Goal: Task Accomplishment & Management: Manage account settings

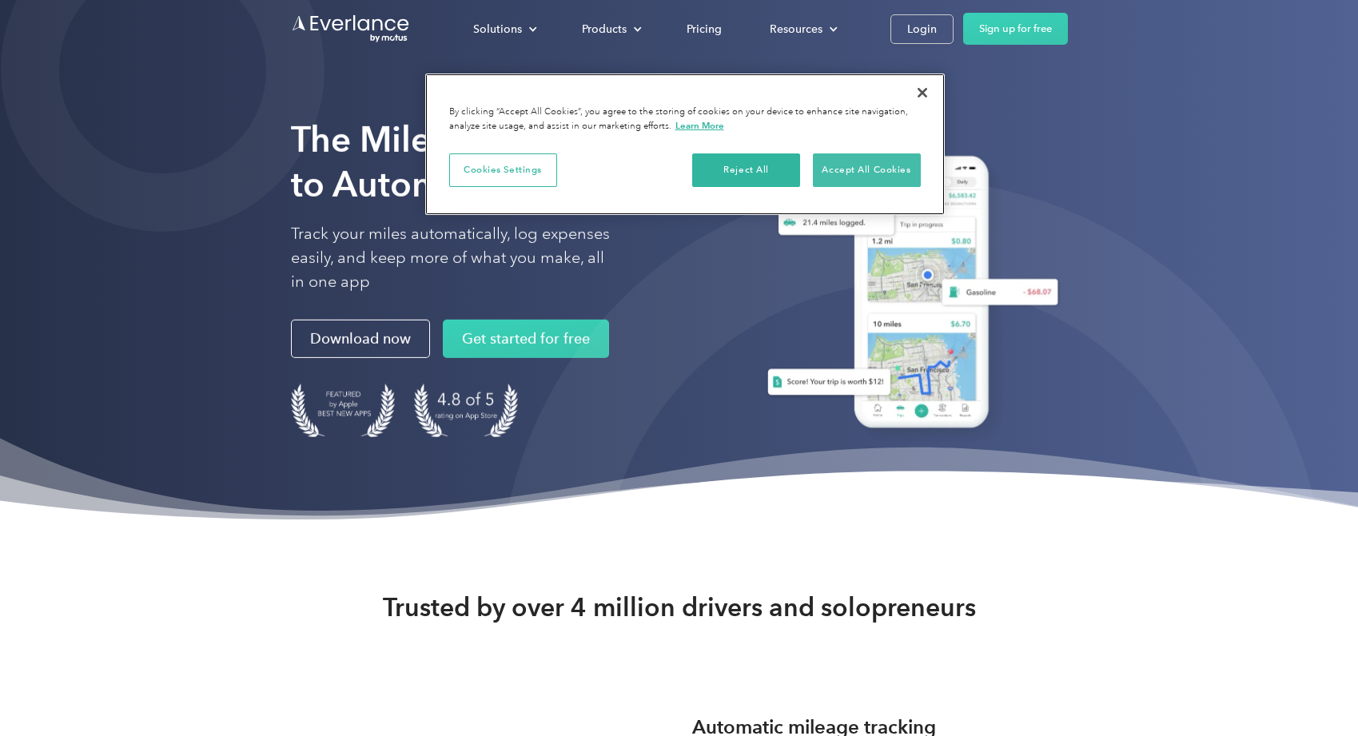
click at [876, 172] on button "Accept All Cookies" at bounding box center [867, 171] width 108 height 34
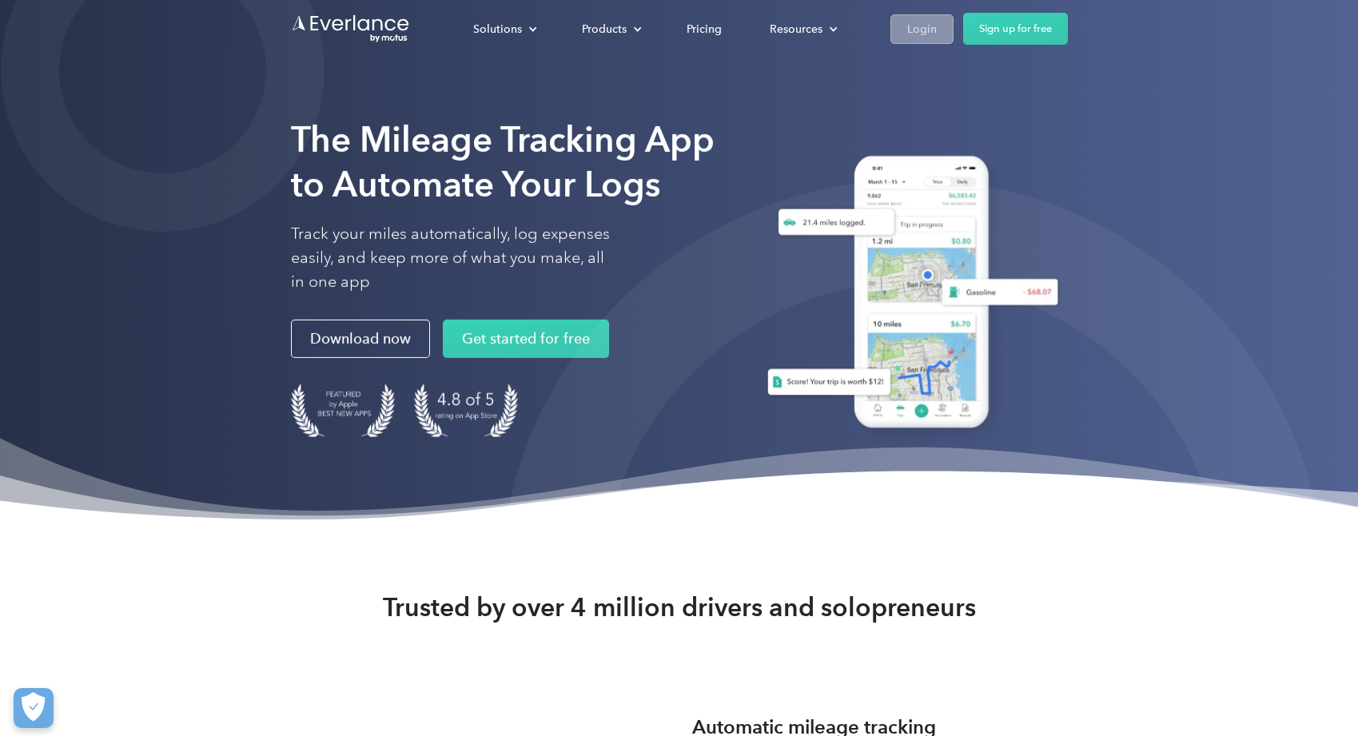
click at [910, 29] on div "Login" at bounding box center [922, 29] width 30 height 20
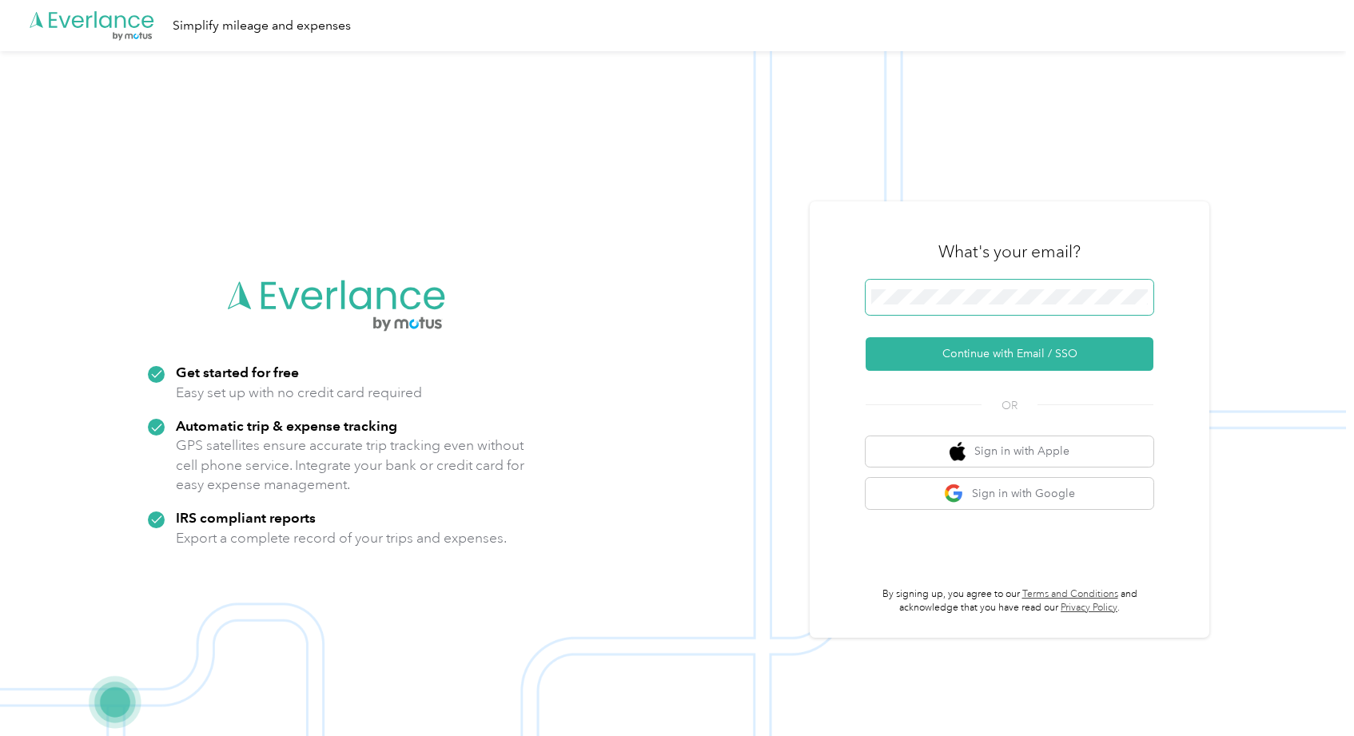
click at [1015, 281] on span at bounding box center [1010, 297] width 288 height 35
click at [1003, 305] on span at bounding box center [1010, 297] width 288 height 35
click at [1008, 354] on button "Continue with Email / SSO" at bounding box center [1010, 354] width 288 height 34
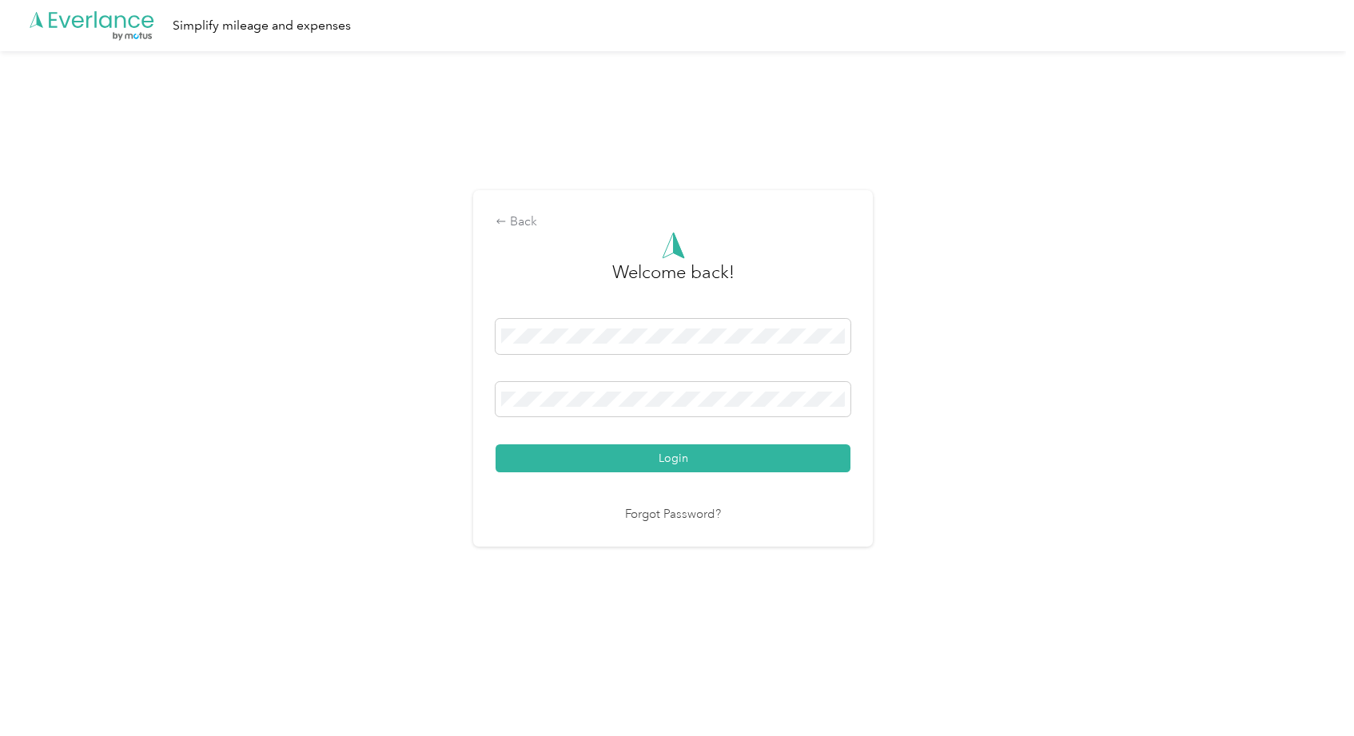
click at [677, 458] on button "Login" at bounding box center [673, 459] width 355 height 28
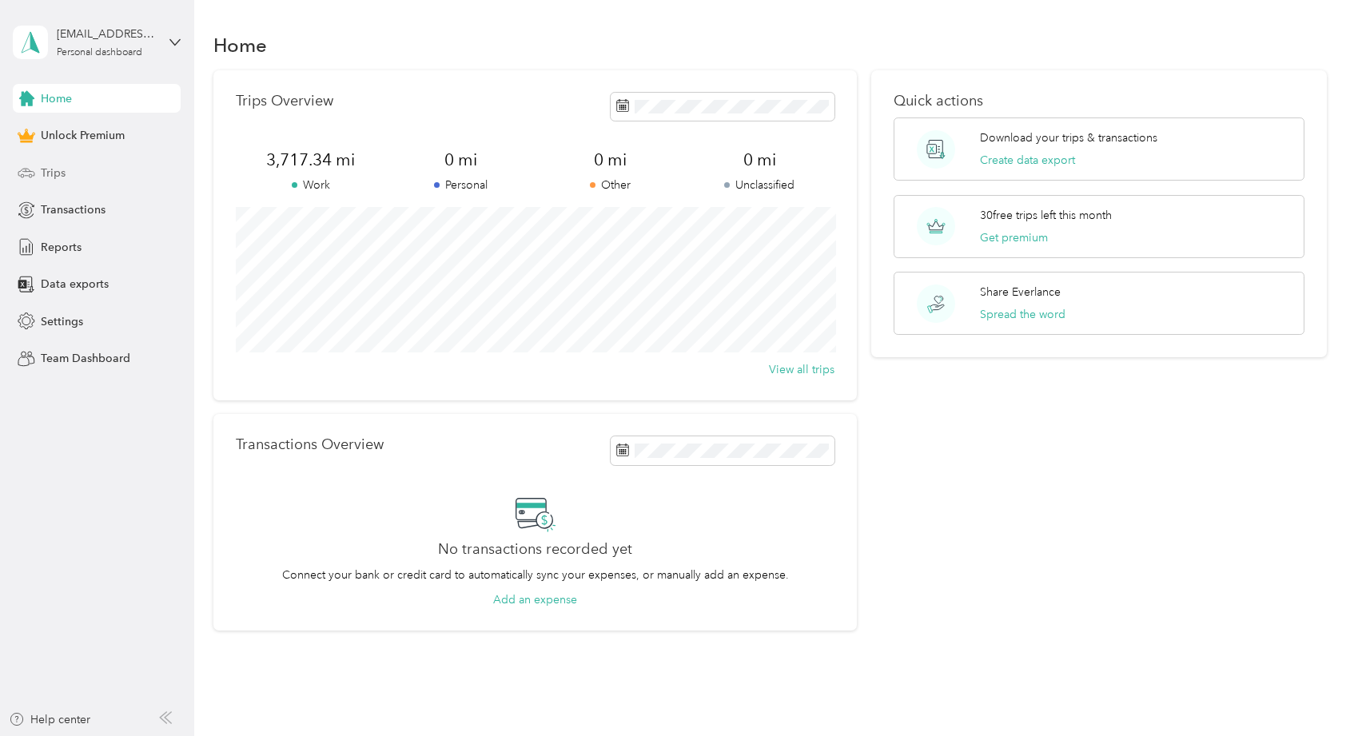
click at [59, 168] on span "Trips" at bounding box center [53, 173] width 25 height 17
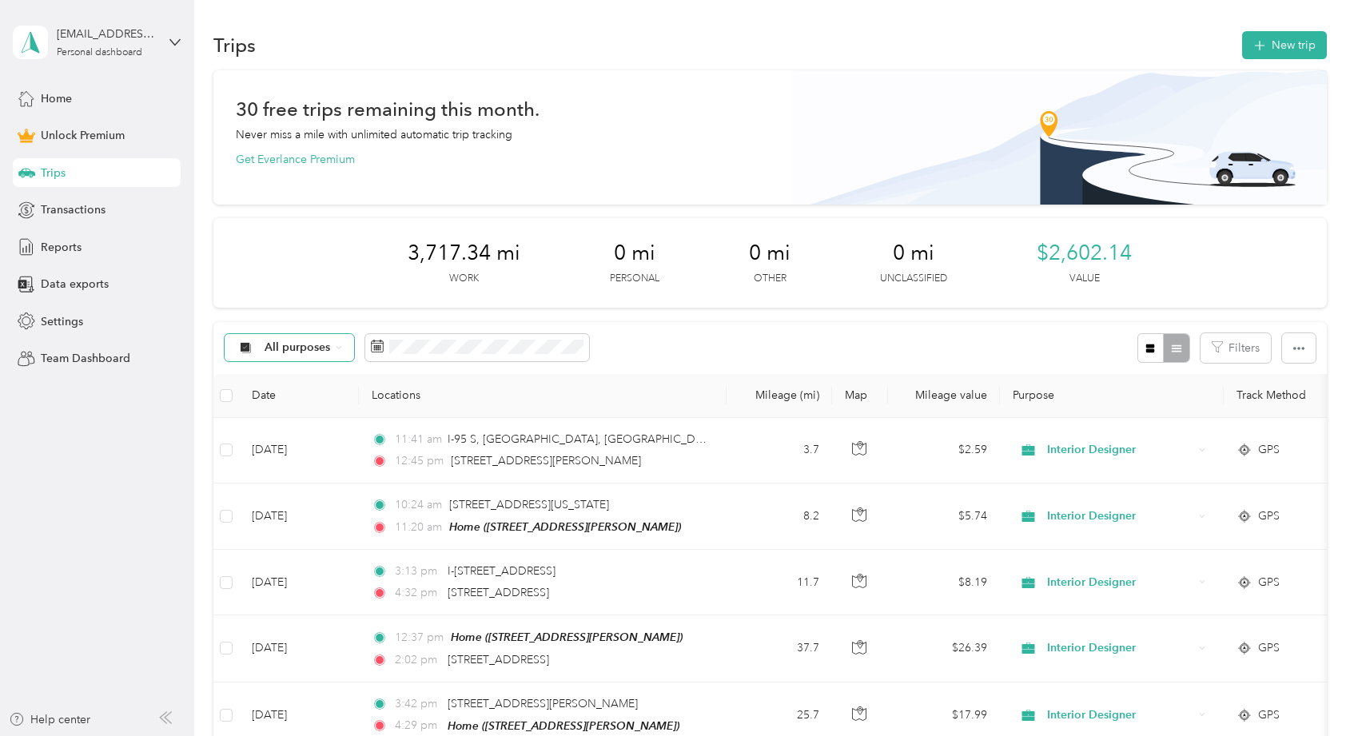
click at [307, 354] on div "All purposes" at bounding box center [290, 347] width 130 height 27
click at [287, 485] on span "Interior Designer" at bounding box center [309, 488] width 89 height 17
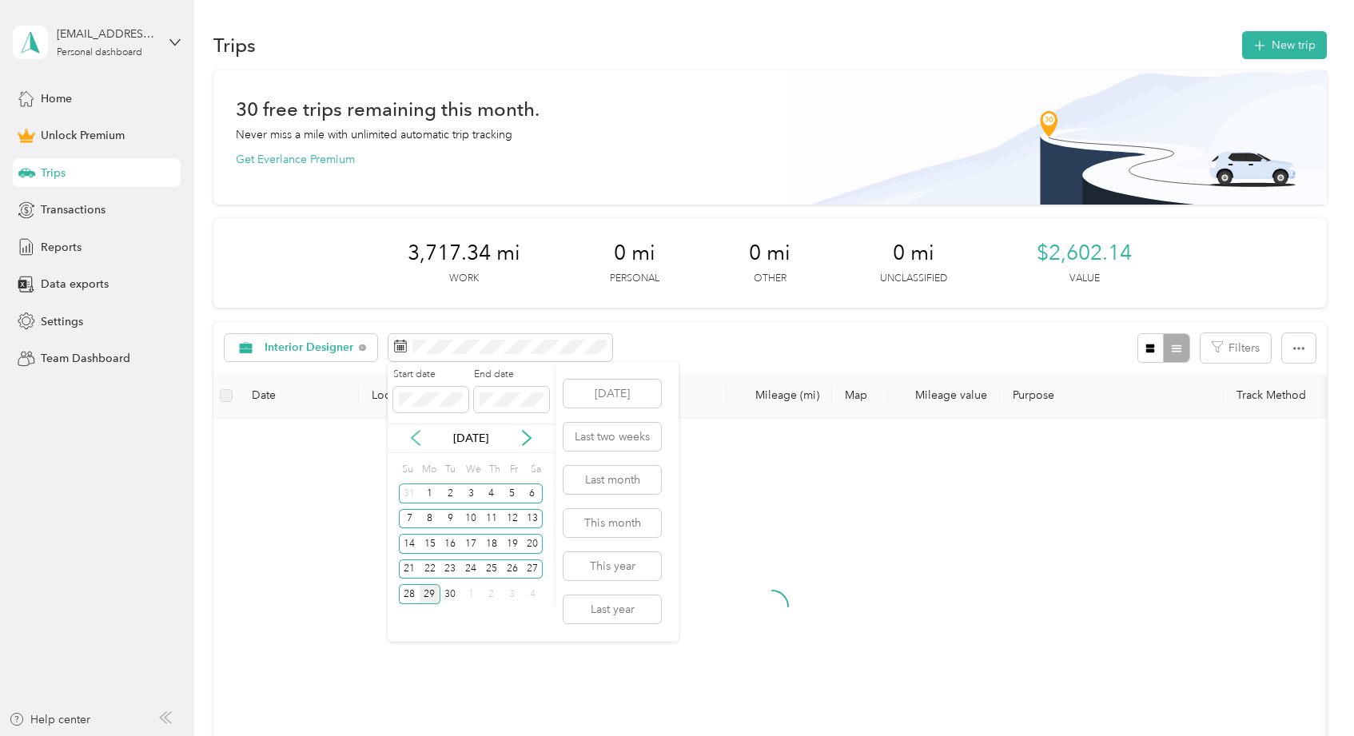
click at [416, 441] on icon at bounding box center [416, 439] width 8 height 14
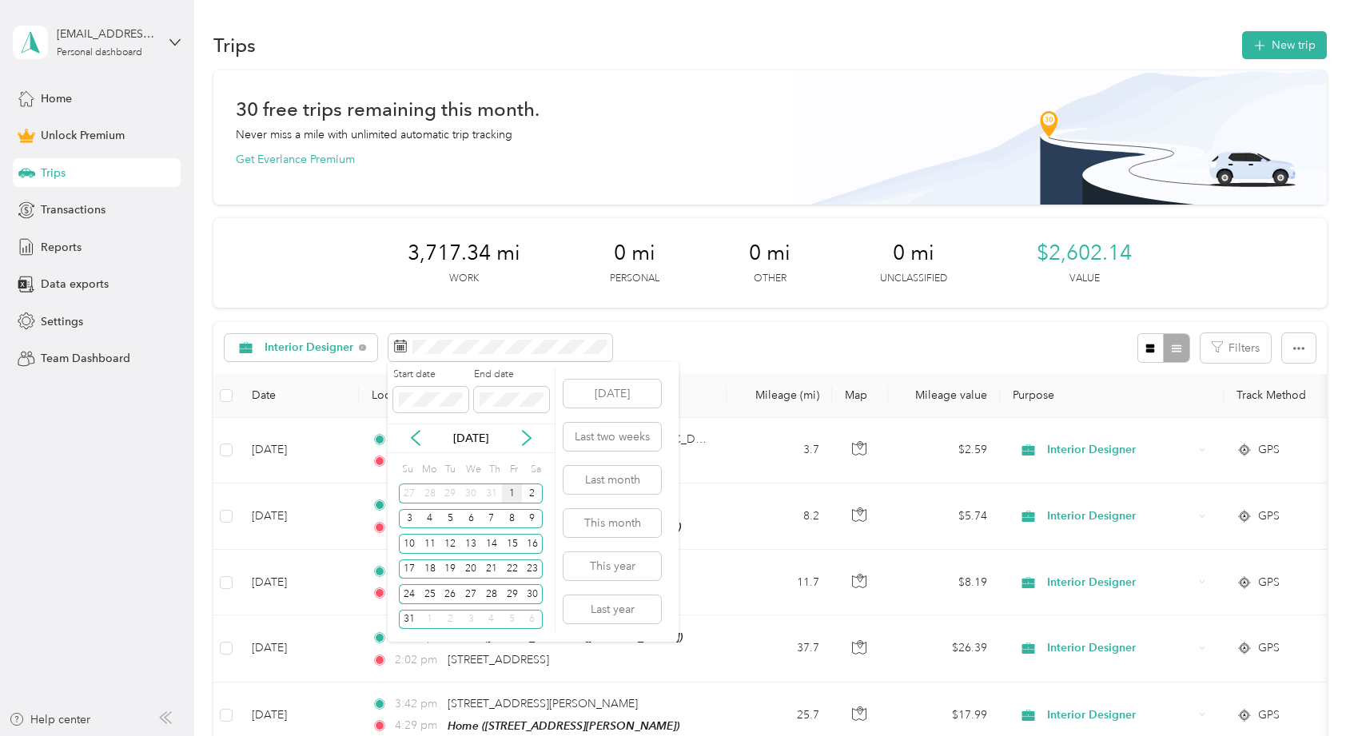
click at [507, 489] on div "1" at bounding box center [512, 494] width 21 height 20
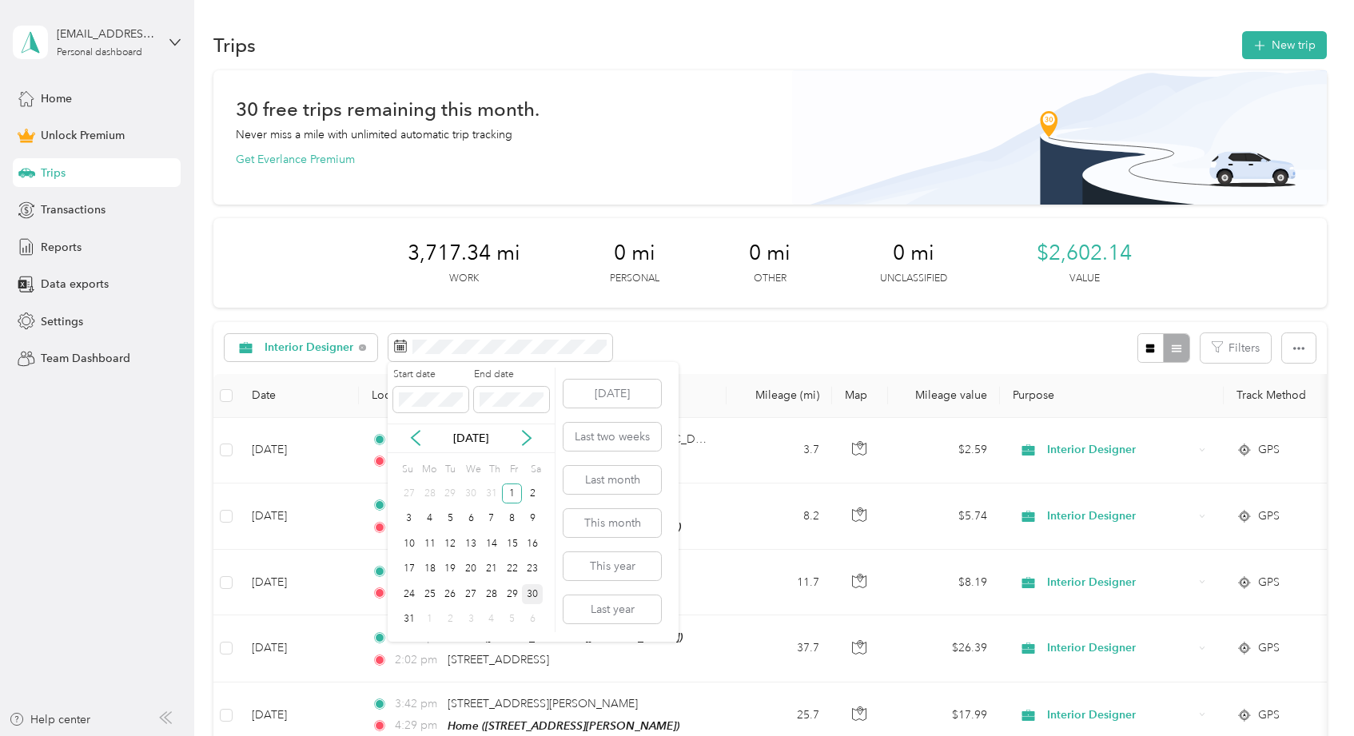
click at [537, 586] on div "30" at bounding box center [532, 594] width 21 height 20
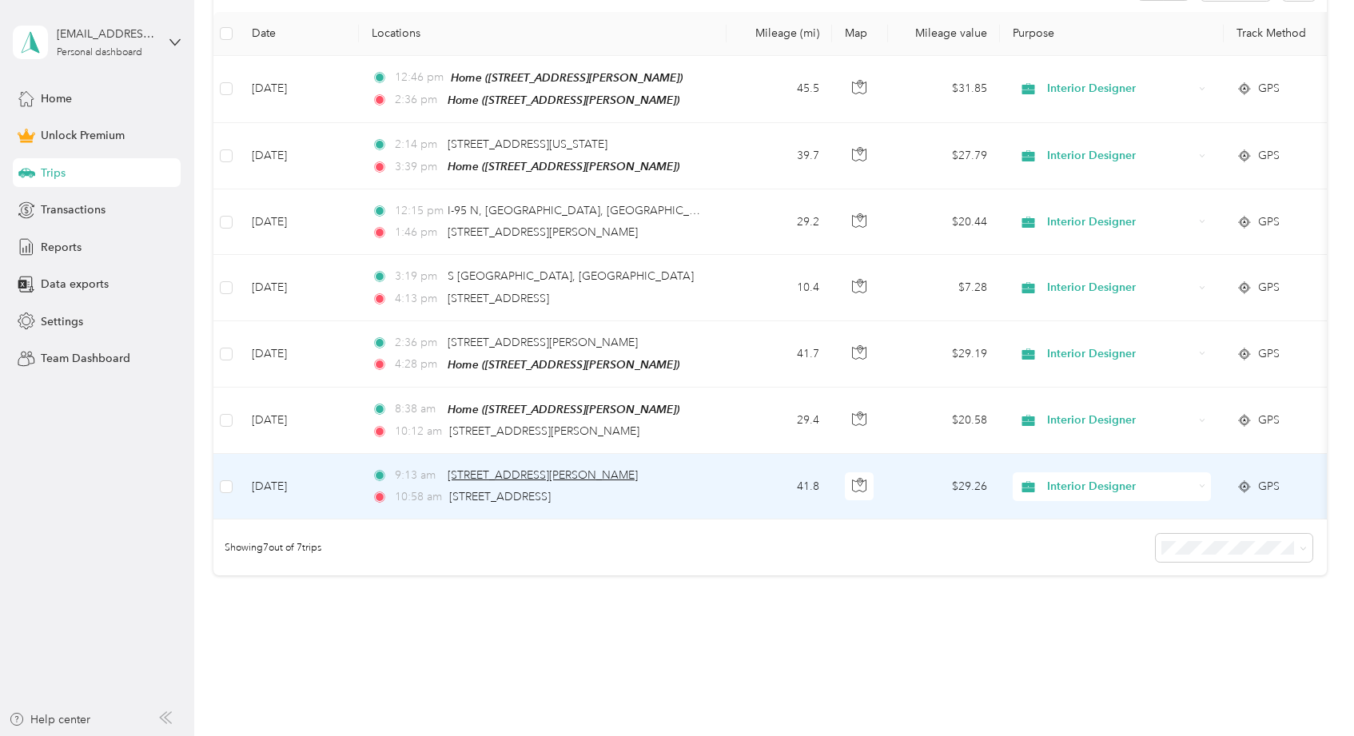
scroll to position [322, 0]
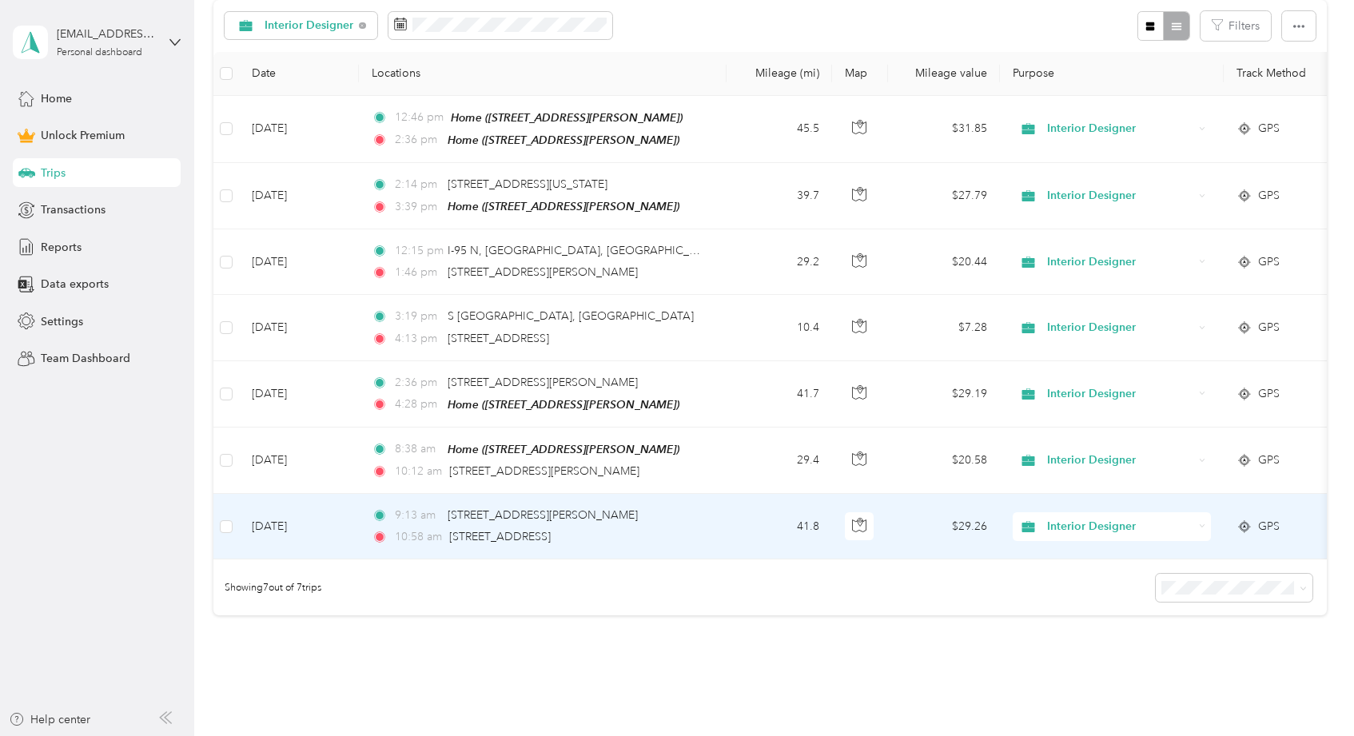
click at [742, 525] on td "41.8" at bounding box center [780, 527] width 106 height 66
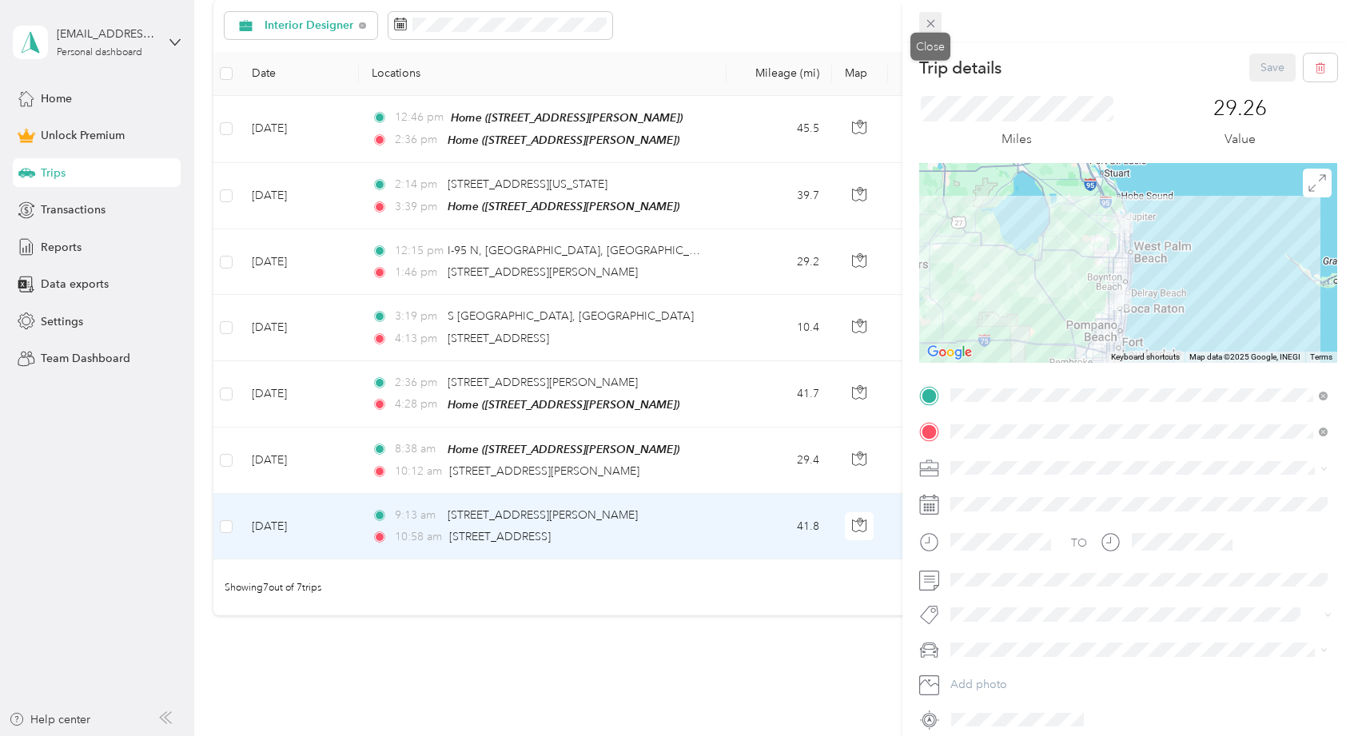
click at [937, 22] on icon at bounding box center [931, 24] width 14 height 14
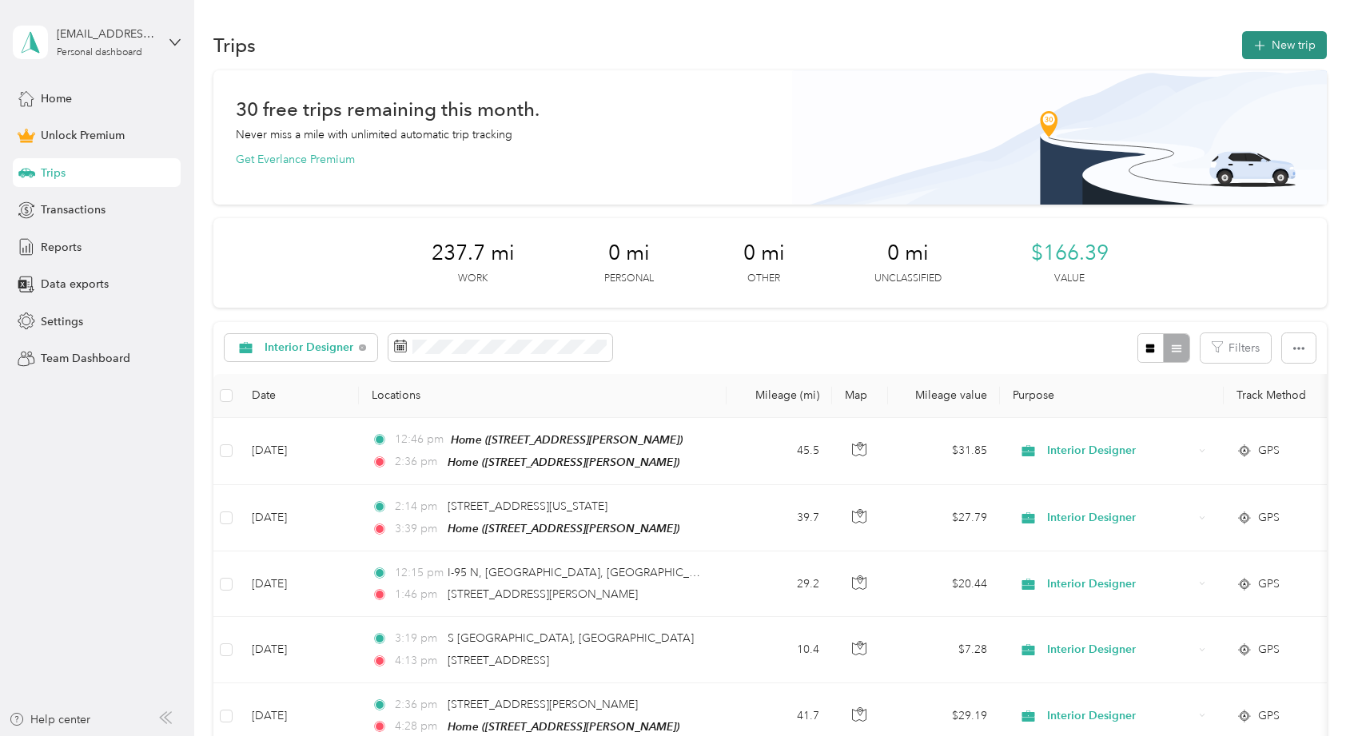
click at [1302, 54] on button "New trip" at bounding box center [1285, 45] width 85 height 28
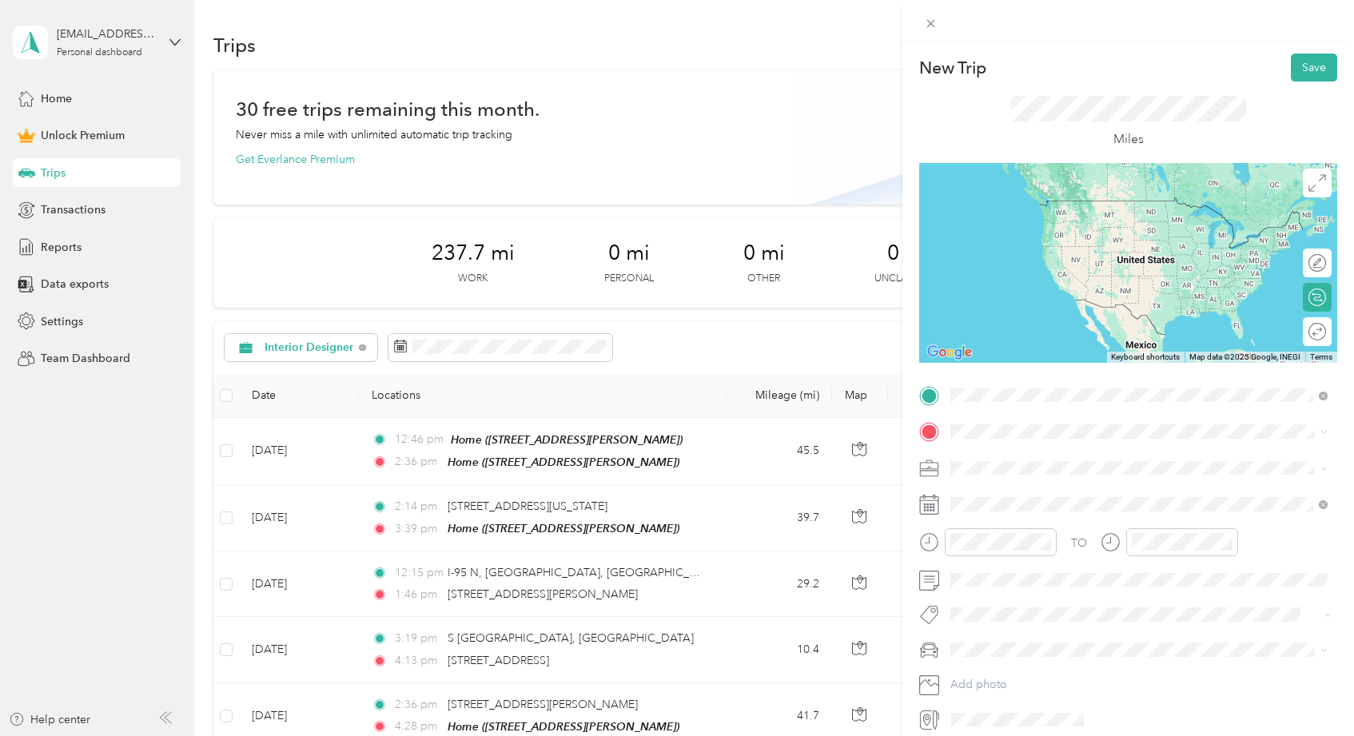
click at [1063, 459] on span "550 Northeast 5th Avenue Delray Beach, Florida 33483, United States" at bounding box center [1061, 452] width 160 height 14
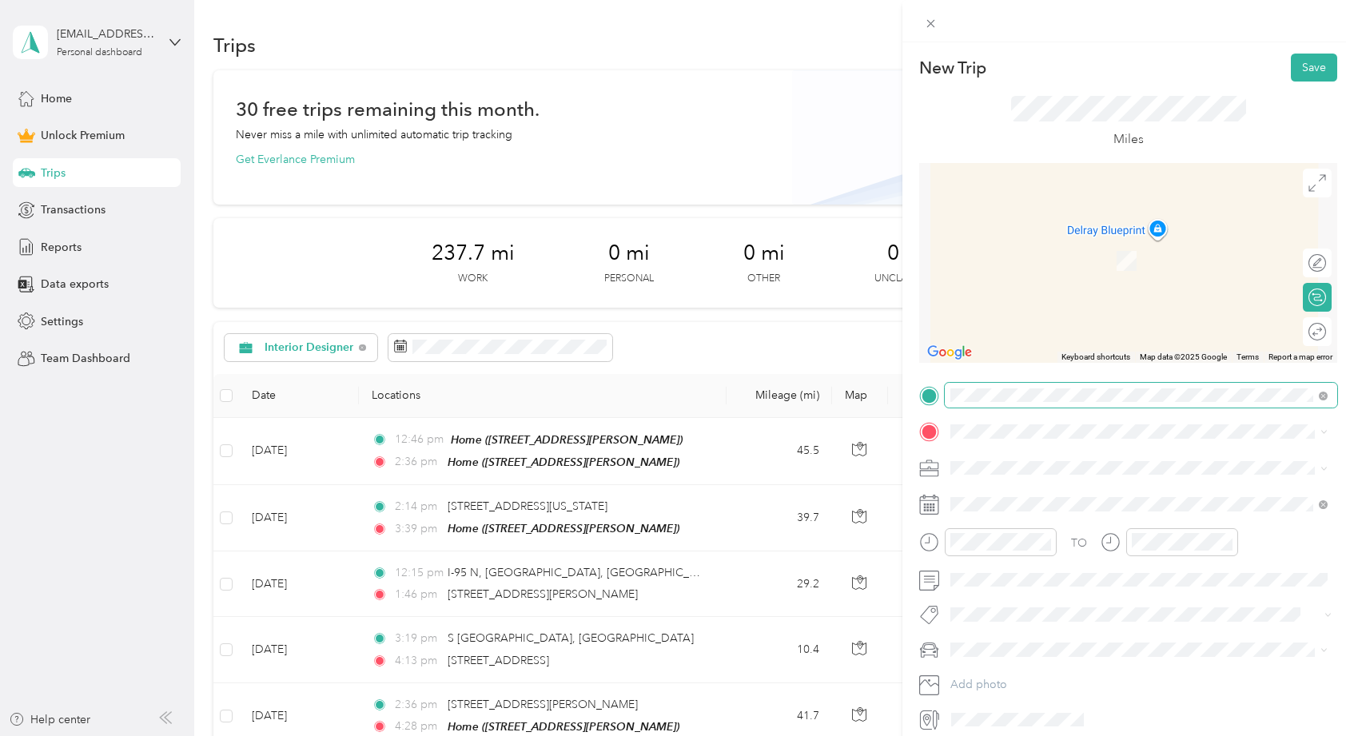
click at [1083, 736] on div "New Trip Save This trip cannot be edited because it is either under review, app…" at bounding box center [673, 736] width 1346 height 0
drag, startPoint x: 931, startPoint y: 398, endPoint x: 927, endPoint y: 443, distance: 45.0
click at [927, 443] on div "TO Add photo" at bounding box center [1128, 558] width 418 height 350
click at [1019, 497] on span "550 Northeast 5th Avenue Delray Beach, Florida 33483, United States" at bounding box center [1061, 489] width 160 height 14
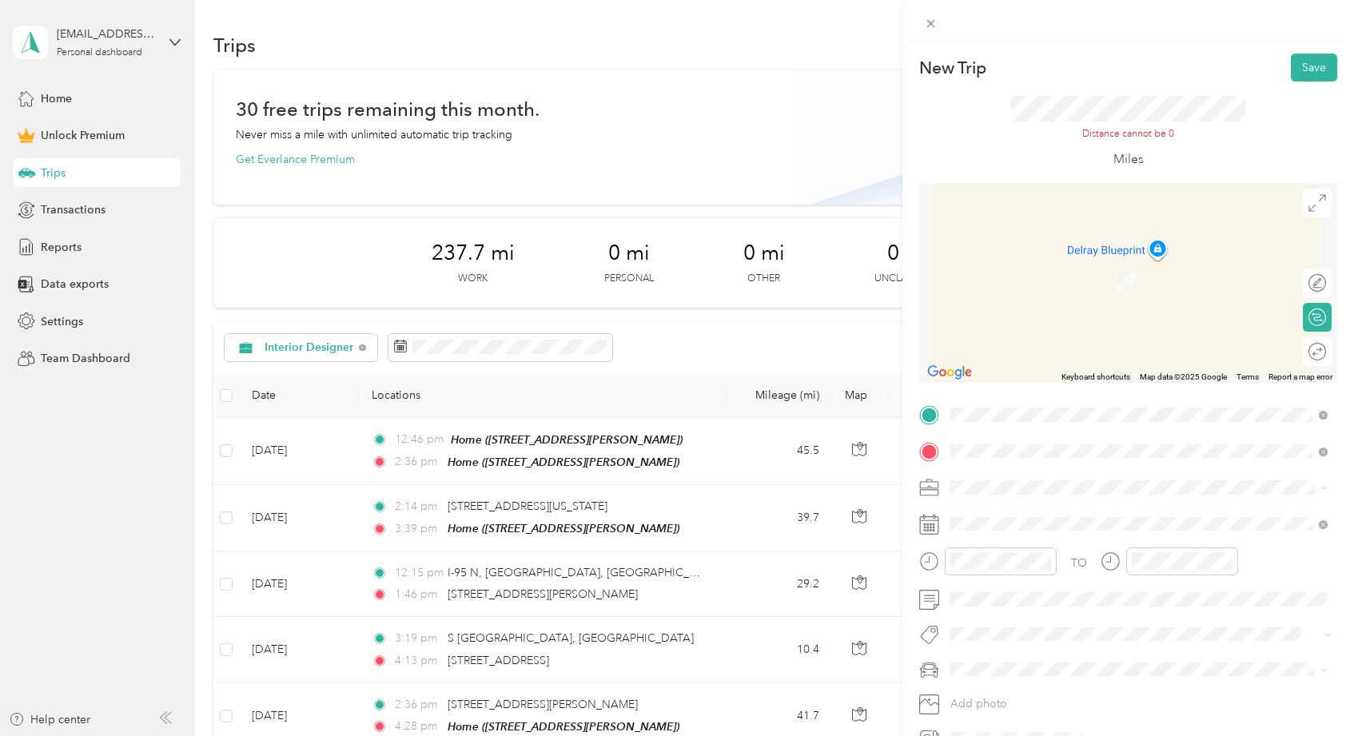
click at [1079, 499] on div "Home 813 Delmar Way, Delray Beach, FL, United States , 33483, Delray Beach, FL,…" at bounding box center [1076, 487] width 190 height 34
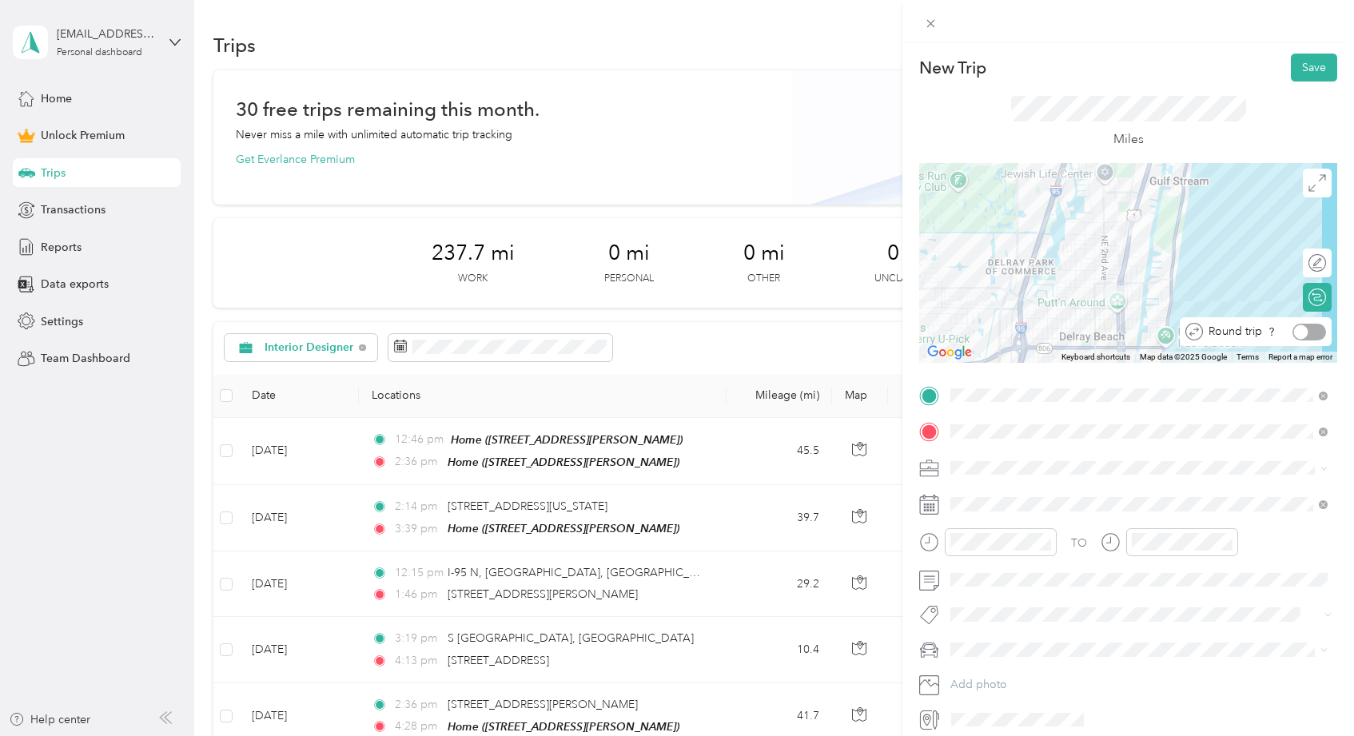
click at [1317, 333] on div at bounding box center [1310, 332] width 34 height 17
click at [1007, 550] on span "Interior Designer" at bounding box center [999, 551] width 86 height 14
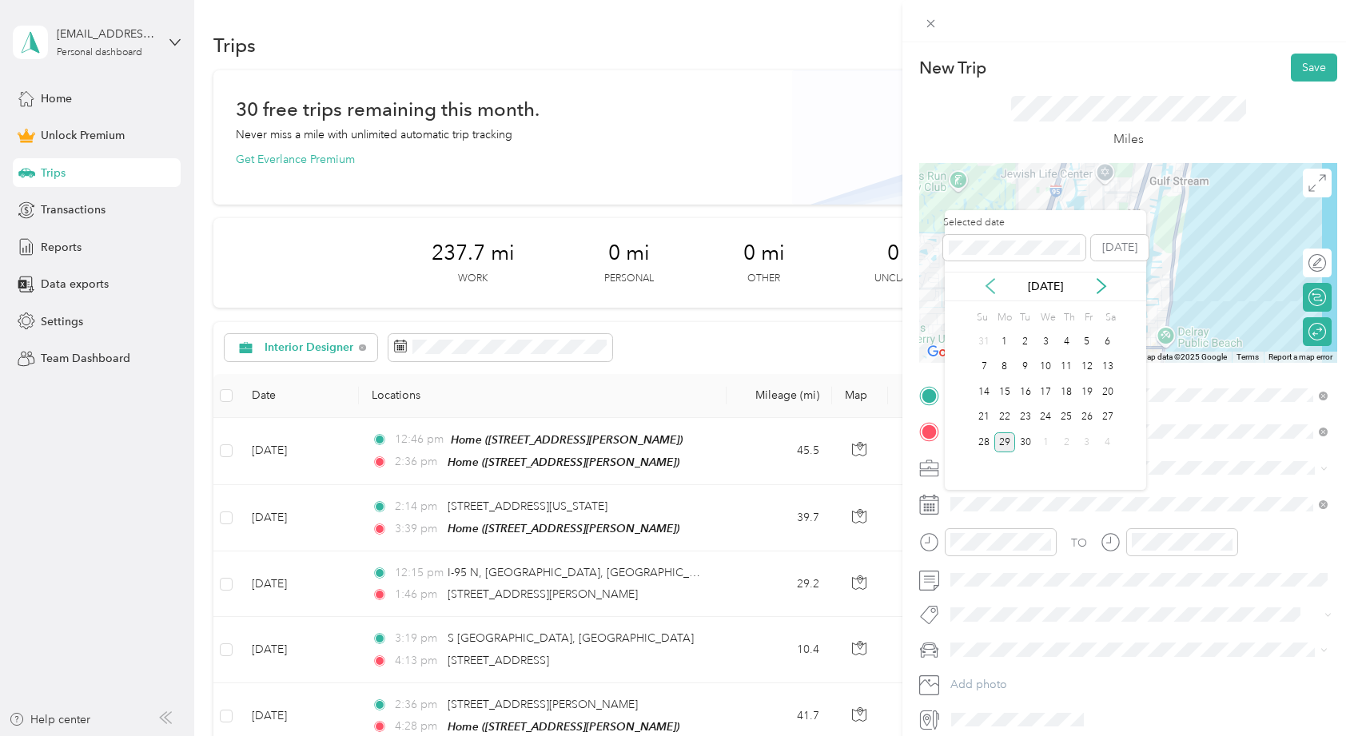
click at [991, 285] on icon at bounding box center [991, 286] width 16 height 16
click at [1091, 343] on div "1" at bounding box center [1087, 342] width 21 height 20
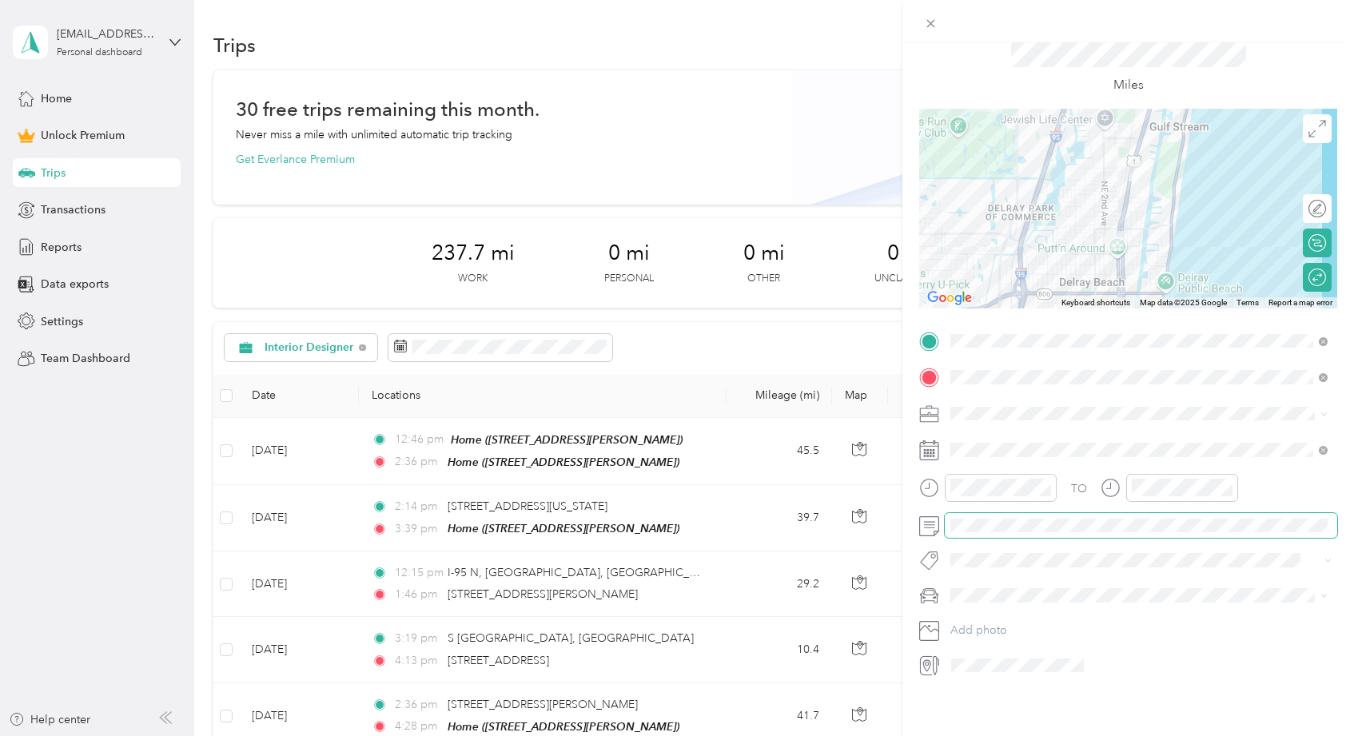
scroll to position [58, 0]
click at [995, 626] on li "ALICE" at bounding box center [1139, 620] width 389 height 28
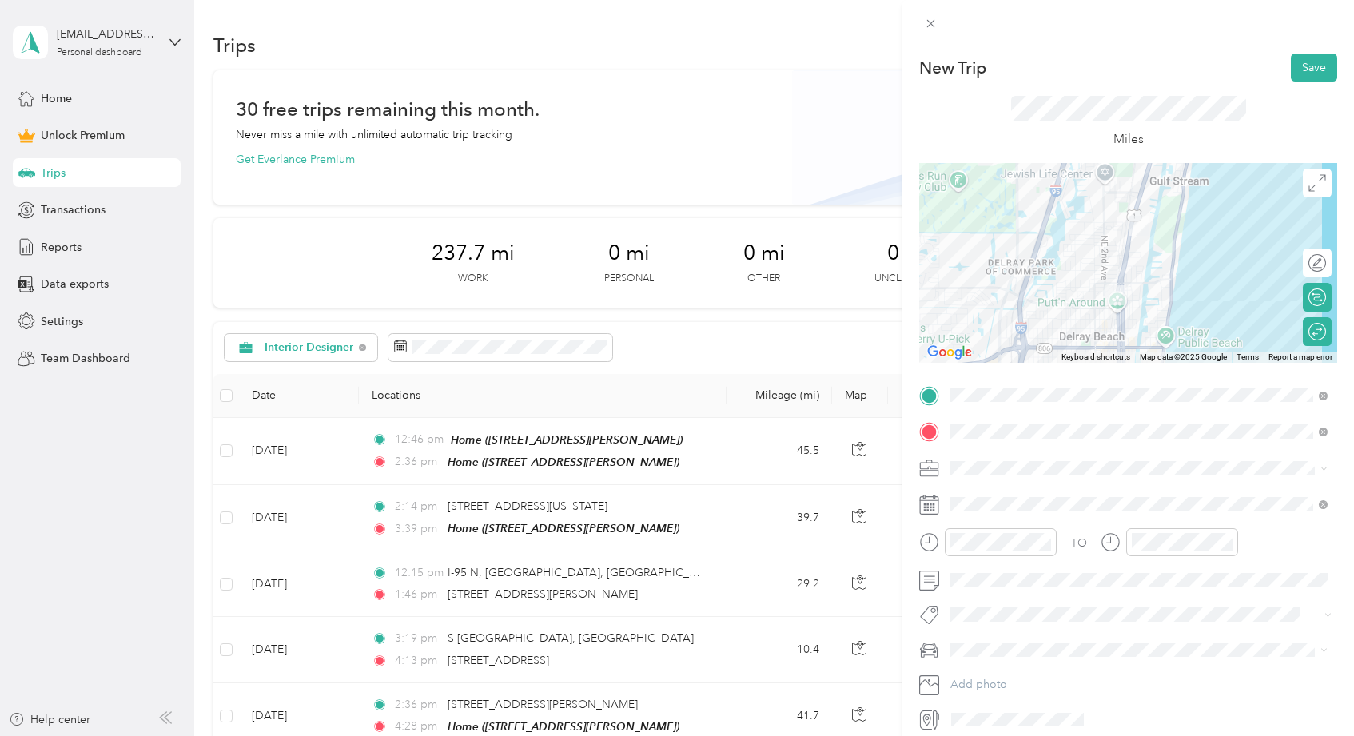
scroll to position [0, 0]
click at [1316, 69] on button "Save" at bounding box center [1314, 68] width 46 height 28
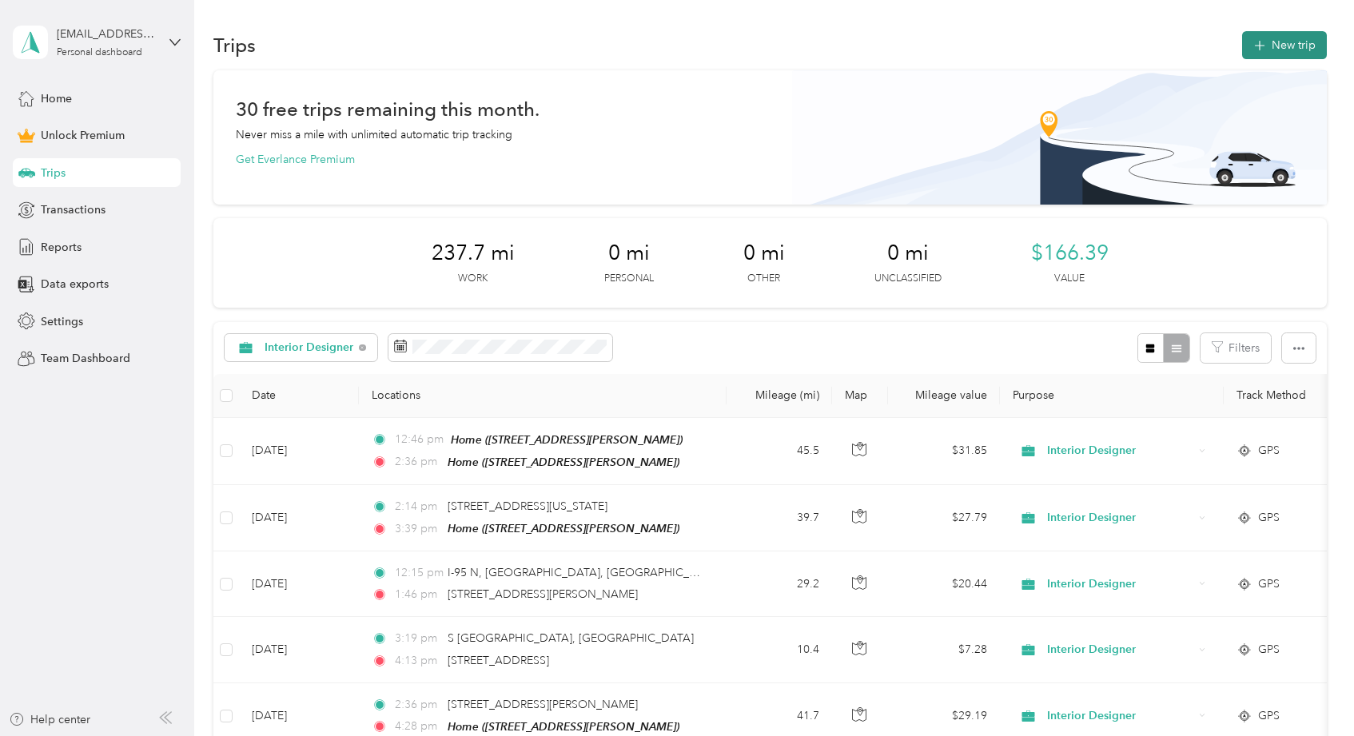
click at [1306, 36] on button "New trip" at bounding box center [1285, 45] width 85 height 28
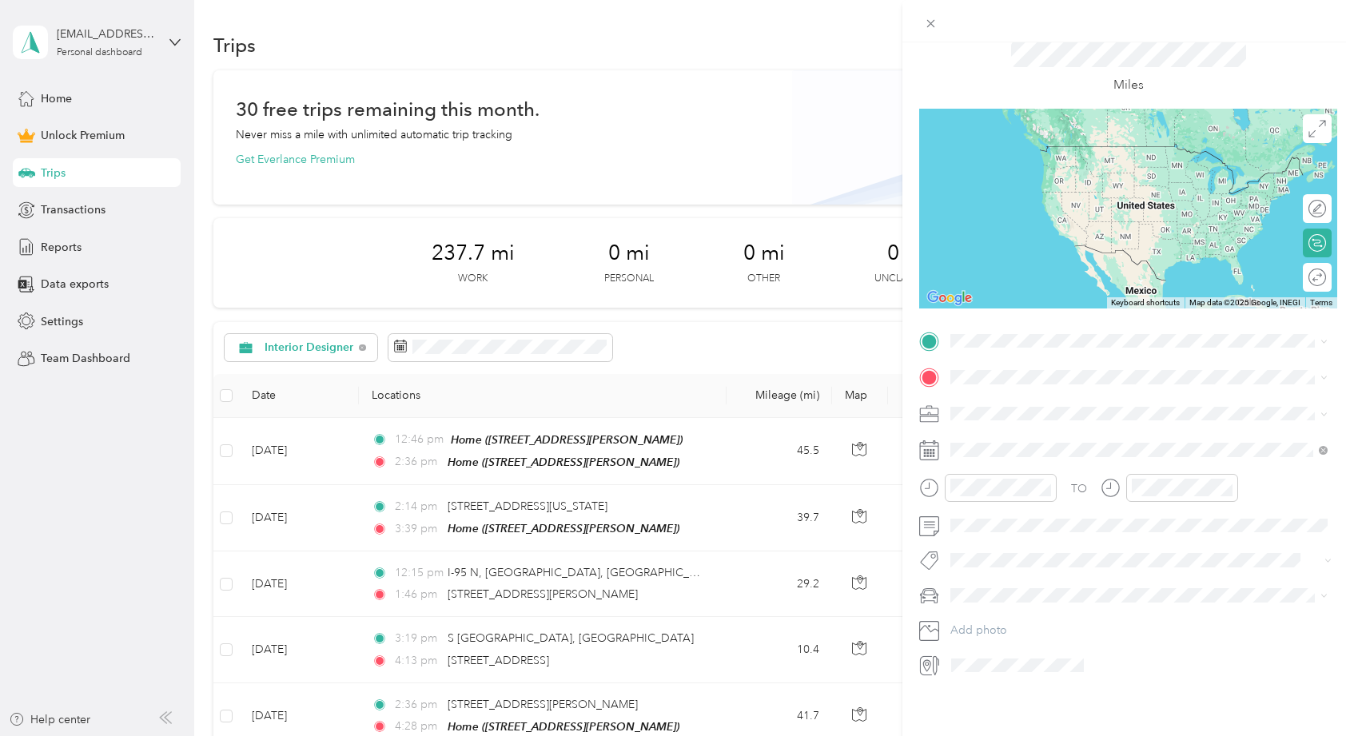
scroll to position [58, 0]
click at [987, 495] on span "Interior Designer" at bounding box center [999, 494] width 86 height 14
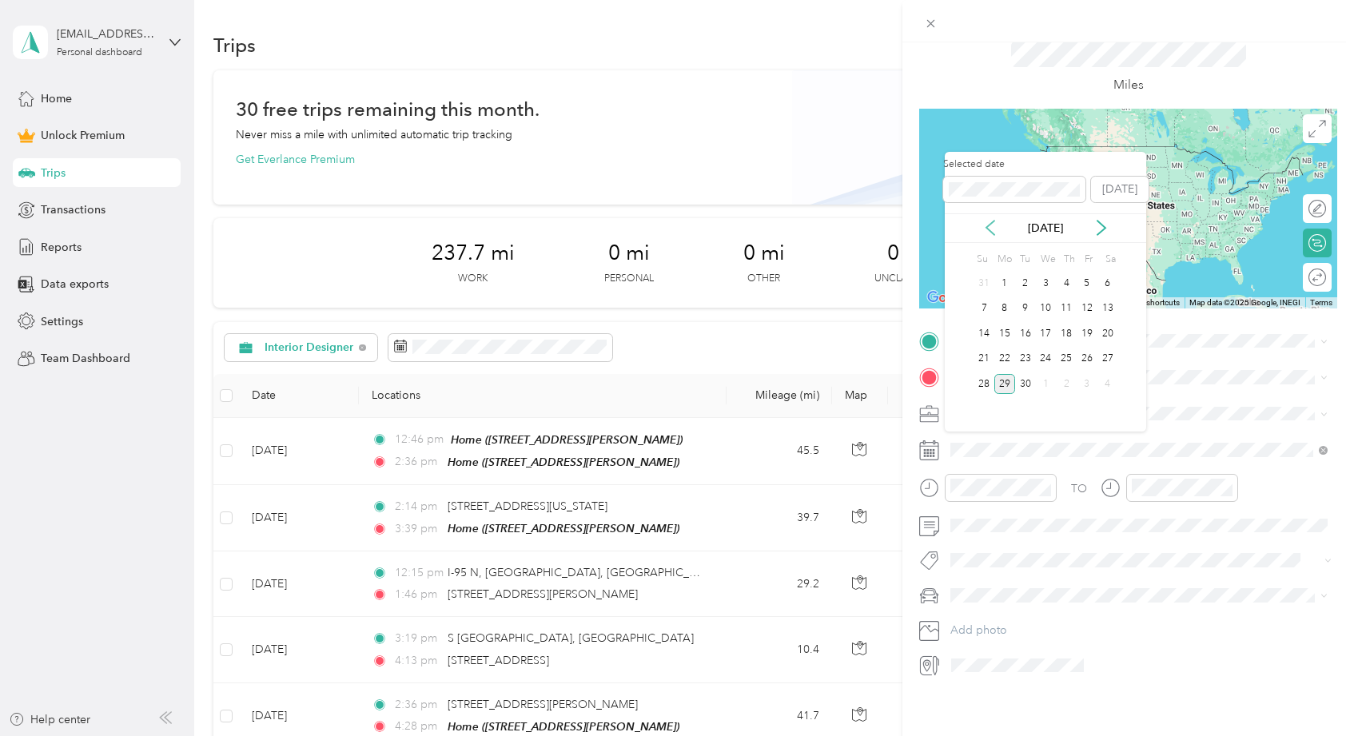
click at [995, 229] on icon at bounding box center [991, 228] width 16 height 16
click at [1043, 311] on div "6" at bounding box center [1046, 309] width 21 height 20
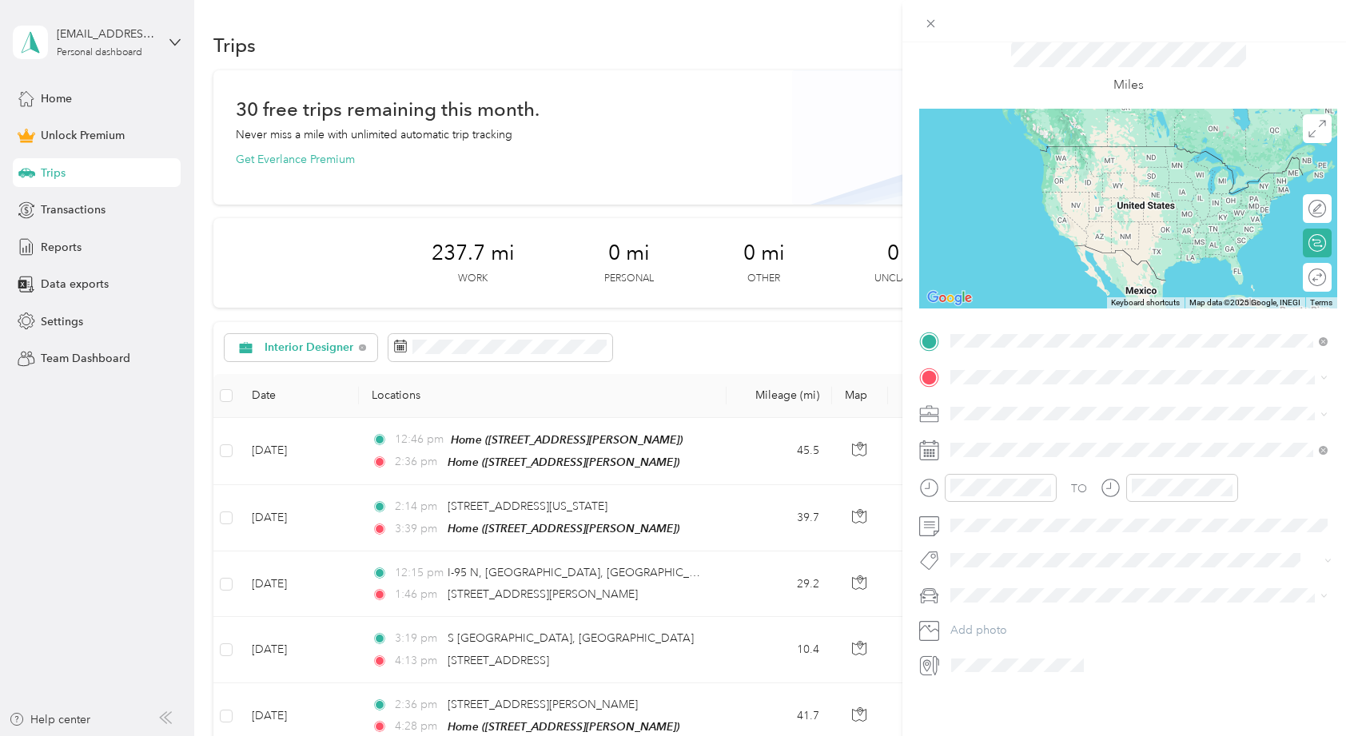
click at [1067, 425] on span "813 Delmar Way, Delray Beach, FL, United States , 33483, Delray Beach, FL, Unit…" at bounding box center [1076, 418] width 190 height 14
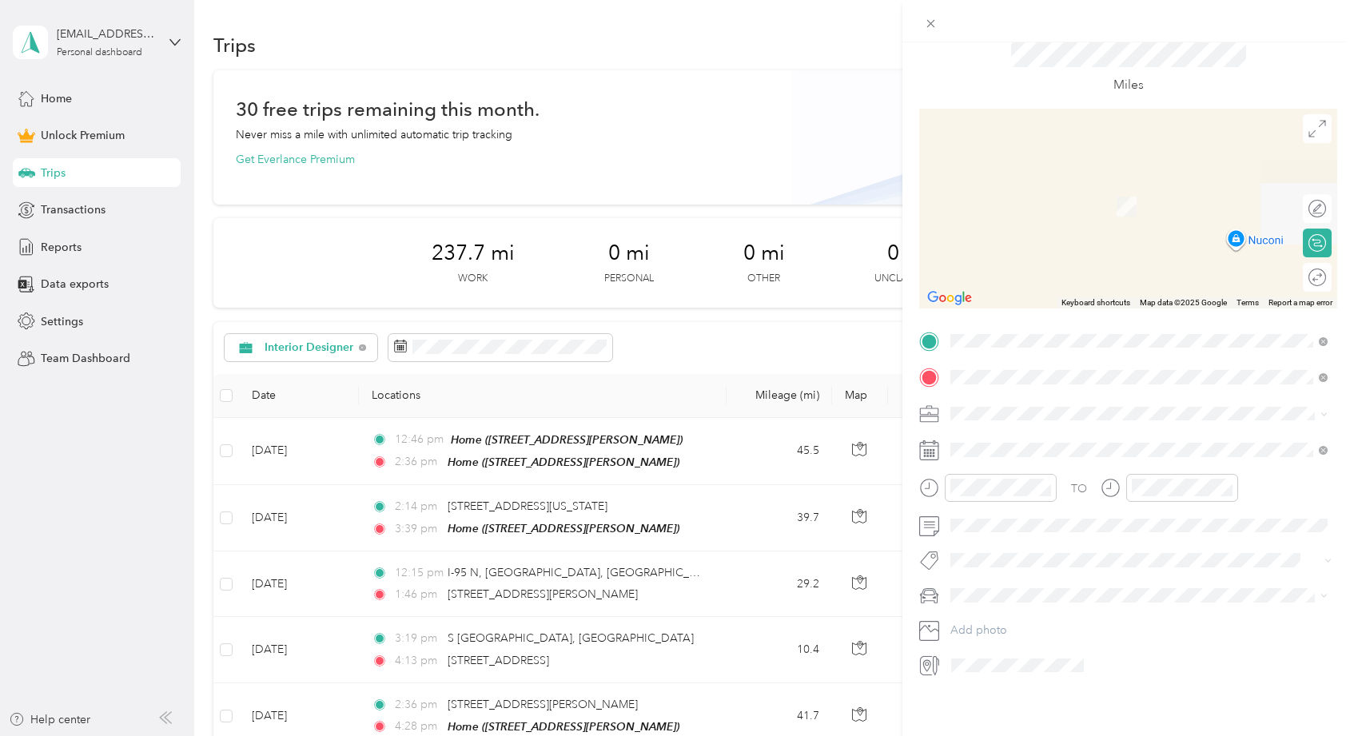
click at [1065, 434] on span "550 Northeast 5th Avenue Delray Beach, Florida 33483, United States" at bounding box center [1061, 431] width 160 height 14
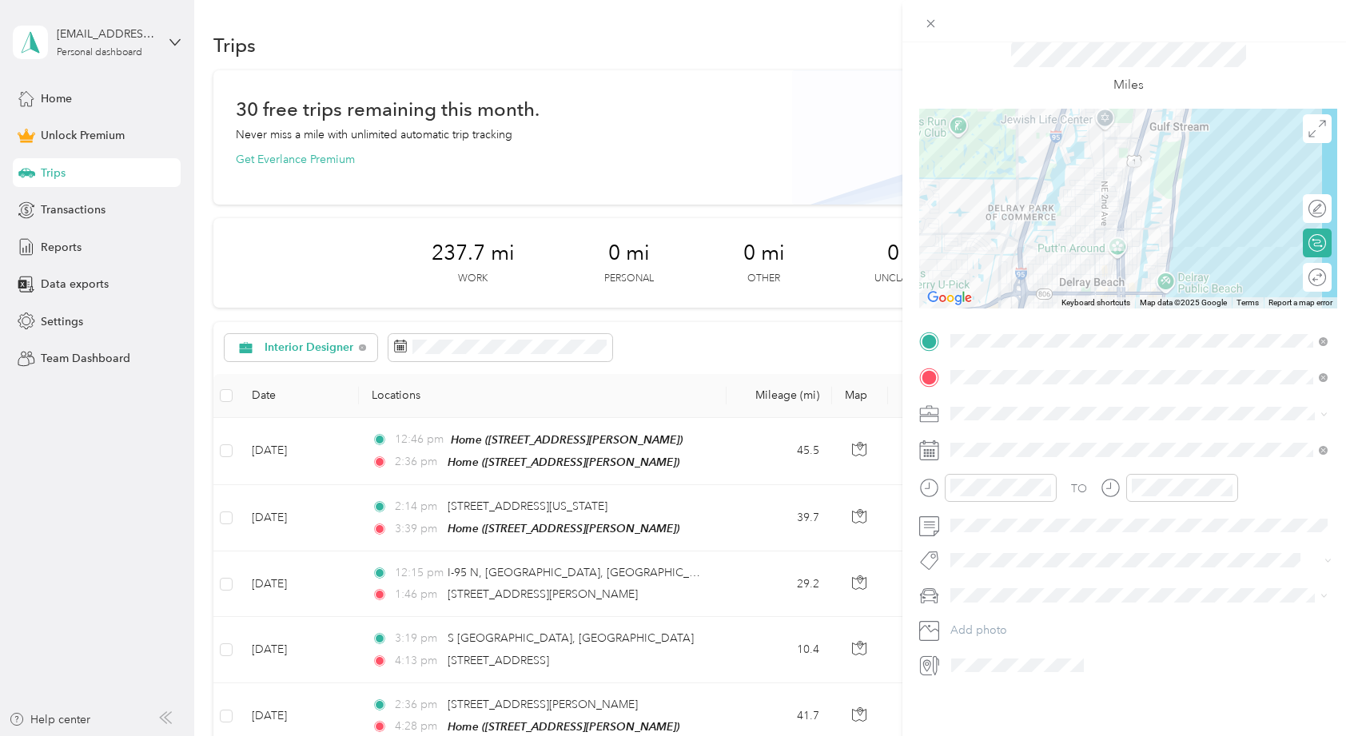
click at [1326, 275] on div "Round trip" at bounding box center [1326, 277] width 0 height 17
click at [1308, 270] on div at bounding box center [1310, 277] width 34 height 17
click at [921, 596] on icon at bounding box center [929, 596] width 20 height 20
click at [975, 616] on span "ALICE" at bounding box center [1000, 620] width 89 height 14
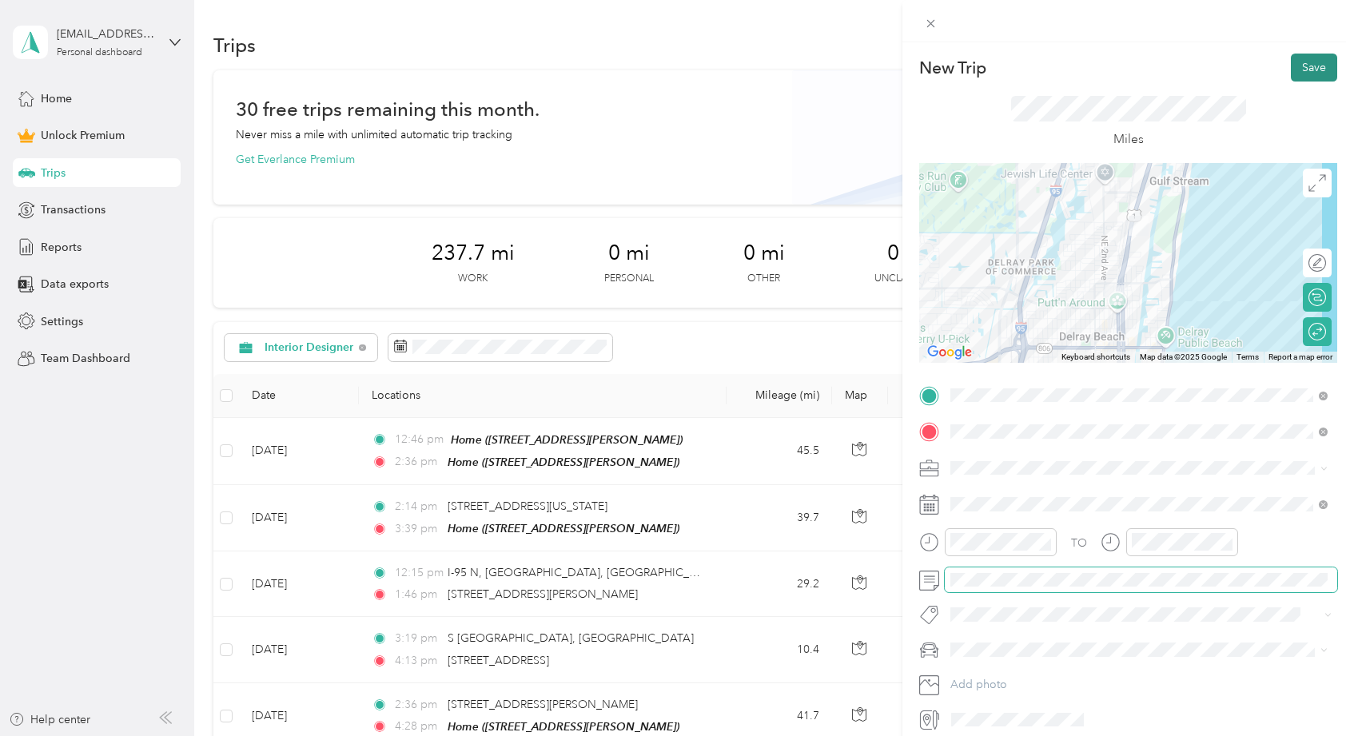
scroll to position [0, 0]
click at [1304, 69] on button "Save" at bounding box center [1314, 68] width 46 height 28
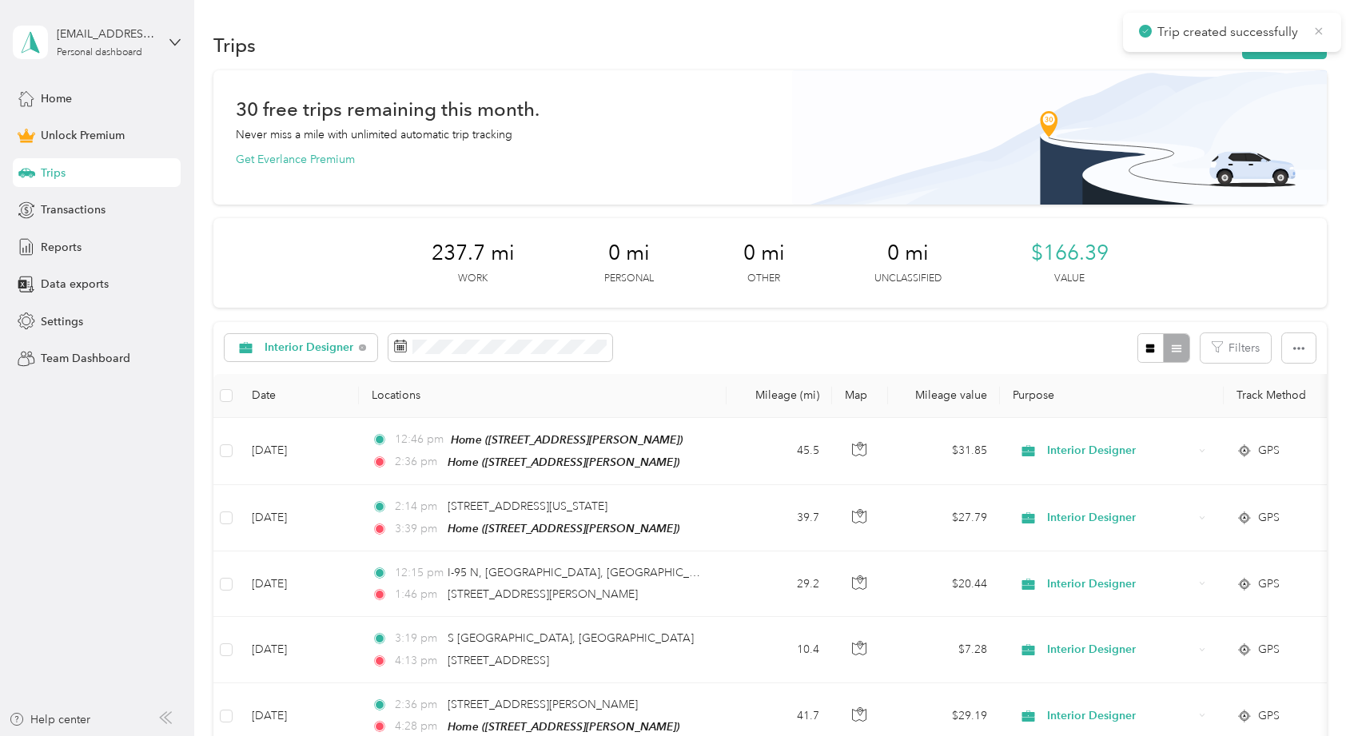
click at [1318, 30] on icon at bounding box center [1319, 31] width 13 height 14
click at [1301, 37] on button "New trip" at bounding box center [1285, 45] width 85 height 28
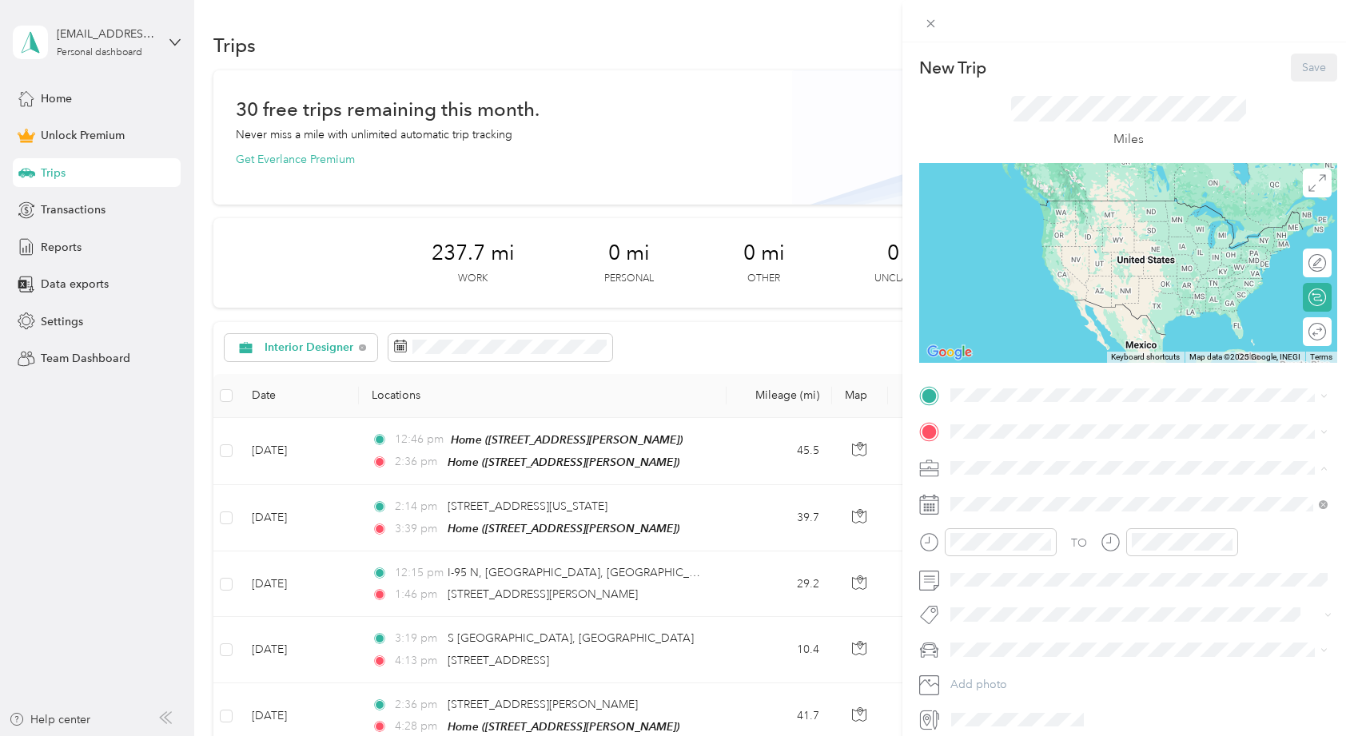
click at [985, 547] on span "Interior Designer" at bounding box center [999, 552] width 86 height 14
drag, startPoint x: 1027, startPoint y: 451, endPoint x: 1043, endPoint y: 461, distance: 18.4
click at [1043, 461] on div "Home" at bounding box center [1076, 458] width 190 height 14
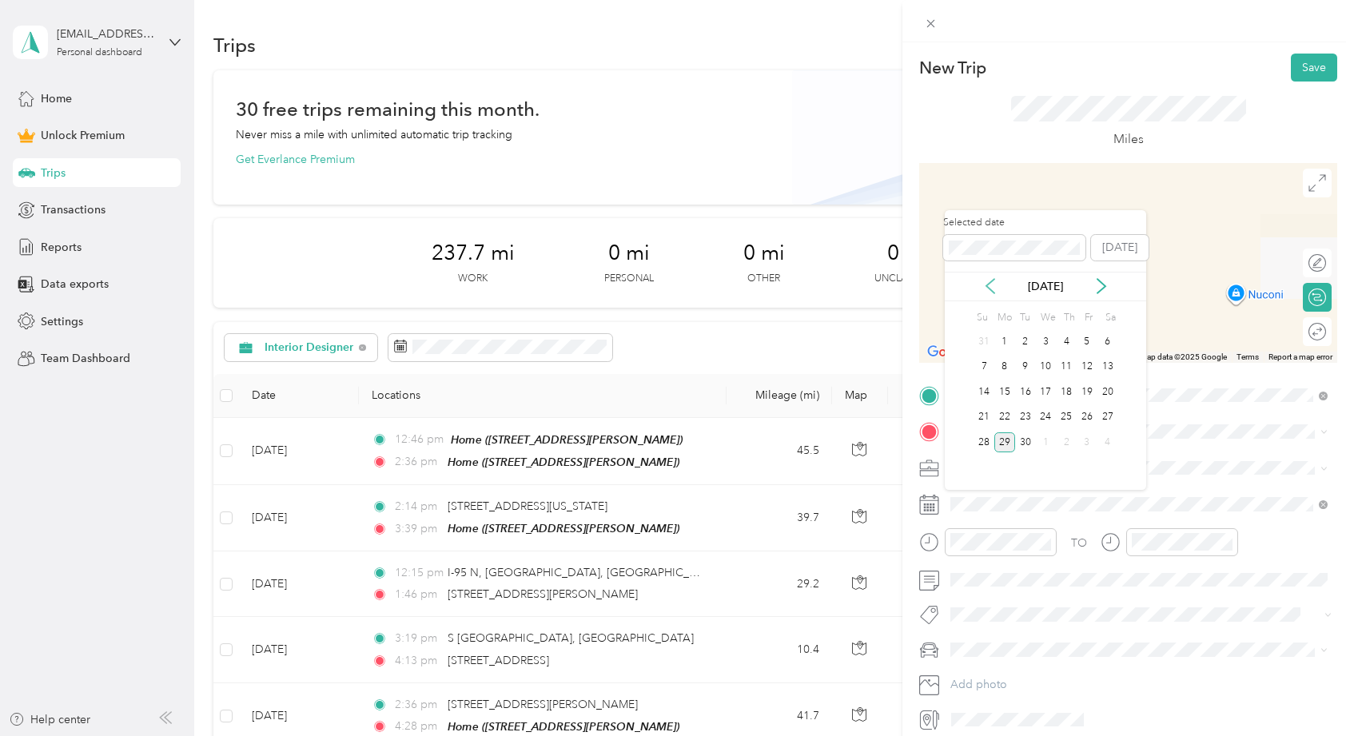
click at [995, 292] on icon at bounding box center [991, 286] width 16 height 16
click at [1041, 369] on div "6" at bounding box center [1046, 367] width 21 height 20
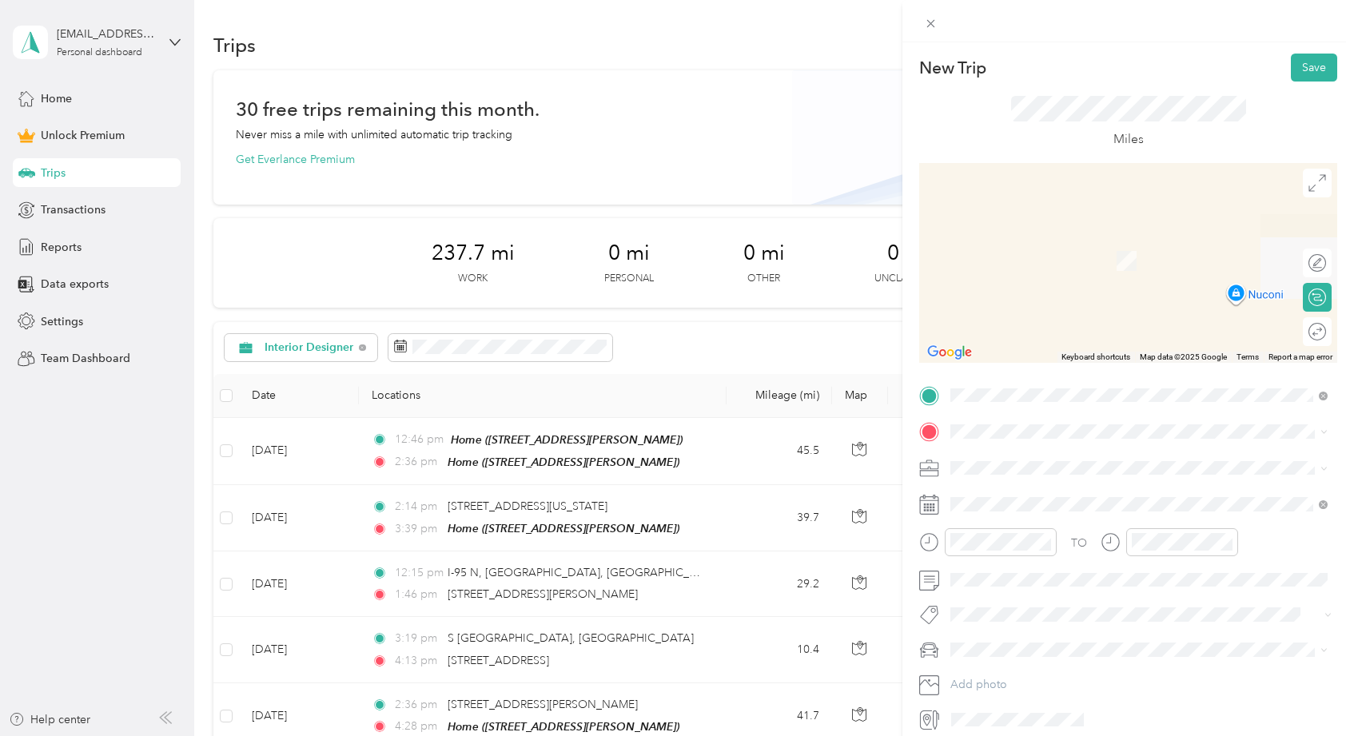
click at [971, 672] on span "ALICE" at bounding box center [1000, 679] width 89 height 14
click at [1047, 492] on span "6600 West Rogers Circle Boca Raton, Florida 33487, United States" at bounding box center [1105, 489] width 249 height 14
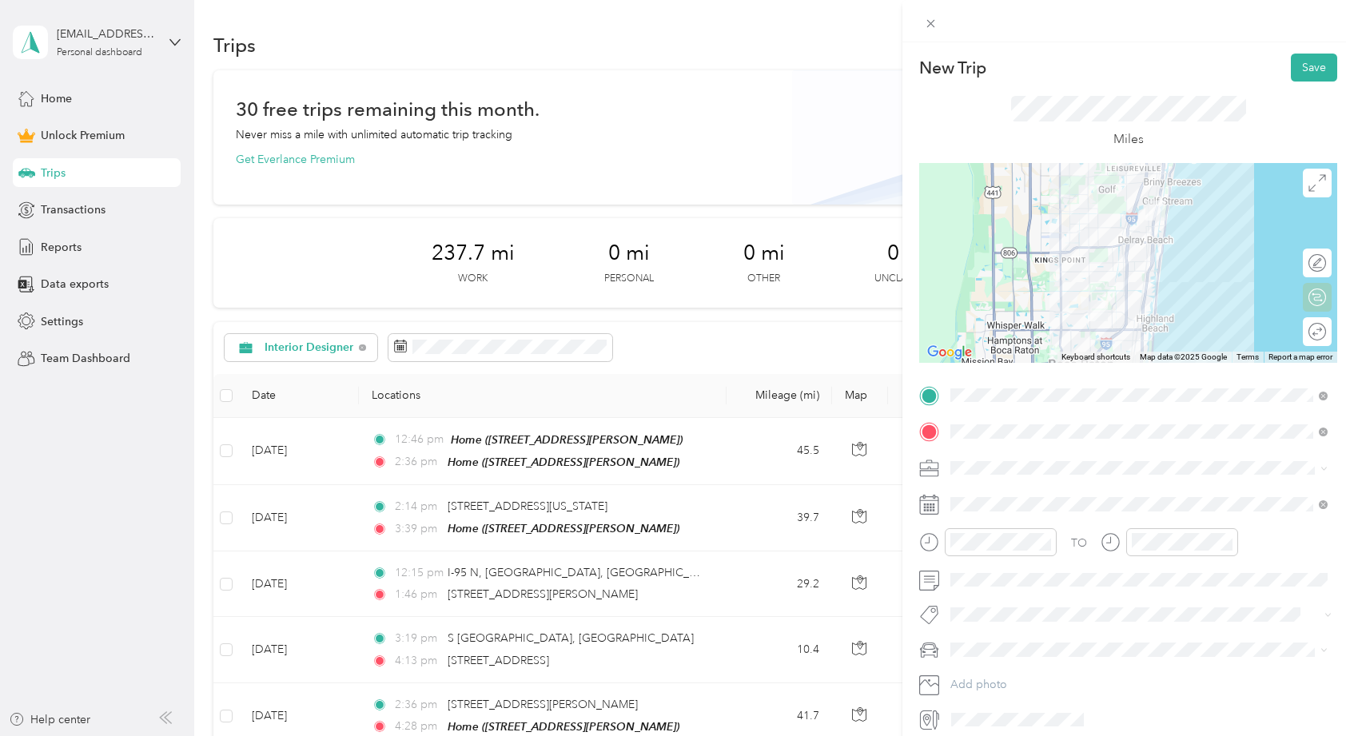
click at [1311, 326] on div "Round trip" at bounding box center [1317, 331] width 29 height 29
click at [1311, 330] on div at bounding box center [1310, 332] width 34 height 17
click at [1321, 70] on button "Save" at bounding box center [1314, 68] width 46 height 28
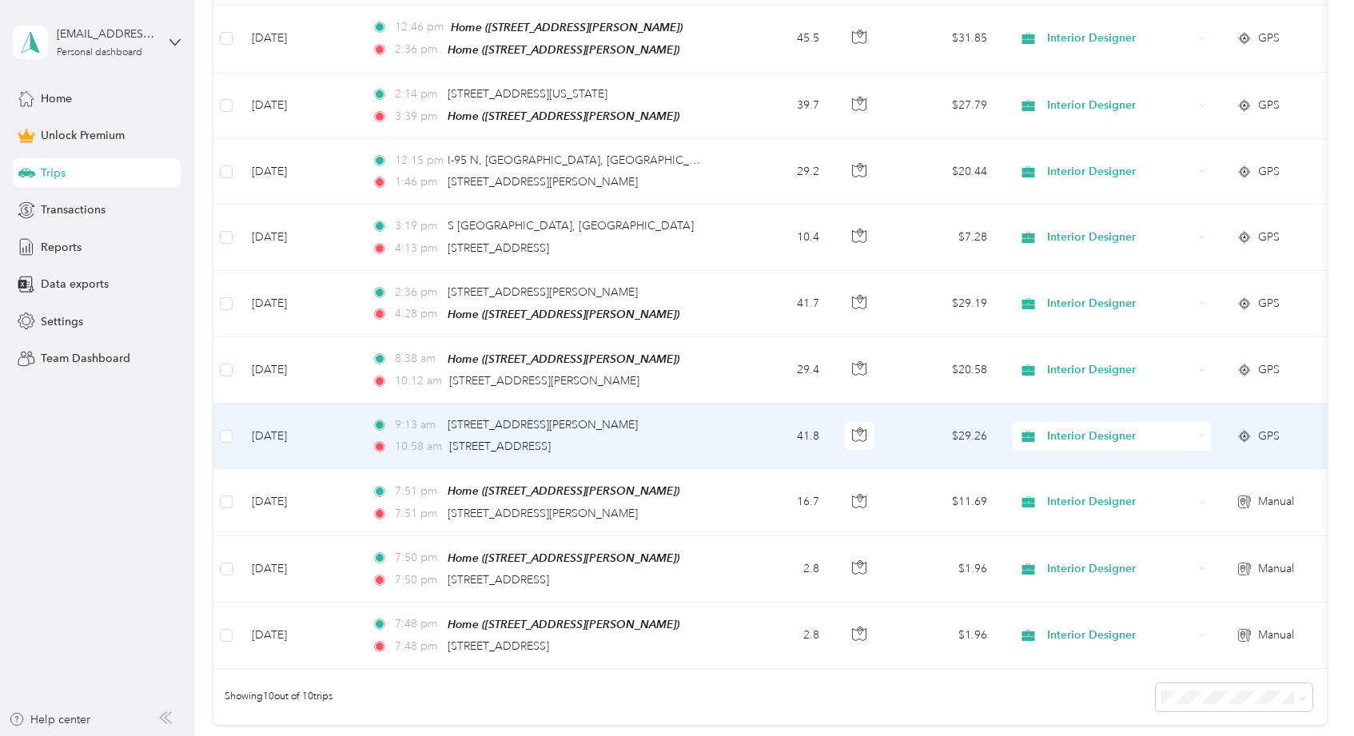
scroll to position [380, 0]
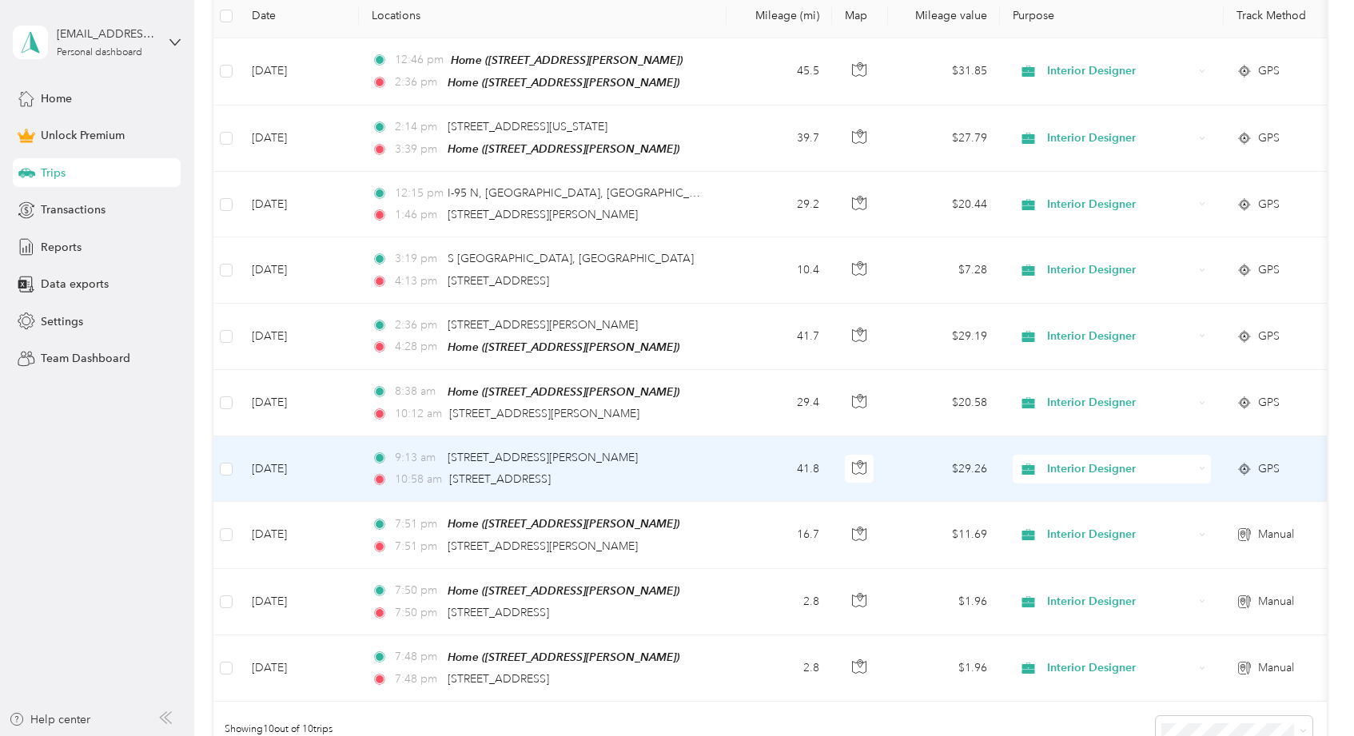
click at [700, 452] on div "9:13 am 902 Clint Moore Rd, Boca Raton, FL" at bounding box center [540, 458] width 336 height 18
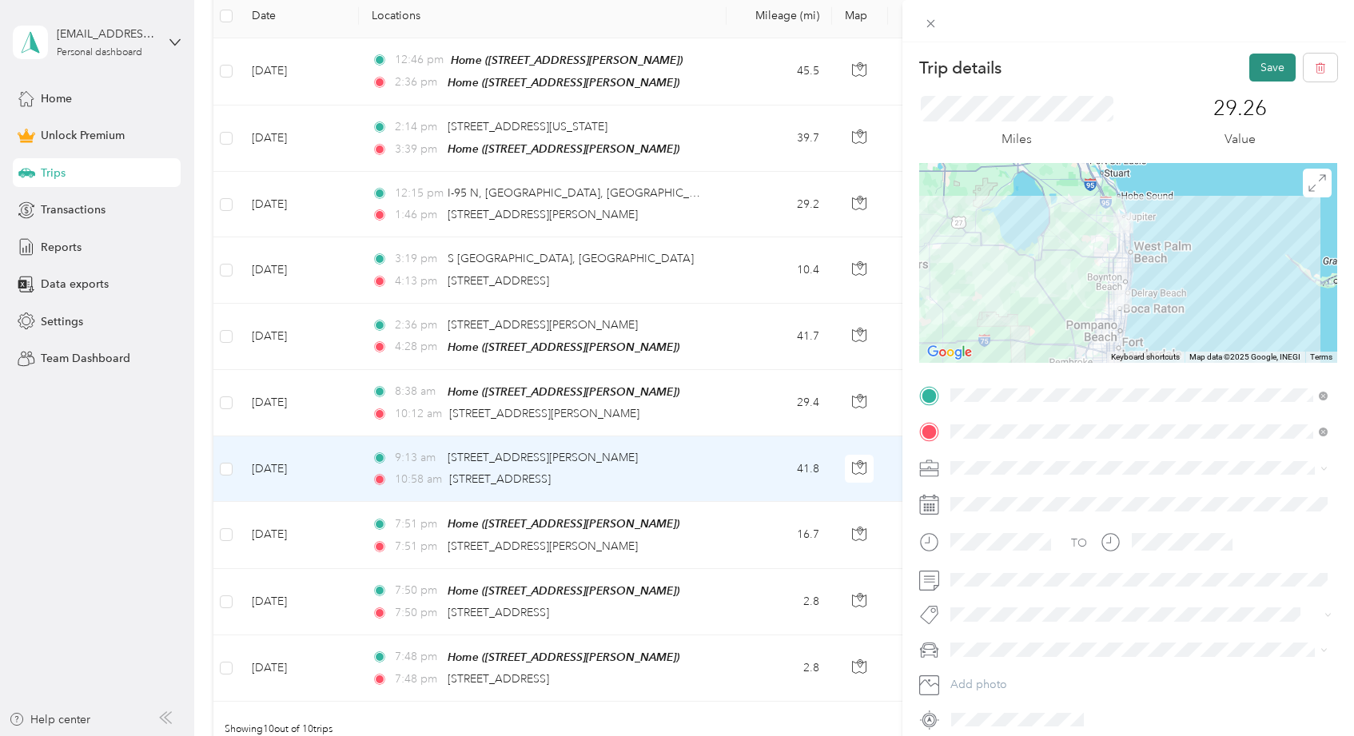
click at [1275, 76] on button "Save" at bounding box center [1273, 68] width 46 height 28
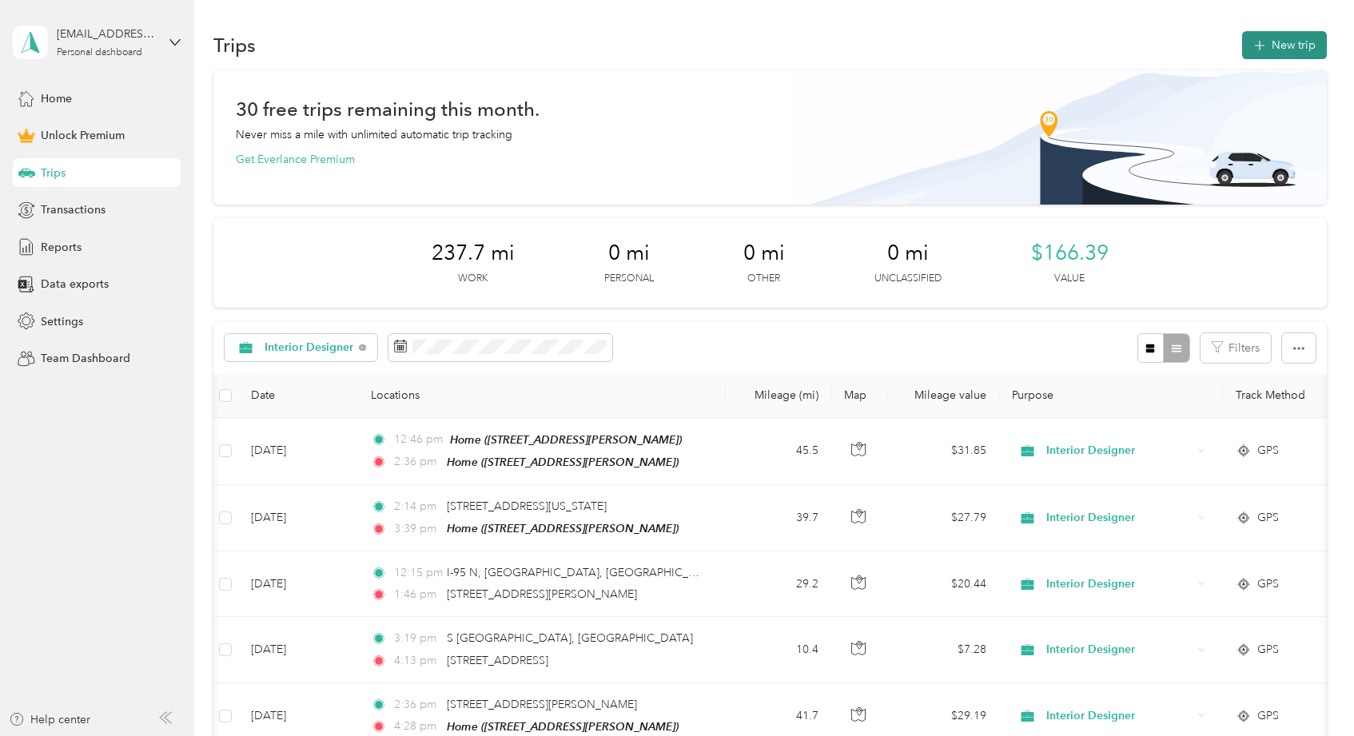
click at [1290, 46] on button "New trip" at bounding box center [1285, 45] width 85 height 28
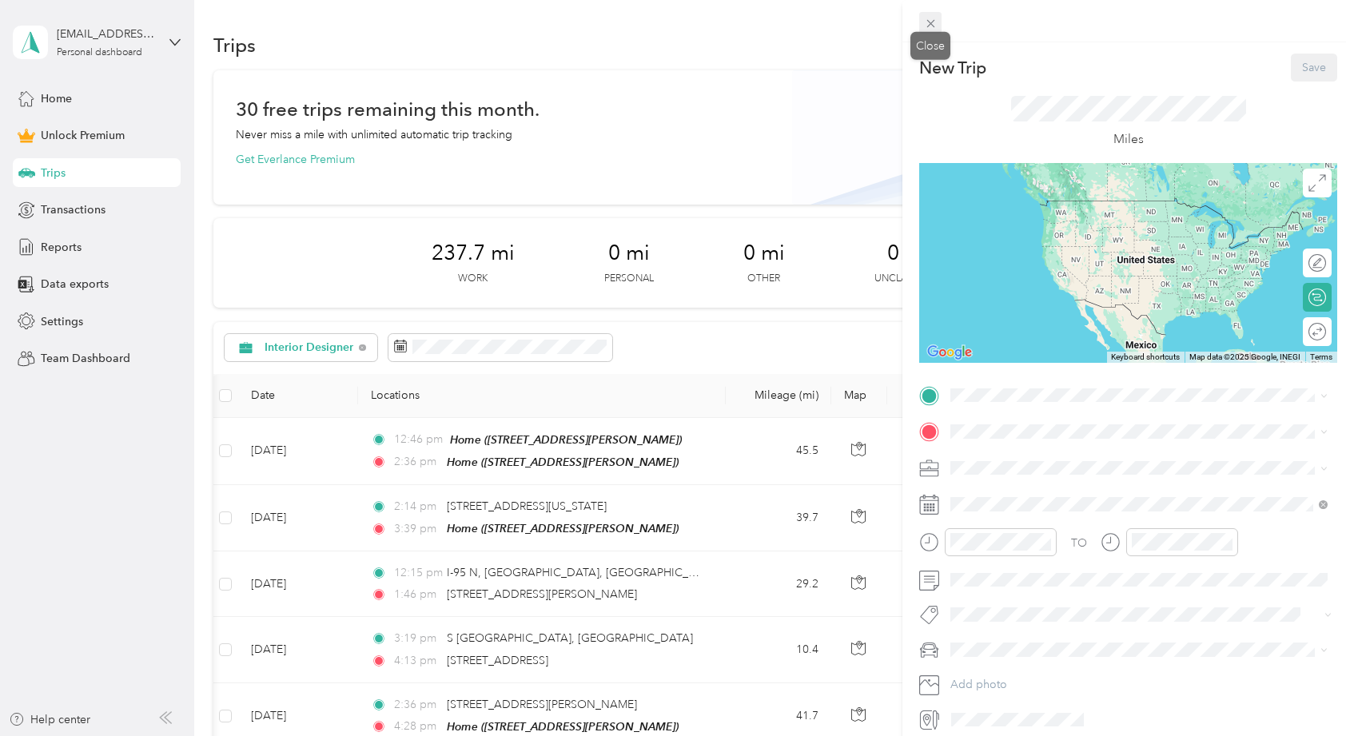
click at [928, 30] on icon at bounding box center [931, 24] width 14 height 14
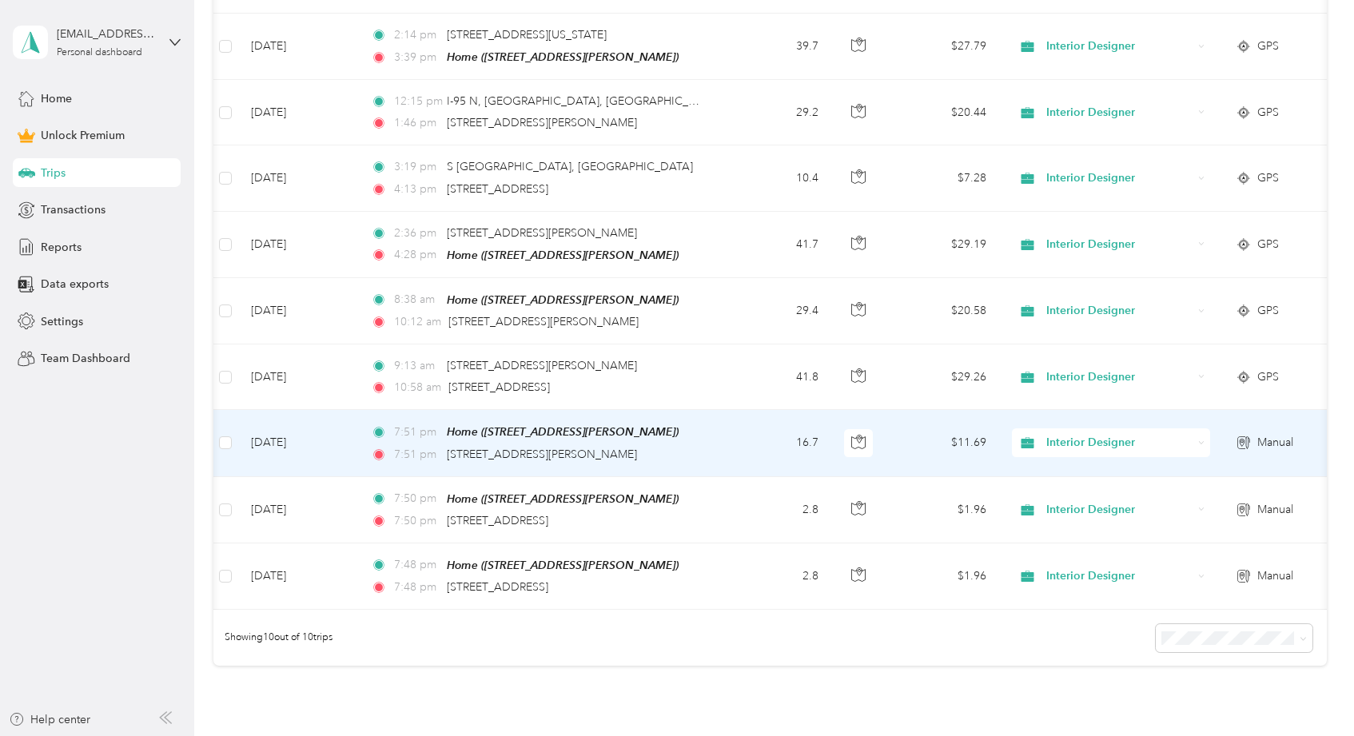
scroll to position [421, 0]
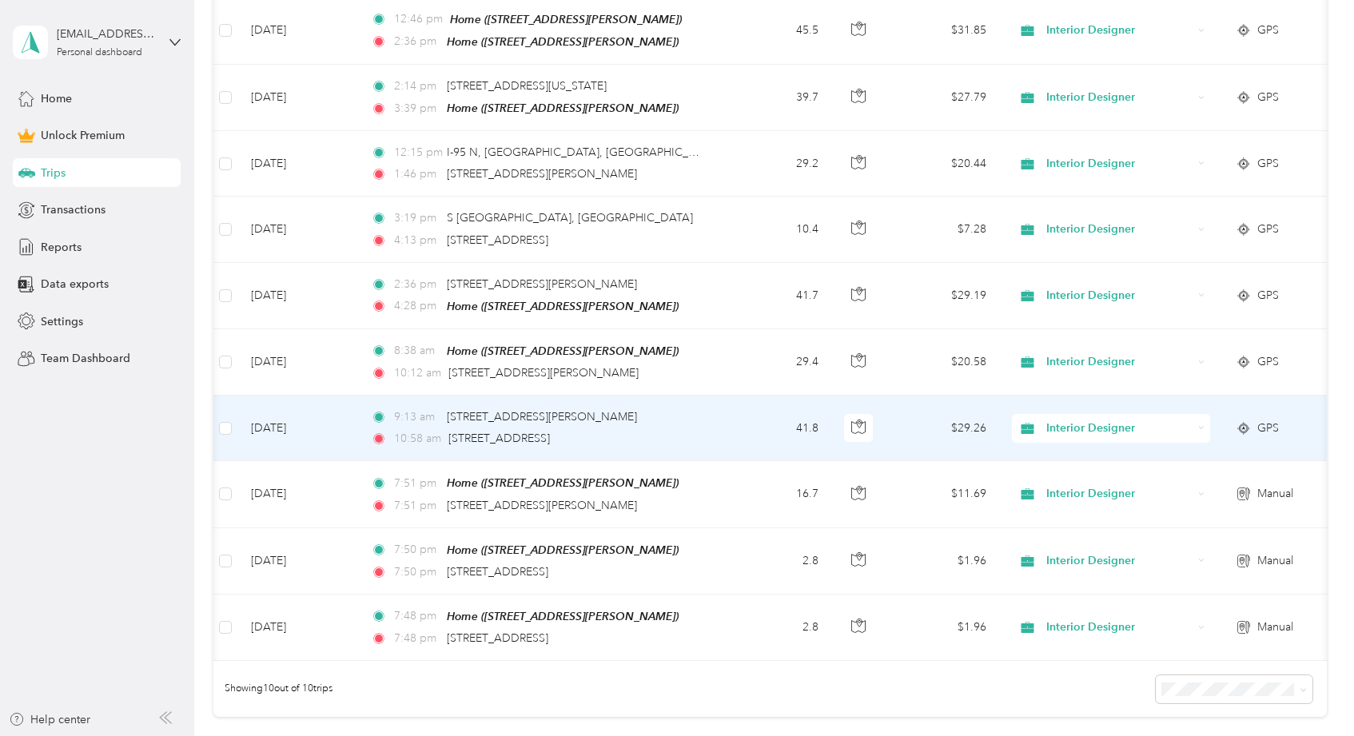
click at [685, 417] on div "9:13 am 902 Clint Moore Rd, Boca Raton, FL" at bounding box center [539, 418] width 336 height 18
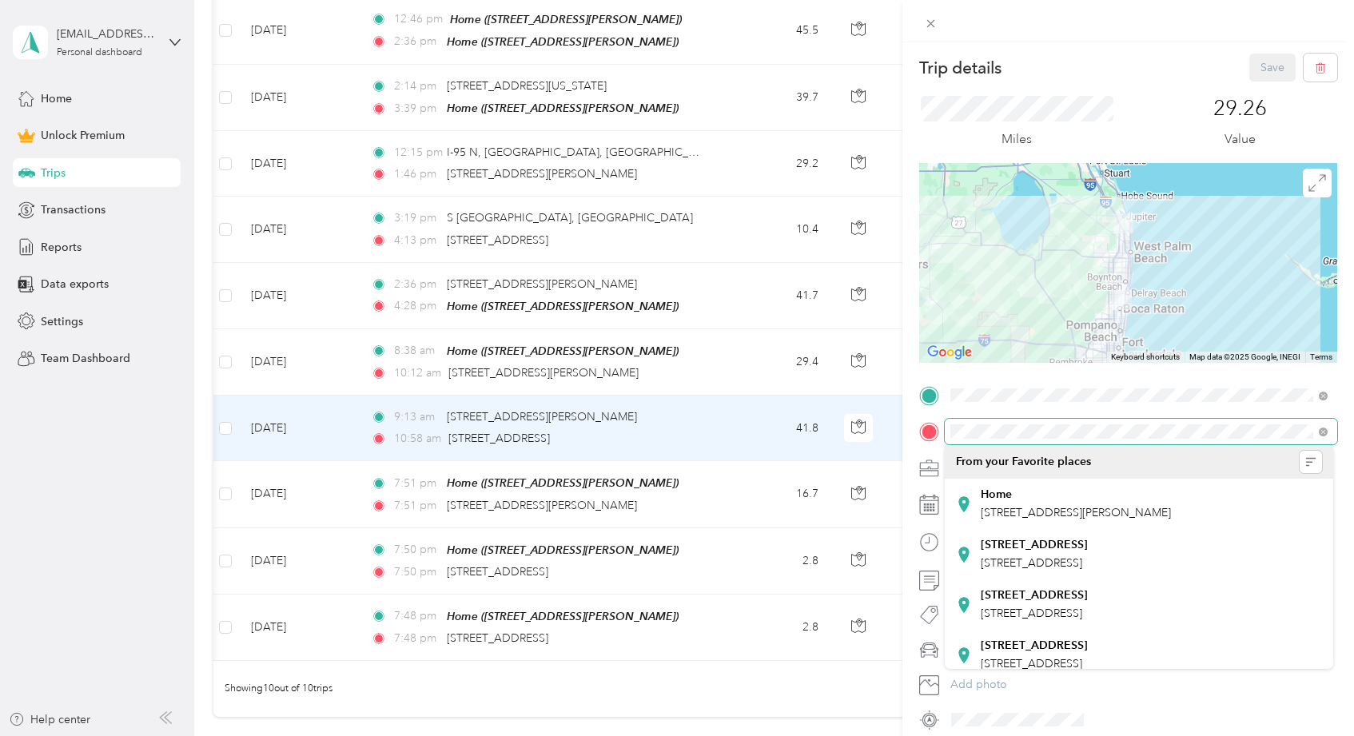
click at [936, 433] on div at bounding box center [1128, 432] width 418 height 26
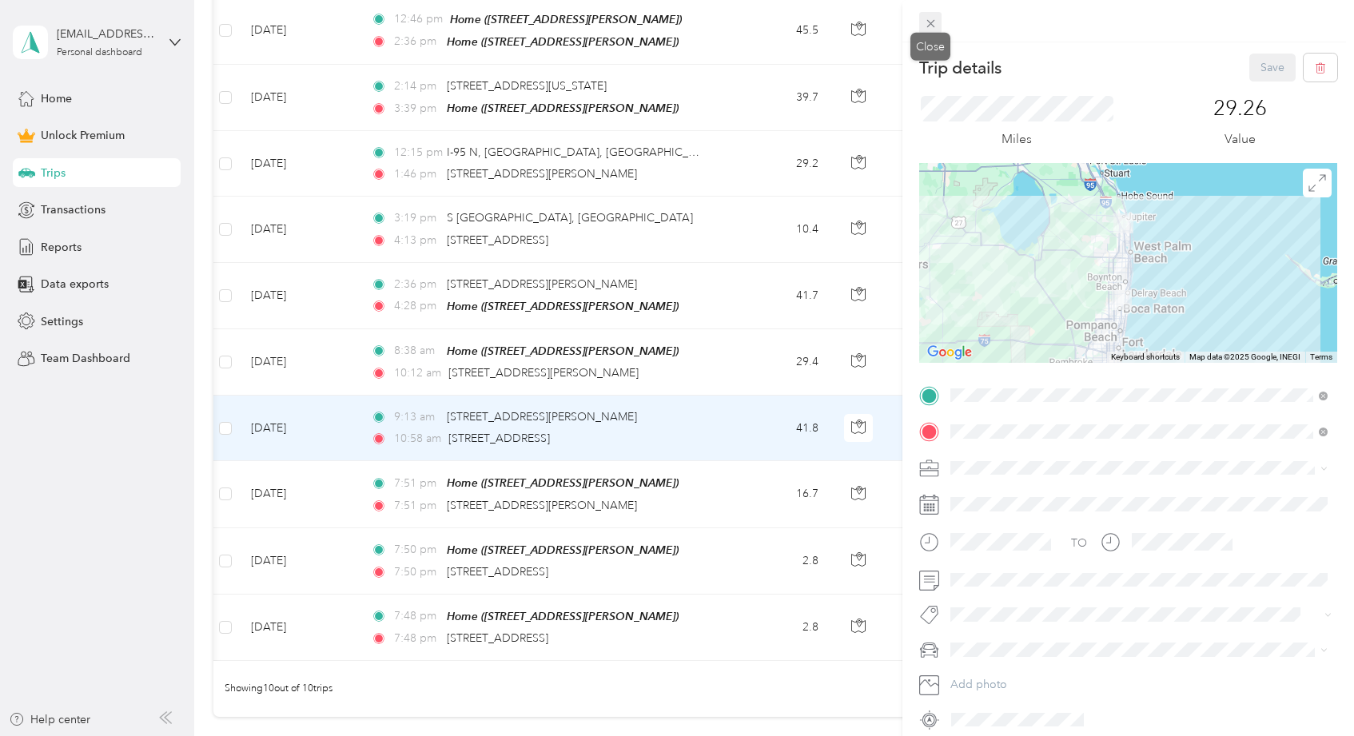
click at [933, 25] on icon at bounding box center [931, 24] width 14 height 14
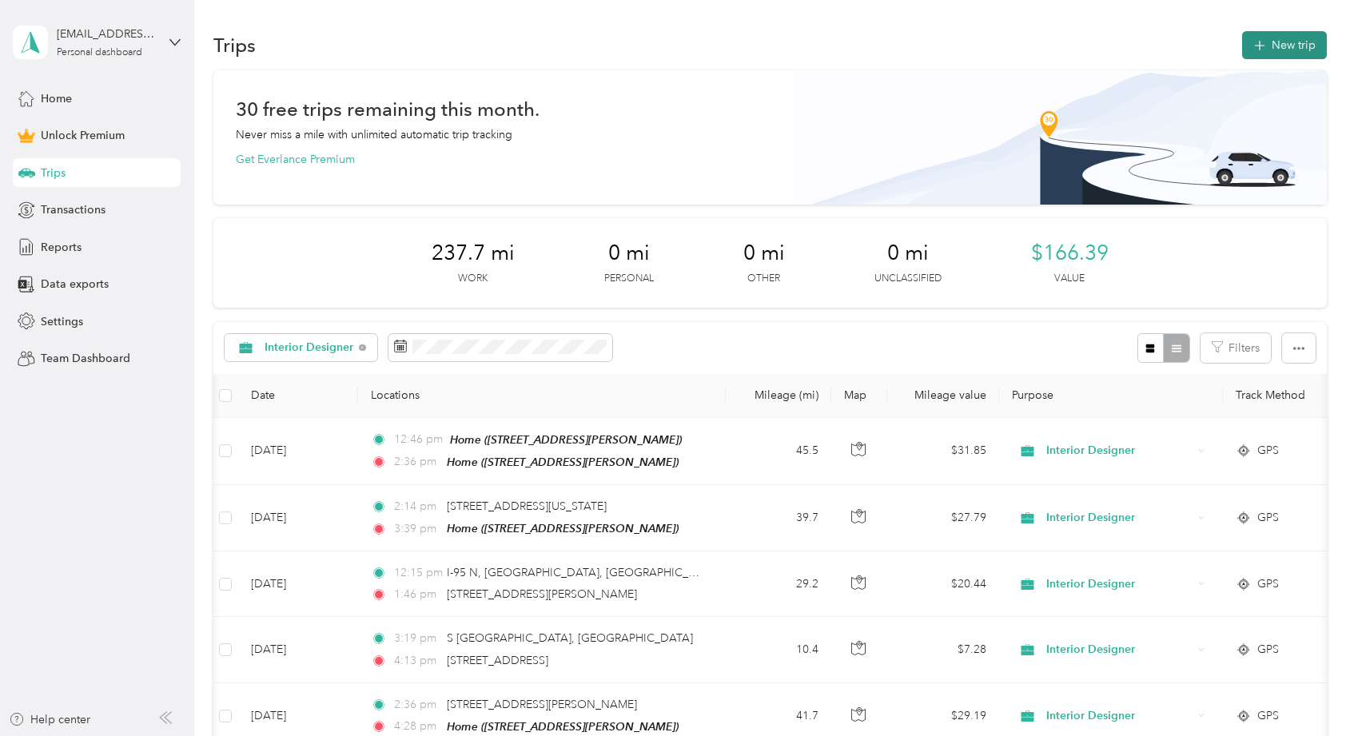
click at [1282, 48] on button "New trip" at bounding box center [1285, 45] width 85 height 28
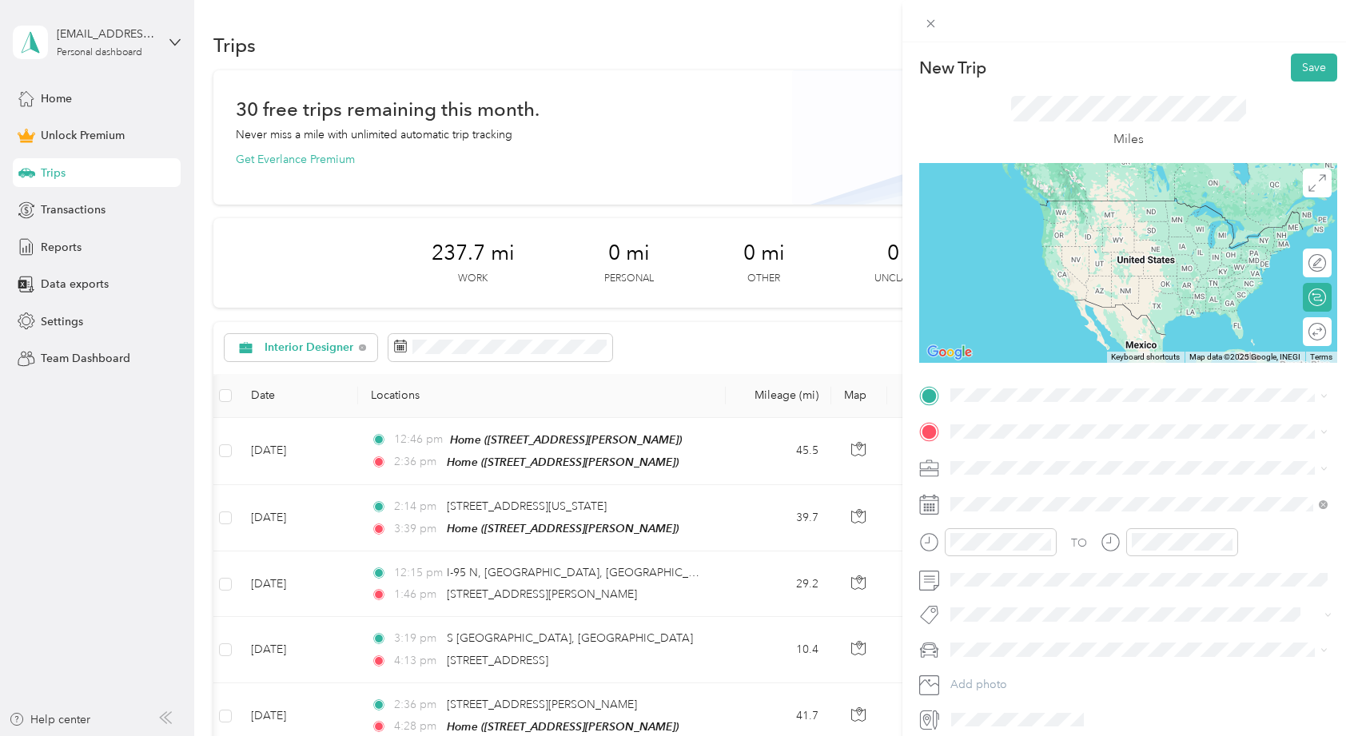
click at [1022, 456] on span "13789 Parc Drive Palm Beach Gardens, Florida 33410, United States" at bounding box center [1061, 451] width 160 height 14
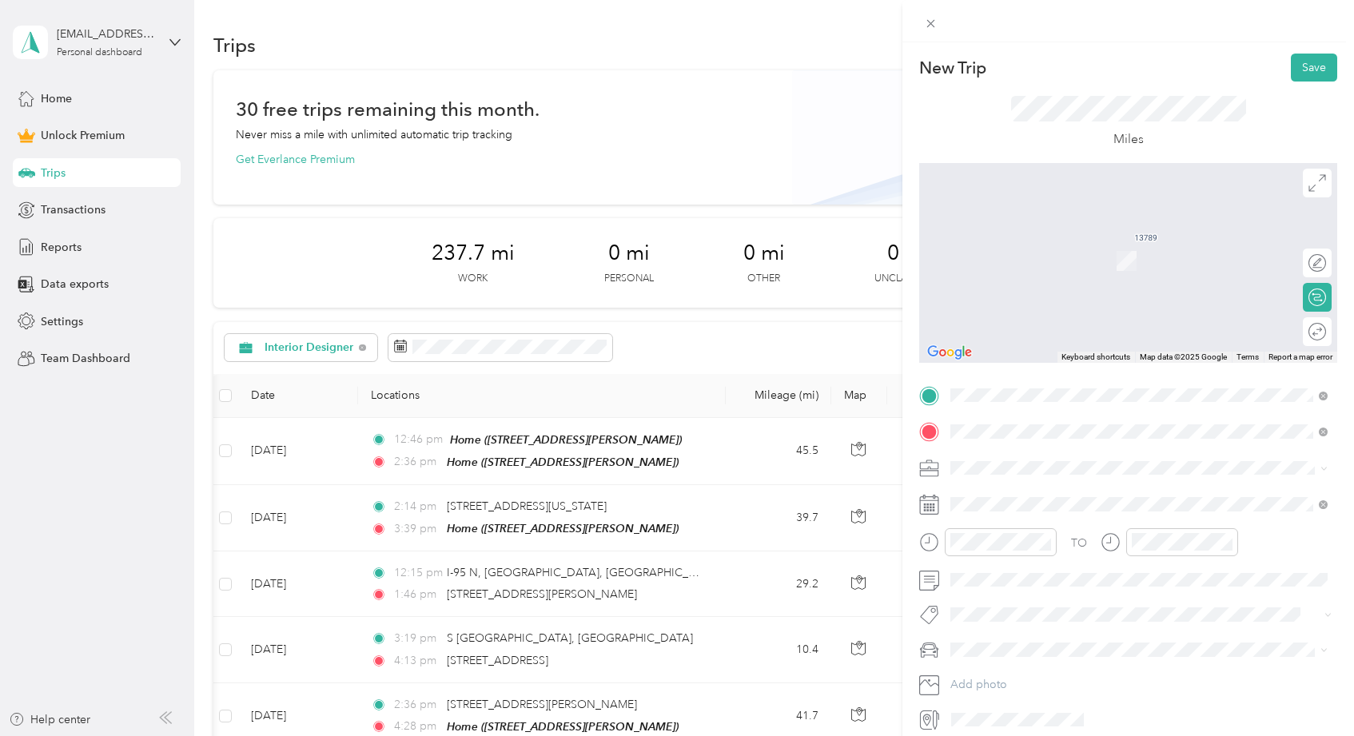
click at [1034, 517] on div "Home 813 Delmar Way, Delray Beach, FL, United States , 33483, Delray Beach, FL,…" at bounding box center [1076, 505] width 190 height 34
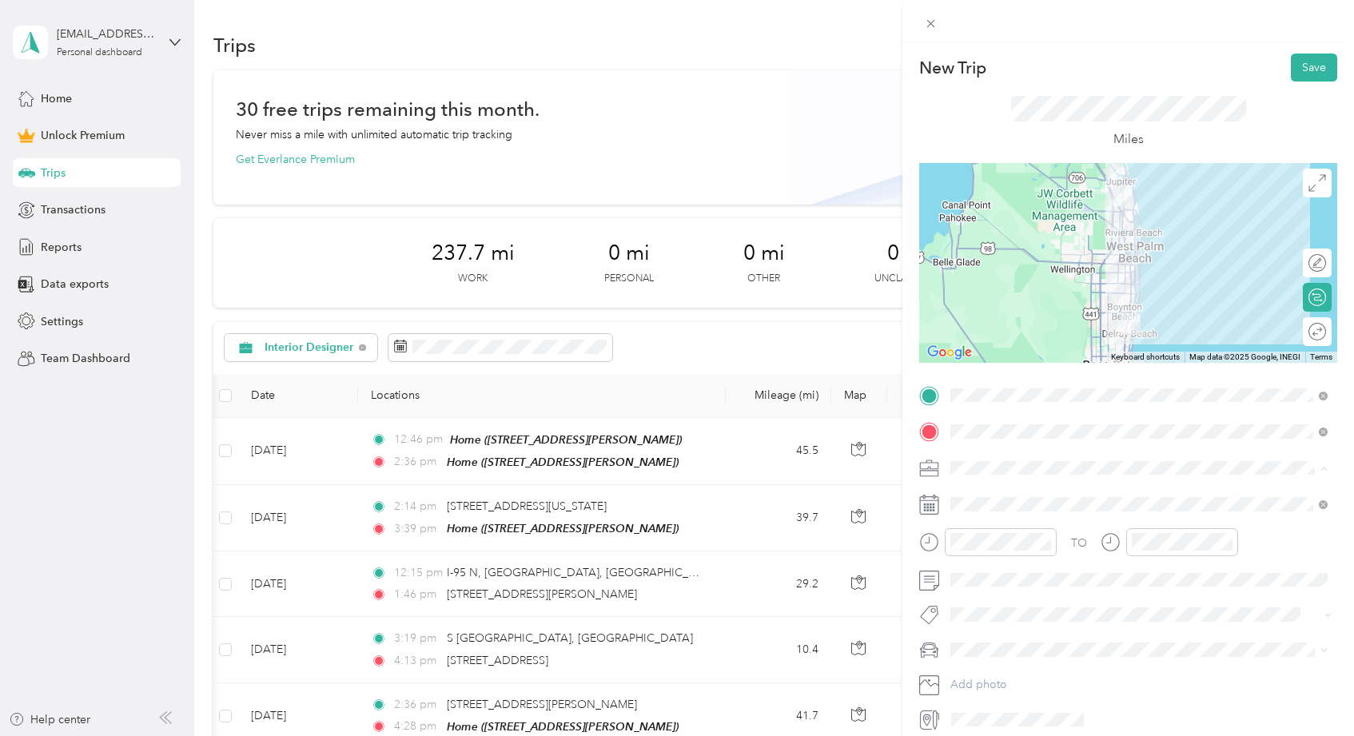
click at [989, 548] on span "Interior Designer" at bounding box center [999, 552] width 86 height 14
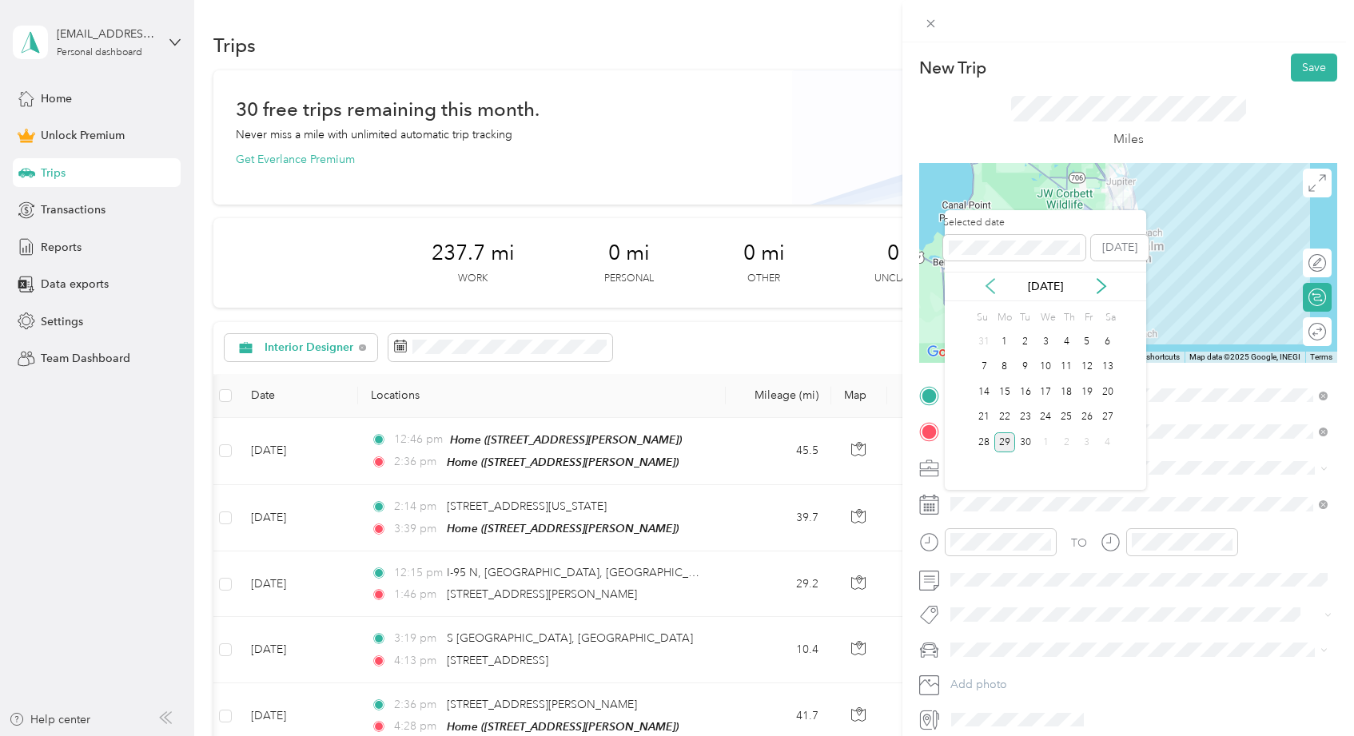
click at [989, 290] on icon at bounding box center [991, 286] width 16 height 16
click at [1092, 367] on div "8" at bounding box center [1087, 367] width 21 height 20
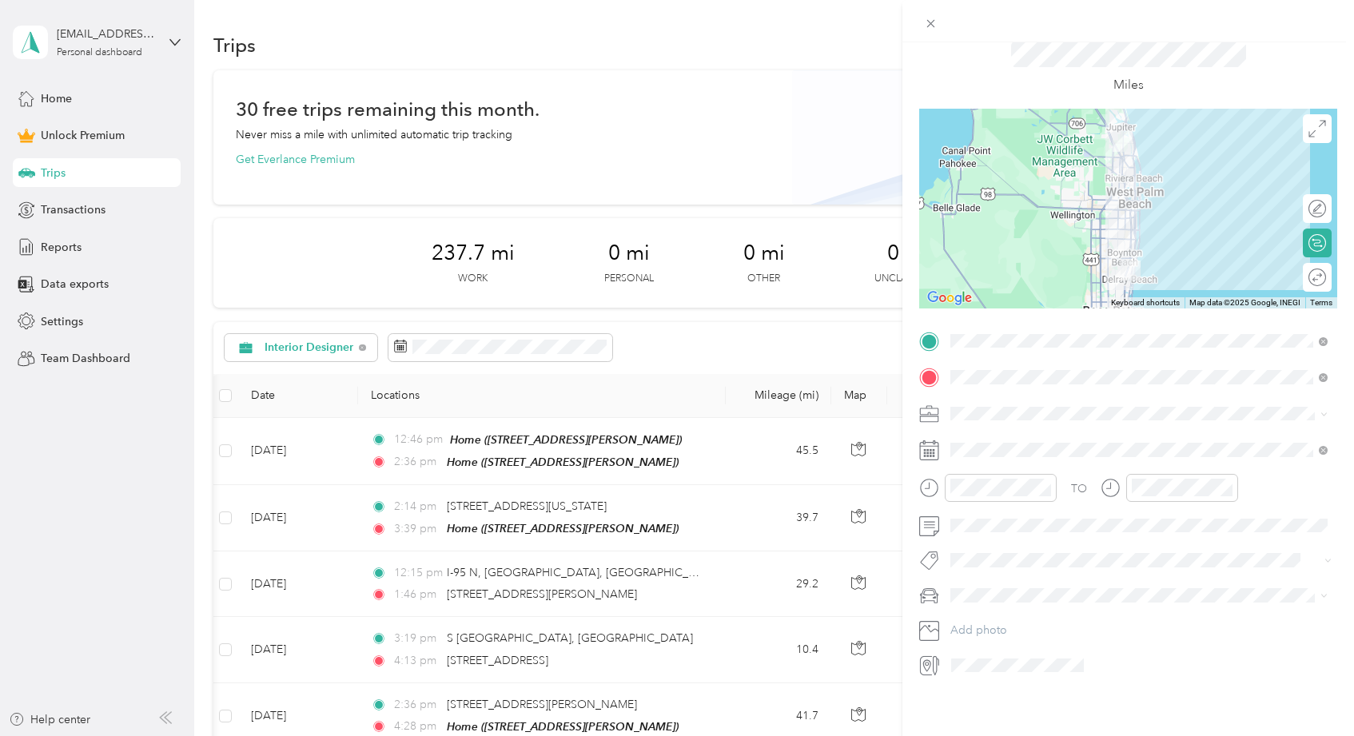
scroll to position [58, 0]
click at [971, 616] on span "ALICE" at bounding box center [1000, 620] width 89 height 14
click at [982, 532] on span at bounding box center [1141, 526] width 393 height 26
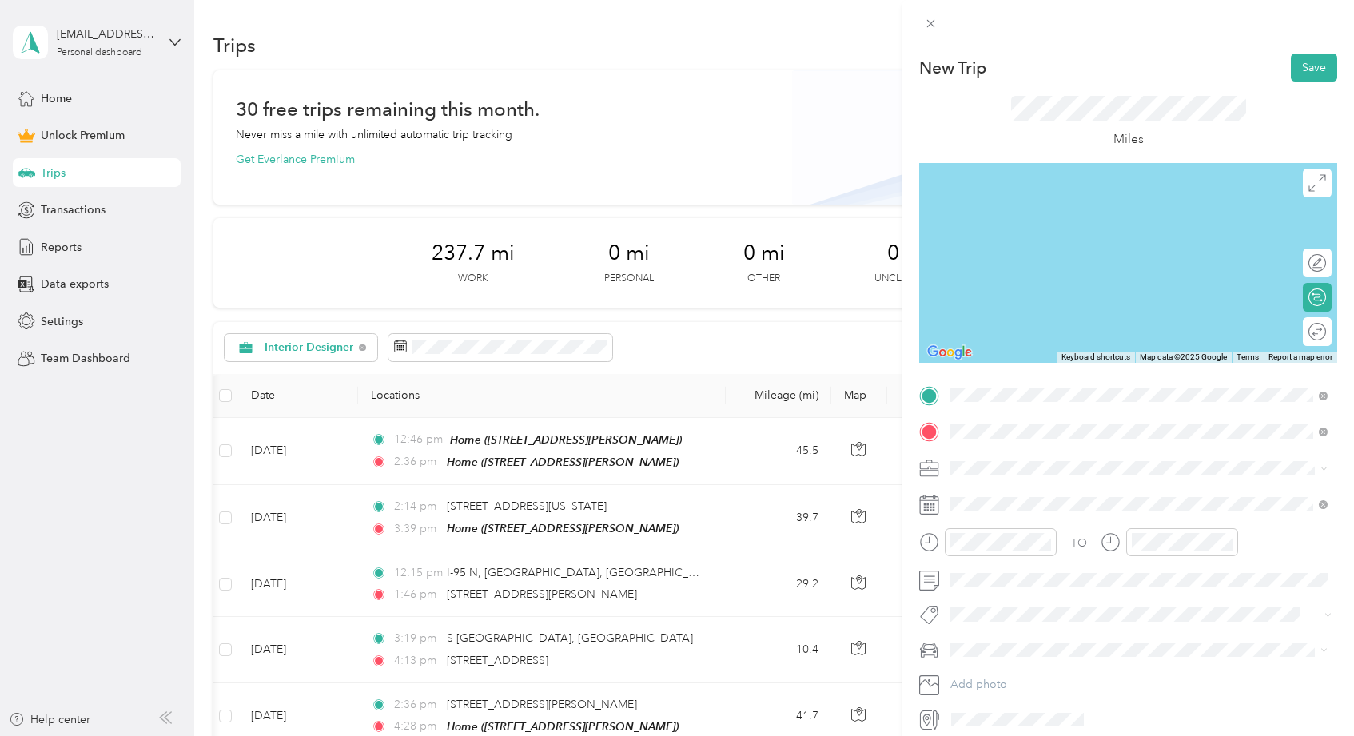
scroll to position [0, 0]
click at [1309, 67] on button "Save" at bounding box center [1314, 68] width 46 height 28
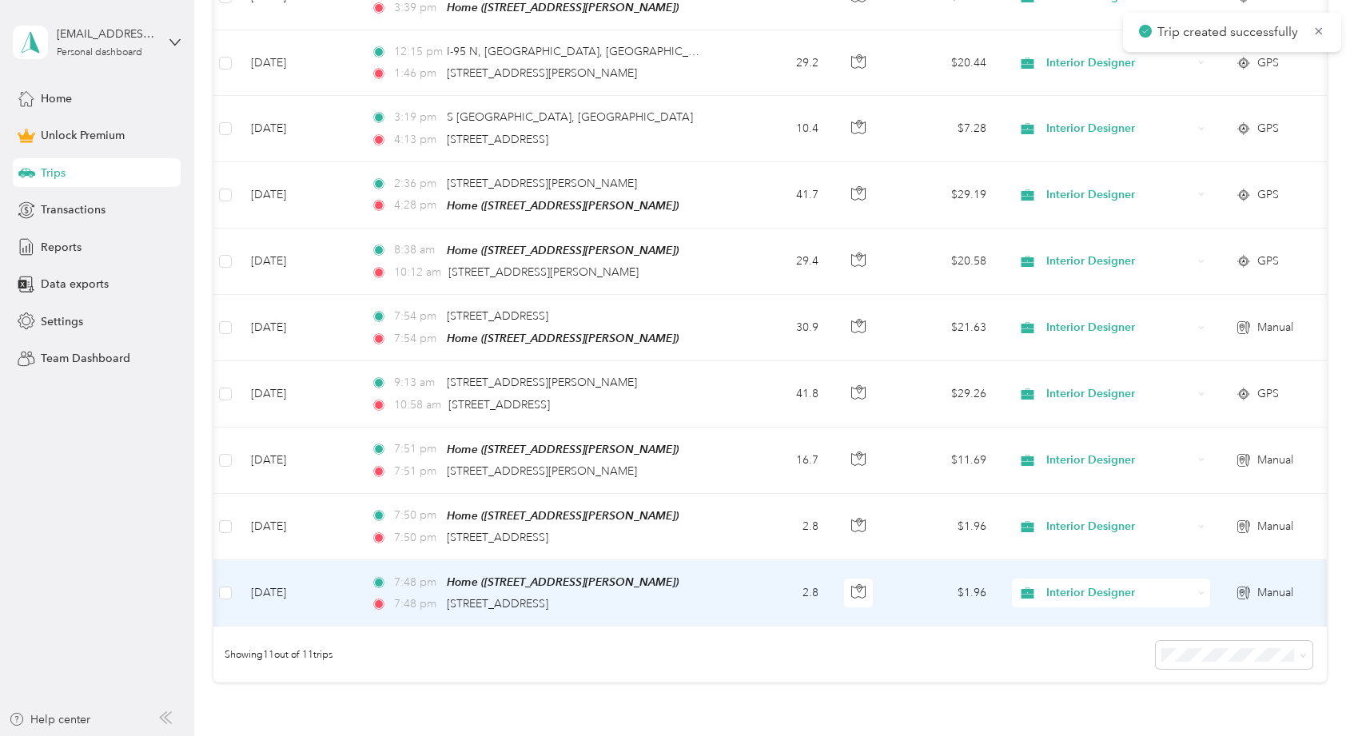
scroll to position [518, 0]
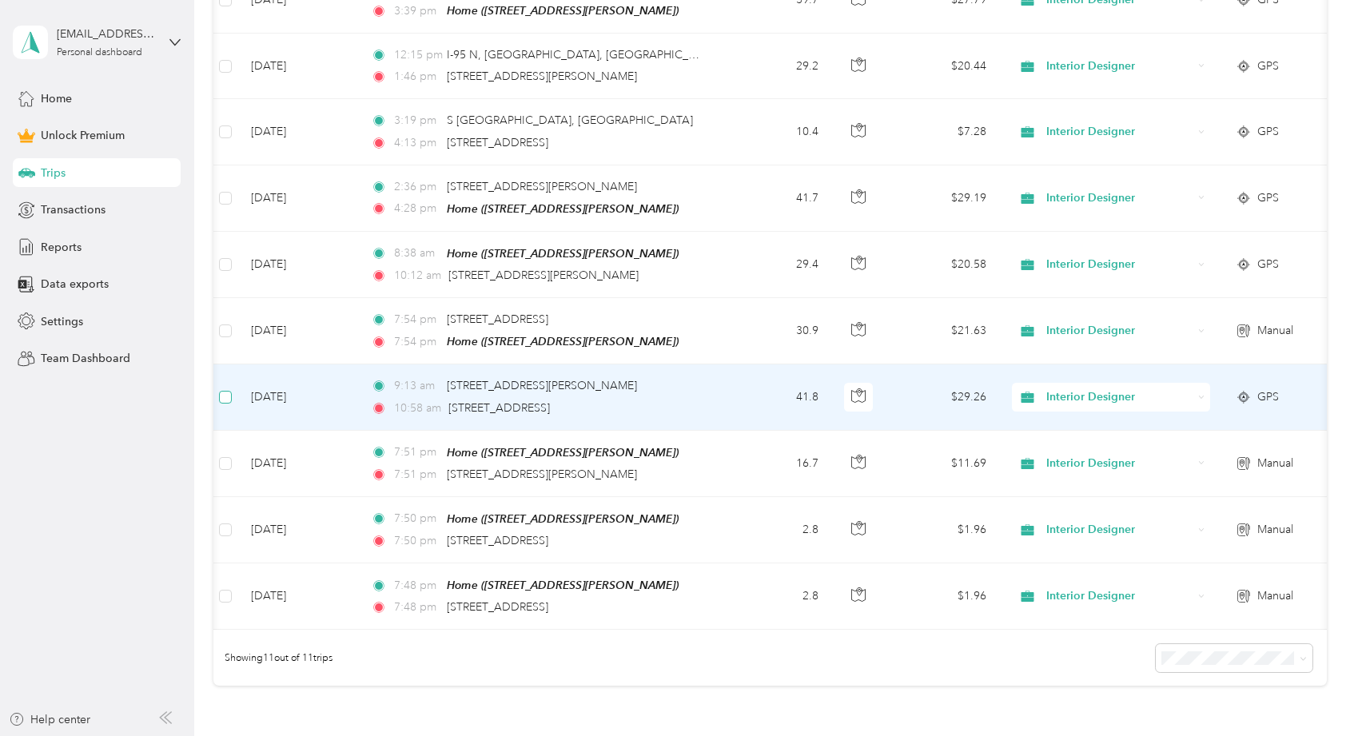
click at [229, 391] on span at bounding box center [225, 397] width 13 height 13
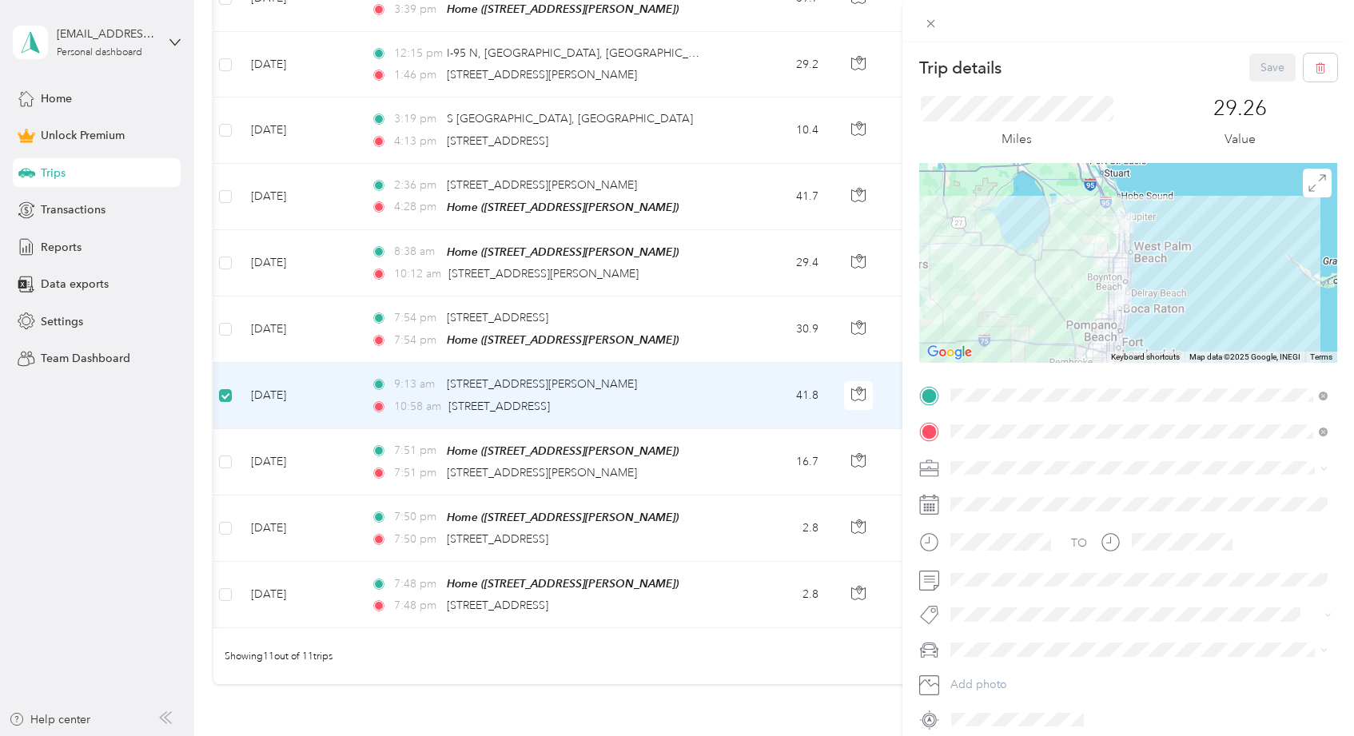
click at [225, 324] on div "Trip details Save This trip cannot be edited because it is either under review,…" at bounding box center [677, 368] width 1354 height 736
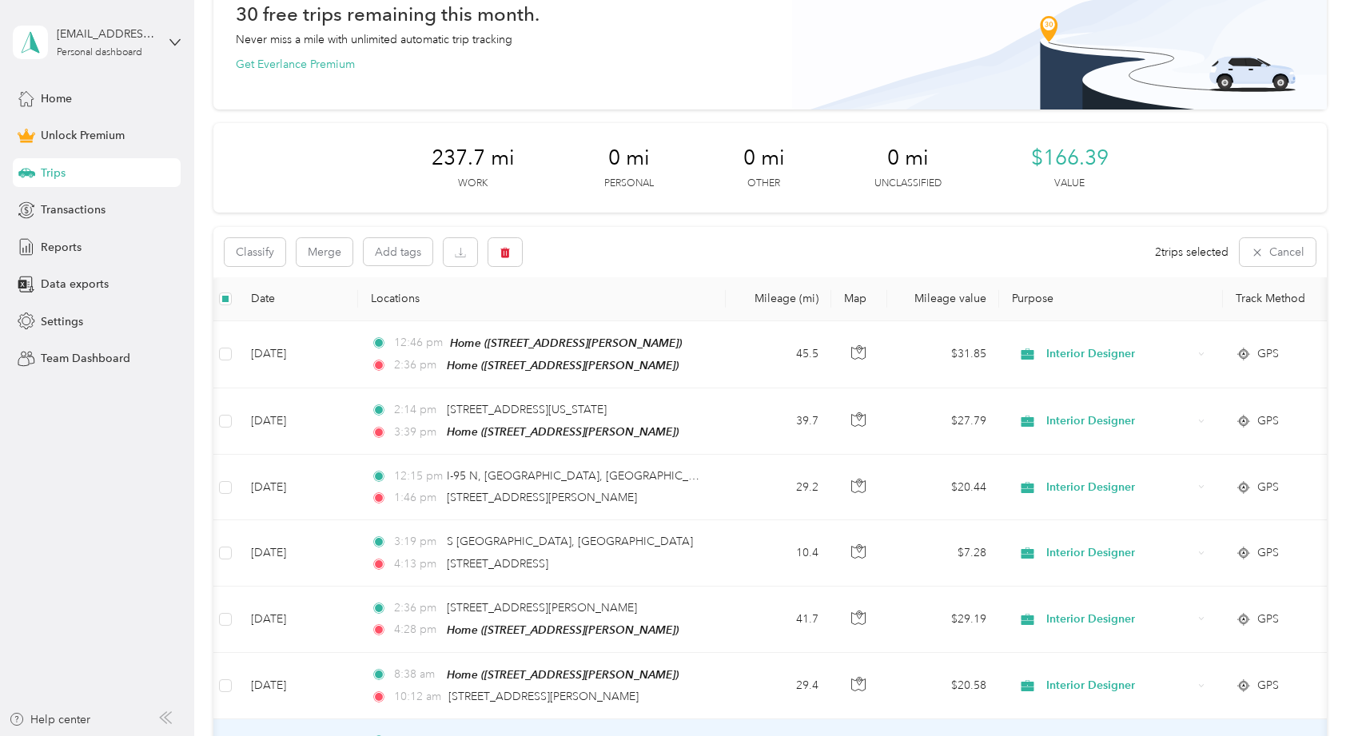
scroll to position [39, 0]
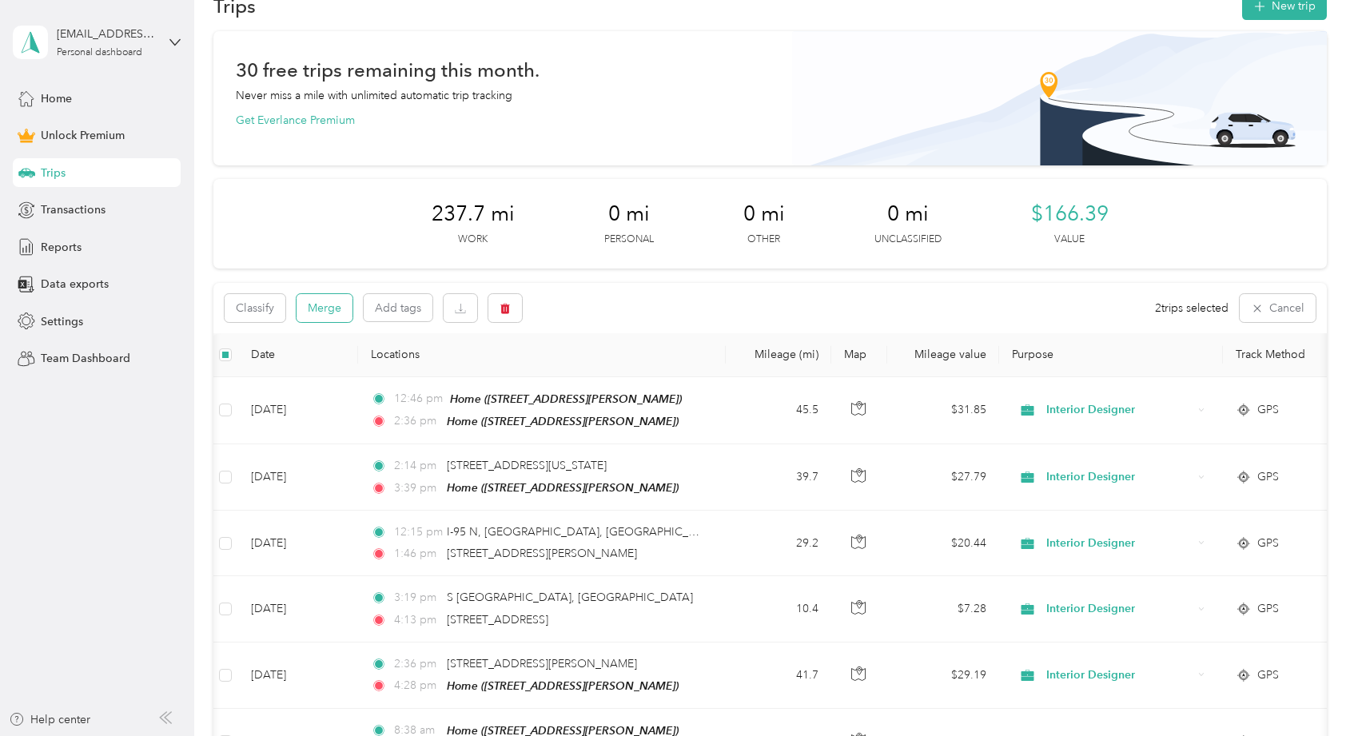
click at [321, 309] on button "Merge" at bounding box center [325, 308] width 56 height 28
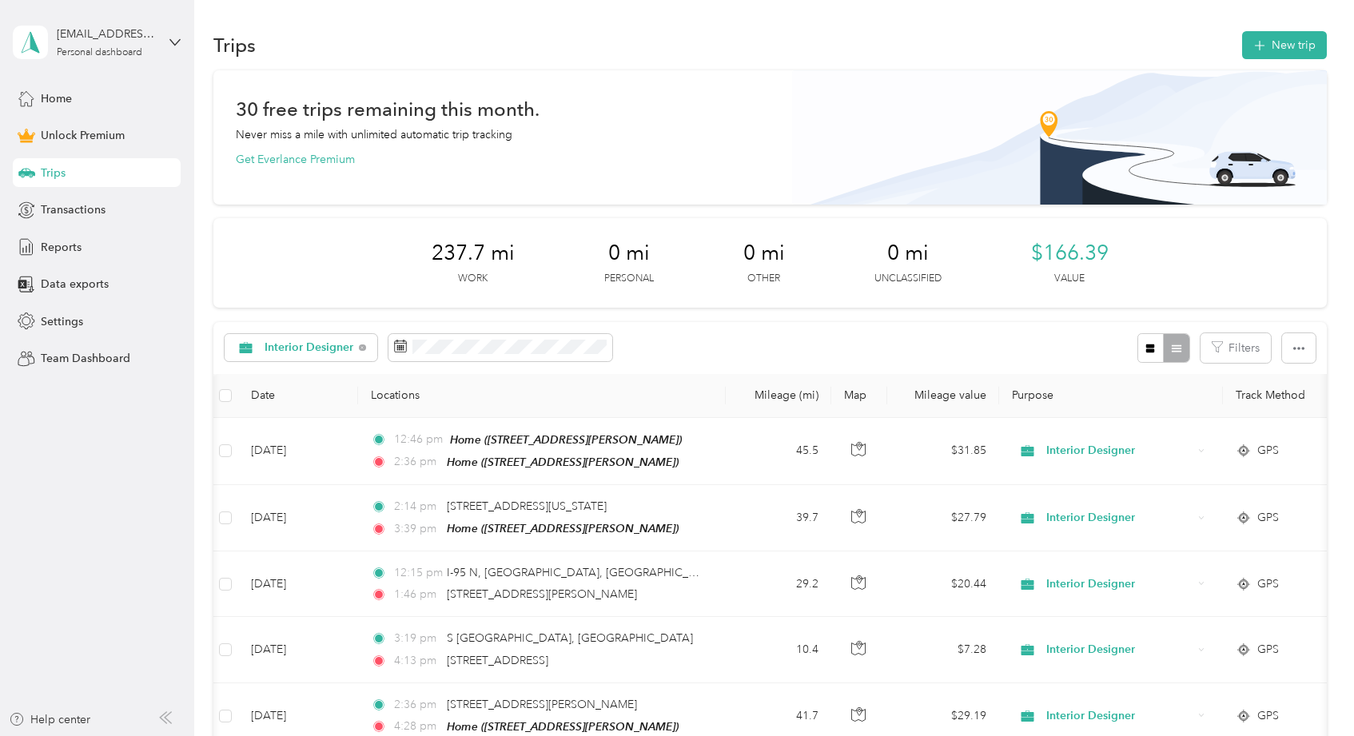
scroll to position [0, 0]
click at [1300, 48] on button "New trip" at bounding box center [1285, 45] width 85 height 28
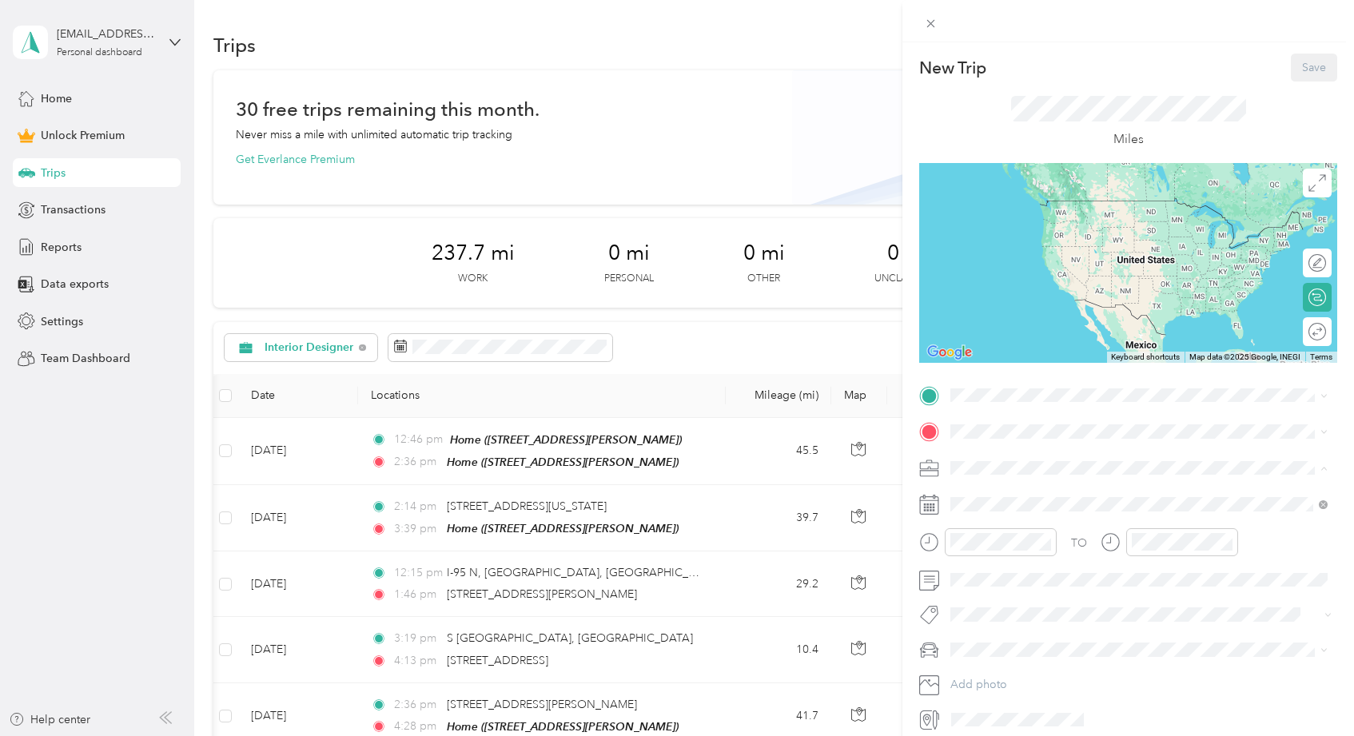
click at [979, 549] on span "Interior Designer" at bounding box center [999, 552] width 86 height 14
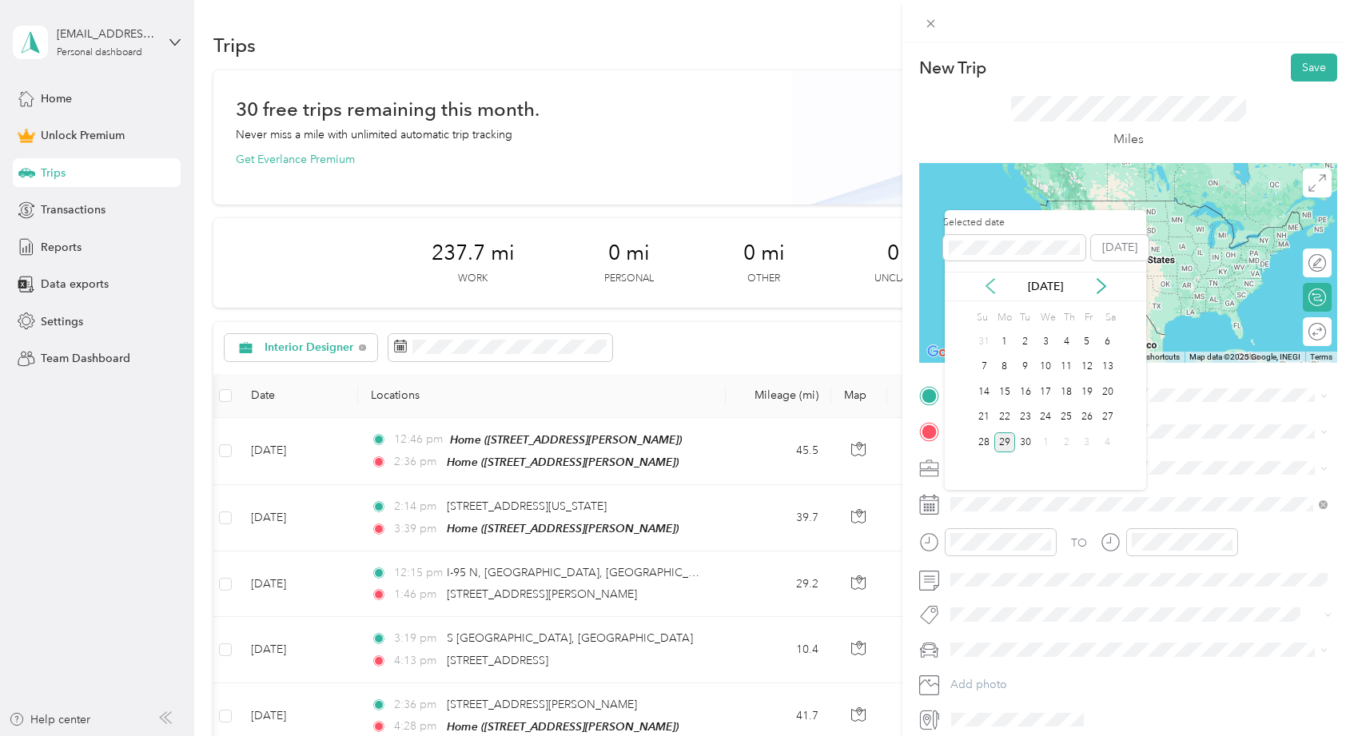
click at [993, 293] on icon at bounding box center [991, 286] width 16 height 16
click at [1083, 367] on div "8" at bounding box center [1087, 367] width 21 height 20
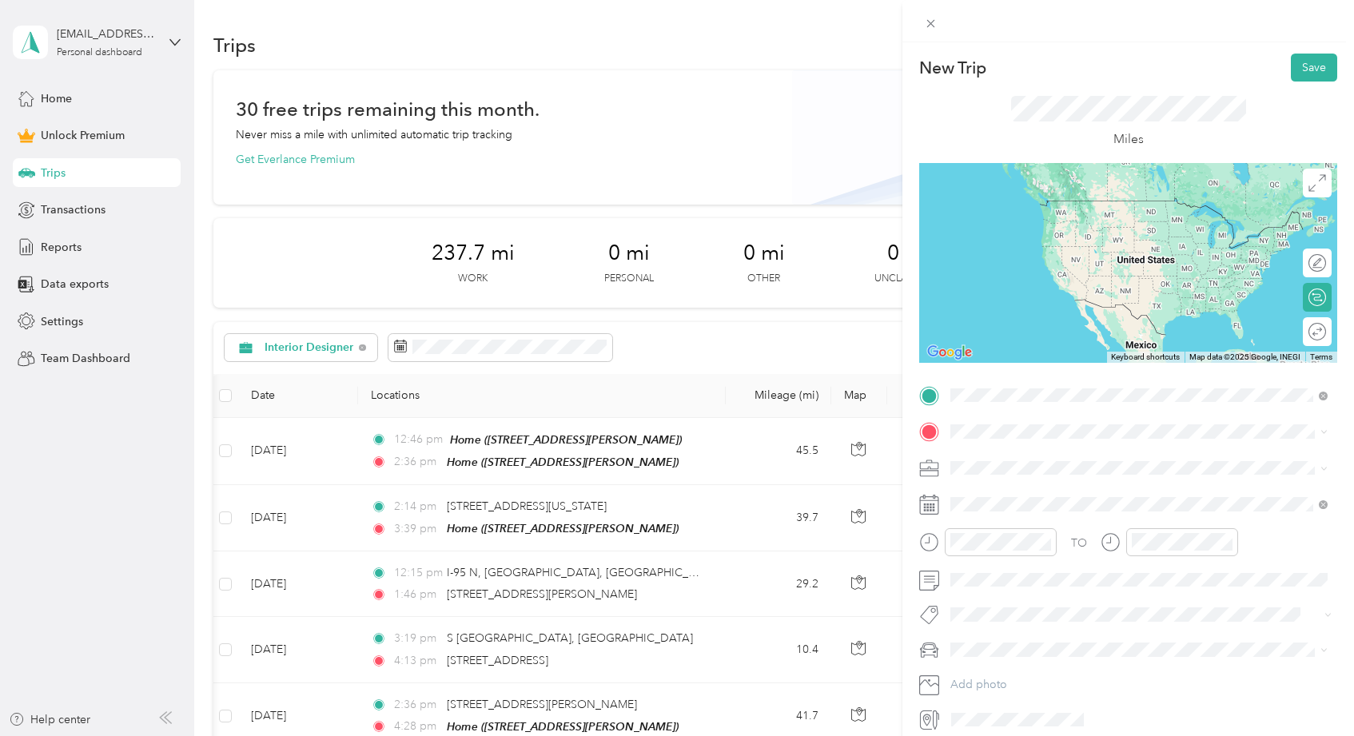
drag, startPoint x: 1019, startPoint y: 426, endPoint x: 1045, endPoint y: 473, distance: 53.4
click at [1045, 473] on span "813 Delmar Way, Delray Beach, FL, United States , 33483, Delray Beach, FL, Unit…" at bounding box center [1076, 476] width 190 height 14
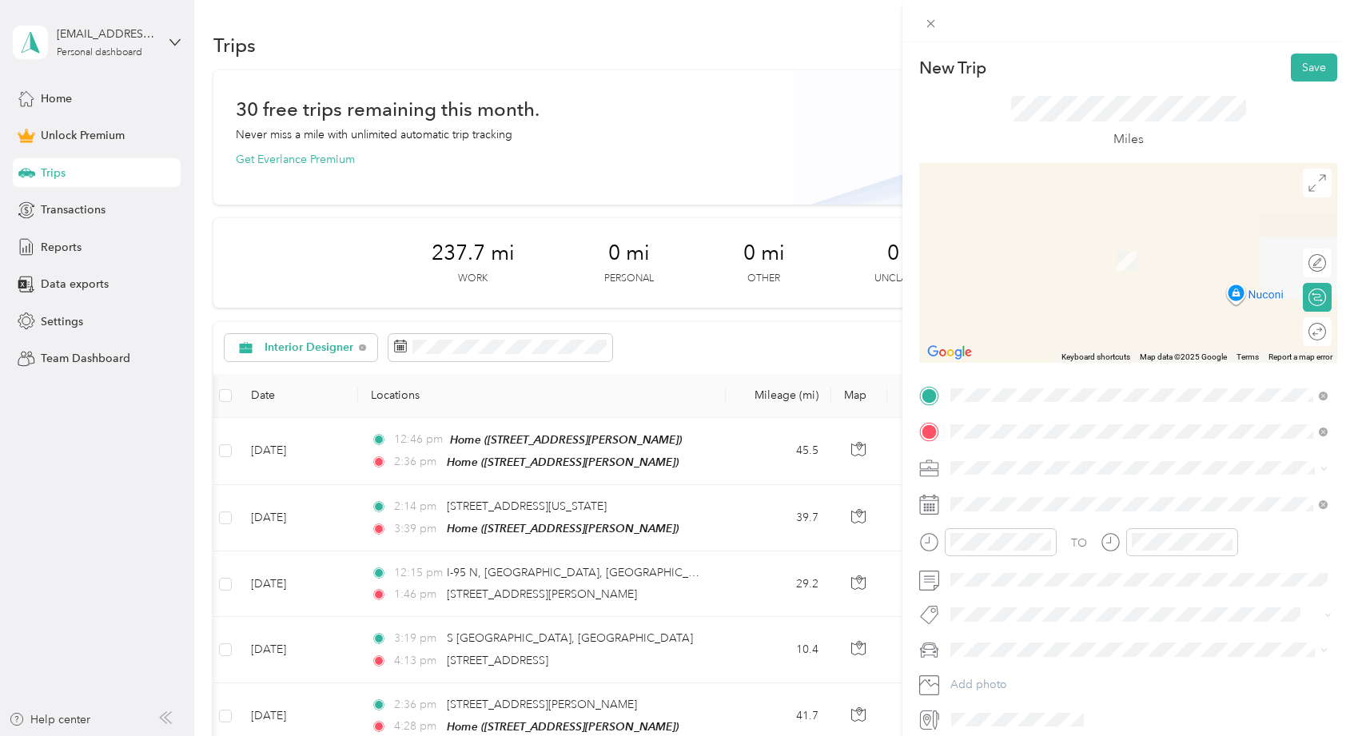
click at [1047, 497] on span "3056 Miro Drive North Palm Beach Gardens, Florida 33410, United States" at bounding box center [1061, 489] width 160 height 14
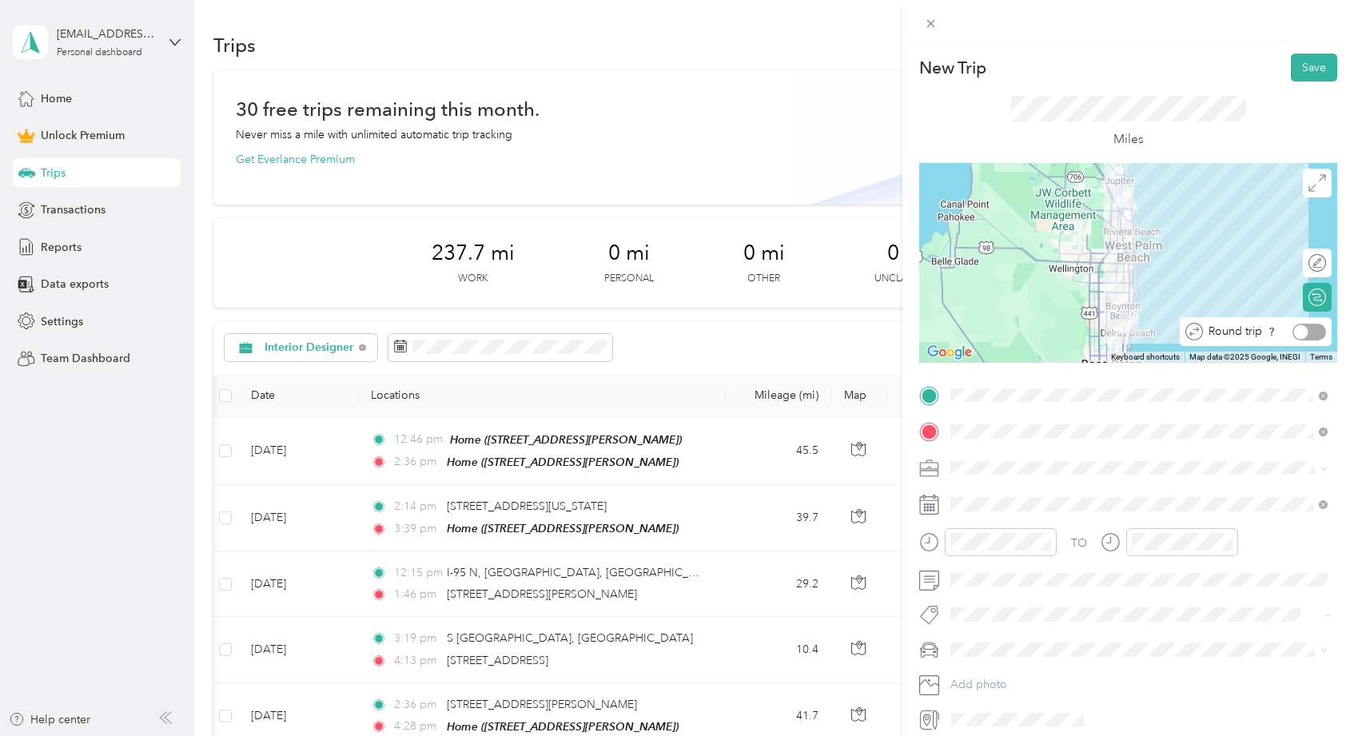
click at [1317, 328] on div at bounding box center [1310, 332] width 34 height 17
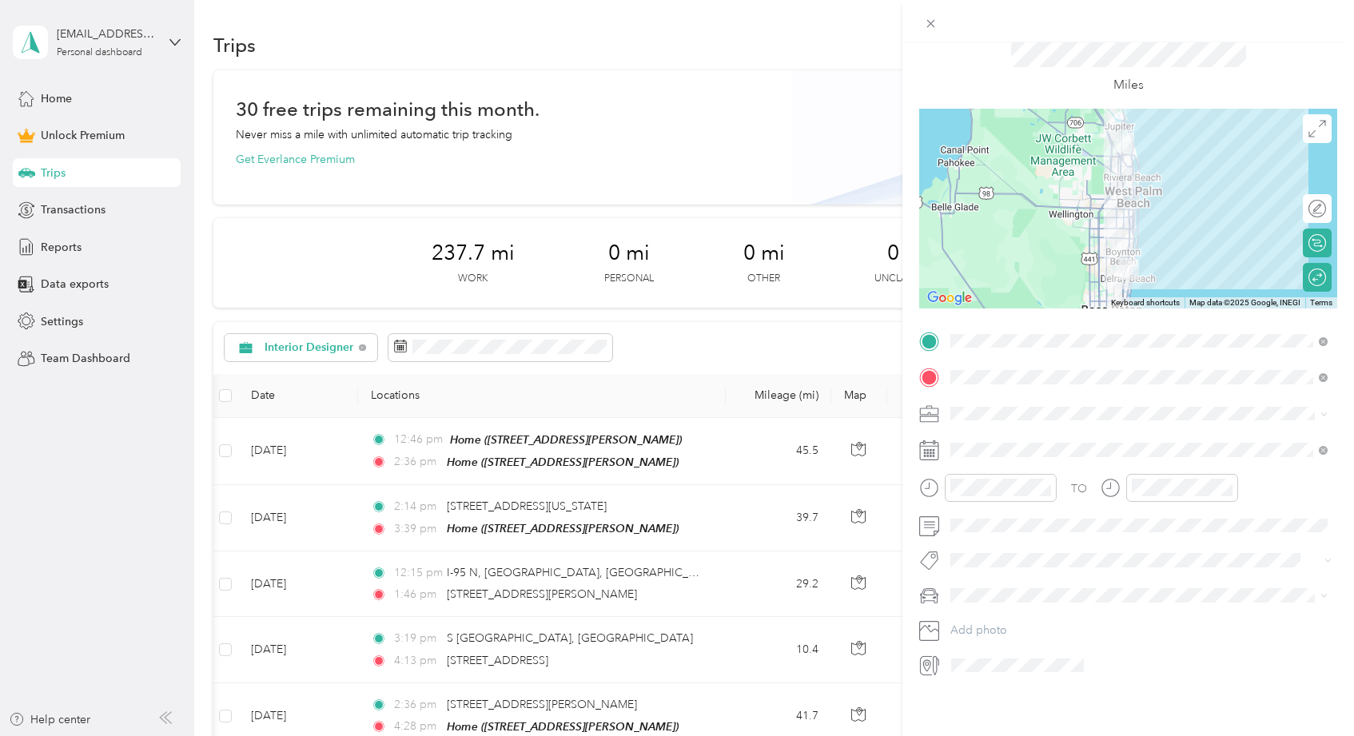
scroll to position [58, 0]
click at [970, 611] on div "ALICE" at bounding box center [1139, 618] width 366 height 17
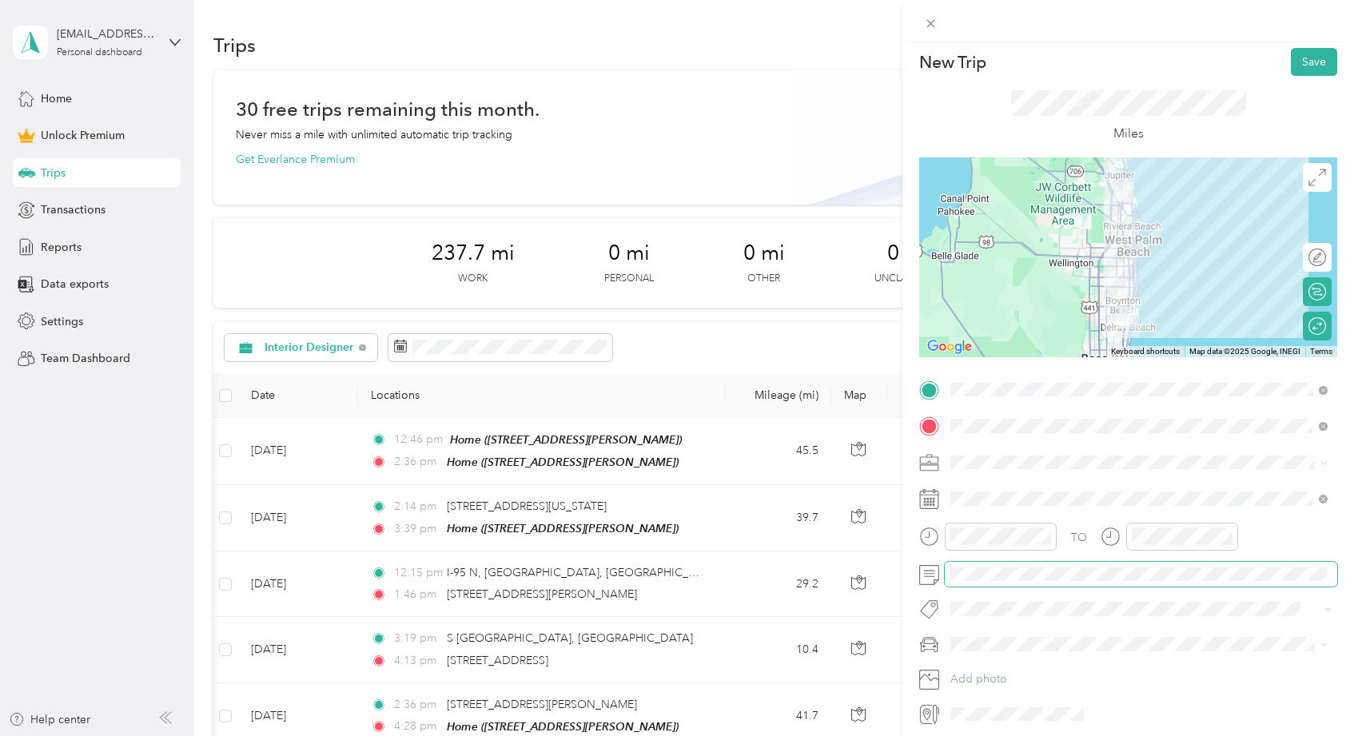
scroll to position [0, 0]
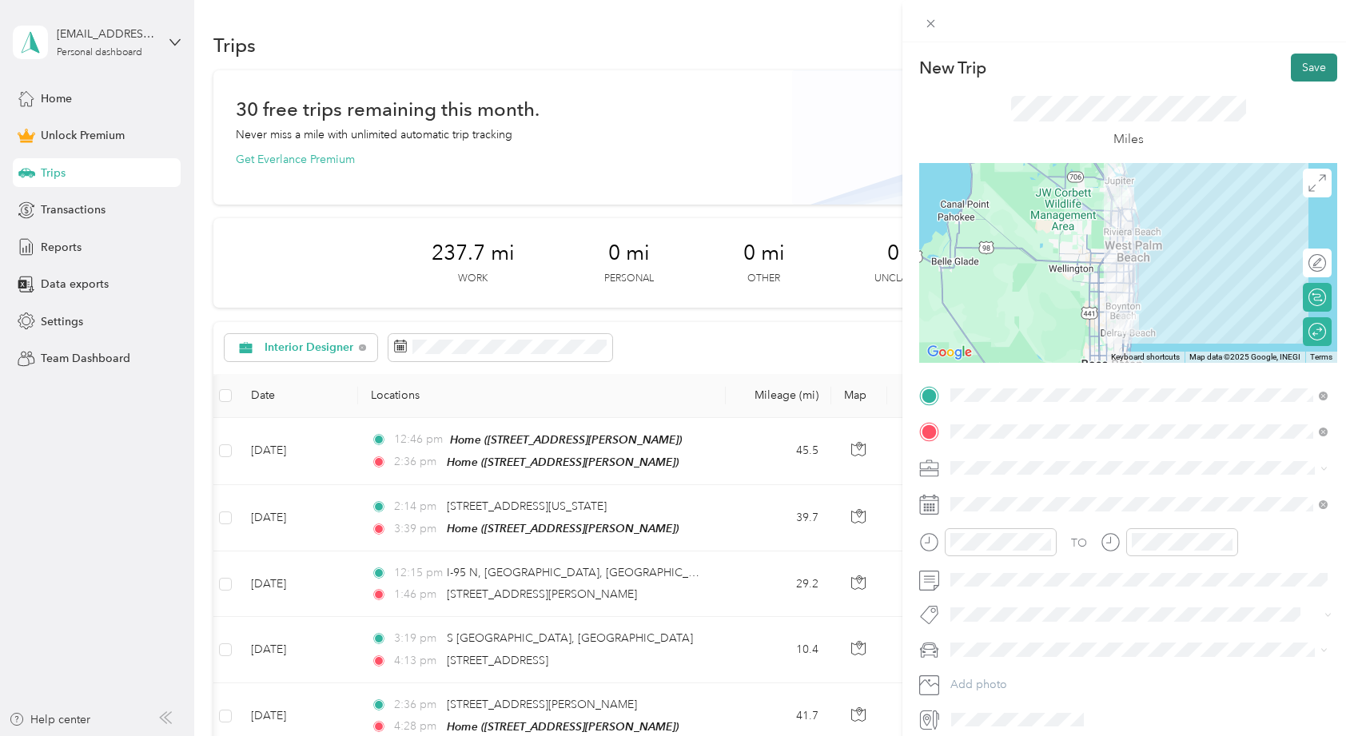
click at [1303, 74] on button "Save" at bounding box center [1314, 68] width 46 height 28
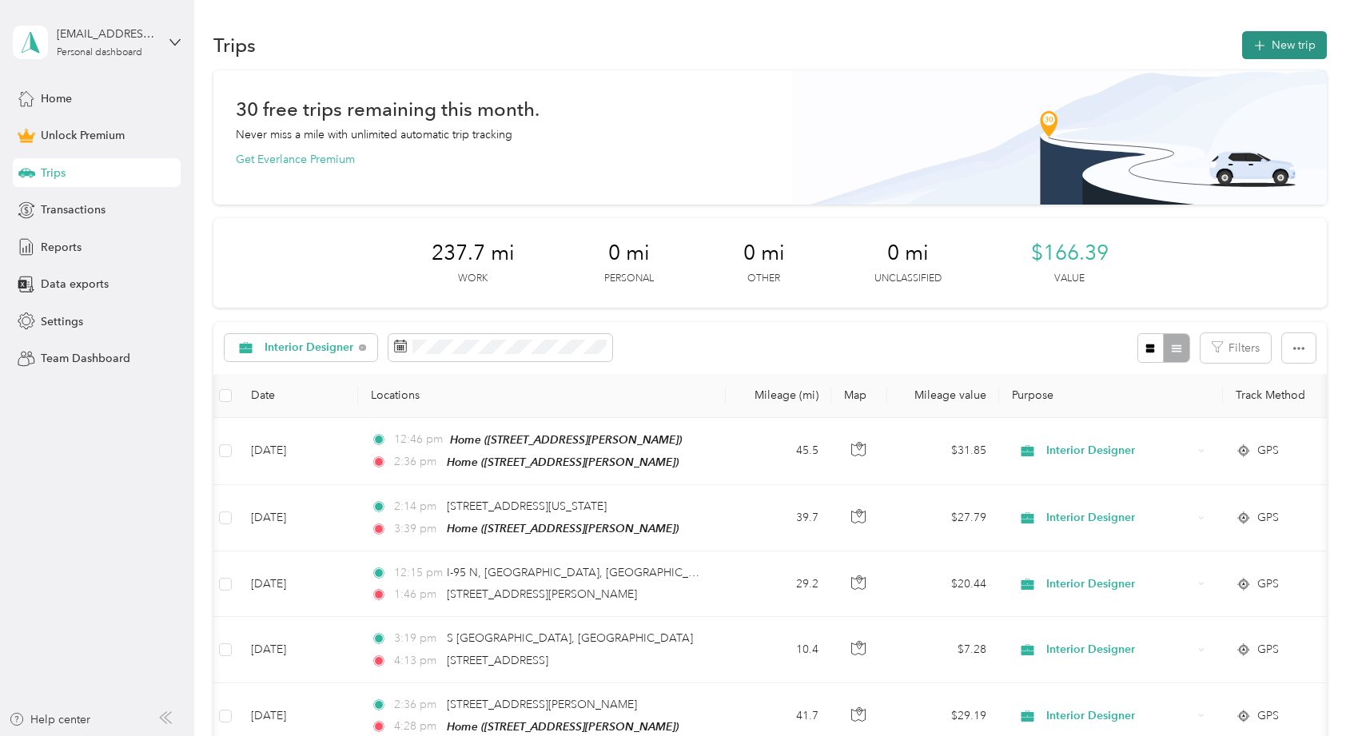
click at [1287, 51] on button "New trip" at bounding box center [1285, 45] width 85 height 28
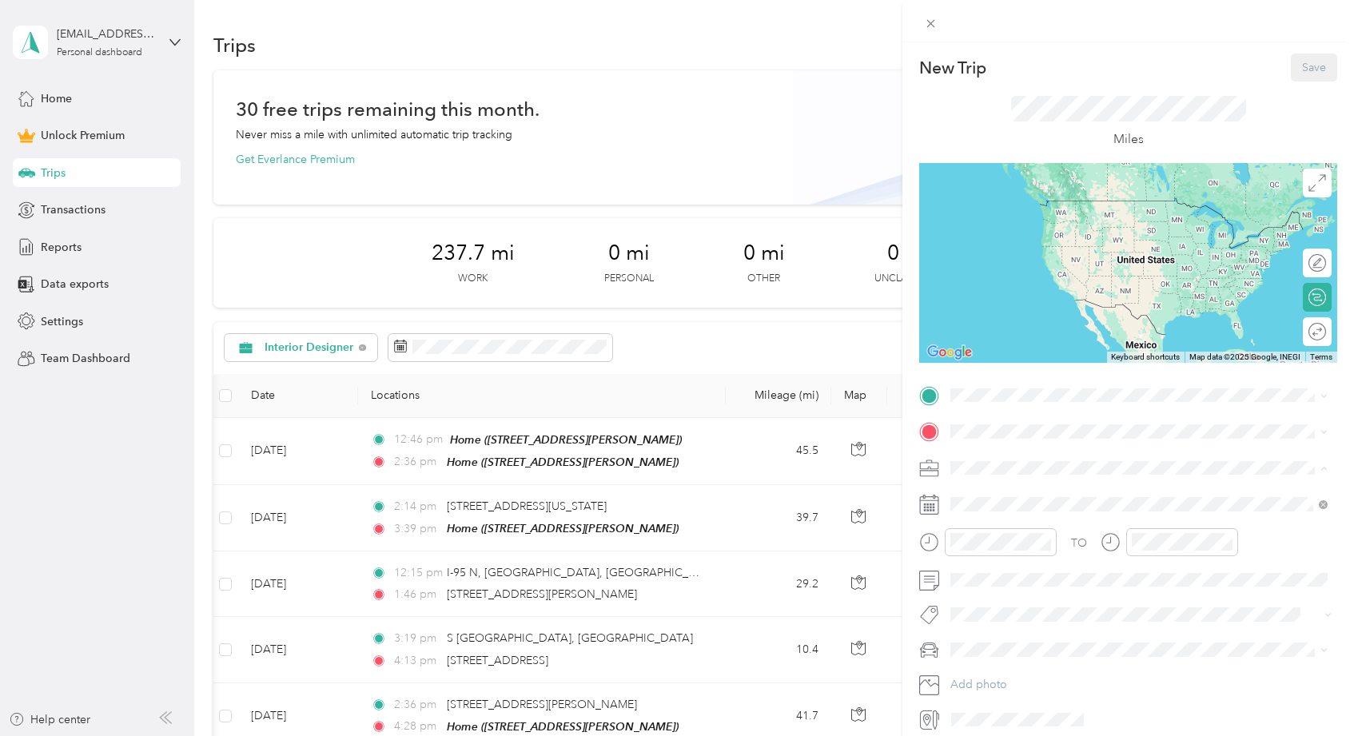
click at [983, 551] on span "Interior Designer" at bounding box center [999, 552] width 86 height 14
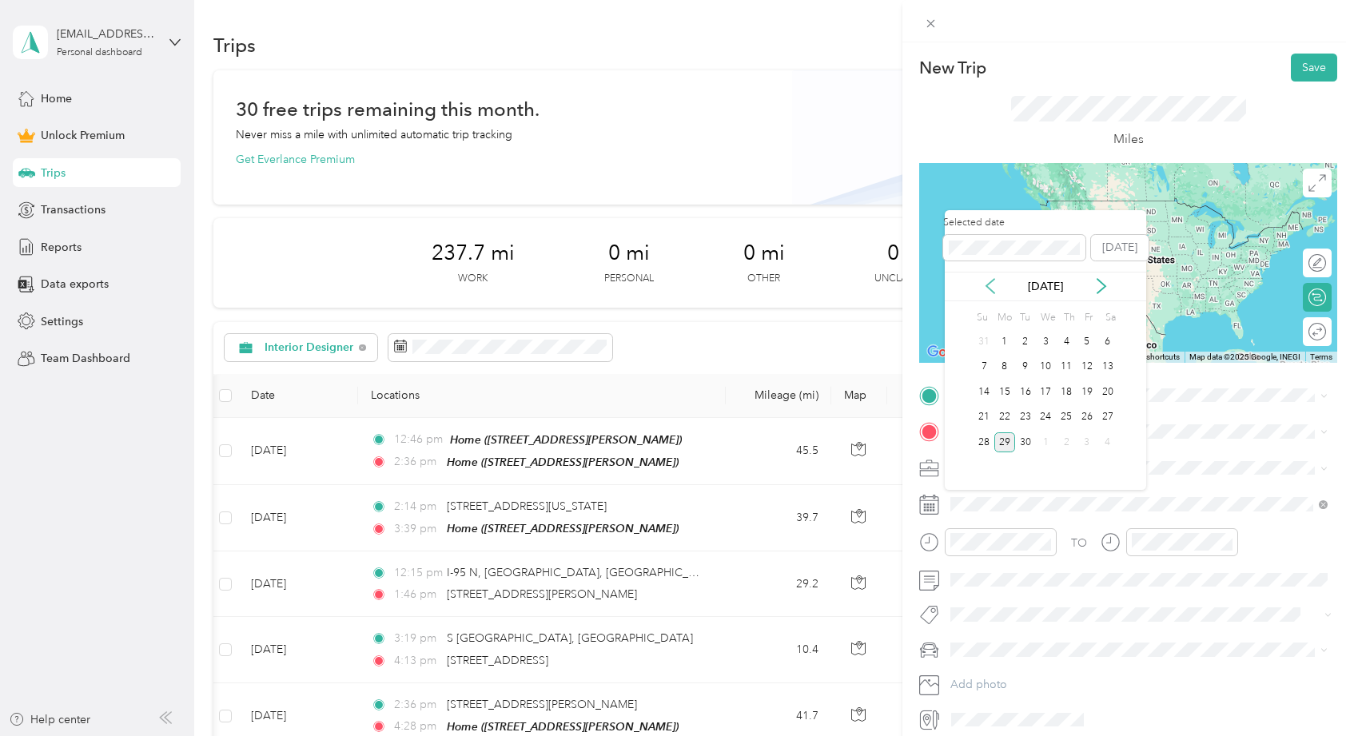
click at [991, 285] on icon at bounding box center [991, 286] width 16 height 16
click at [1087, 366] on div "8" at bounding box center [1087, 367] width 21 height 20
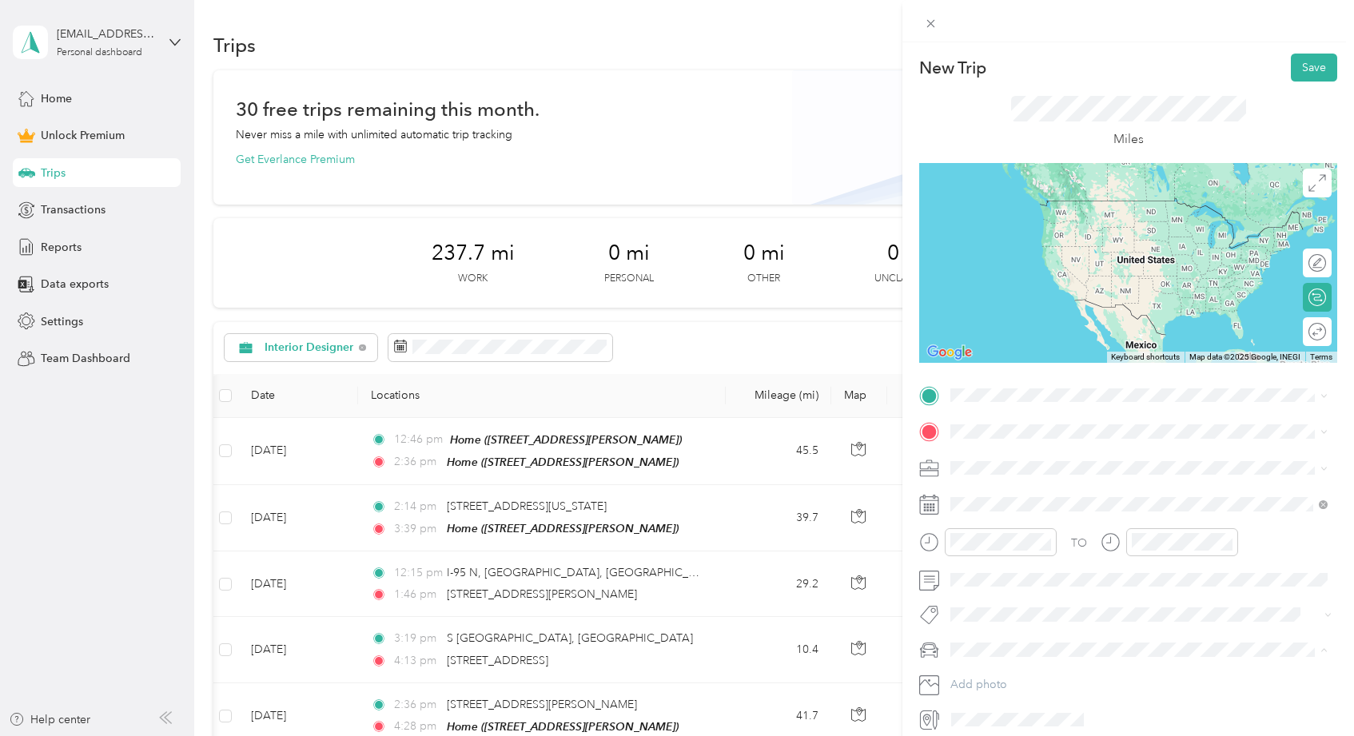
click at [984, 670] on div "ALICE" at bounding box center [1139, 678] width 366 height 17
click at [989, 588] on span at bounding box center [1141, 581] width 393 height 26
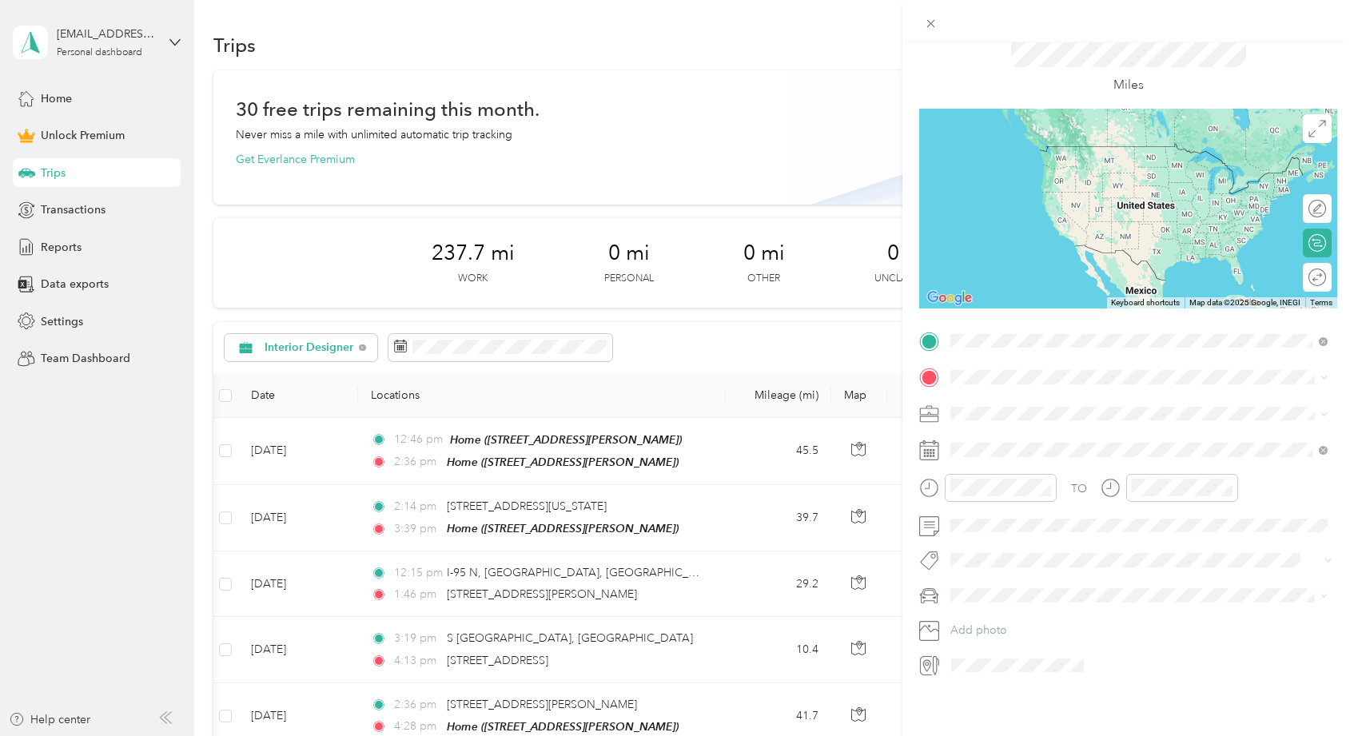
click at [1027, 403] on div "Home" at bounding box center [1076, 400] width 190 height 14
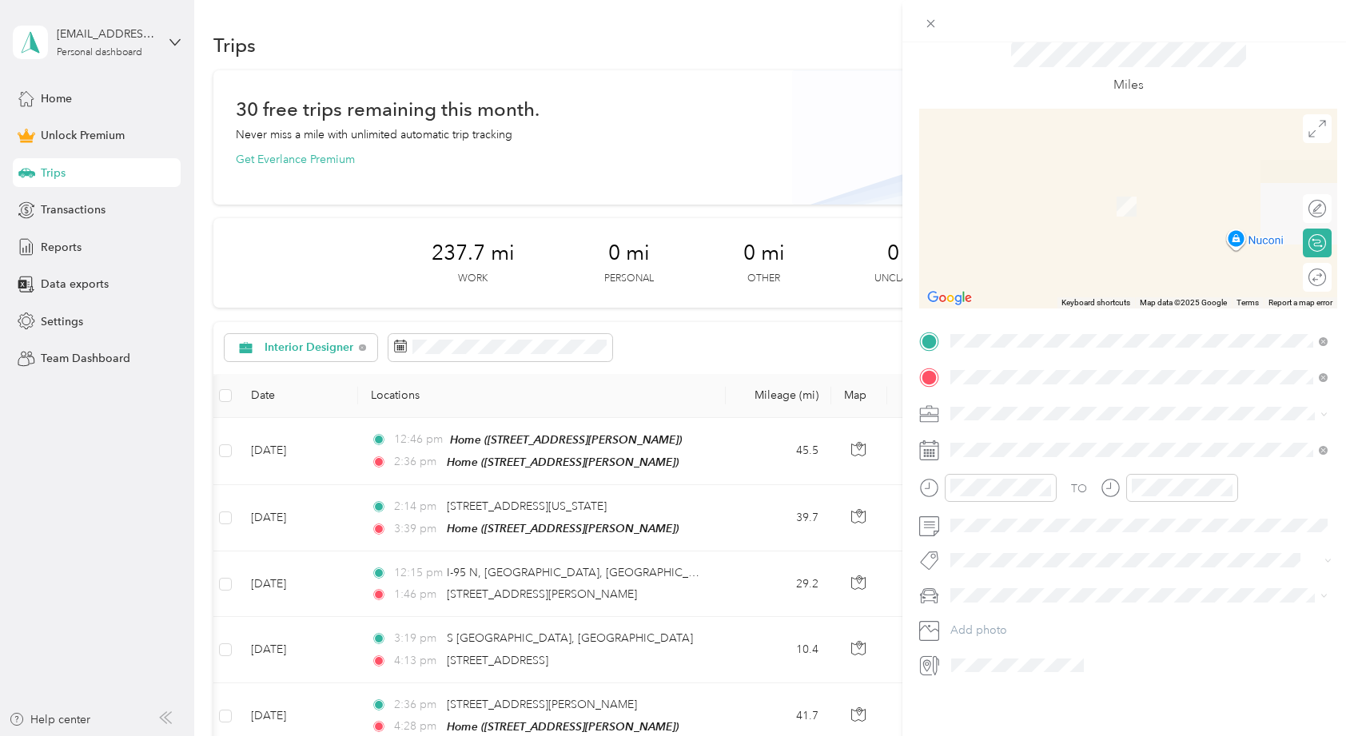
click at [1095, 438] on span "429 Industrial Street Lake Worth Beach, Florida 33461, United States" at bounding box center [1061, 431] width 160 height 14
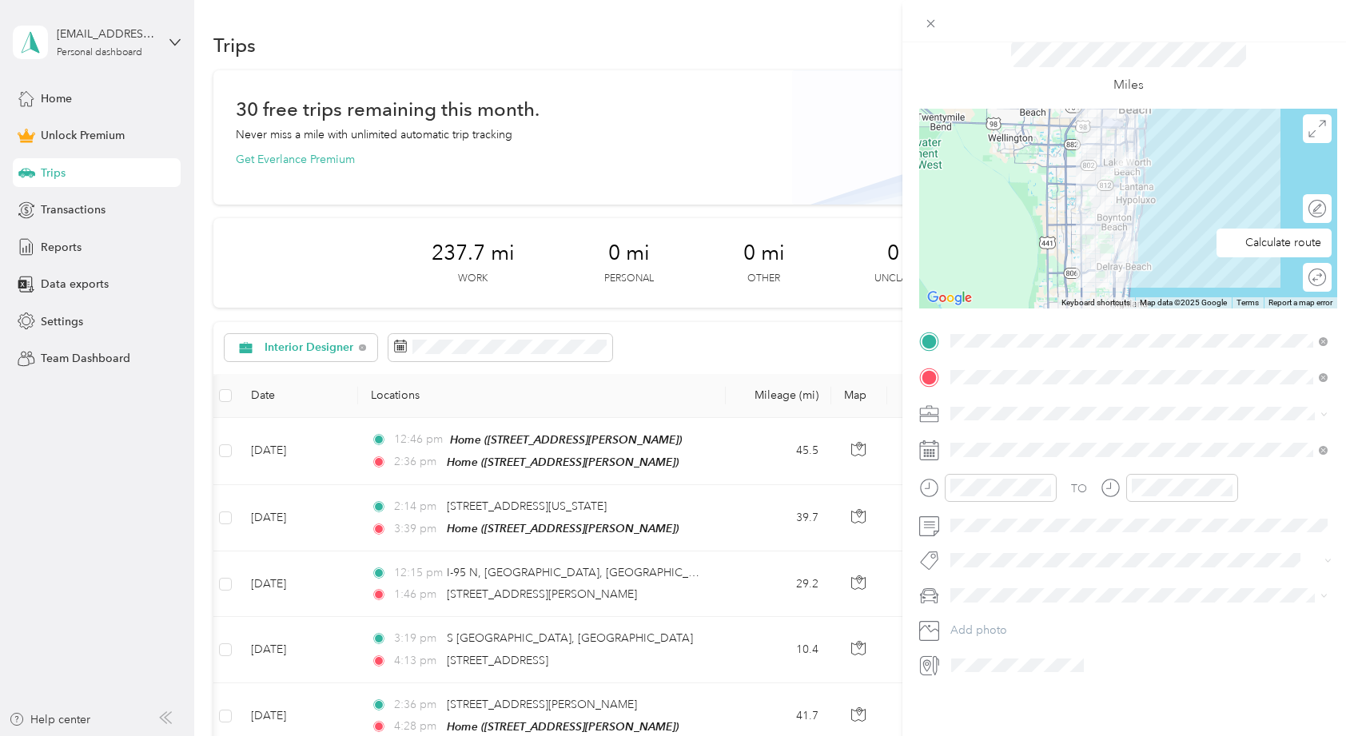
click at [1310, 266] on div "Round trip" at bounding box center [1317, 277] width 29 height 29
click at [1310, 276] on div at bounding box center [1310, 277] width 34 height 17
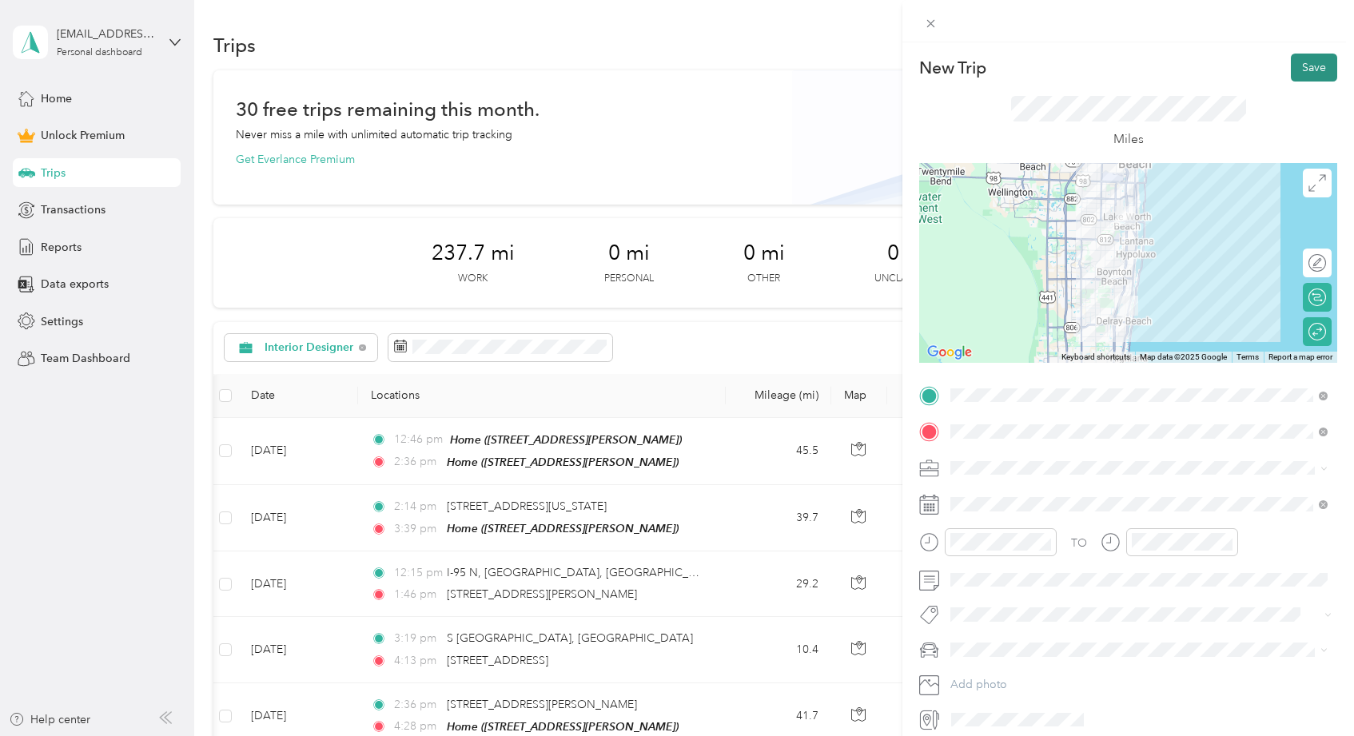
click at [1314, 66] on button "Save" at bounding box center [1314, 68] width 46 height 28
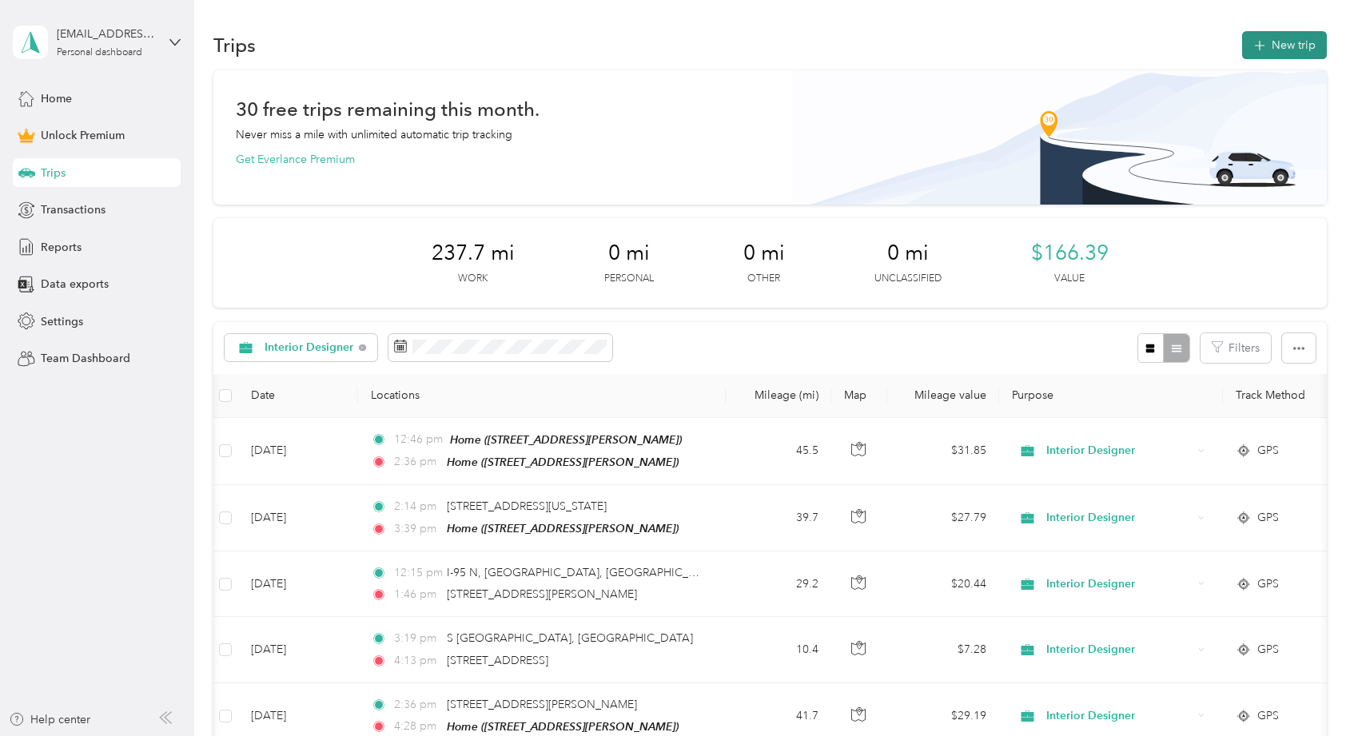
click at [1307, 42] on button "New trip" at bounding box center [1285, 45] width 85 height 28
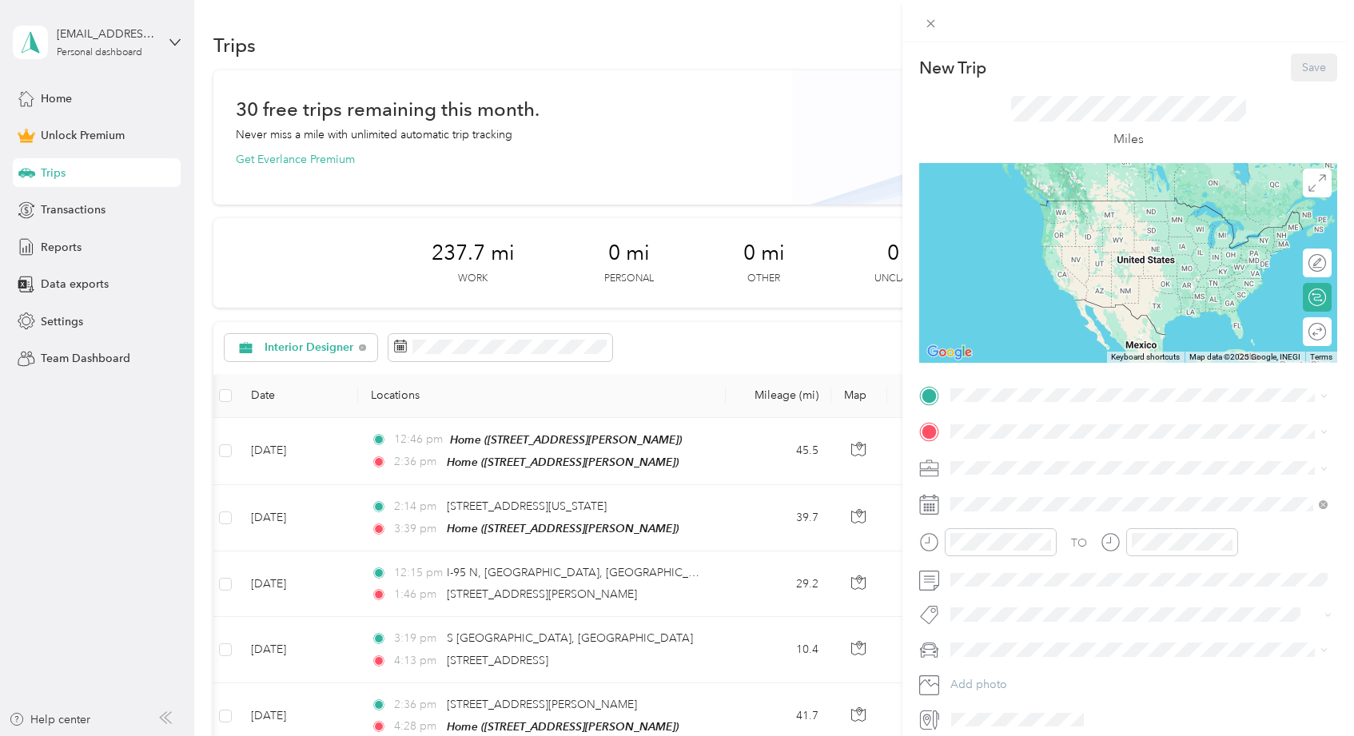
click at [993, 554] on span "Interior Designer" at bounding box center [999, 551] width 86 height 14
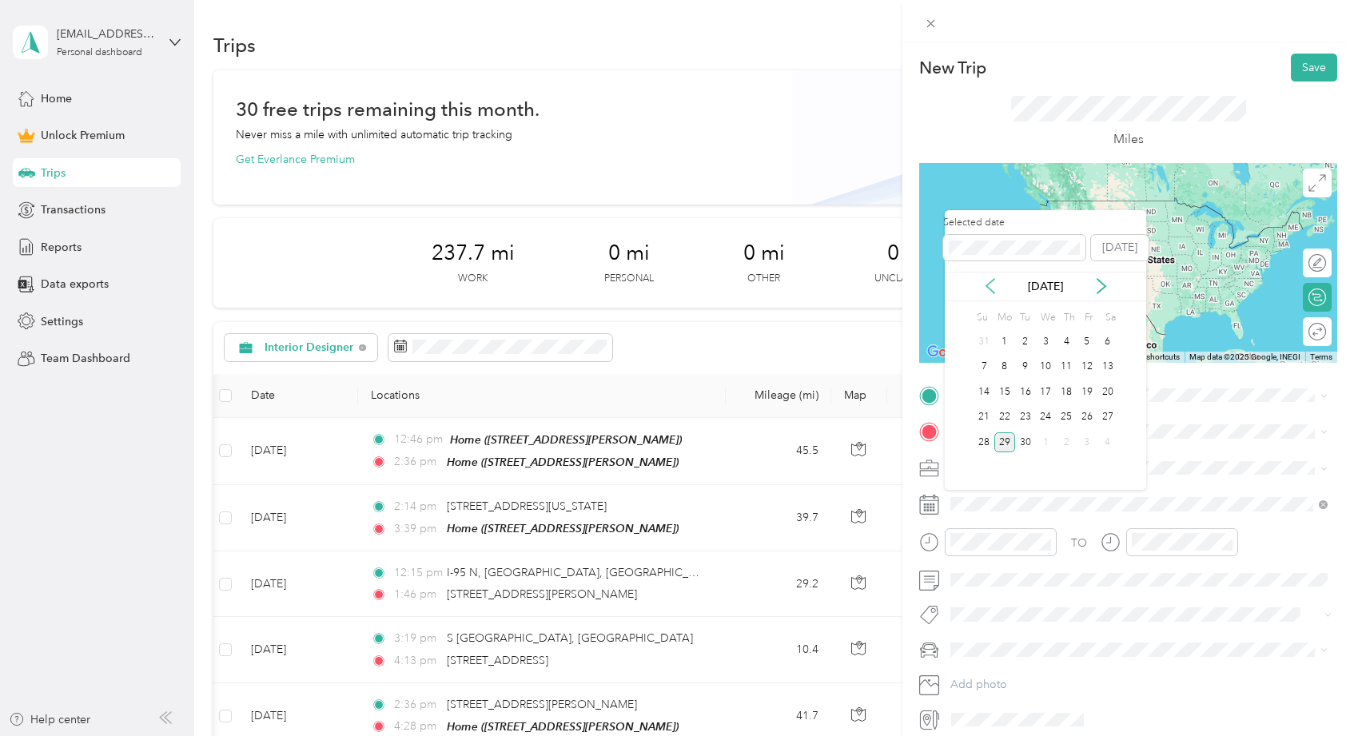
click at [987, 287] on icon at bounding box center [991, 286] width 8 height 14
click at [1031, 392] on div "12" at bounding box center [1025, 392] width 21 height 20
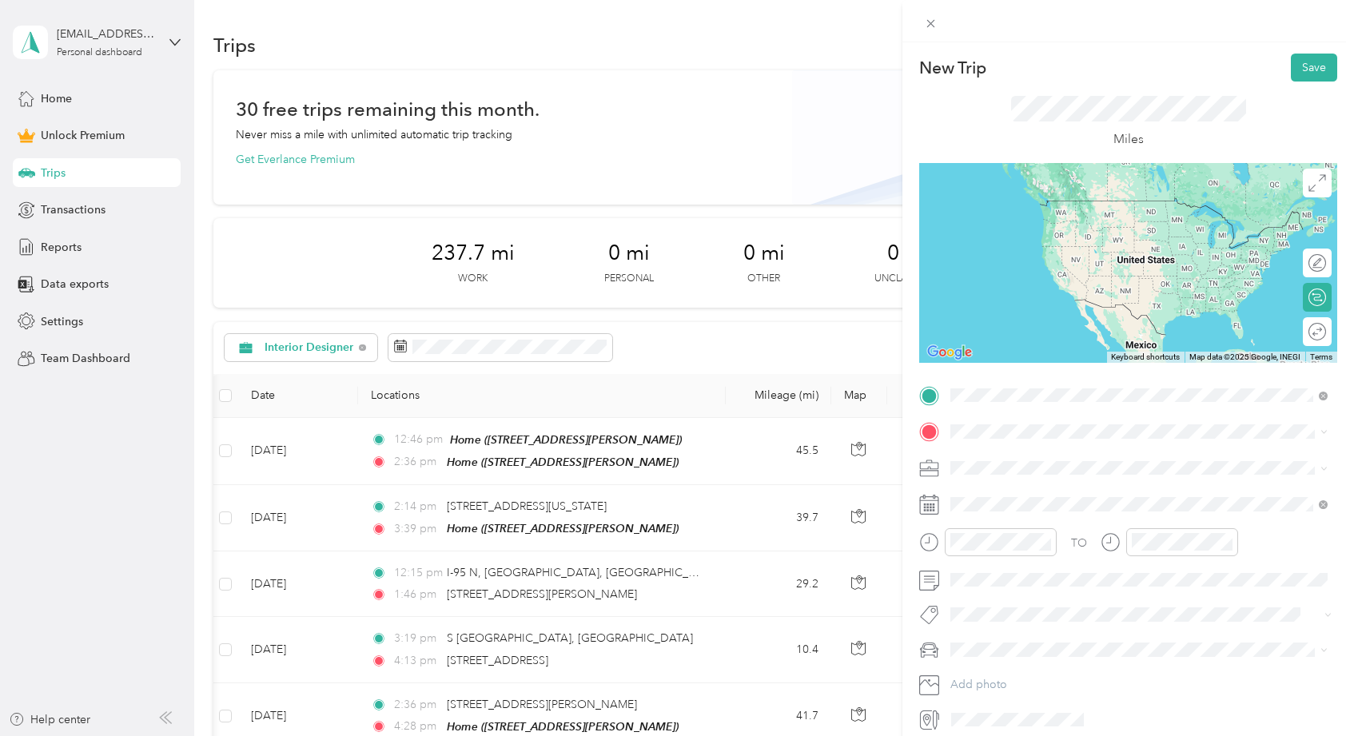
drag, startPoint x: 979, startPoint y: 405, endPoint x: 1023, endPoint y: 489, distance: 95.1
click at [1023, 483] on span "813 Delmar Way, Delray Beach, FL, United States , 33483, Delray Beach, FL, Unit…" at bounding box center [1076, 476] width 190 height 14
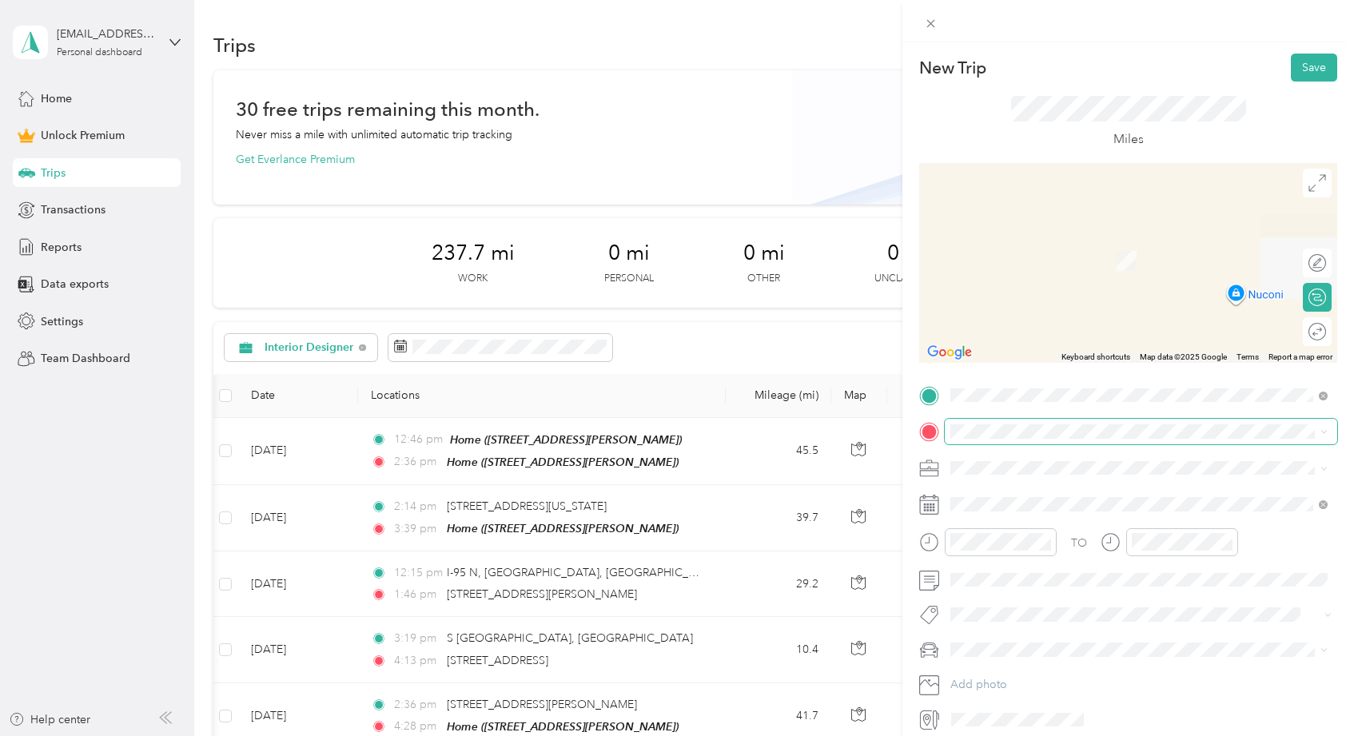
click at [1021, 440] on span at bounding box center [1141, 432] width 393 height 26
click at [1062, 497] on span "550 Northeast 5th Avenue Delray Beach, Florida 33483, United States" at bounding box center [1061, 489] width 160 height 14
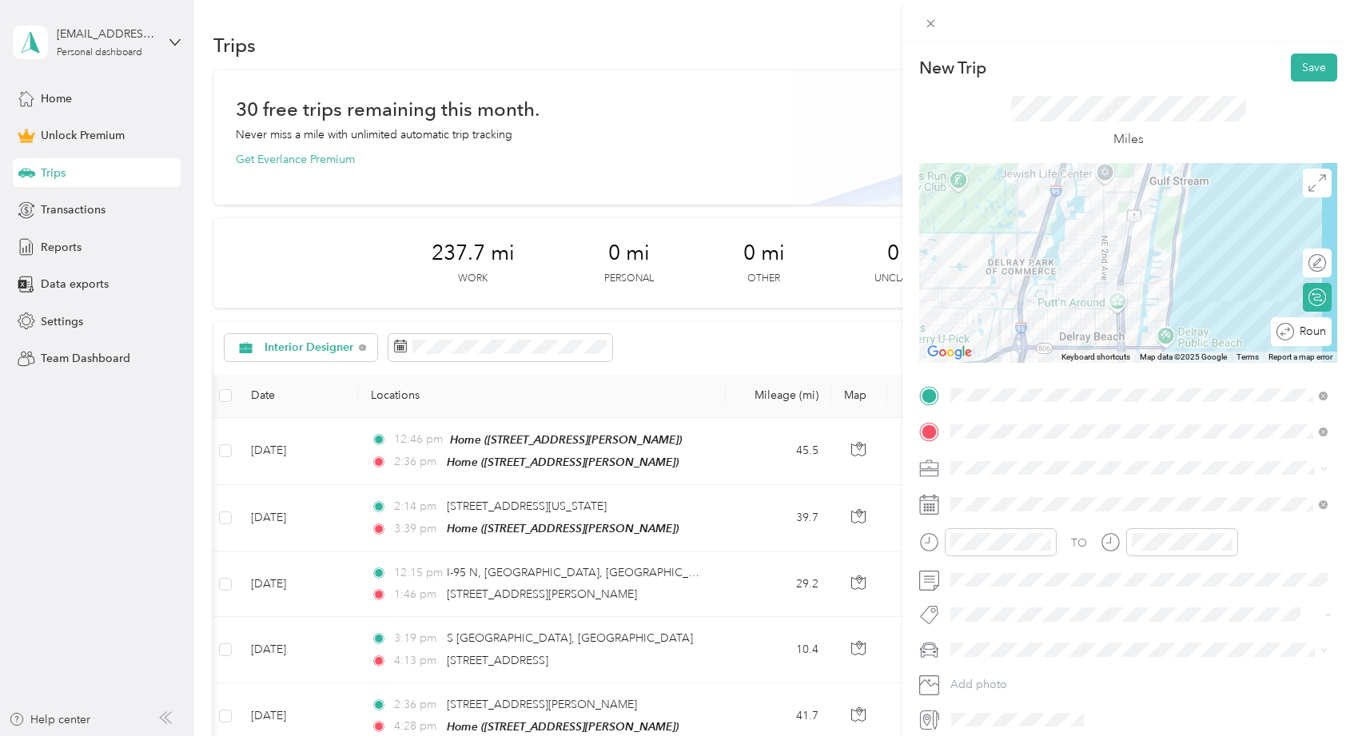
click at [1316, 337] on div "Round trip" at bounding box center [1301, 331] width 61 height 29
click at [1302, 329] on div at bounding box center [1301, 332] width 14 height 14
click at [979, 672] on span "ALICE" at bounding box center [1000, 679] width 89 height 14
click at [1310, 66] on button "Save" at bounding box center [1314, 68] width 46 height 28
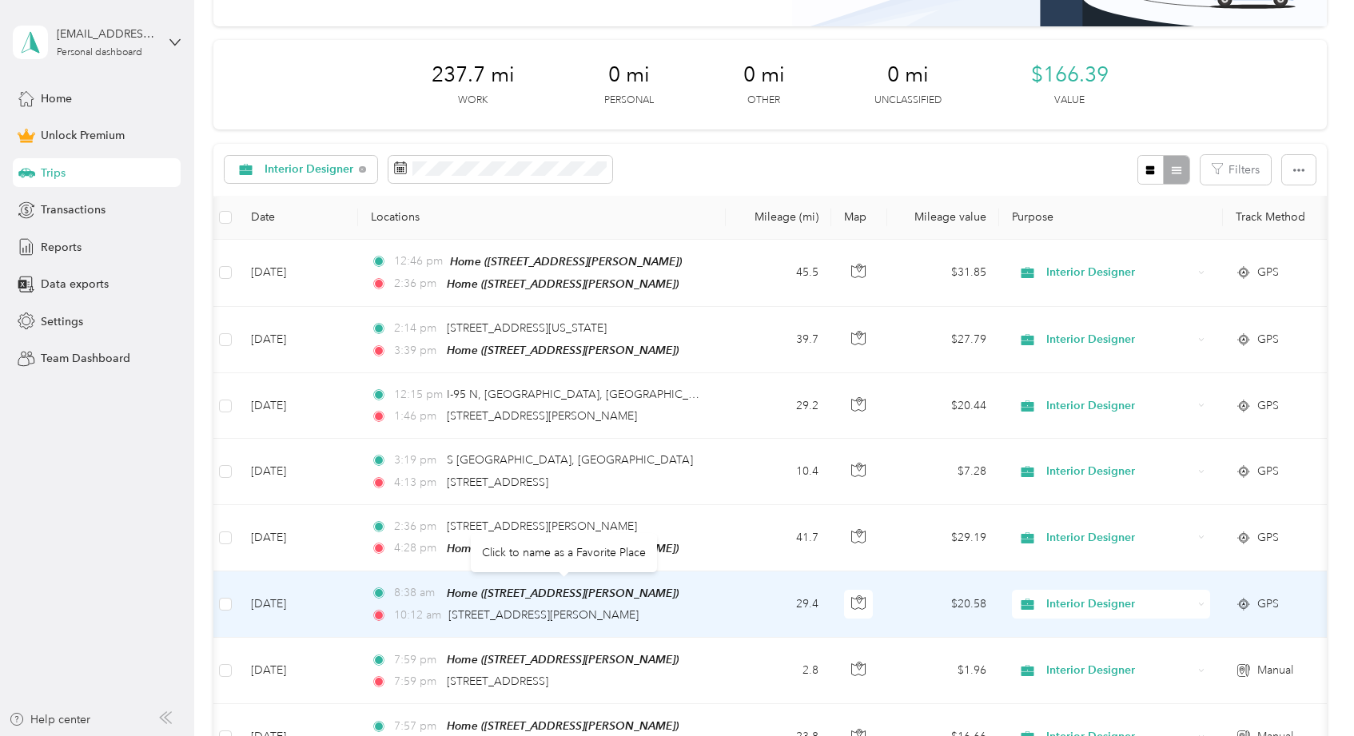
scroll to position [175, 0]
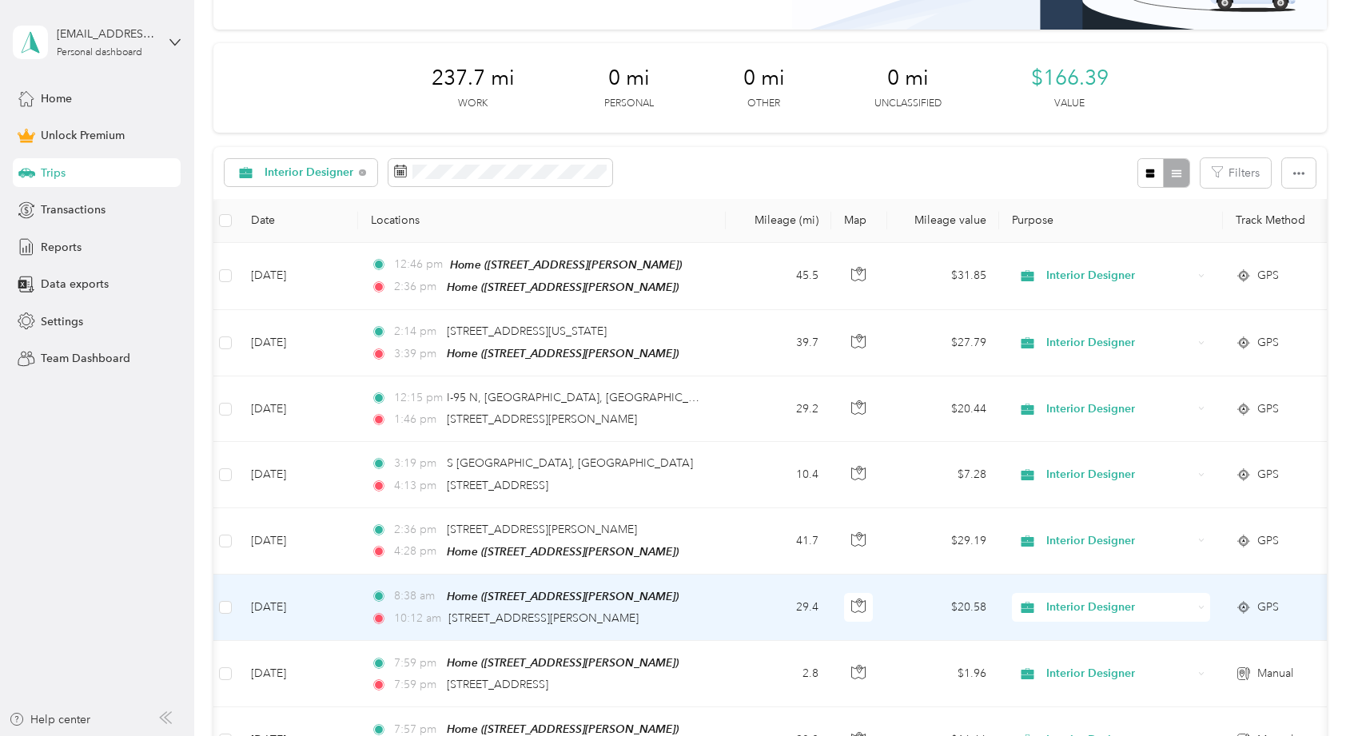
click at [764, 601] on td "29.4" at bounding box center [779, 608] width 106 height 66
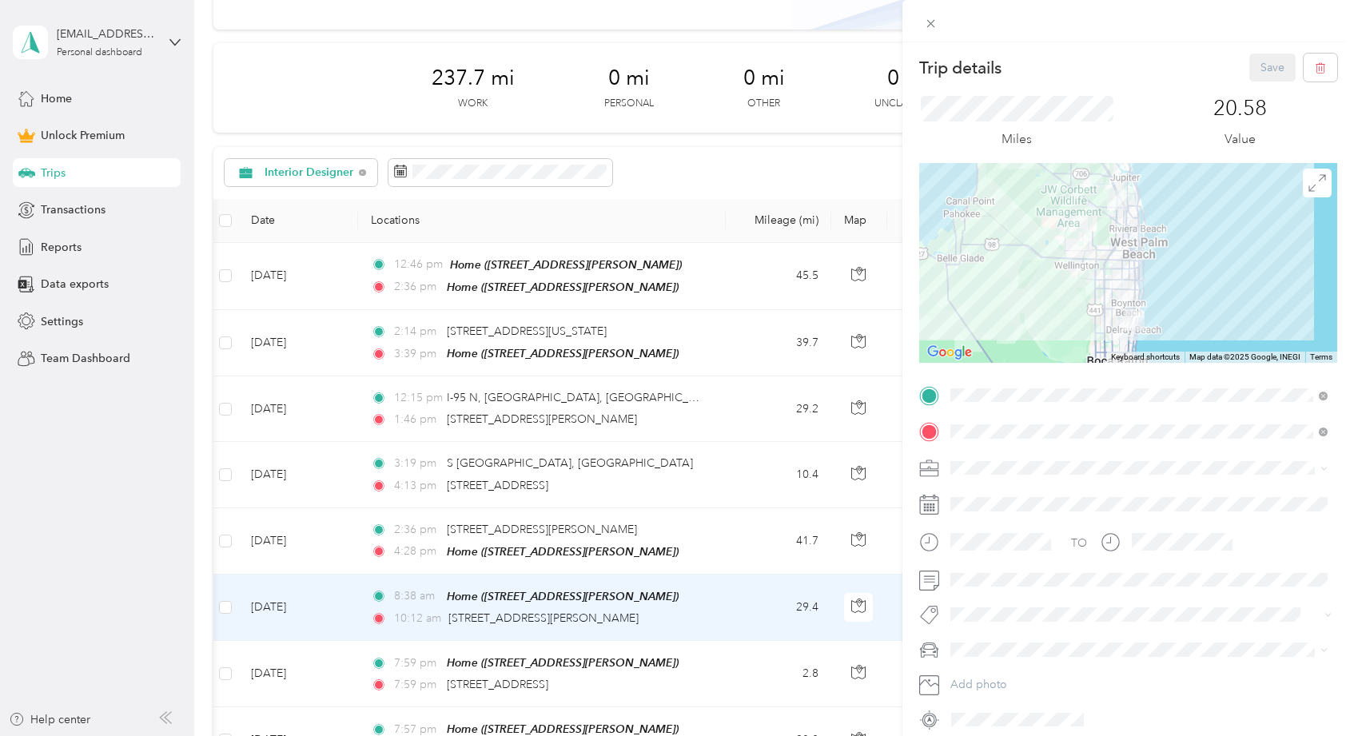
click at [689, 543] on div "Trip details Save This trip cannot be edited because it is either under review,…" at bounding box center [677, 368] width 1354 height 736
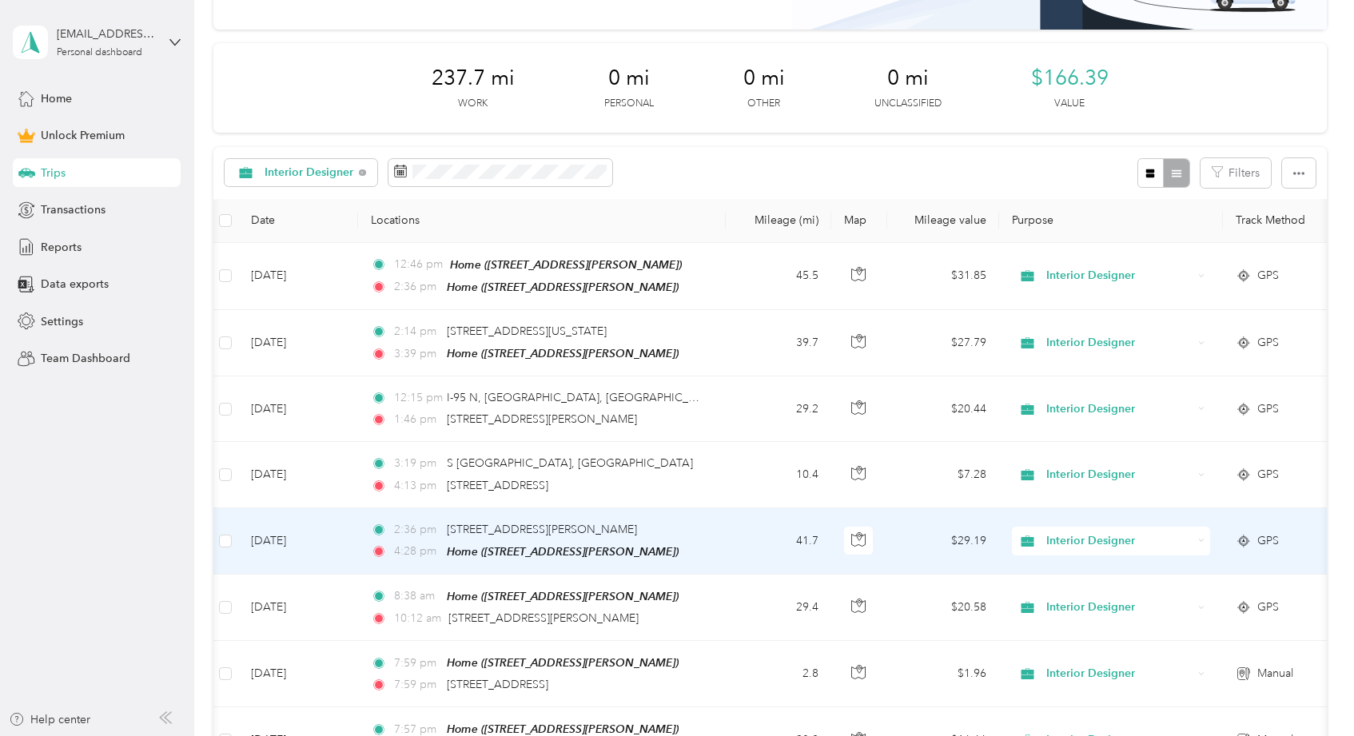
click at [716, 536] on td "2:36 pm 12244 Tillinghast Cir, Palm Beach Gardens, FL 4:28 pm Home (813 Delmar …" at bounding box center [542, 542] width 368 height 66
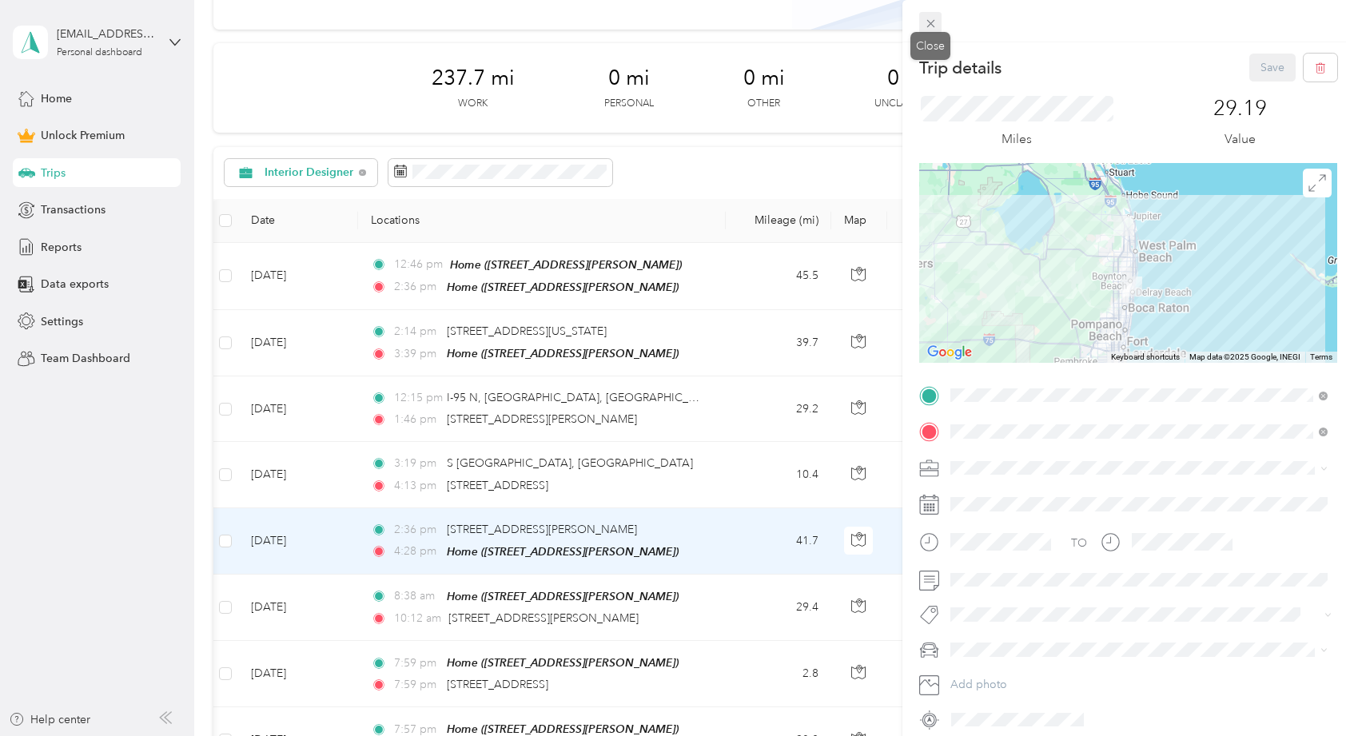
click at [927, 22] on icon at bounding box center [931, 24] width 14 height 14
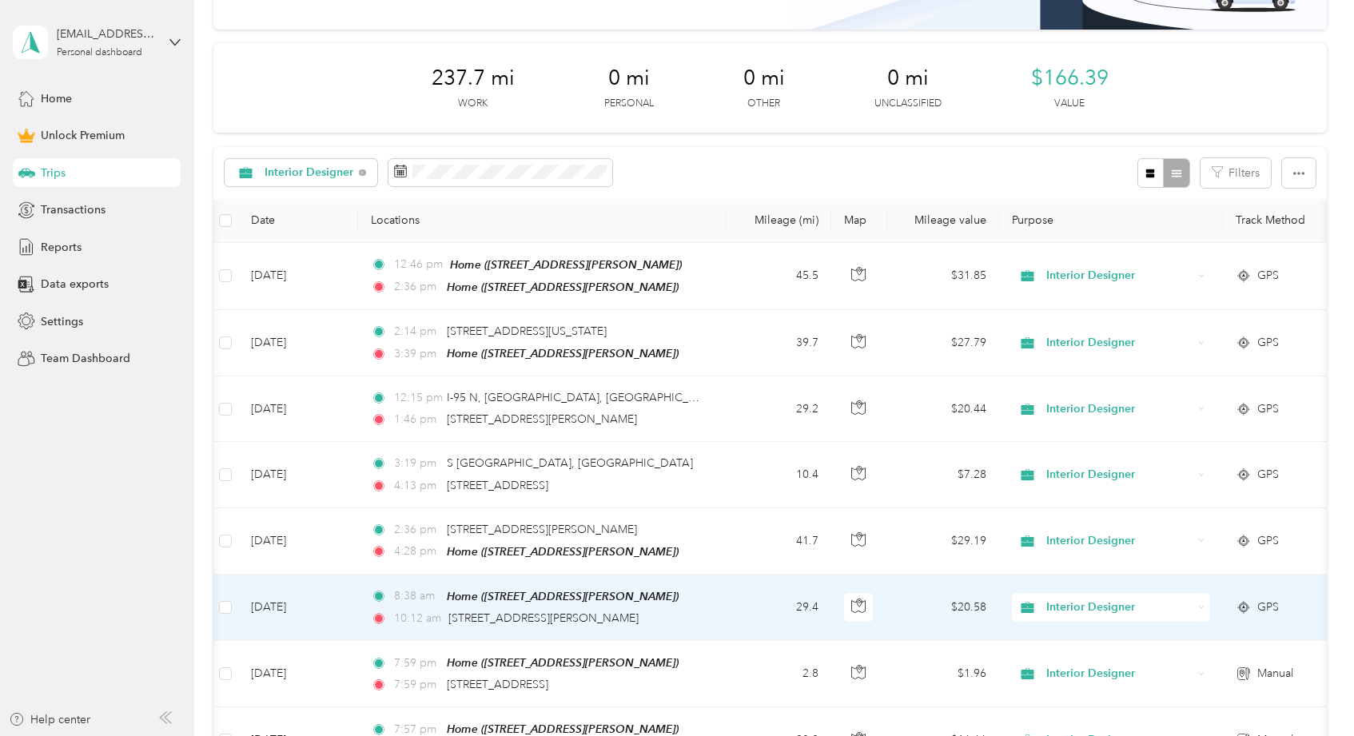
click at [734, 625] on td "29.4" at bounding box center [779, 608] width 106 height 66
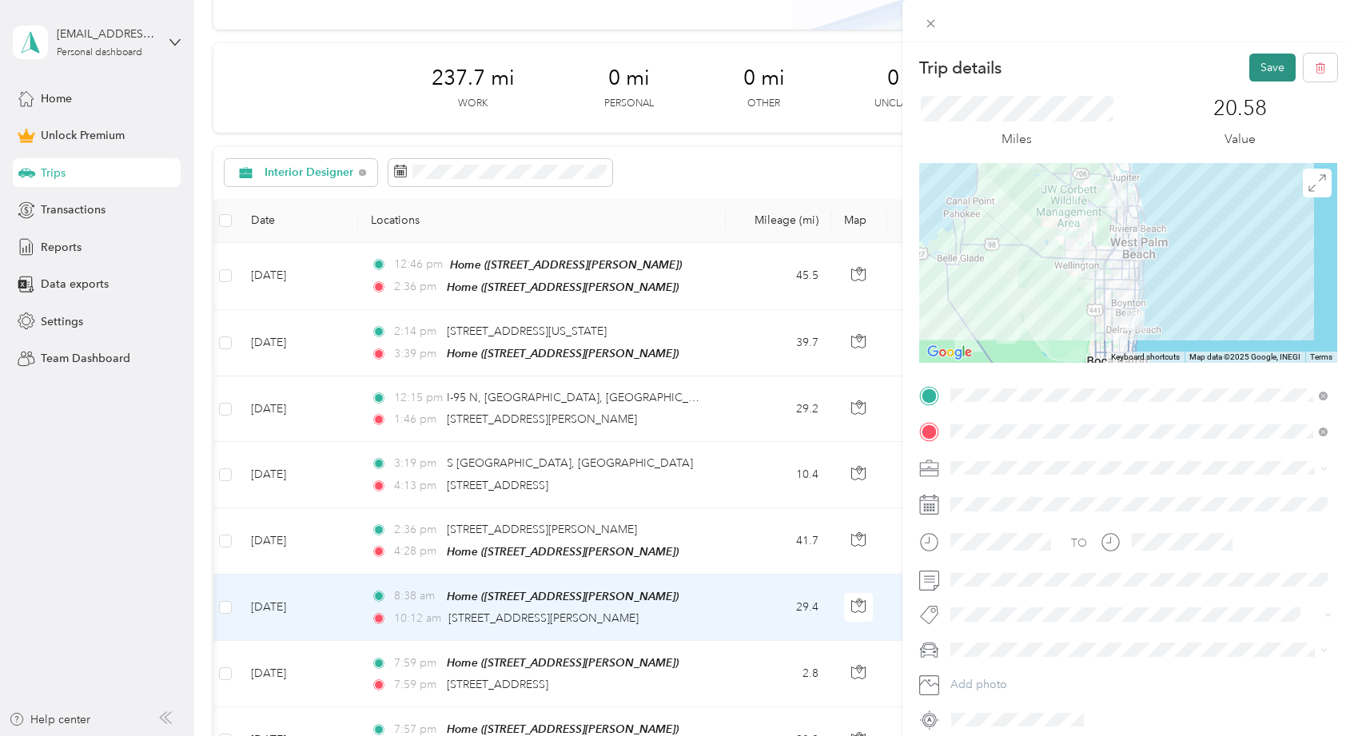
click at [1269, 72] on button "Save" at bounding box center [1273, 68] width 46 height 28
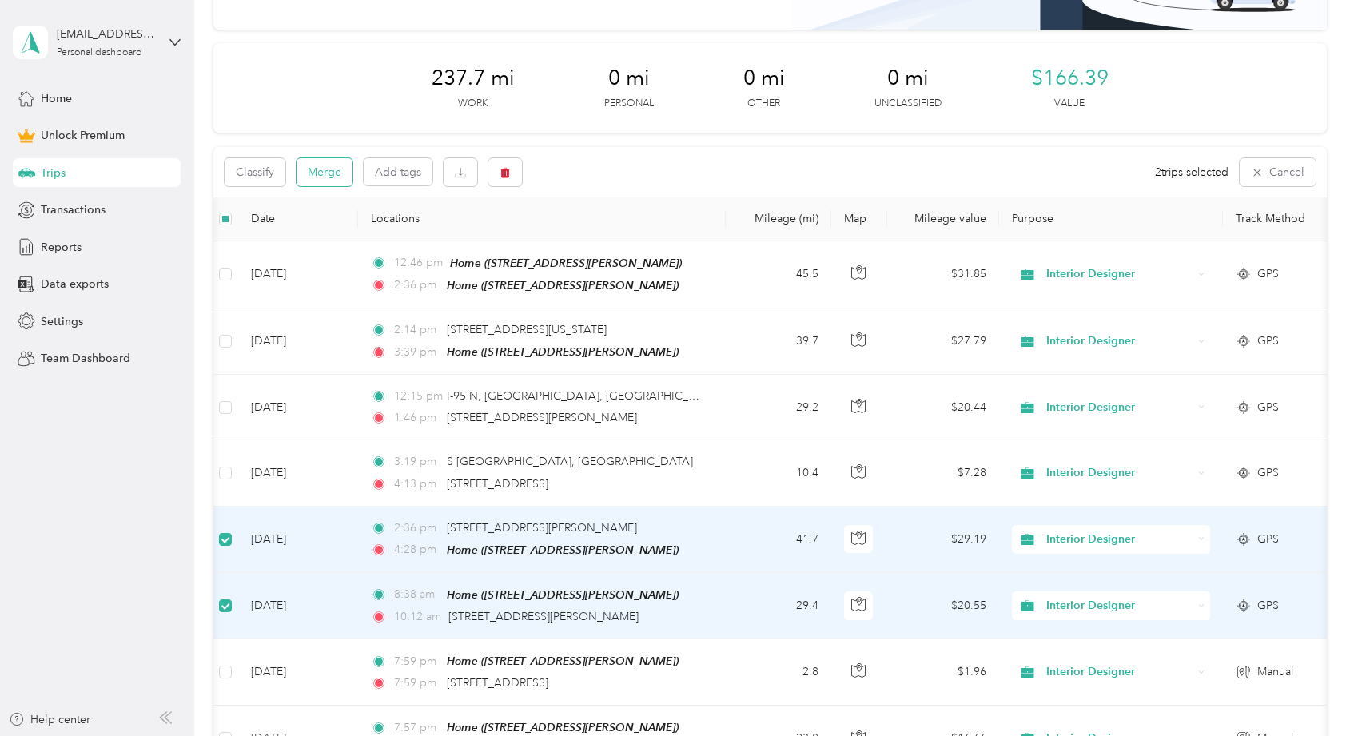
click at [326, 166] on button "Merge" at bounding box center [325, 172] width 56 height 28
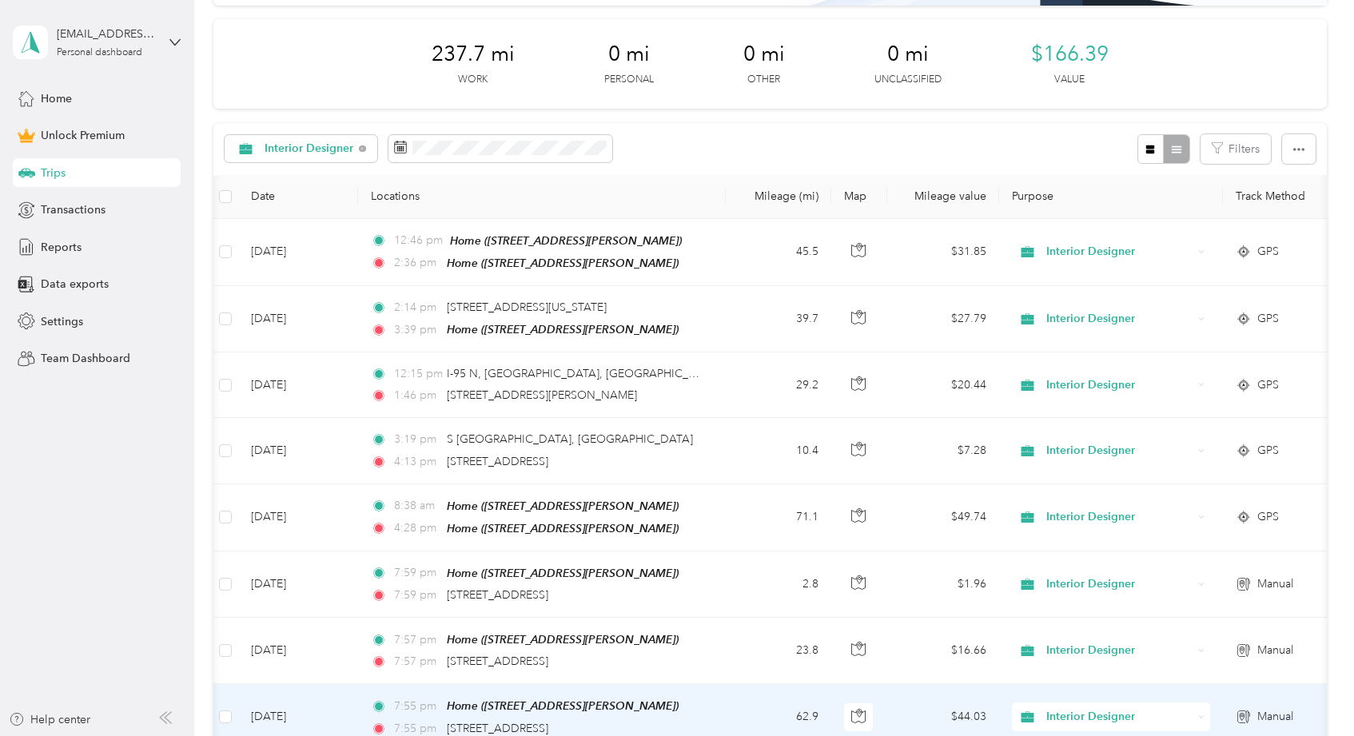
scroll to position [138, 0]
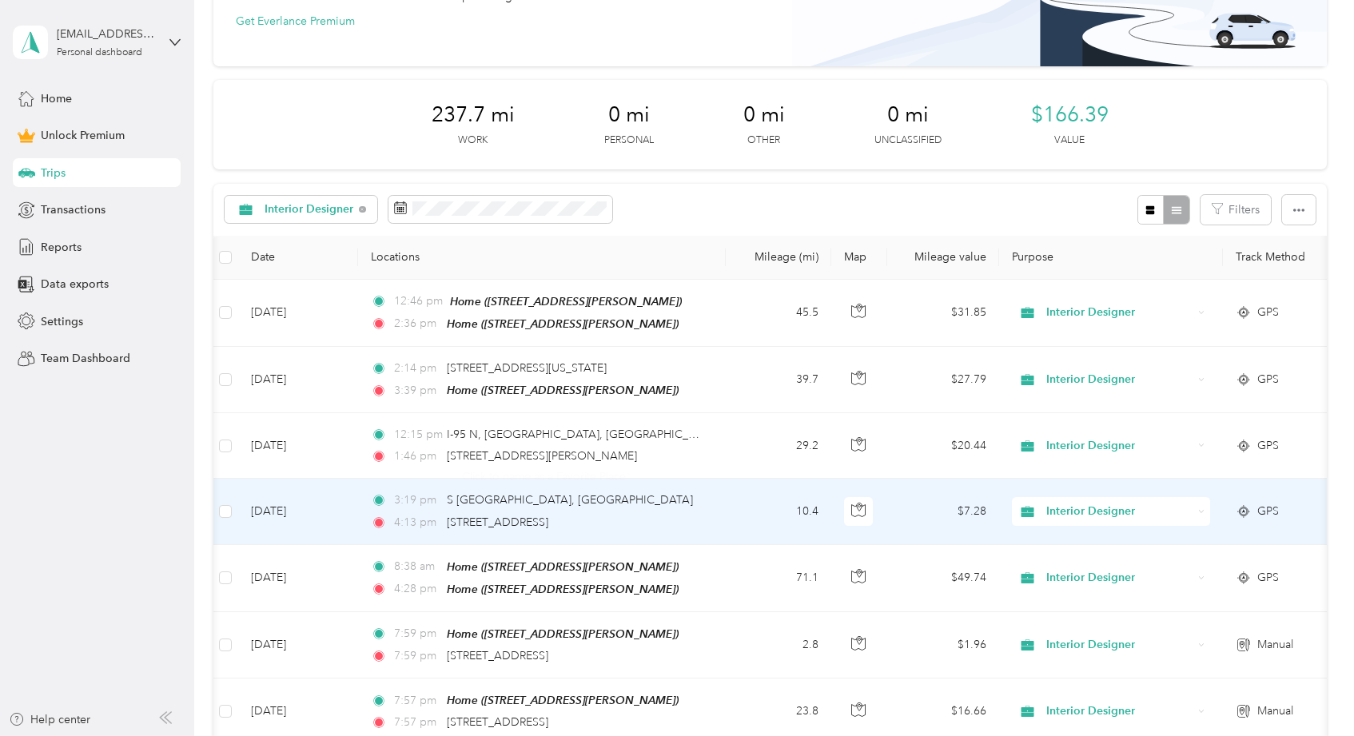
click at [762, 521] on td "10.4" at bounding box center [779, 512] width 106 height 66
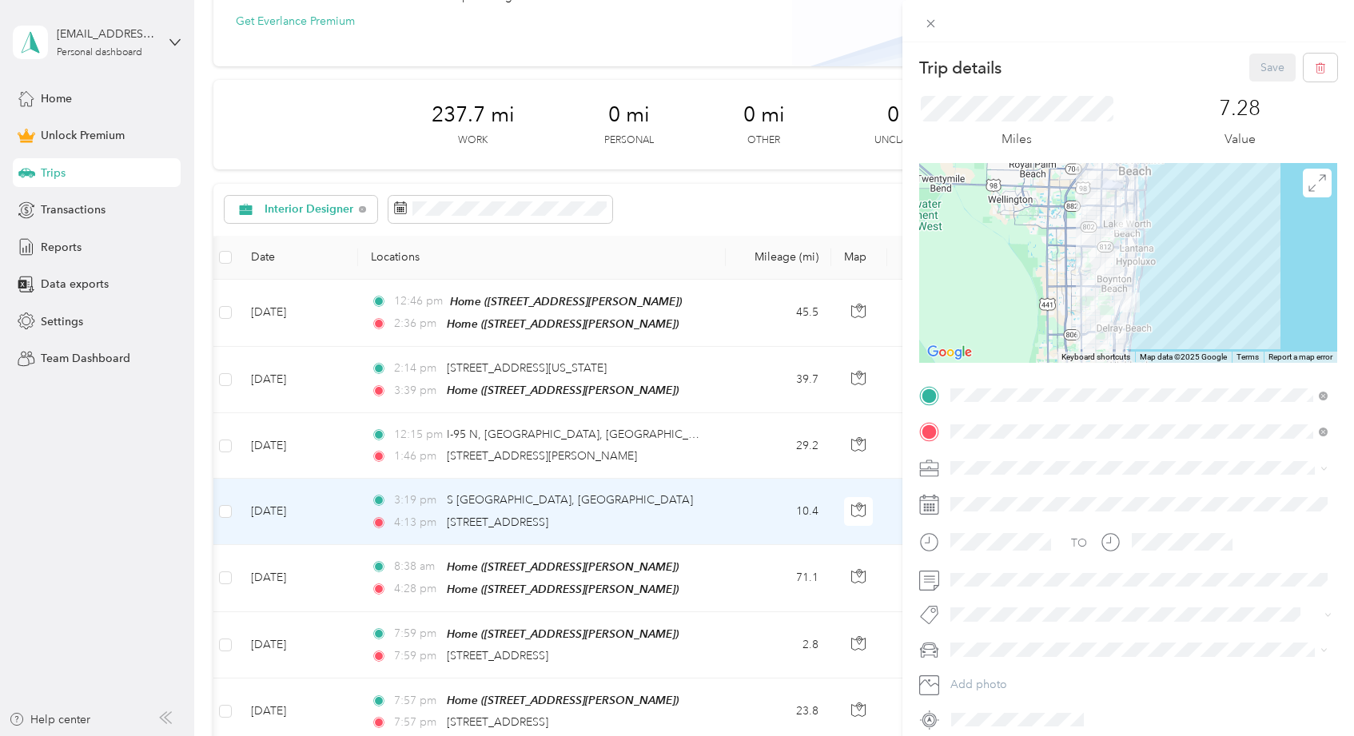
click at [142, 569] on div "Trip details Save This trip cannot be edited because it is either under review,…" at bounding box center [677, 368] width 1354 height 736
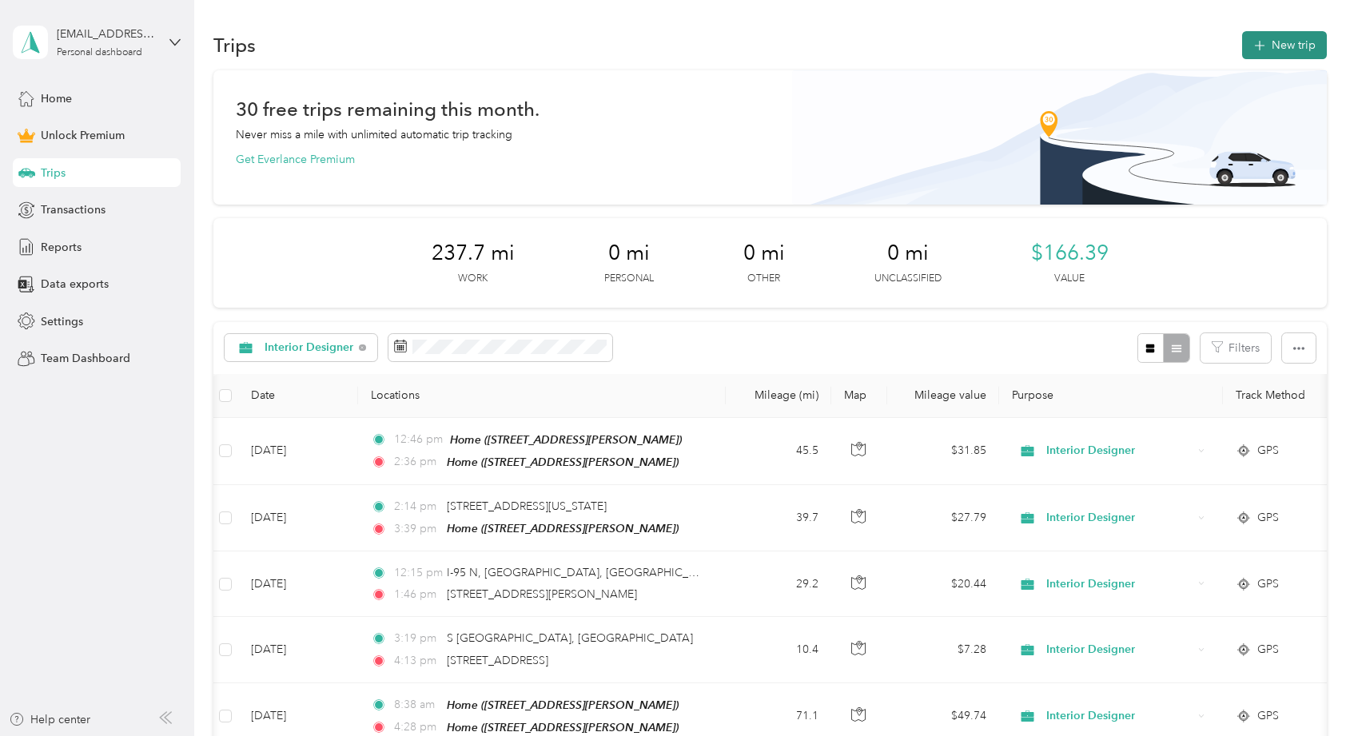
click at [1301, 35] on button "New trip" at bounding box center [1285, 45] width 85 height 28
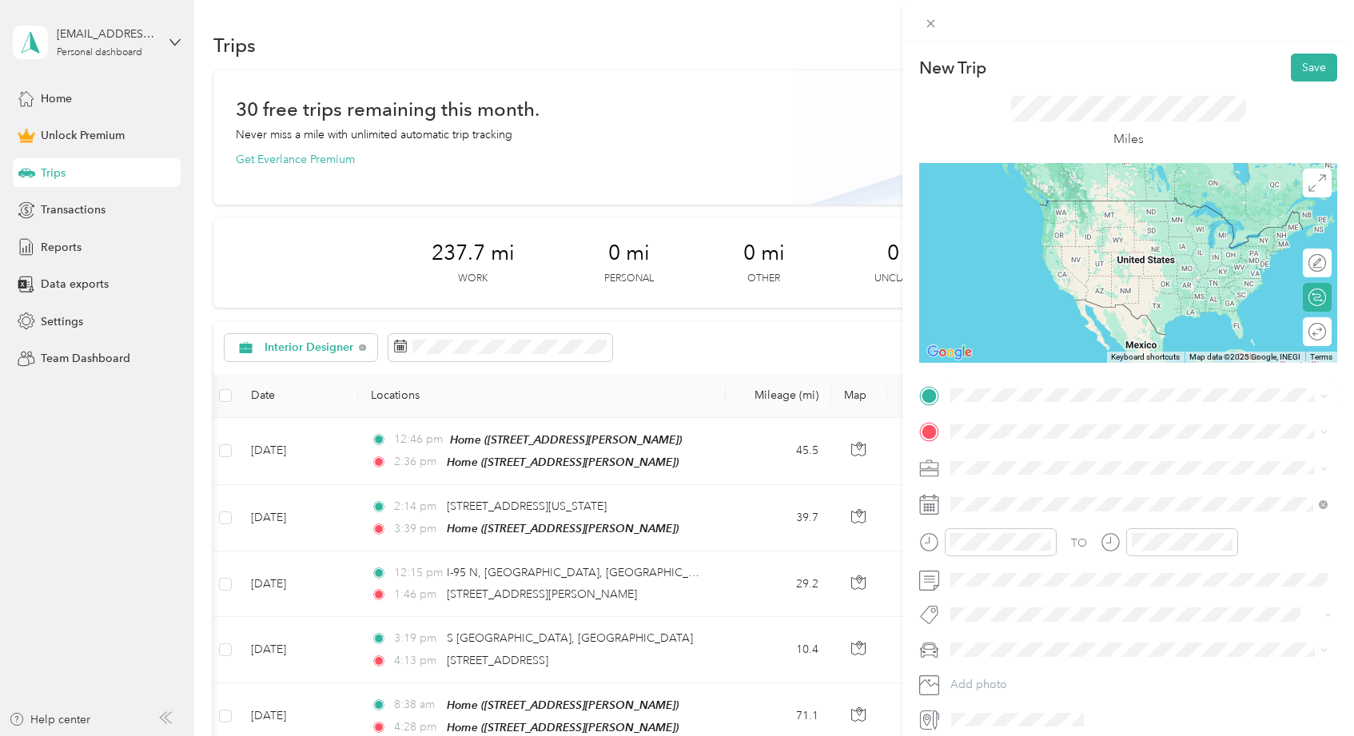
click at [1012, 459] on span "429 Industrial Street Lake Worth Beach, Florida 33461, United States" at bounding box center [1061, 452] width 160 height 14
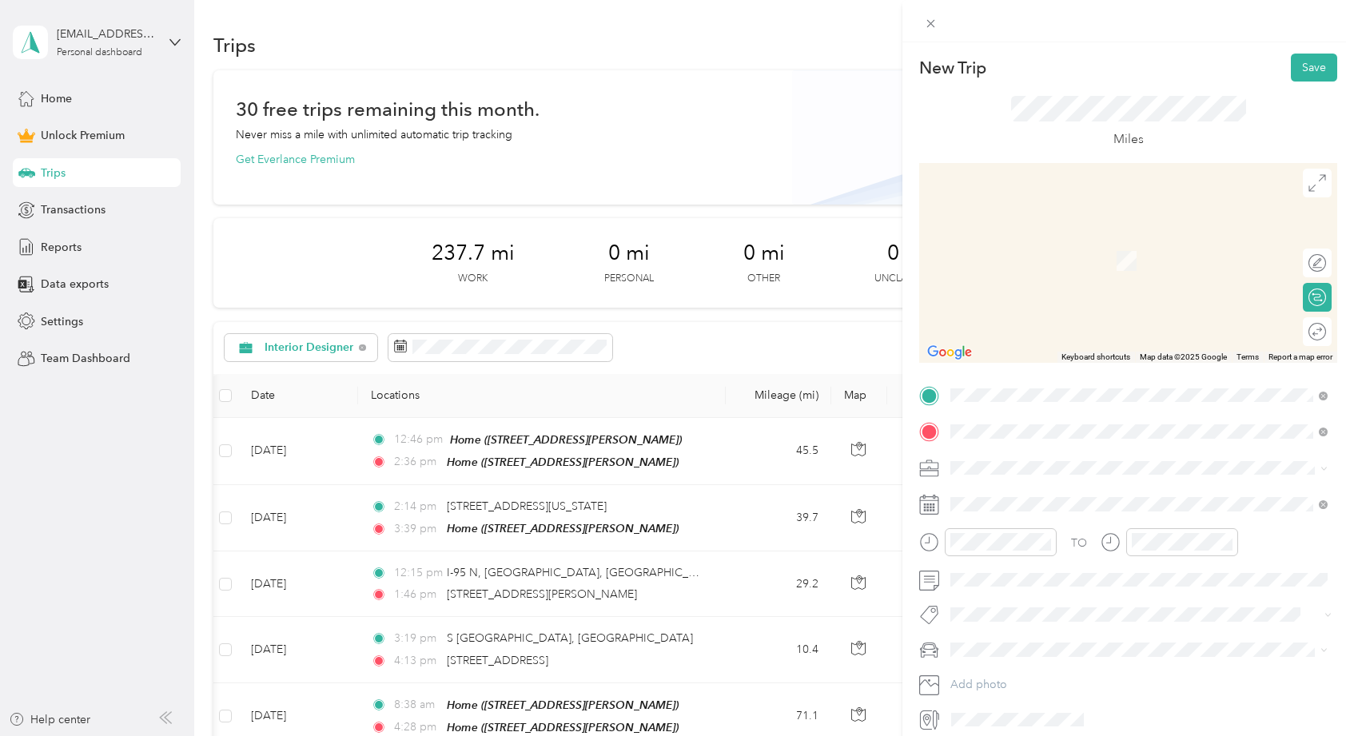
click at [1022, 509] on span "813 Delmar Way, Delray Beach, FL, United States , 33483, Delray Beach, FL, Unit…" at bounding box center [1076, 513] width 190 height 14
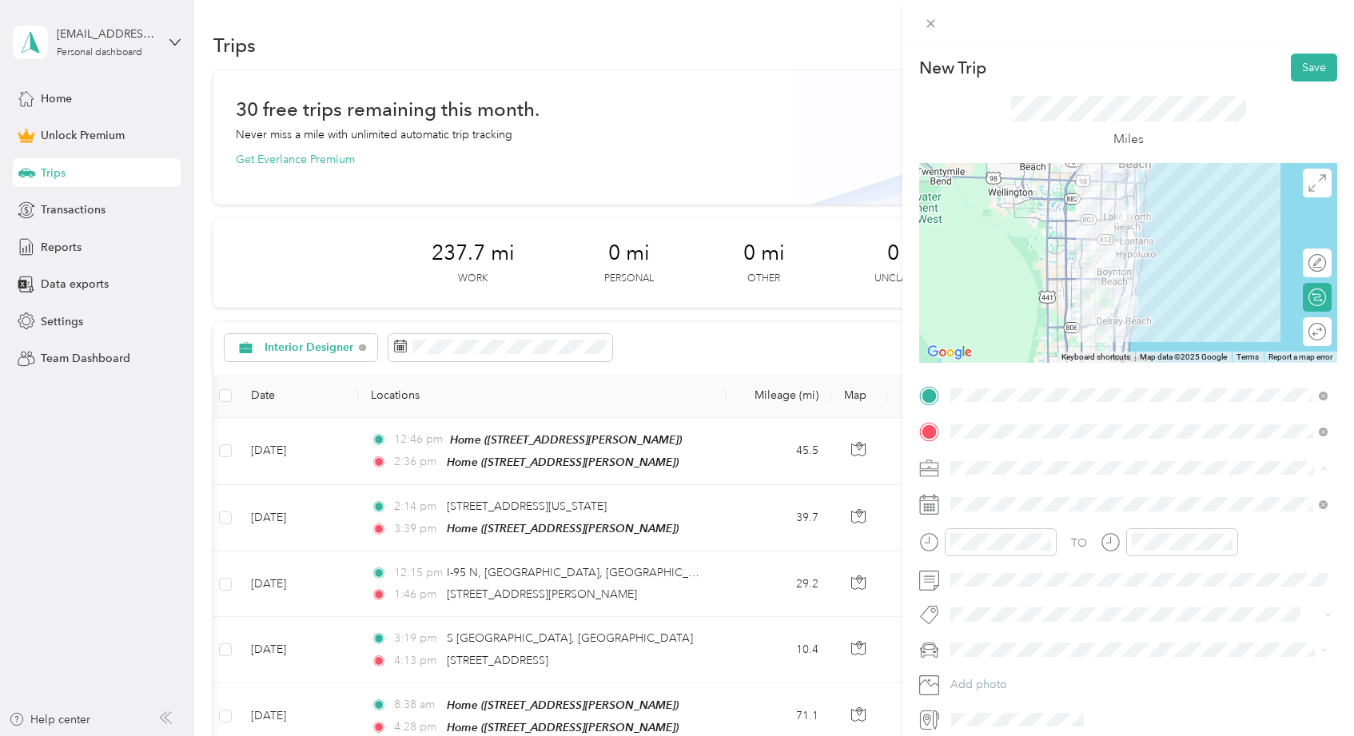
click at [995, 554] on span "Interior Designer" at bounding box center [999, 552] width 86 height 14
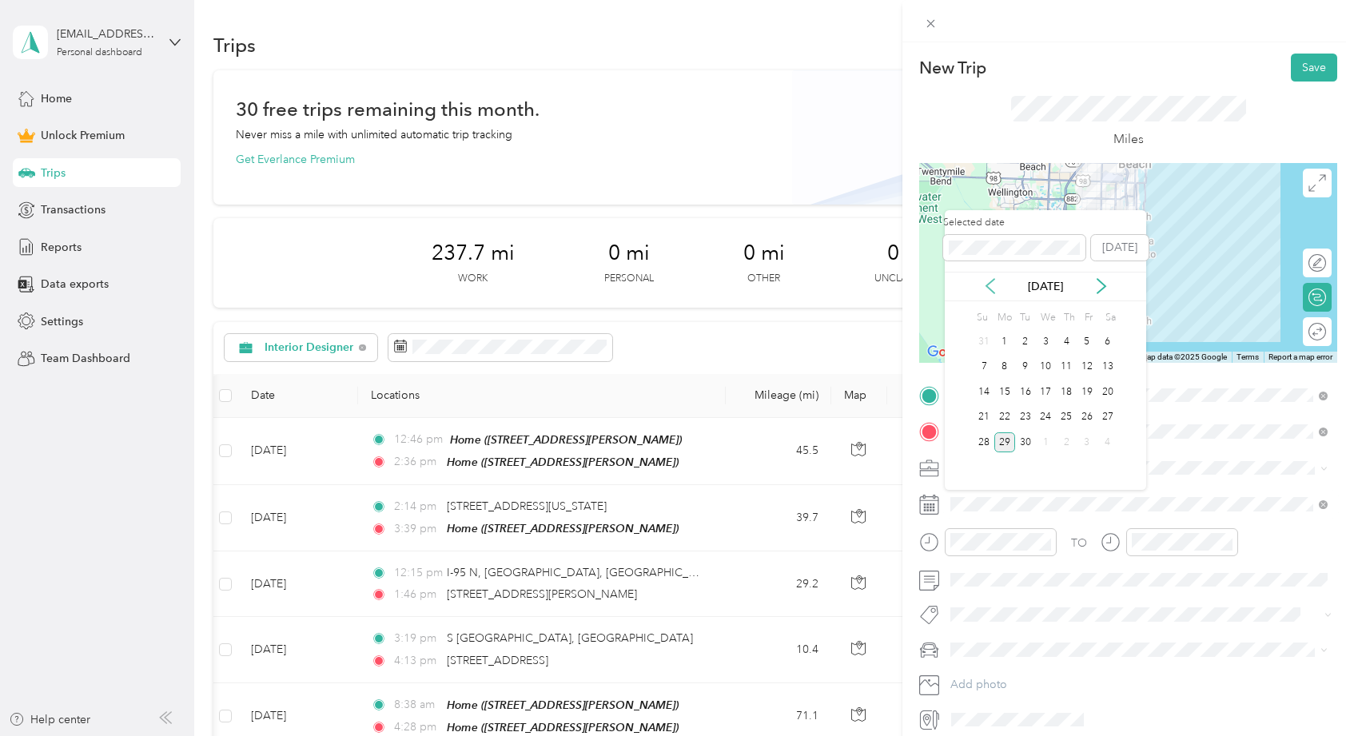
click at [993, 284] on icon at bounding box center [991, 286] width 16 height 16
click at [1026, 426] on div "19" at bounding box center [1025, 418] width 21 height 20
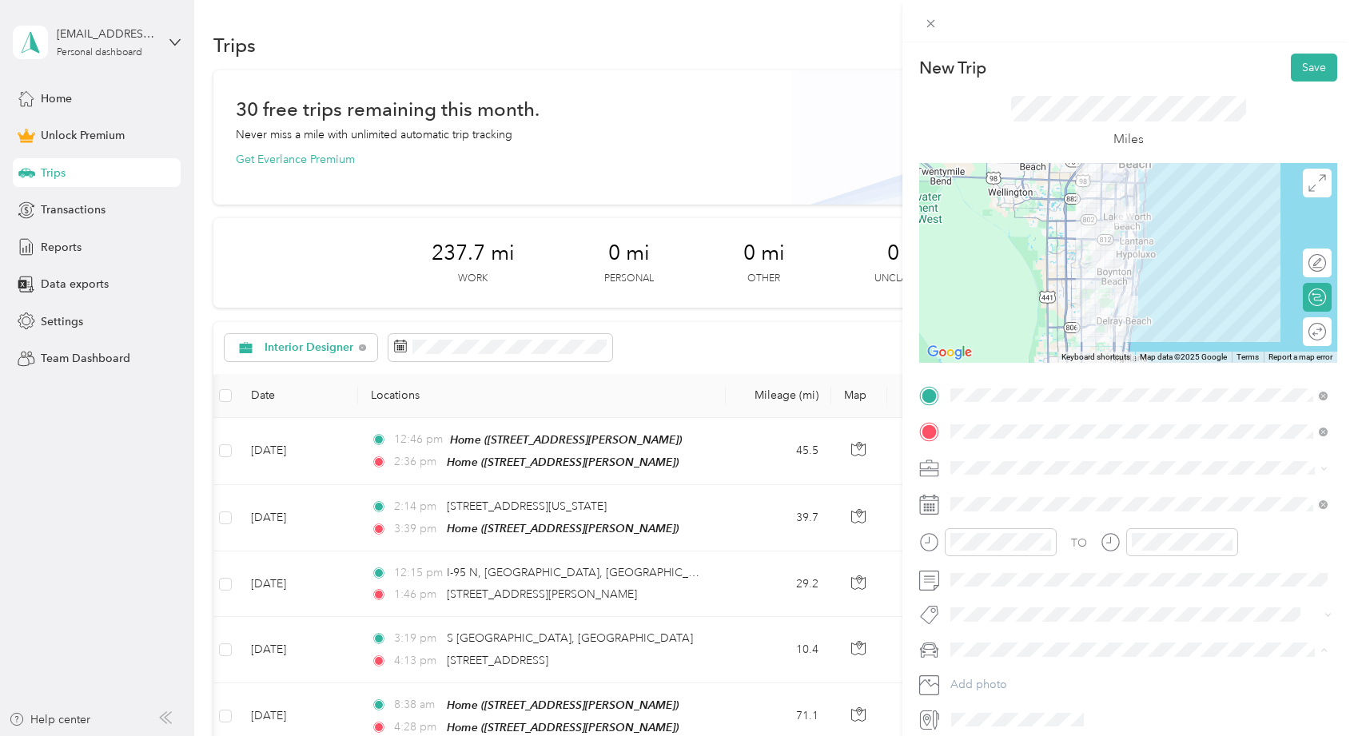
click at [980, 676] on span "ALICE" at bounding box center [1000, 679] width 89 height 14
click at [991, 587] on span at bounding box center [1141, 581] width 393 height 26
click at [1314, 67] on button "Save" at bounding box center [1314, 68] width 46 height 28
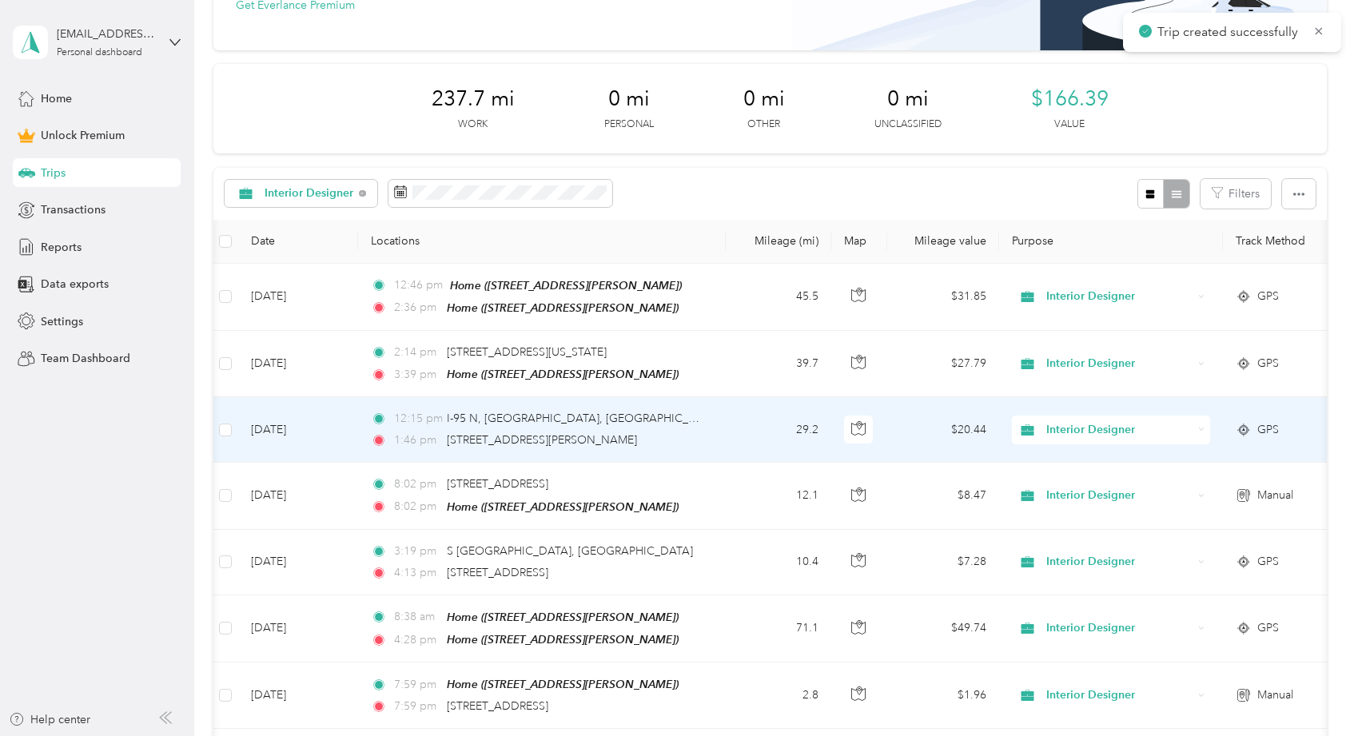
scroll to position [155, 0]
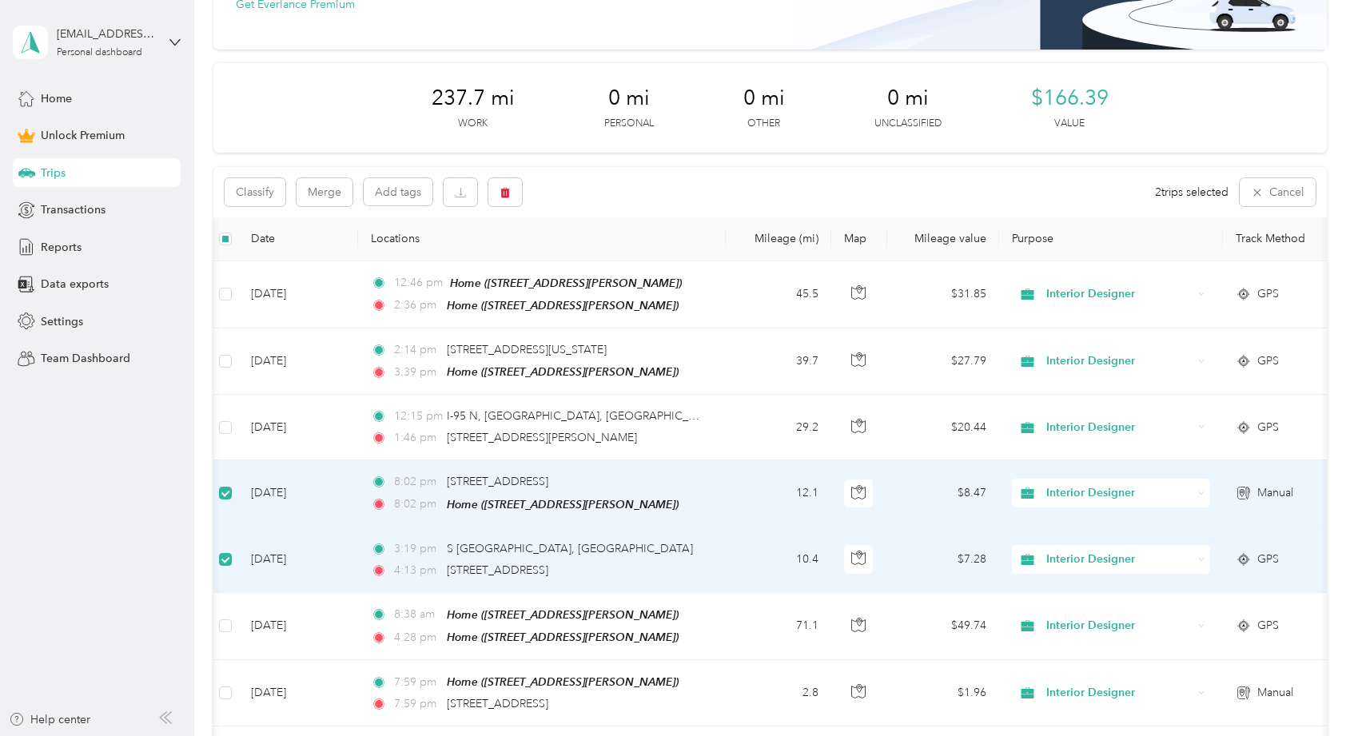
click at [324, 209] on div "Classify Merge Add tags 2 trips selected Cancel" at bounding box center [769, 192] width 1113 height 50
click at [325, 197] on button "Merge" at bounding box center [325, 192] width 56 height 28
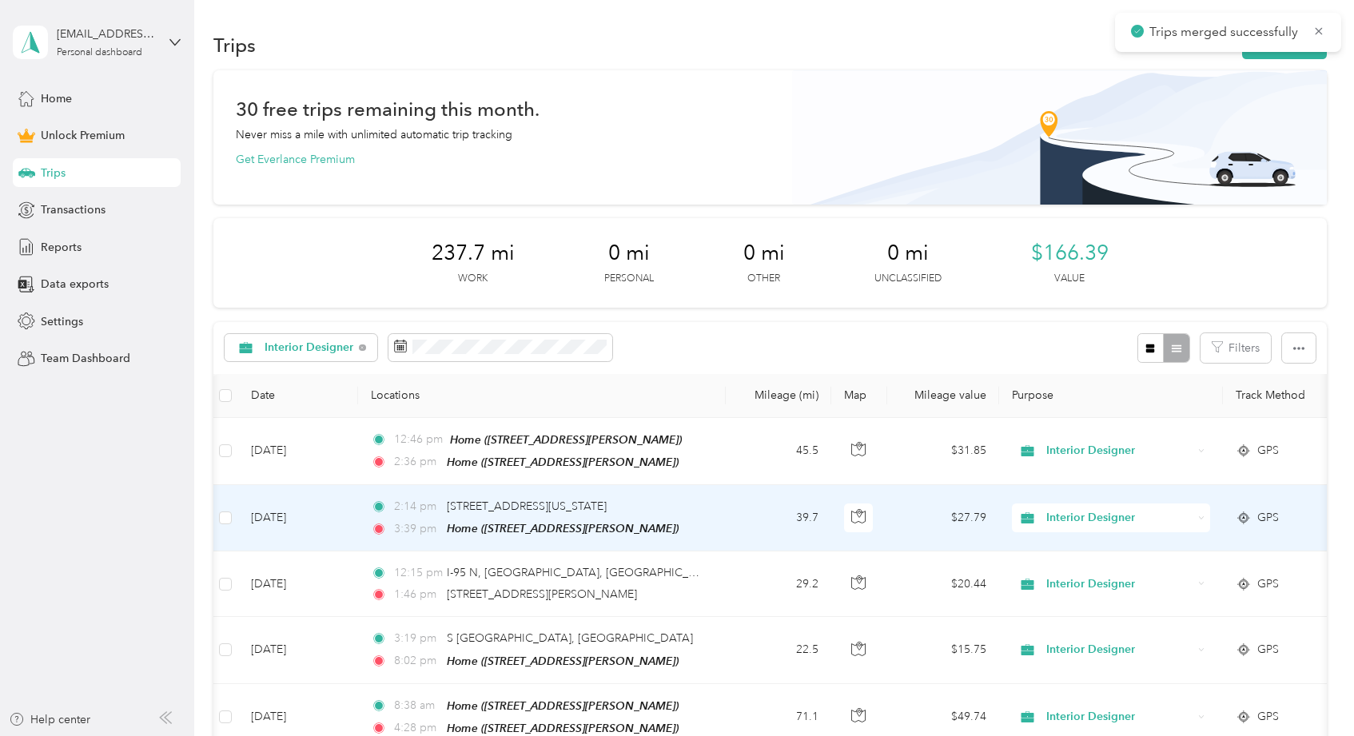
scroll to position [0, 0]
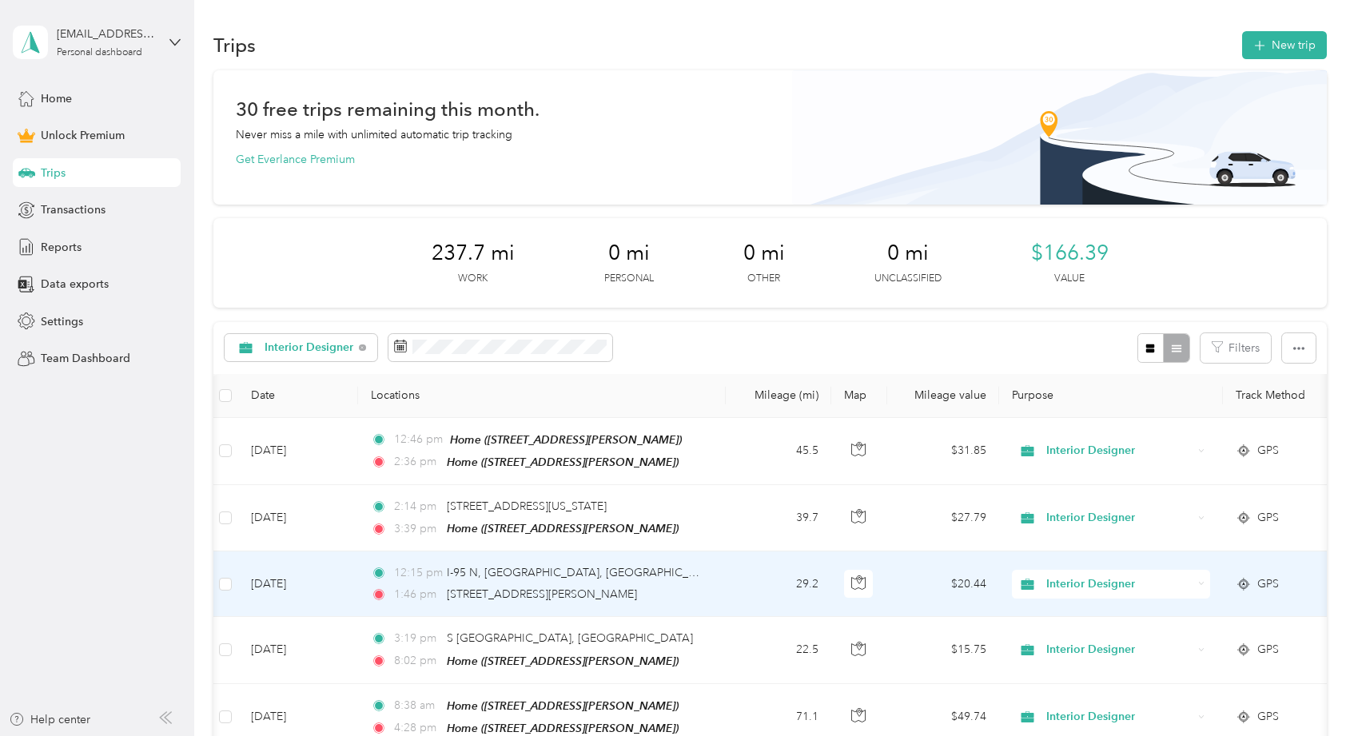
click at [747, 580] on td "29.2" at bounding box center [779, 585] width 106 height 66
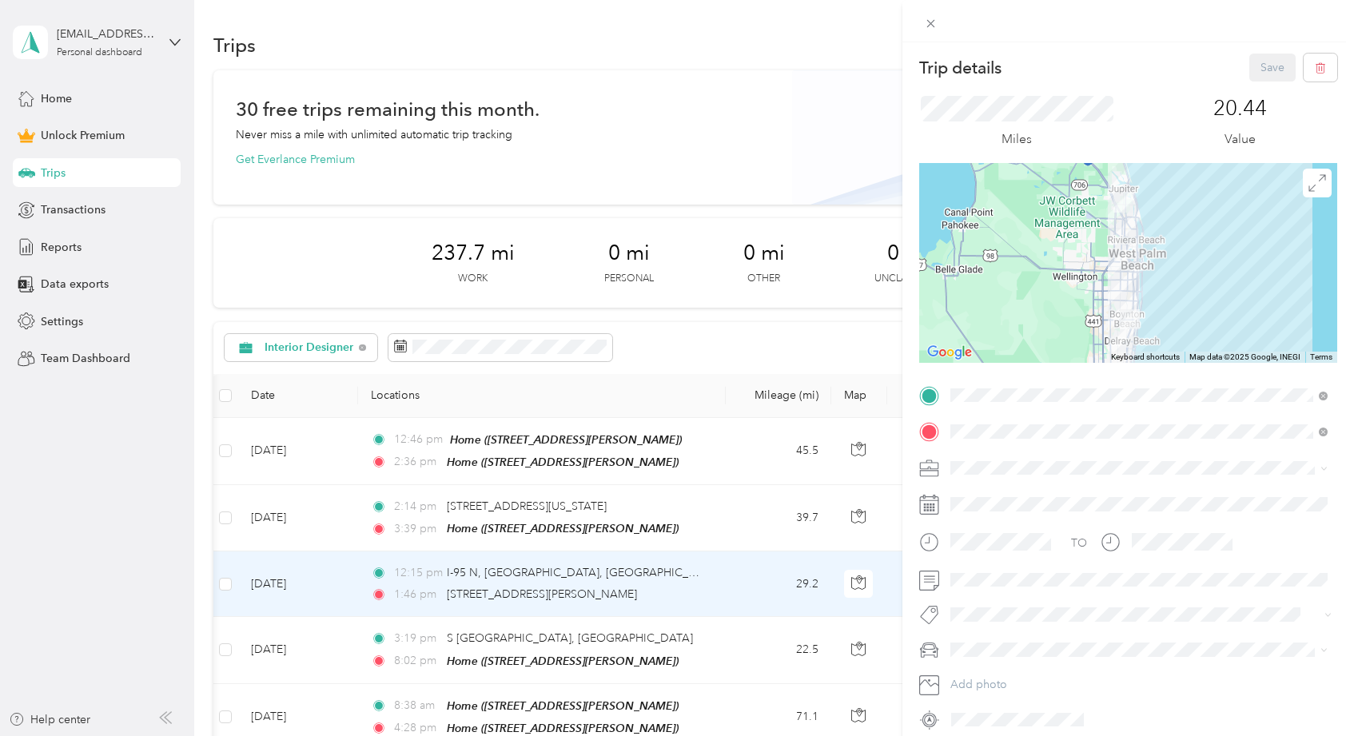
click at [142, 537] on div "Trip details Save This trip cannot be edited because it is either under review,…" at bounding box center [677, 368] width 1354 height 736
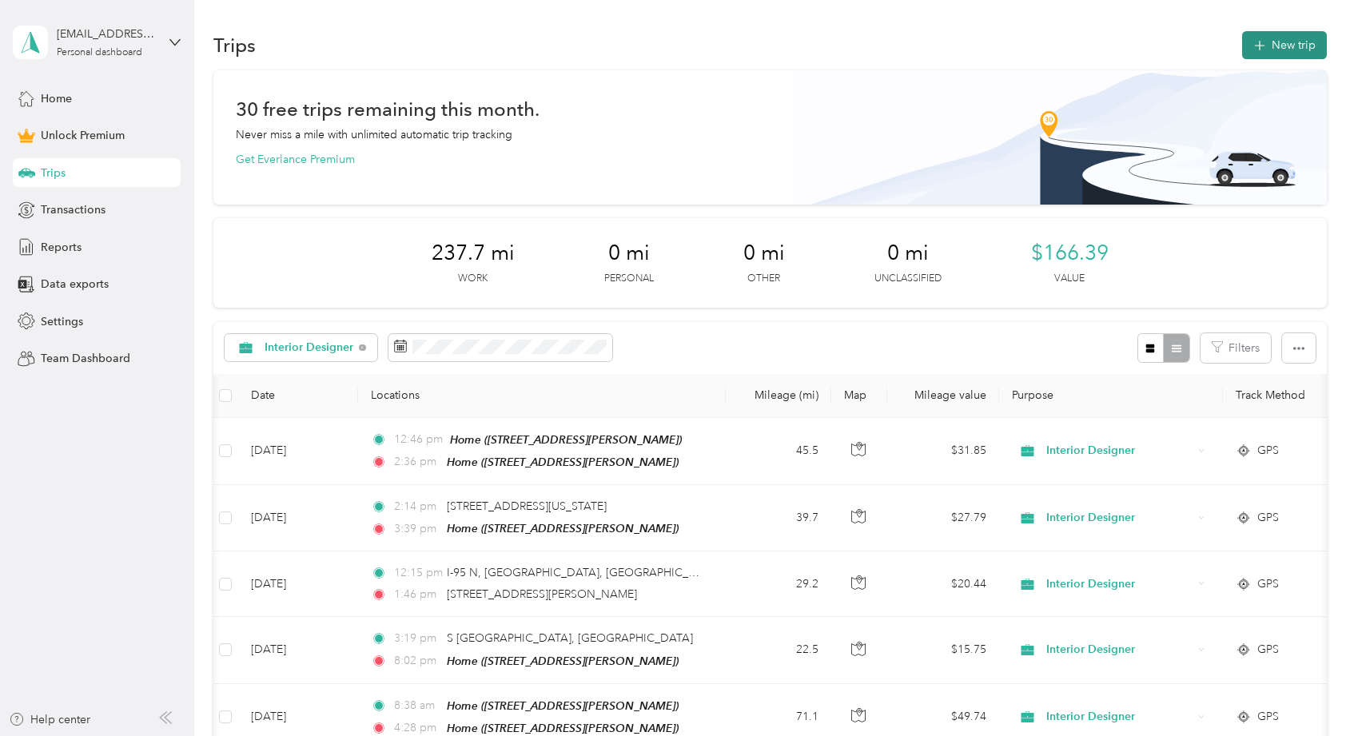
click at [1310, 50] on button "New trip" at bounding box center [1285, 45] width 85 height 28
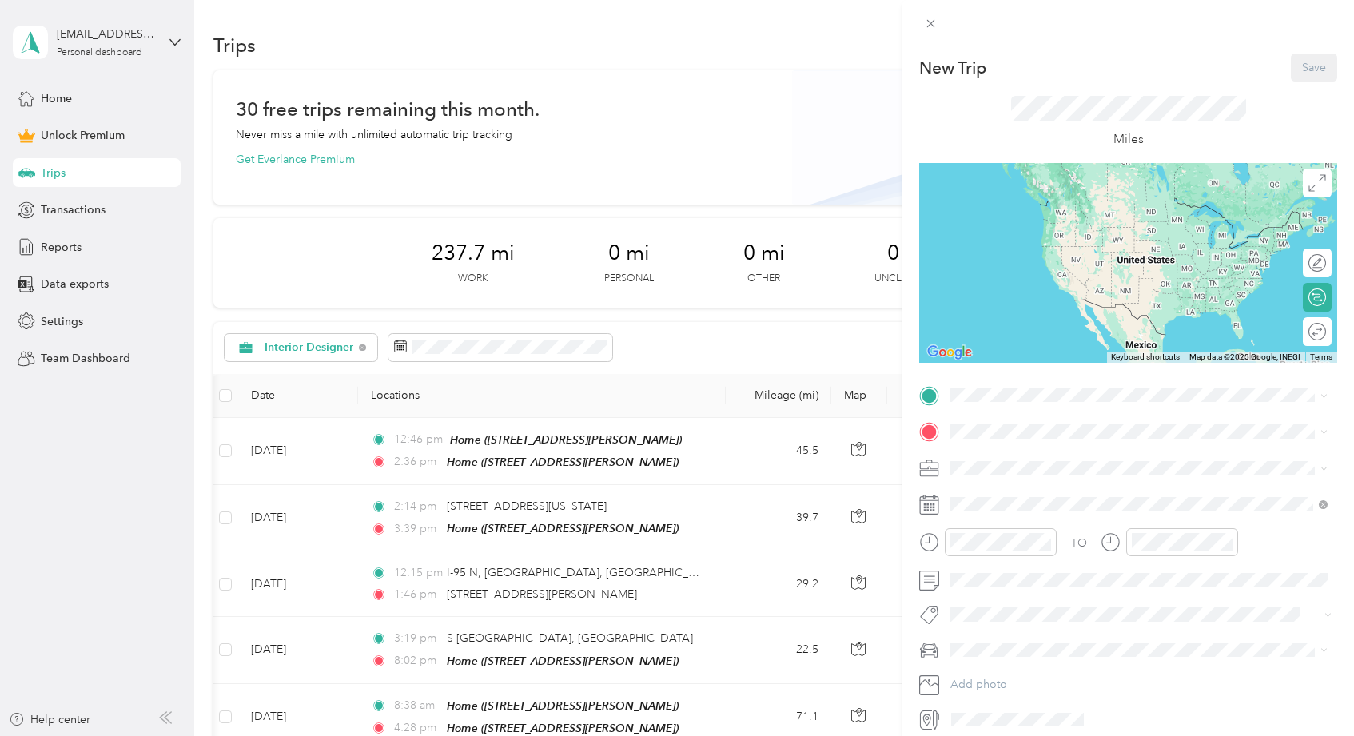
click at [995, 543] on div "Interior Designer" at bounding box center [1139, 550] width 366 height 17
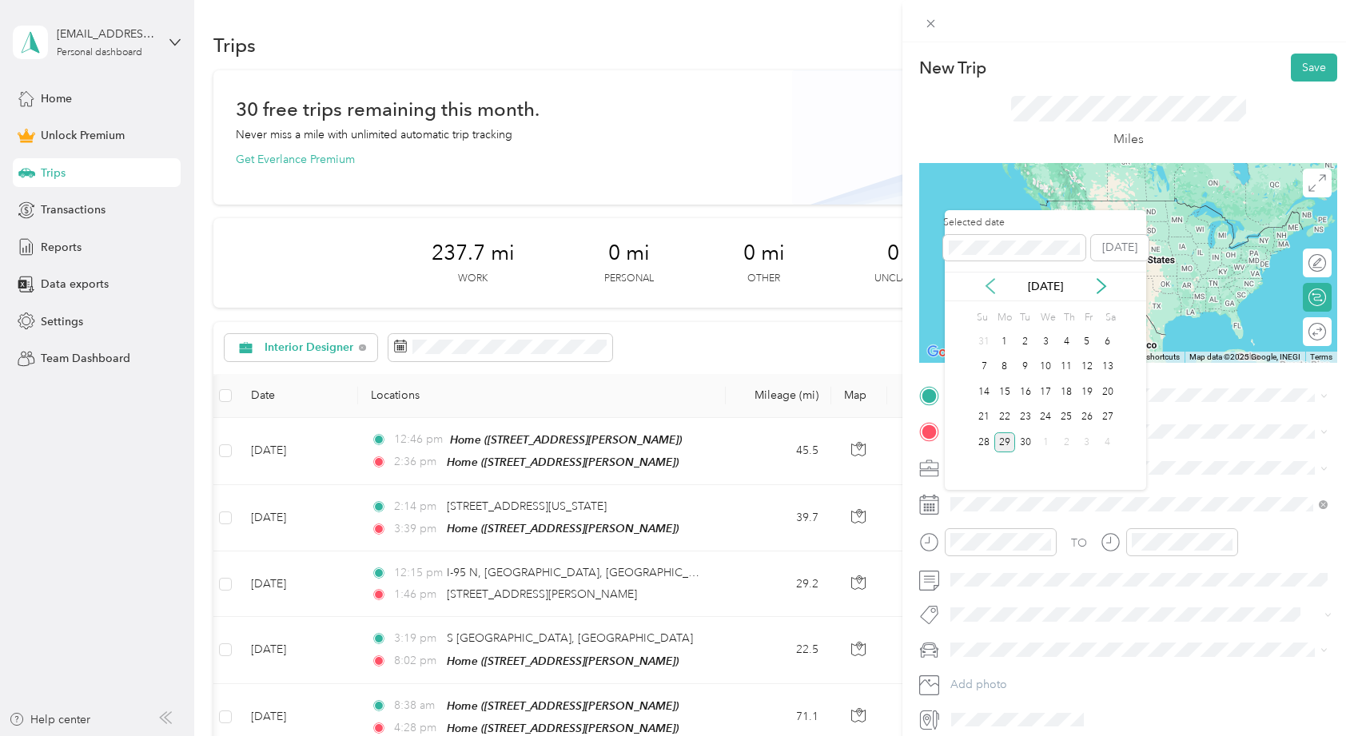
click at [987, 288] on icon at bounding box center [991, 286] width 16 height 16
click at [1047, 422] on div "20" at bounding box center [1046, 418] width 21 height 20
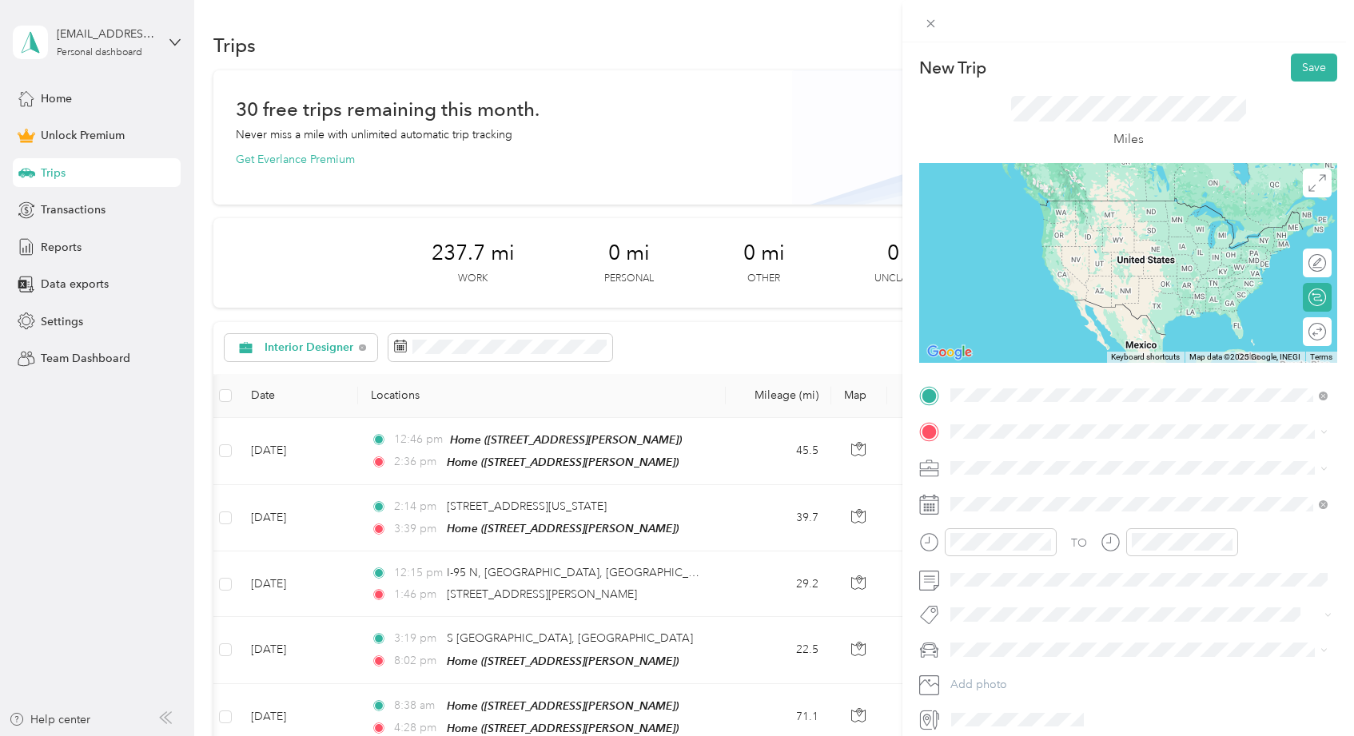
click at [1074, 447] on span "3056 Miro Drive North Palm Beach Gardens, Florida 33410, United States" at bounding box center [1061, 452] width 160 height 14
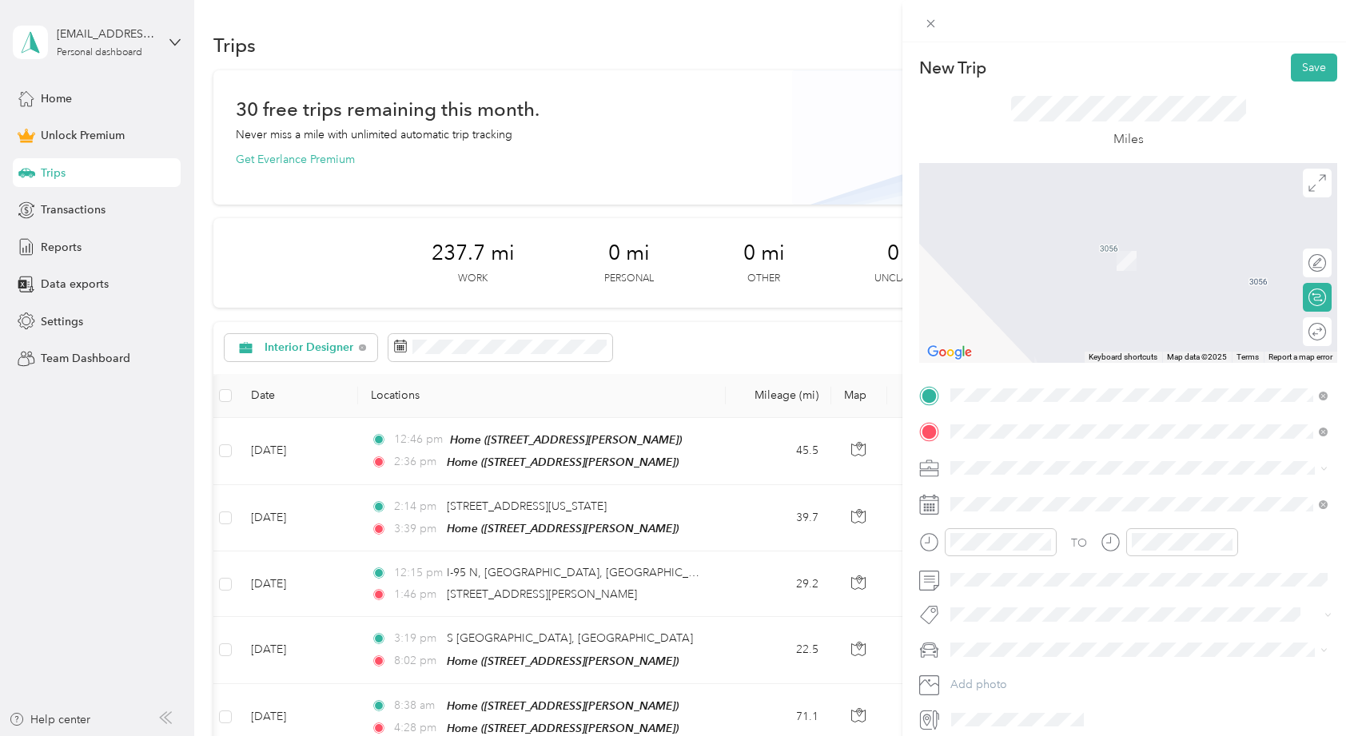
click at [1056, 520] on span "813 Delmar Way, Delray Beach, FL, United States , 33483, Delray Beach, FL, Unit…" at bounding box center [1076, 513] width 190 height 14
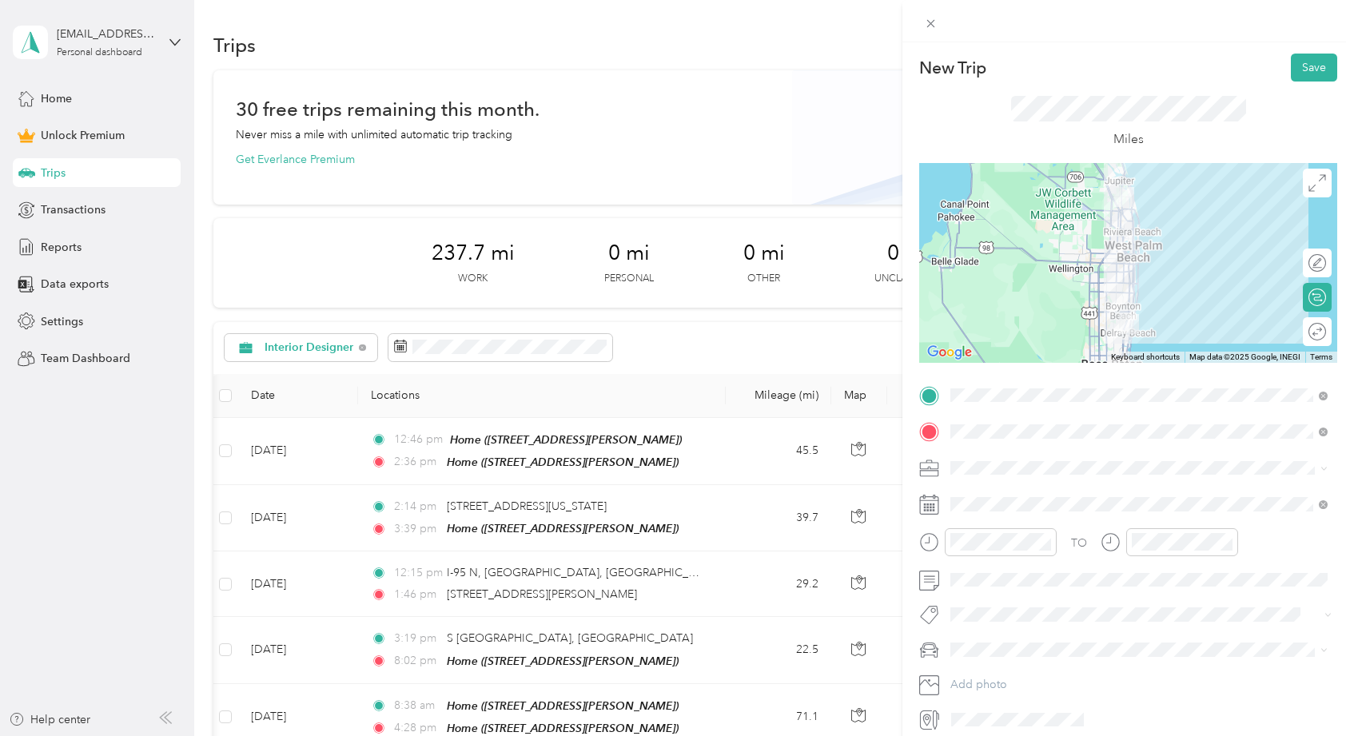
click at [996, 640] on span at bounding box center [1141, 650] width 393 height 26
click at [1001, 672] on div "ALICE" at bounding box center [1139, 678] width 366 height 17
click at [1319, 66] on button "Save" at bounding box center [1314, 68] width 46 height 28
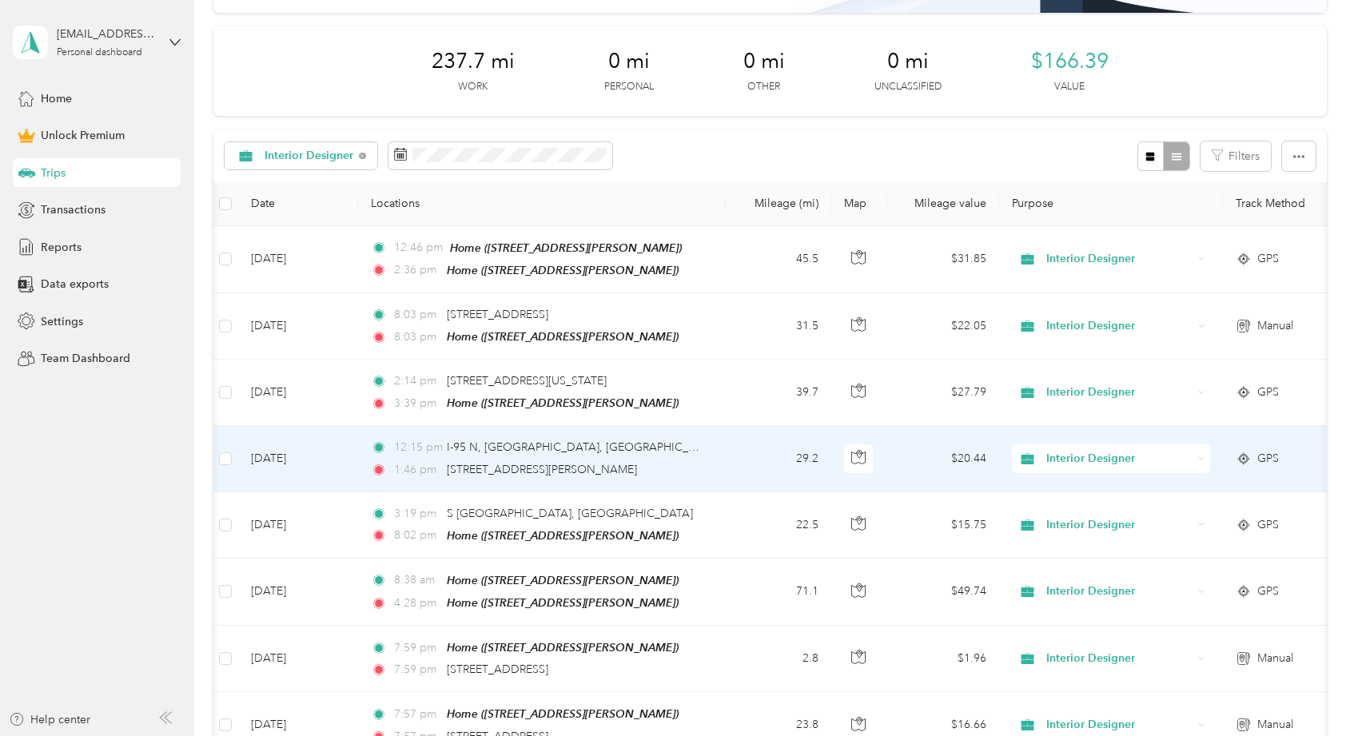
scroll to position [193, 0]
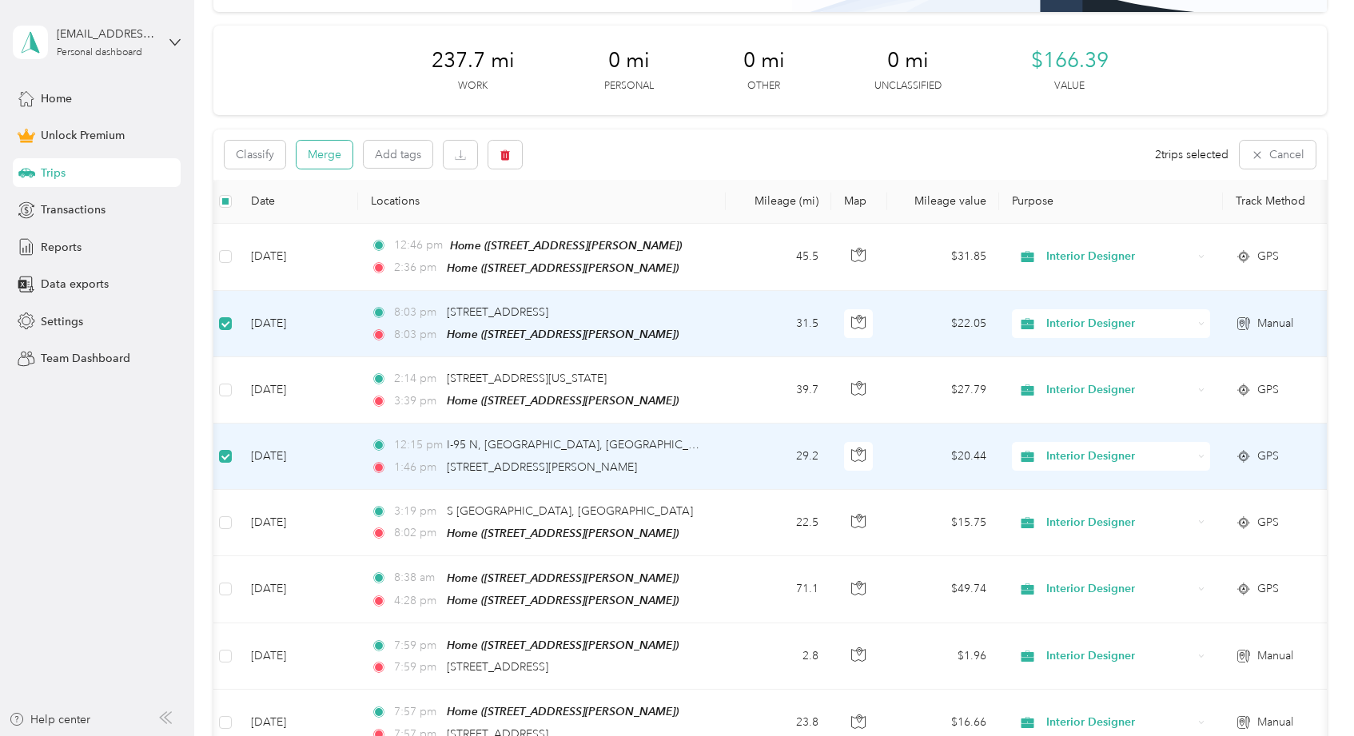
click at [324, 148] on button "Merge" at bounding box center [325, 155] width 56 height 28
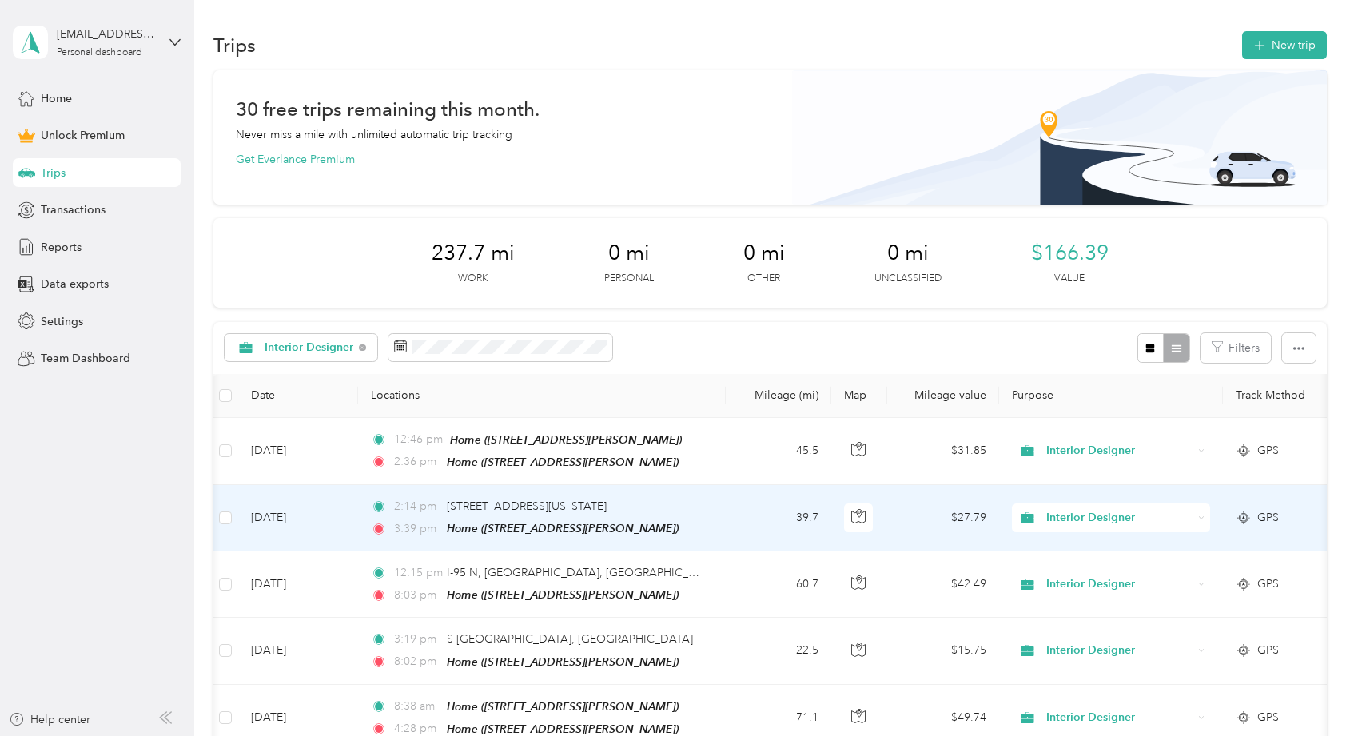
scroll to position [0, 0]
click at [744, 512] on td "39.7" at bounding box center [779, 518] width 106 height 66
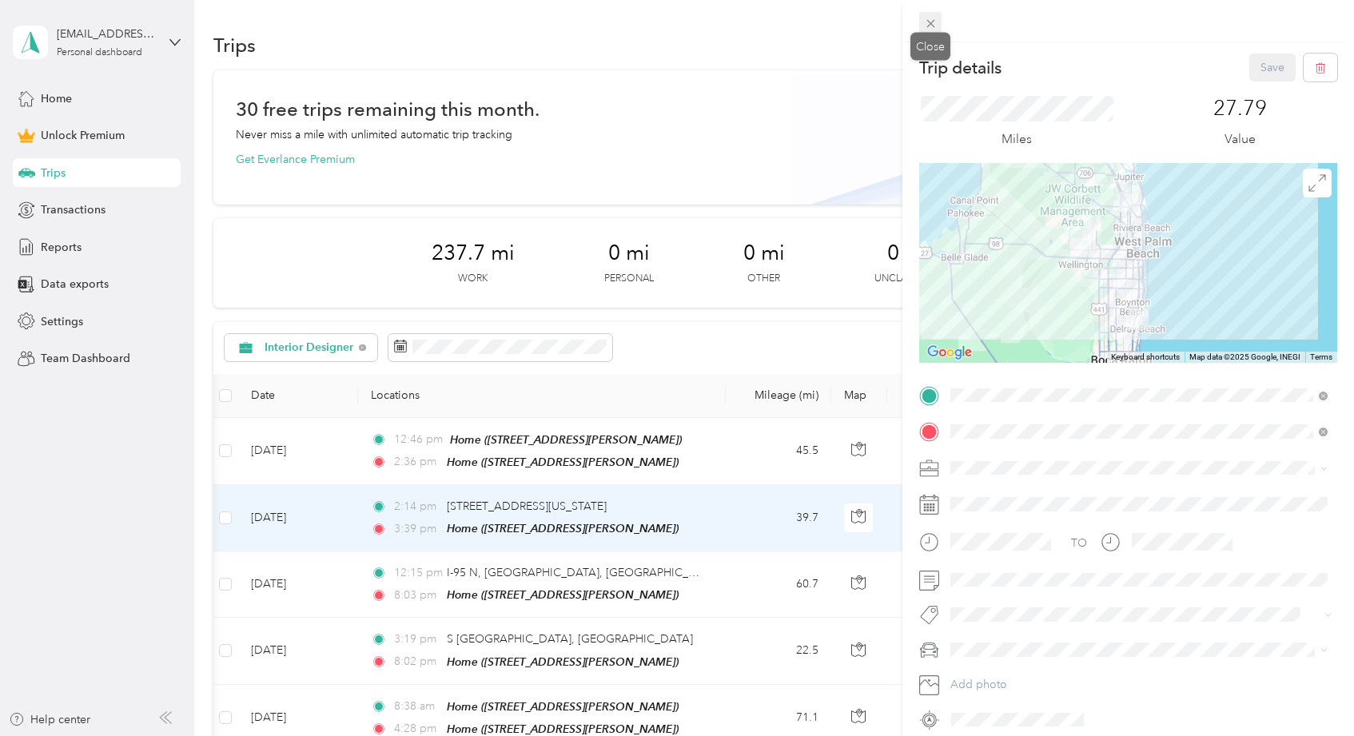
click at [932, 25] on icon at bounding box center [931, 24] width 8 height 8
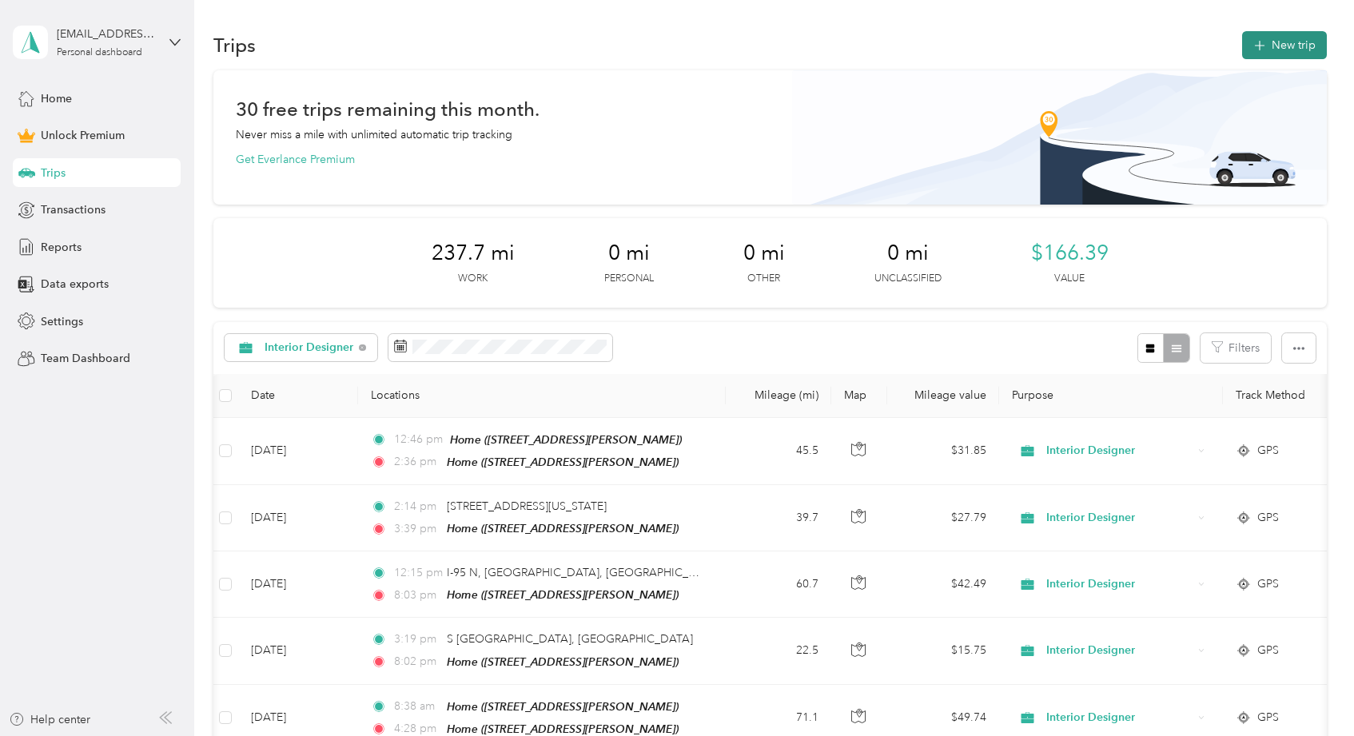
click at [1295, 50] on button "New trip" at bounding box center [1285, 45] width 85 height 28
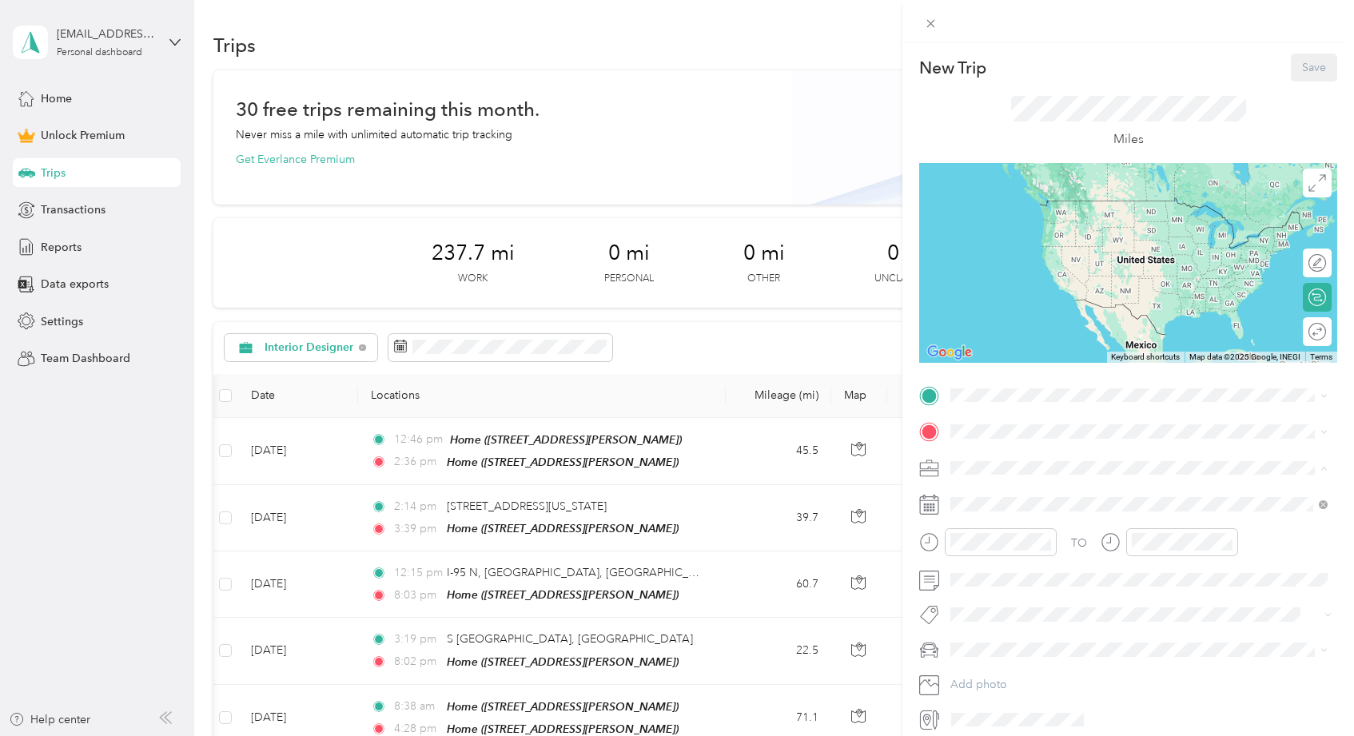
click at [998, 545] on span "Interior Designer" at bounding box center [999, 552] width 86 height 14
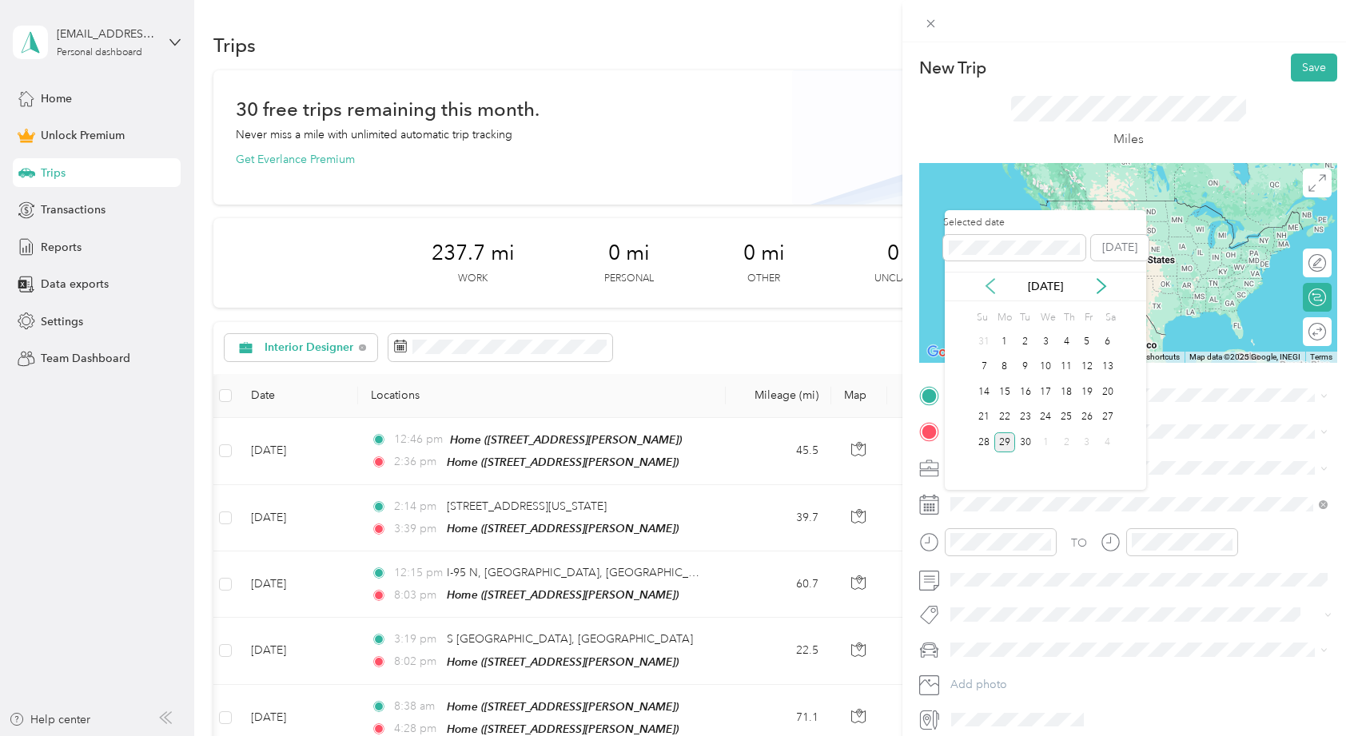
click at [995, 279] on icon at bounding box center [991, 286] width 8 height 14
click at [1050, 421] on div "20" at bounding box center [1046, 418] width 21 height 20
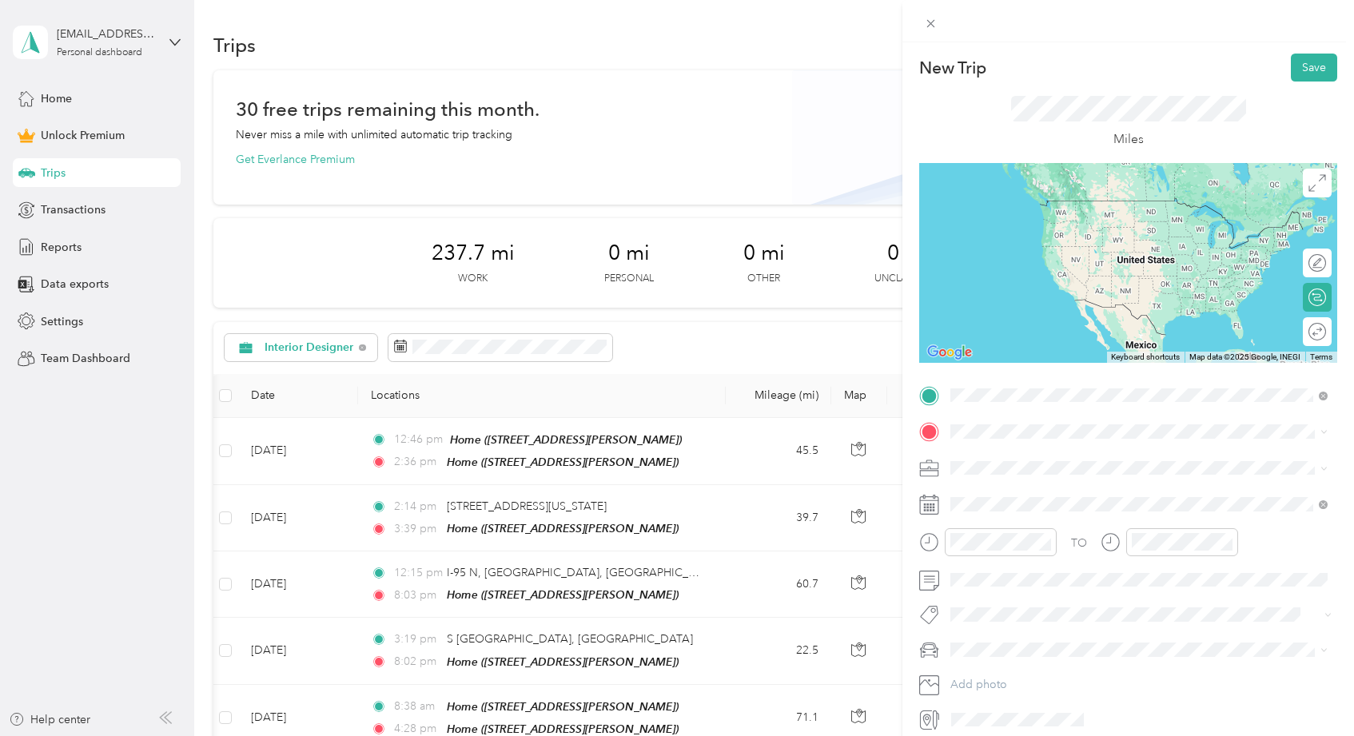
click at [1027, 477] on span "813 Delmar Way, Delray Beach, FL, United States , 33483, Delray Beach, FL, Unit…" at bounding box center [1076, 476] width 190 height 14
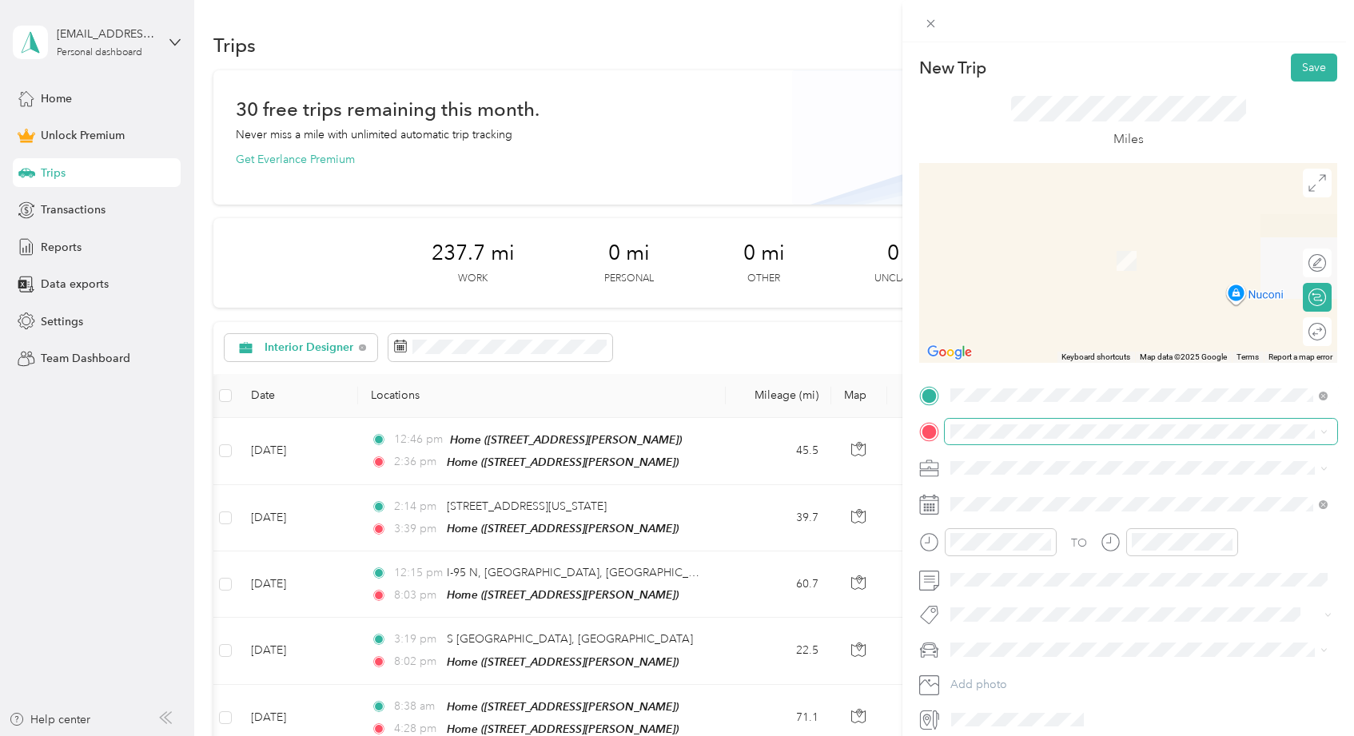
click at [1012, 423] on span at bounding box center [1141, 432] width 393 height 26
click at [1067, 493] on span "550 Northeast 5th Avenue Delray Beach, Florida 33483, United States" at bounding box center [1061, 489] width 160 height 14
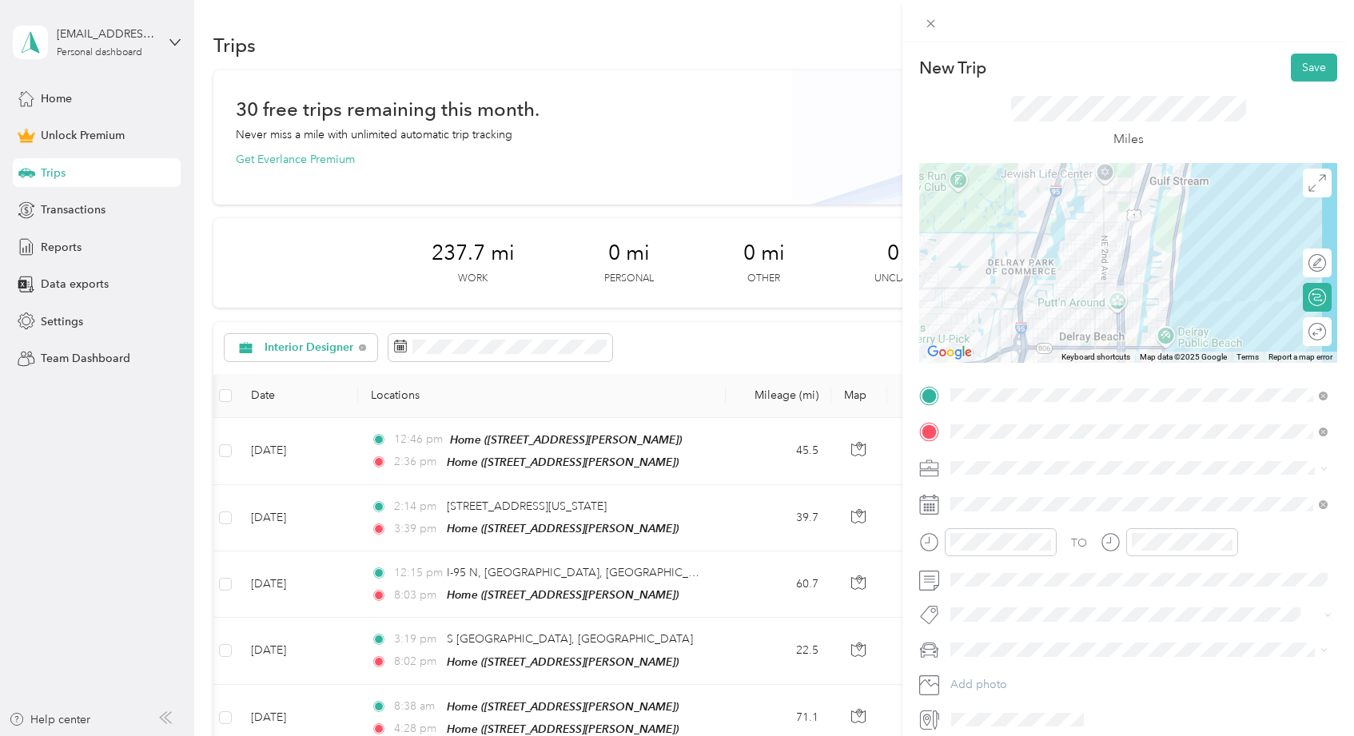
click at [1314, 329] on div "Round trip" at bounding box center [1317, 331] width 29 height 29
click at [1301, 329] on div at bounding box center [1301, 332] width 14 height 14
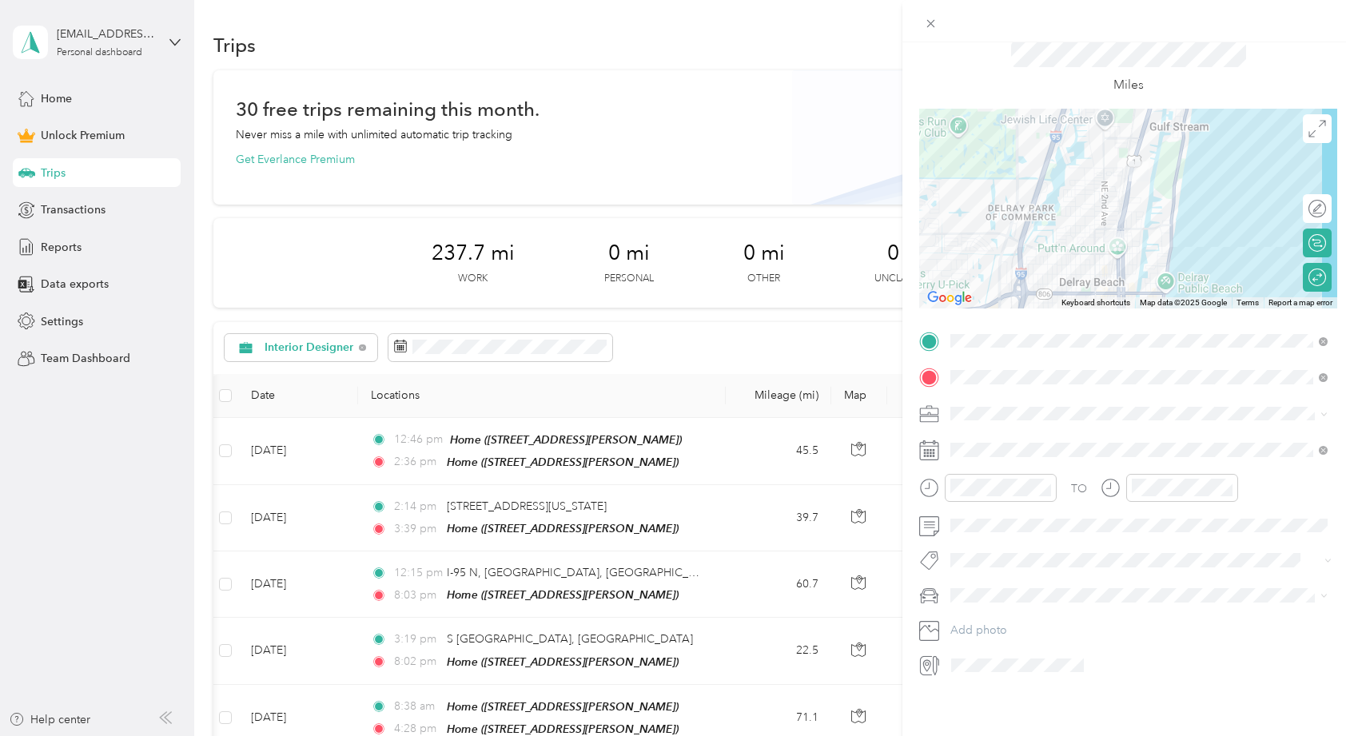
scroll to position [58, 0]
click at [987, 615] on span "ALICE" at bounding box center [1000, 620] width 89 height 14
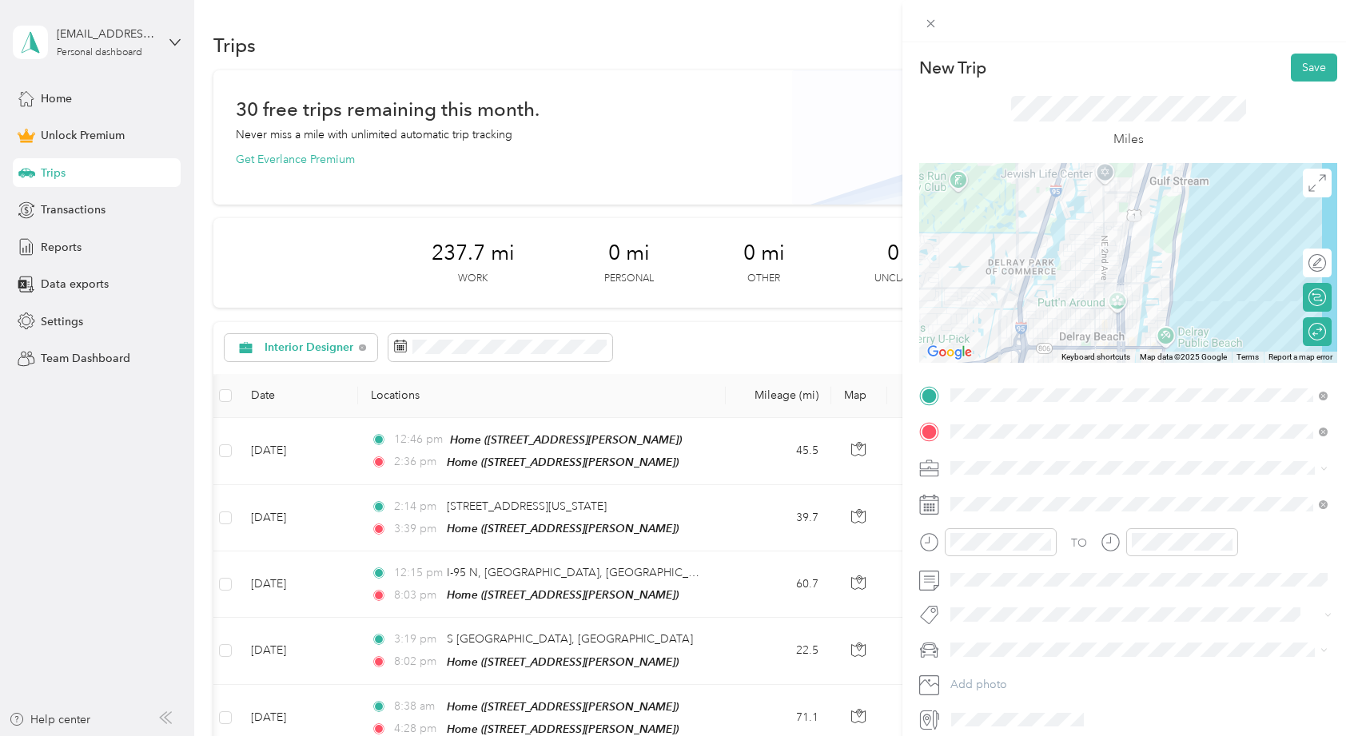
scroll to position [0, 0]
click at [1303, 66] on button "Save" at bounding box center [1314, 68] width 46 height 28
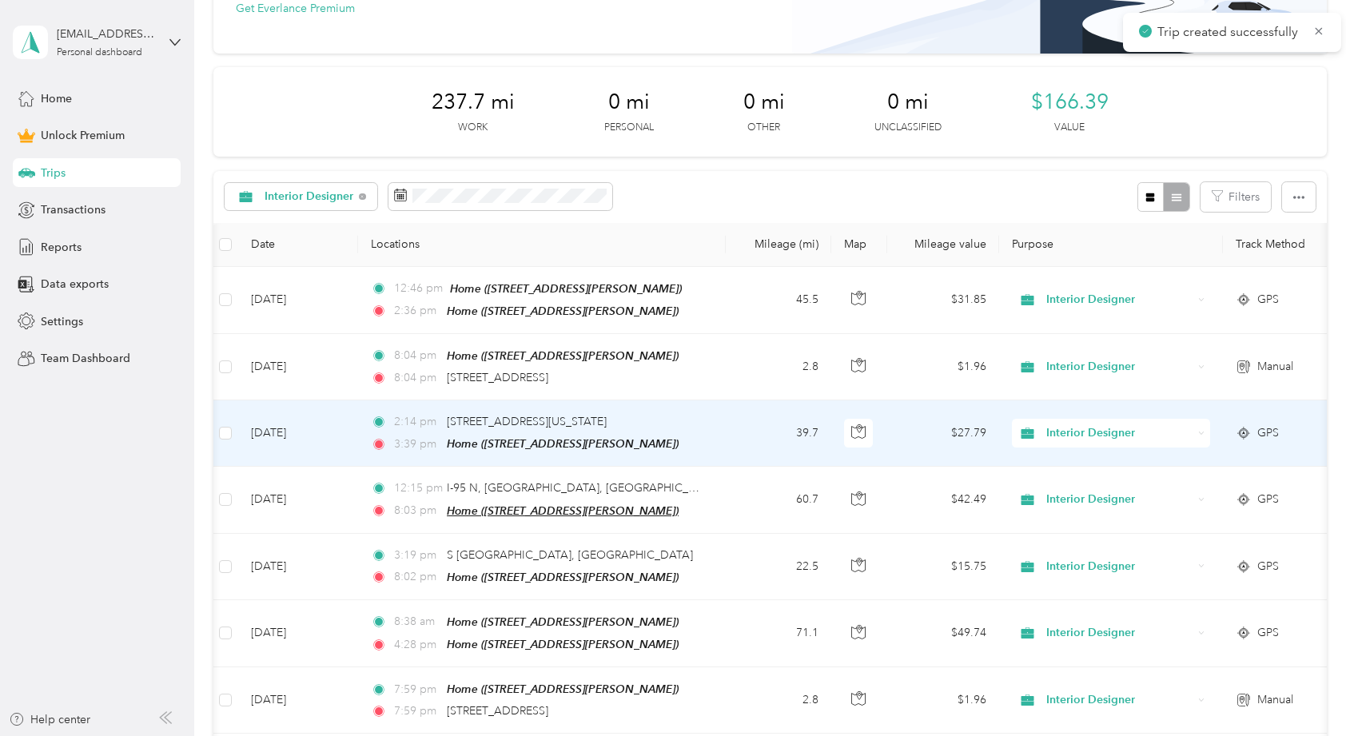
scroll to position [166, 0]
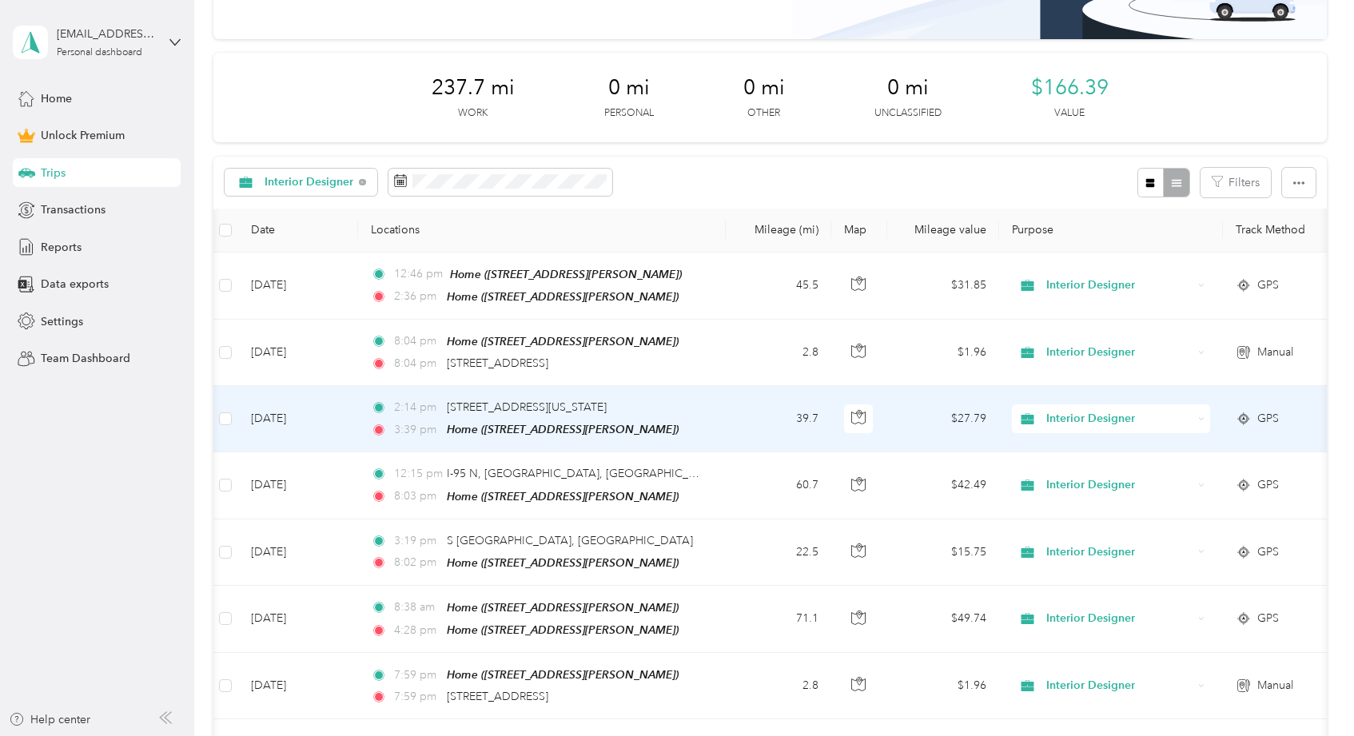
click at [744, 414] on td "39.7" at bounding box center [779, 419] width 106 height 66
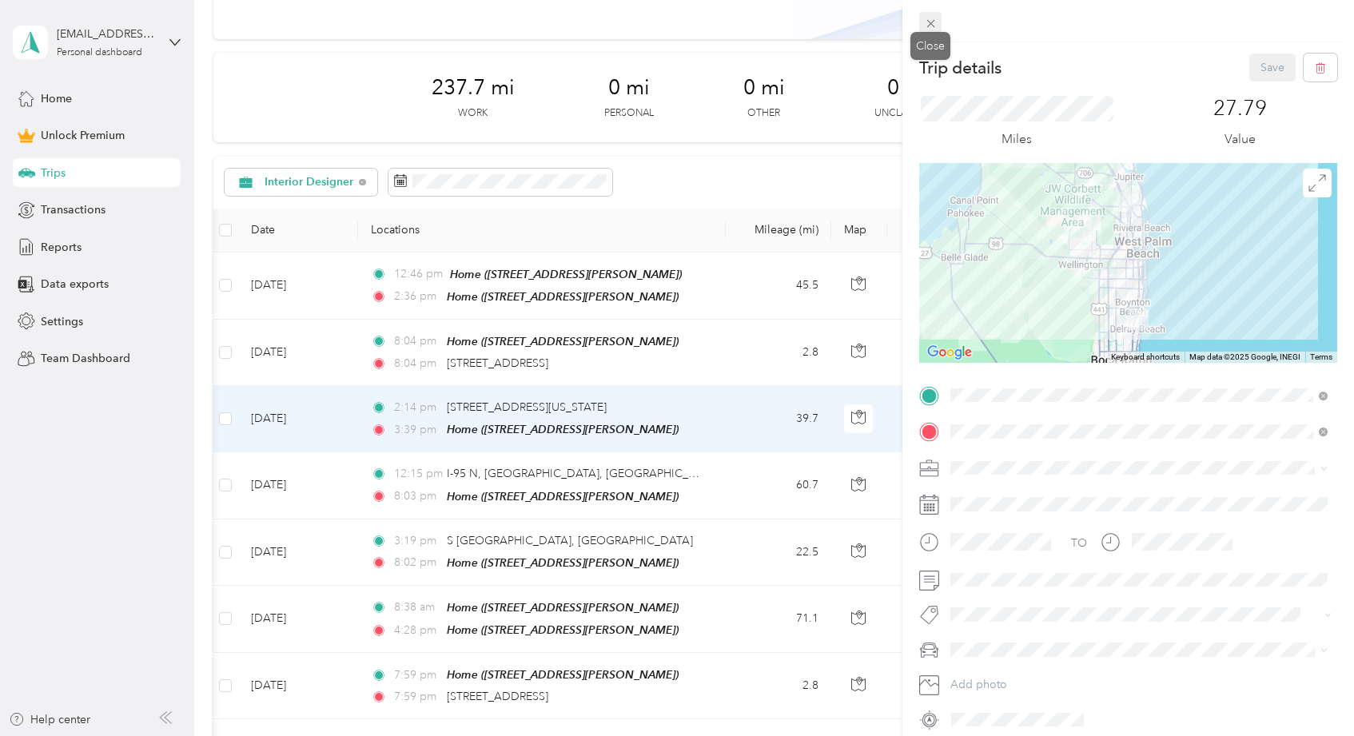
click at [928, 26] on icon at bounding box center [931, 24] width 8 height 8
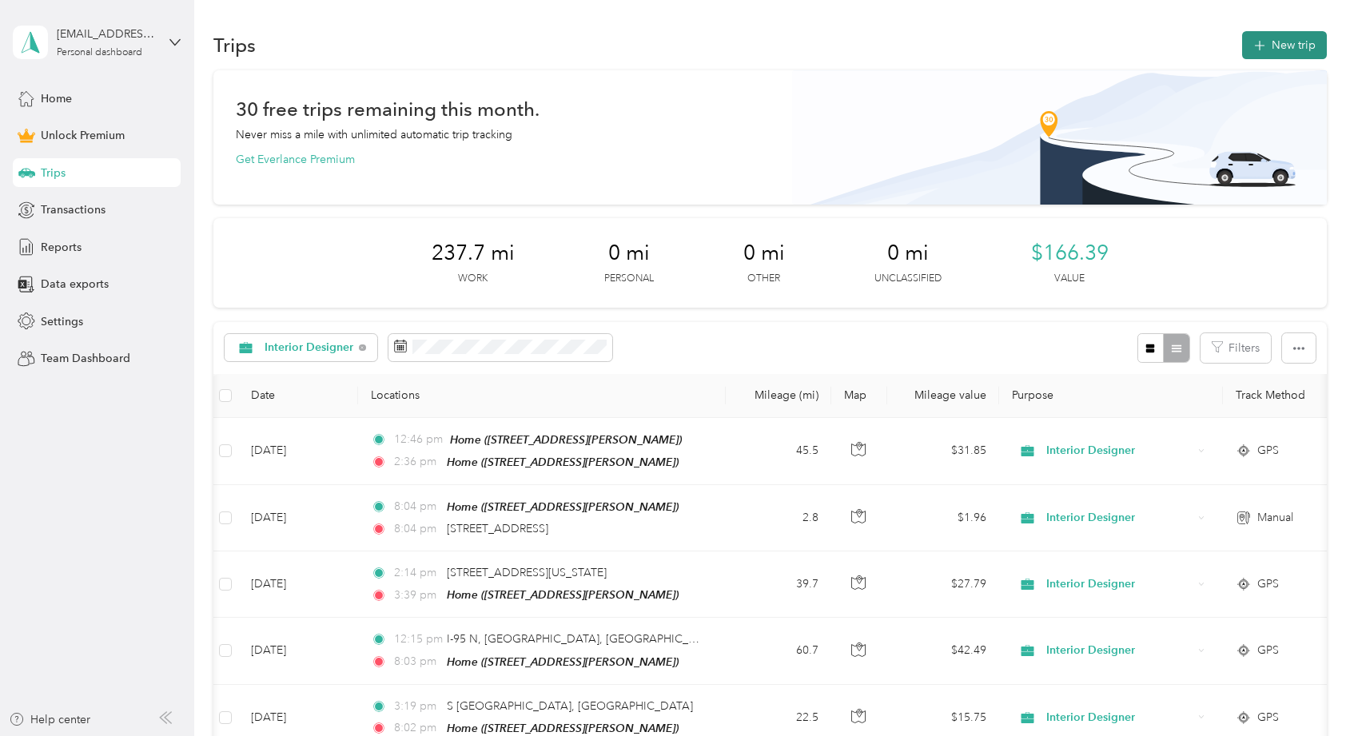
click at [1298, 48] on button "New trip" at bounding box center [1285, 45] width 85 height 28
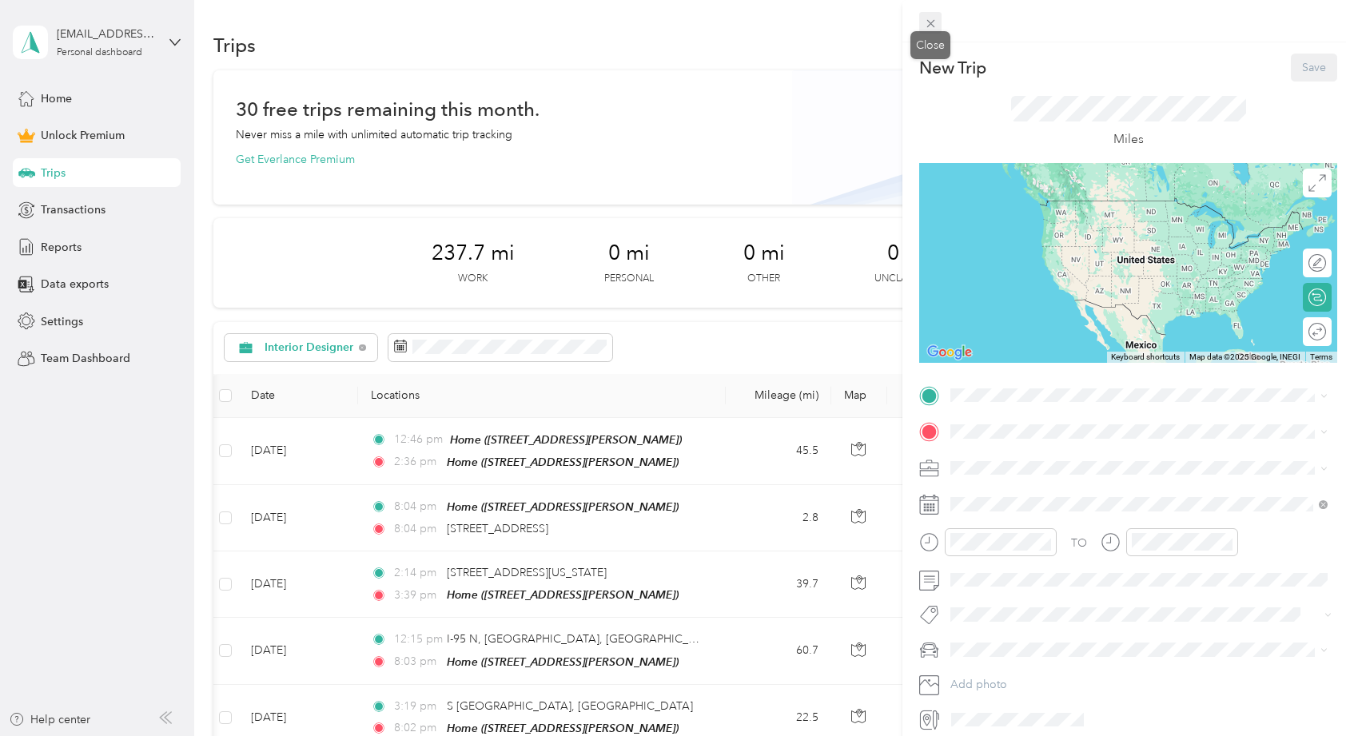
click at [934, 22] on icon at bounding box center [931, 24] width 14 height 14
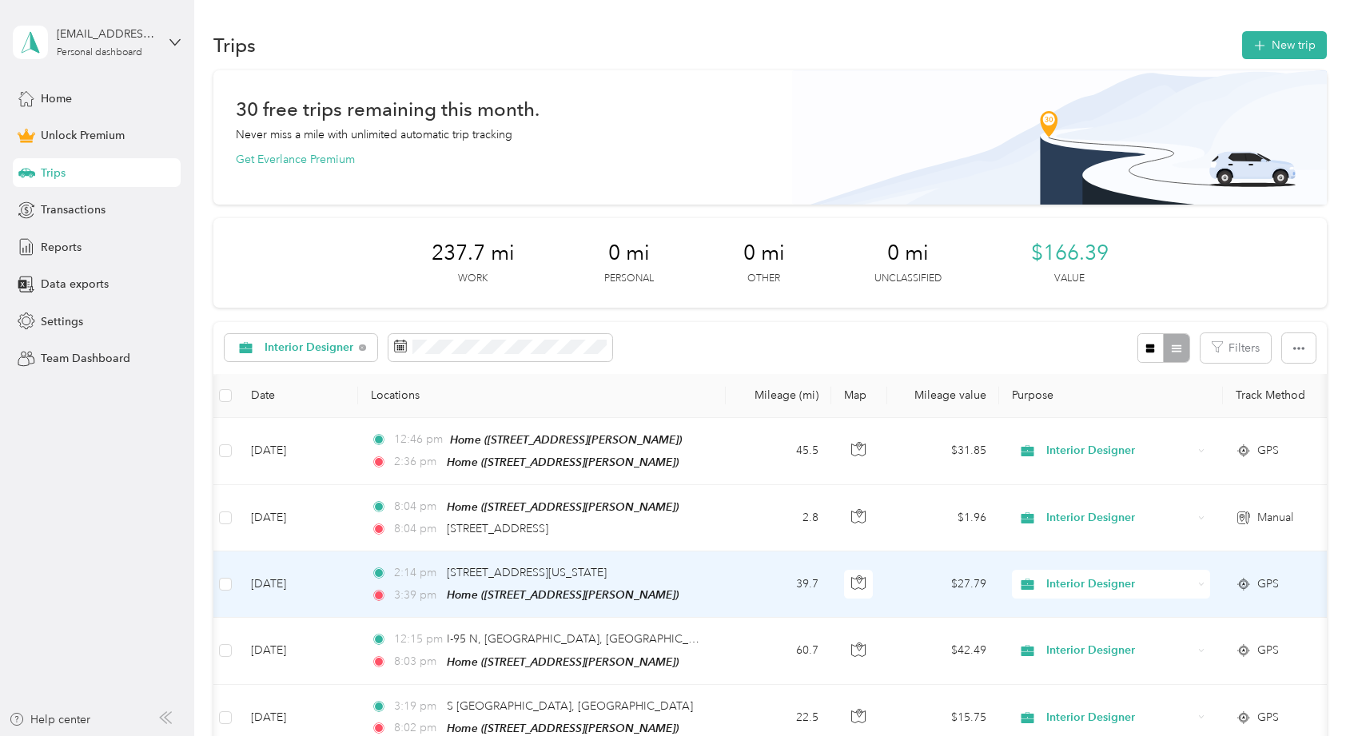
click at [737, 600] on td "39.7" at bounding box center [779, 585] width 106 height 66
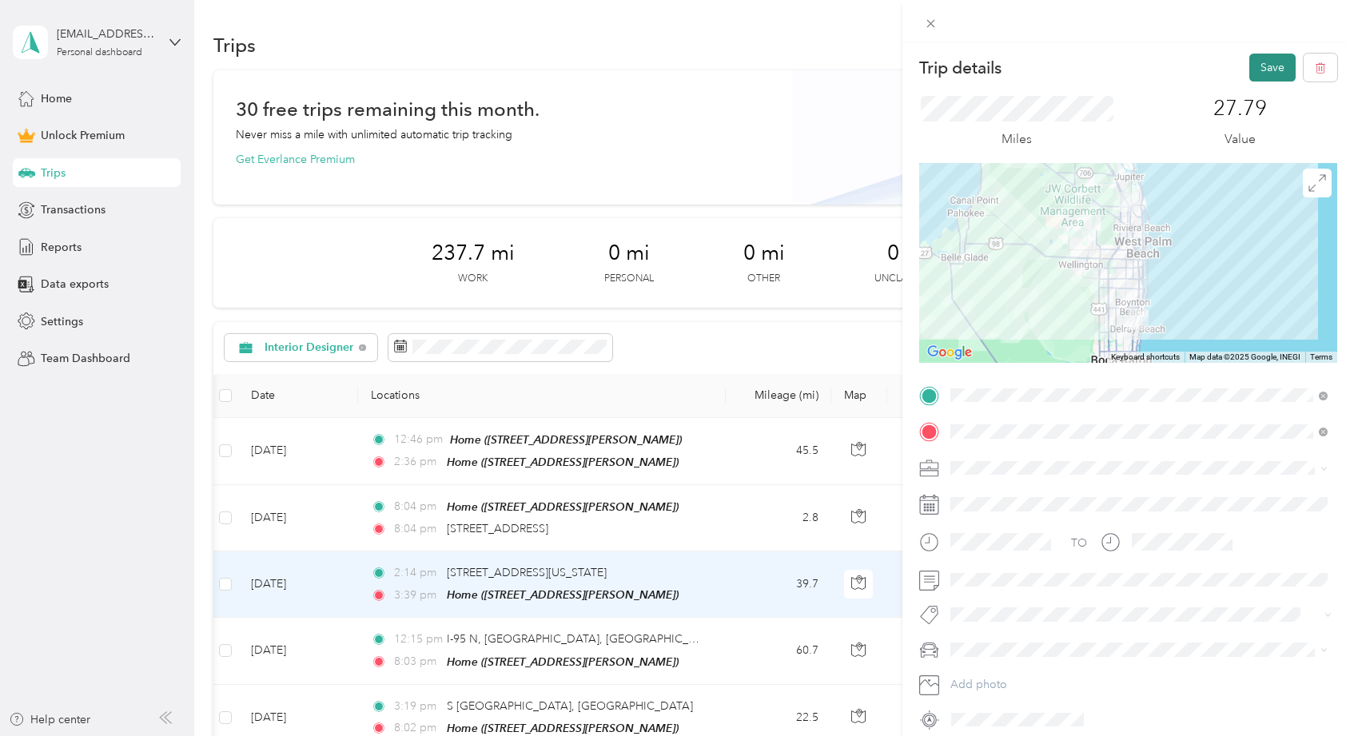
click at [1261, 62] on button "Save" at bounding box center [1273, 68] width 46 height 28
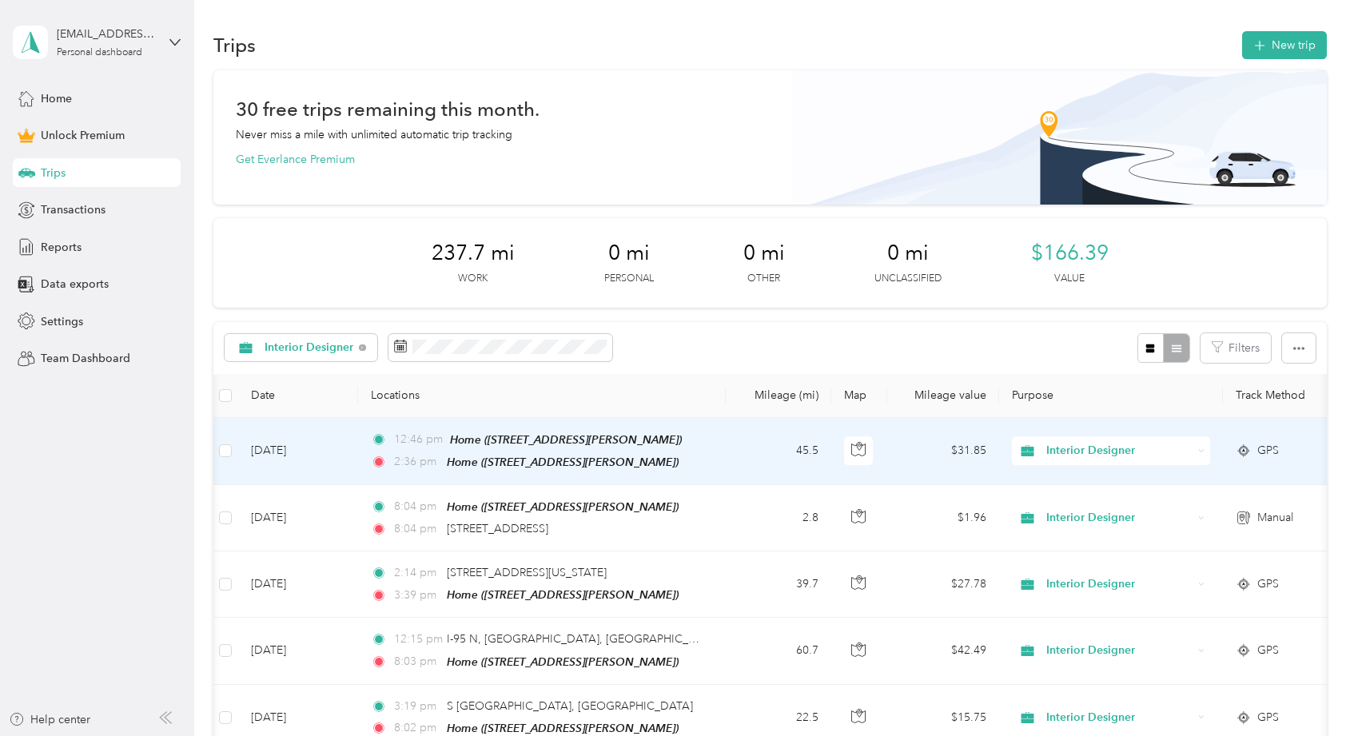
click at [751, 457] on td "45.5" at bounding box center [779, 451] width 106 height 67
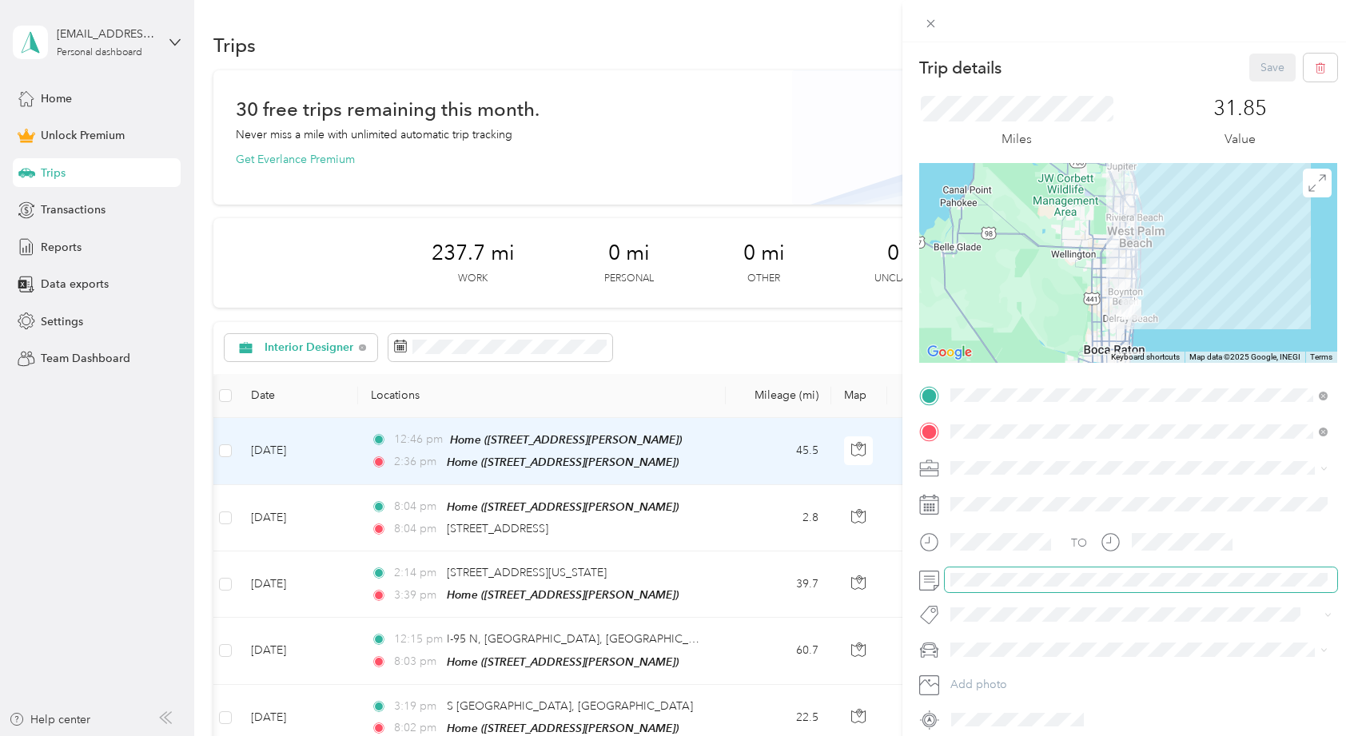
click at [981, 588] on span at bounding box center [1141, 581] width 393 height 26
click at [1273, 64] on button "Save" at bounding box center [1273, 68] width 46 height 28
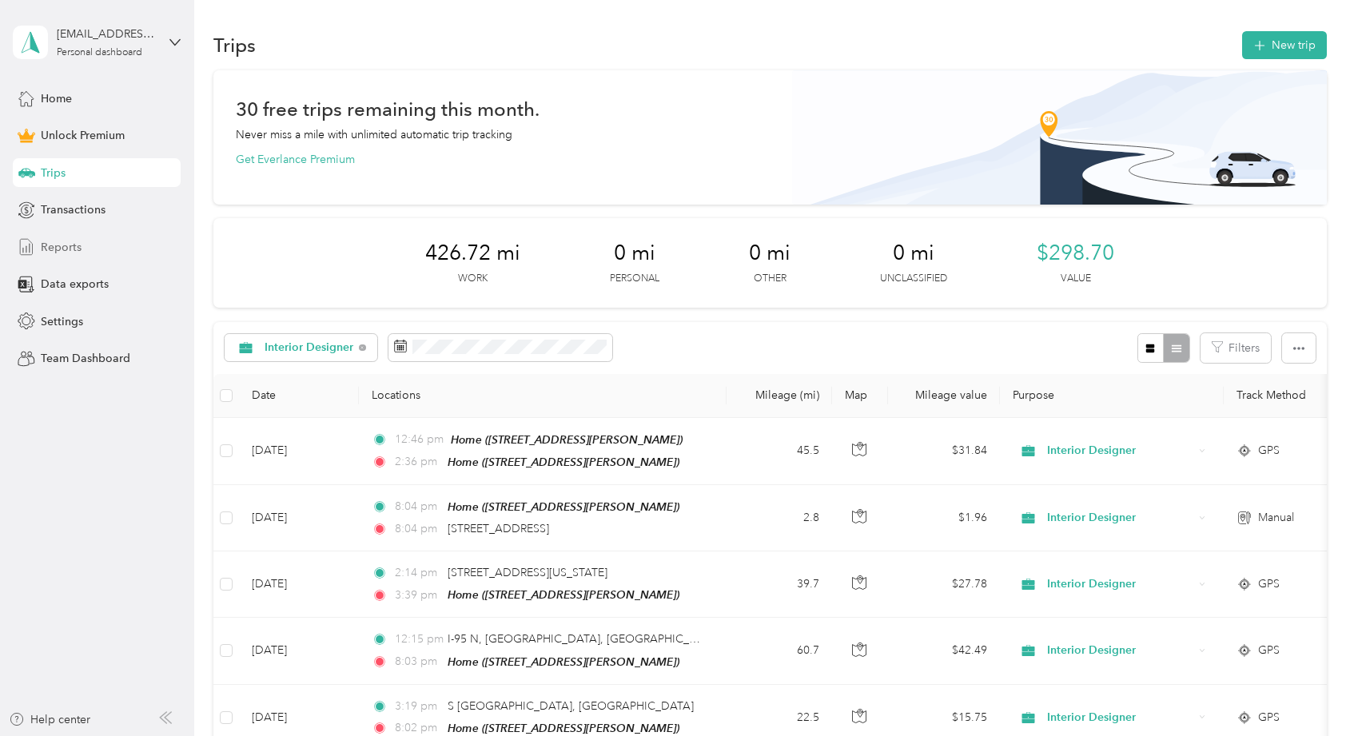
click at [60, 253] on span "Reports" at bounding box center [61, 247] width 41 height 17
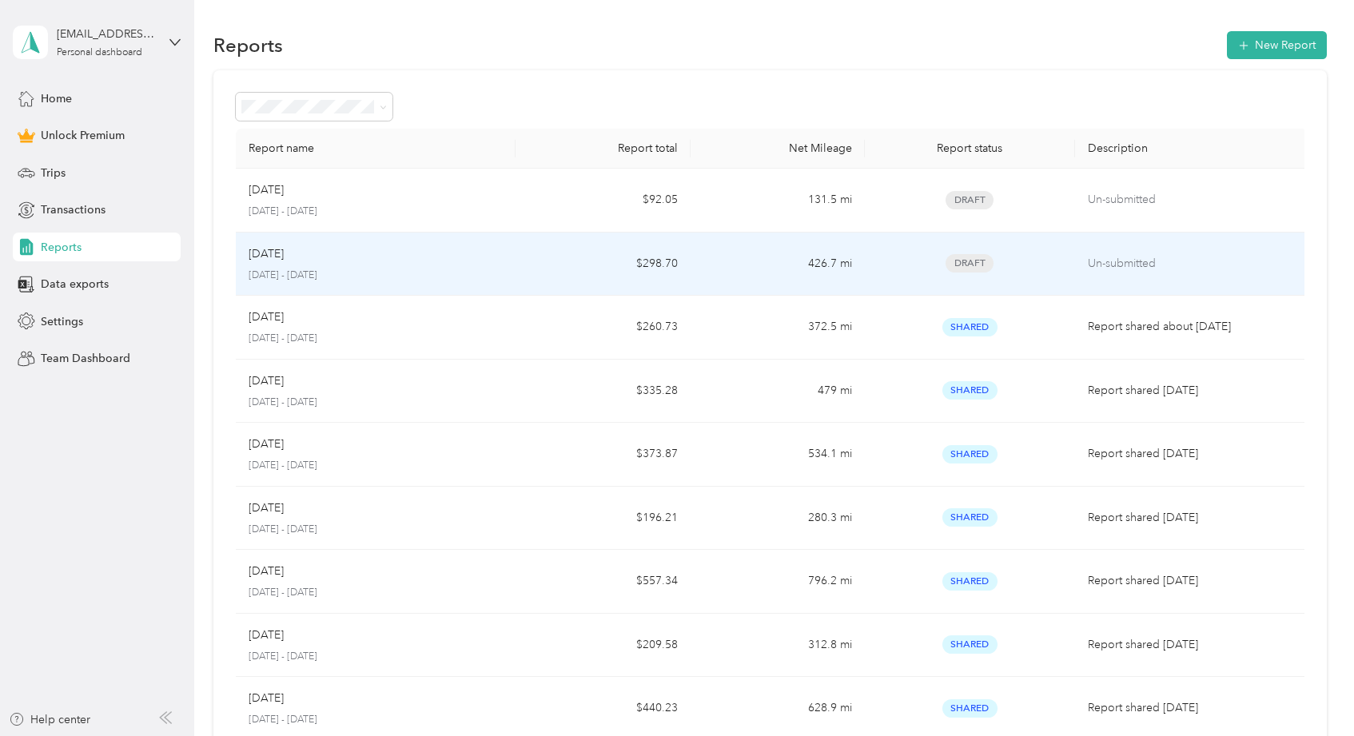
click at [393, 282] on td "Aug [DATE] - [DATE]" at bounding box center [376, 265] width 280 height 64
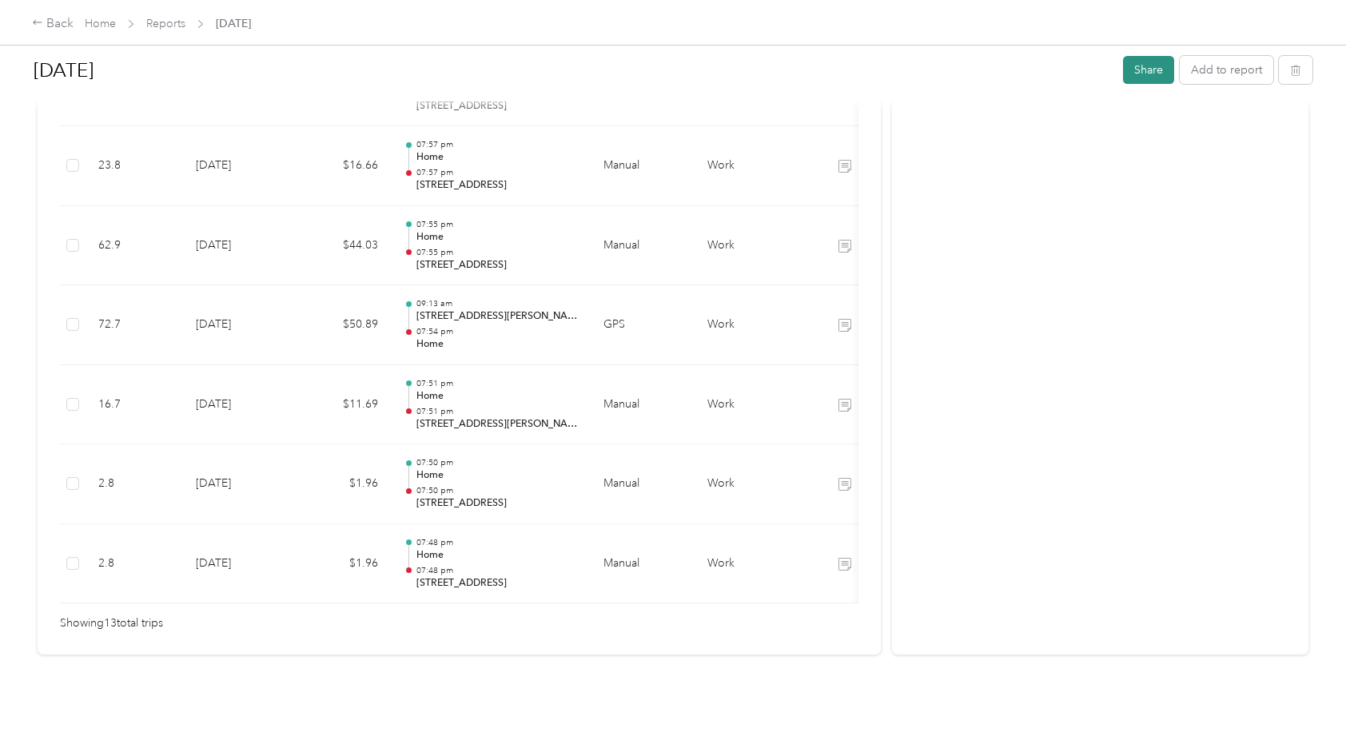
click at [1167, 79] on button "Share" at bounding box center [1148, 70] width 51 height 28
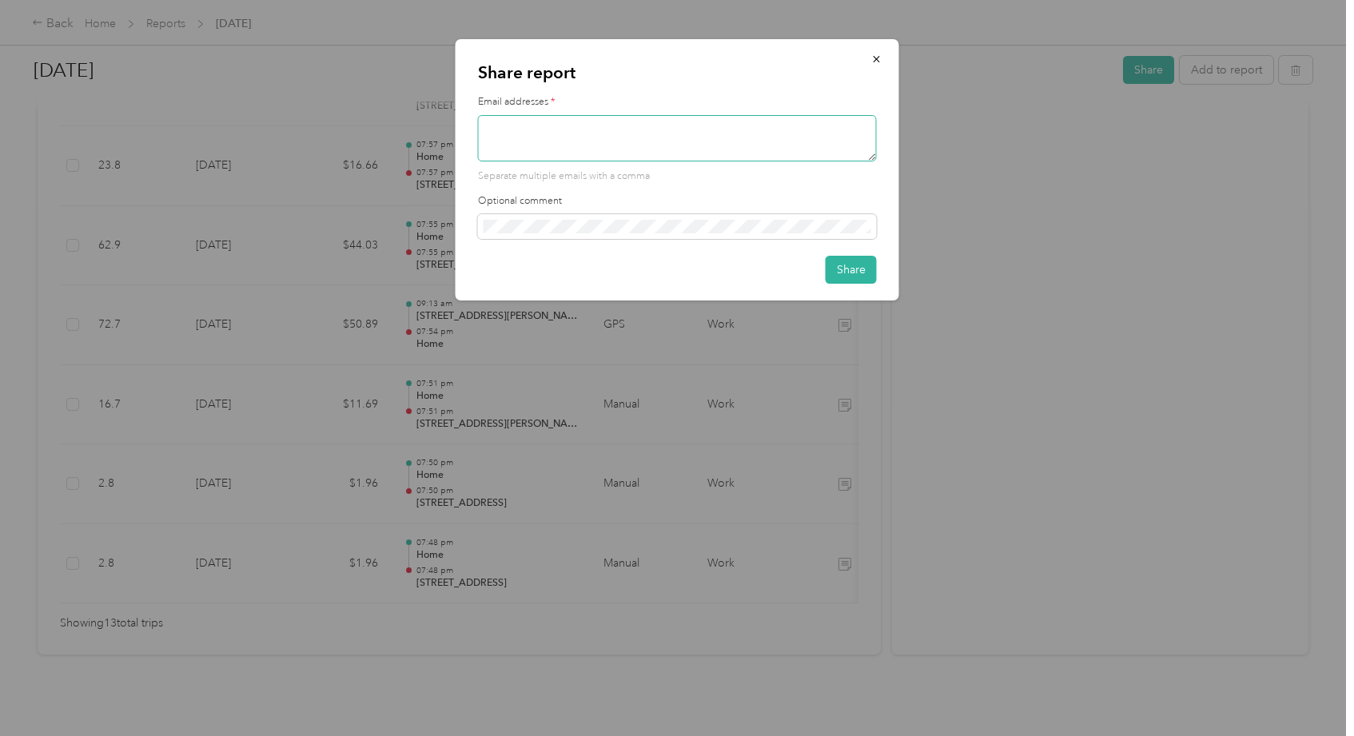
click at [805, 127] on textarea at bounding box center [677, 138] width 399 height 46
type textarea "jenny@jennyramseyinteriors.com"
click at [850, 264] on button "Share" at bounding box center [851, 270] width 51 height 28
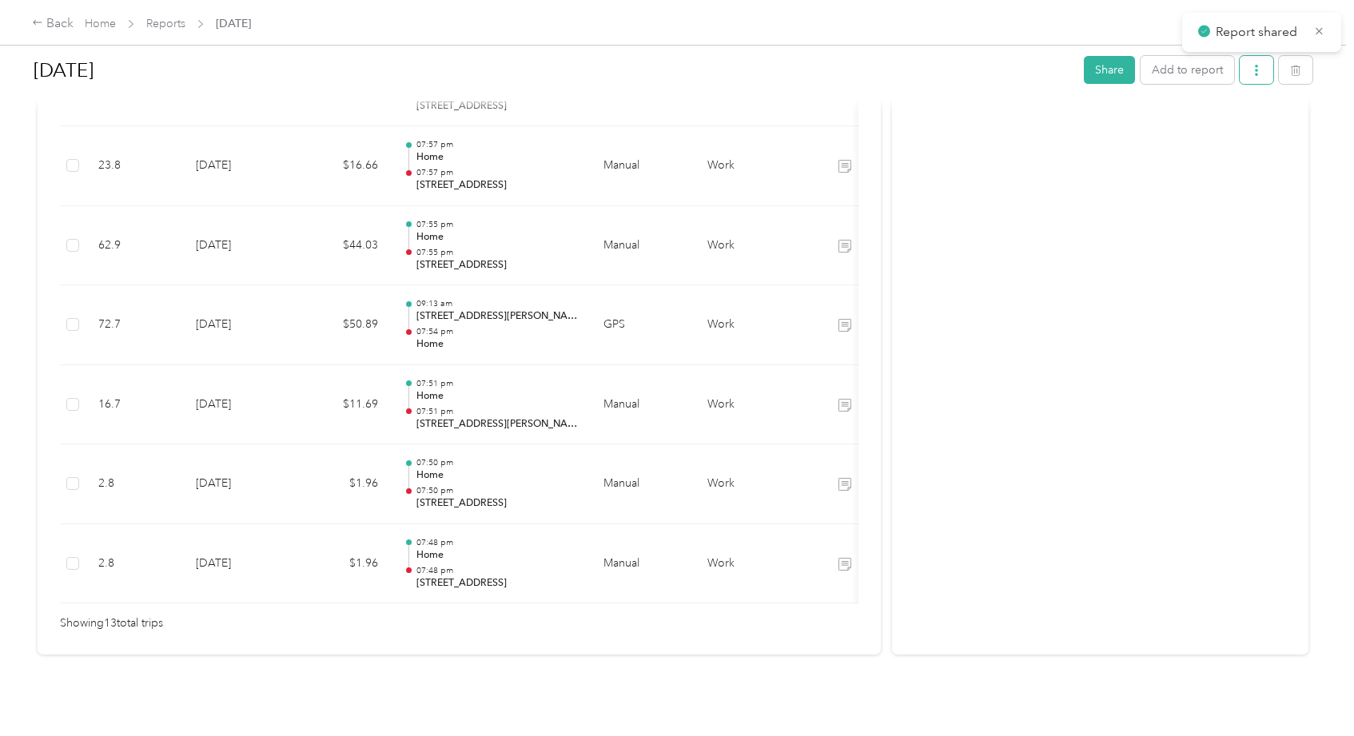
click at [1257, 71] on icon "button" at bounding box center [1256, 70] width 11 height 11
click at [1229, 131] on span "Download" at bounding box center [1215, 129] width 53 height 17
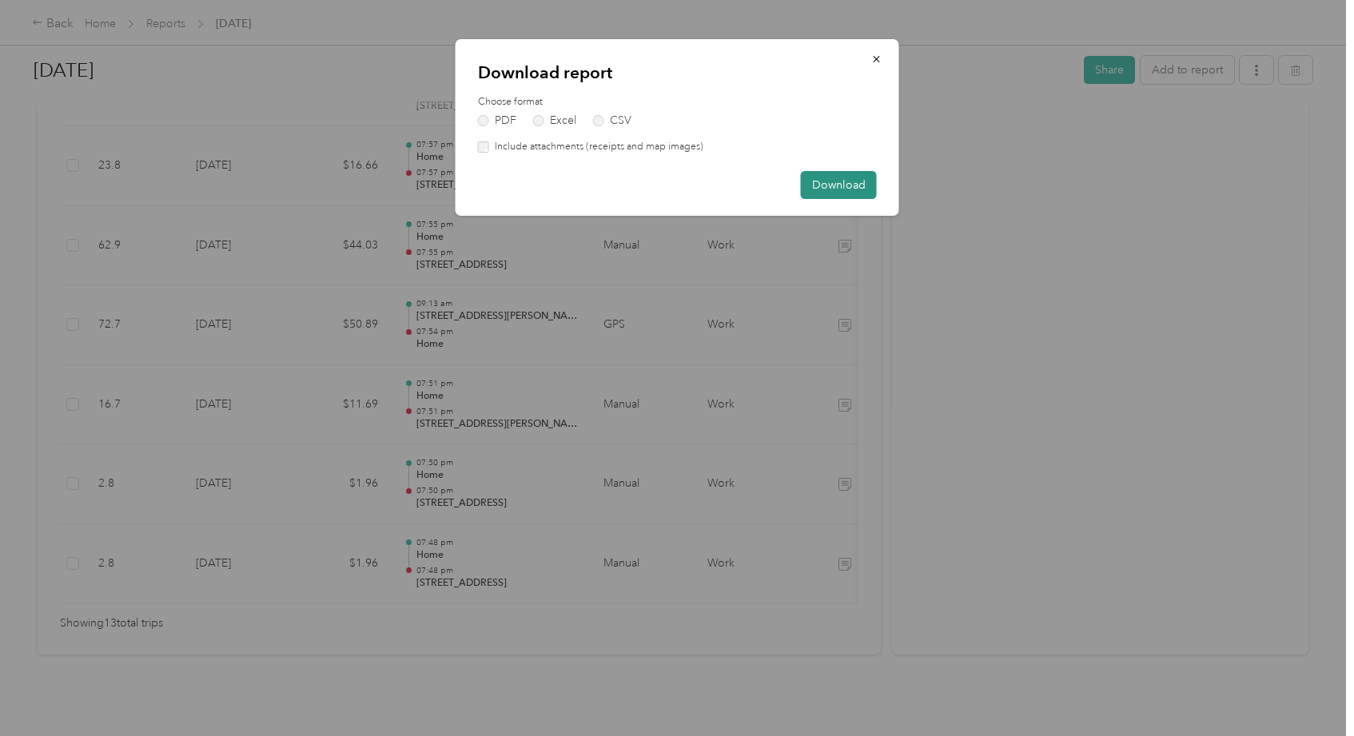
click at [845, 177] on button "Download" at bounding box center [839, 185] width 76 height 28
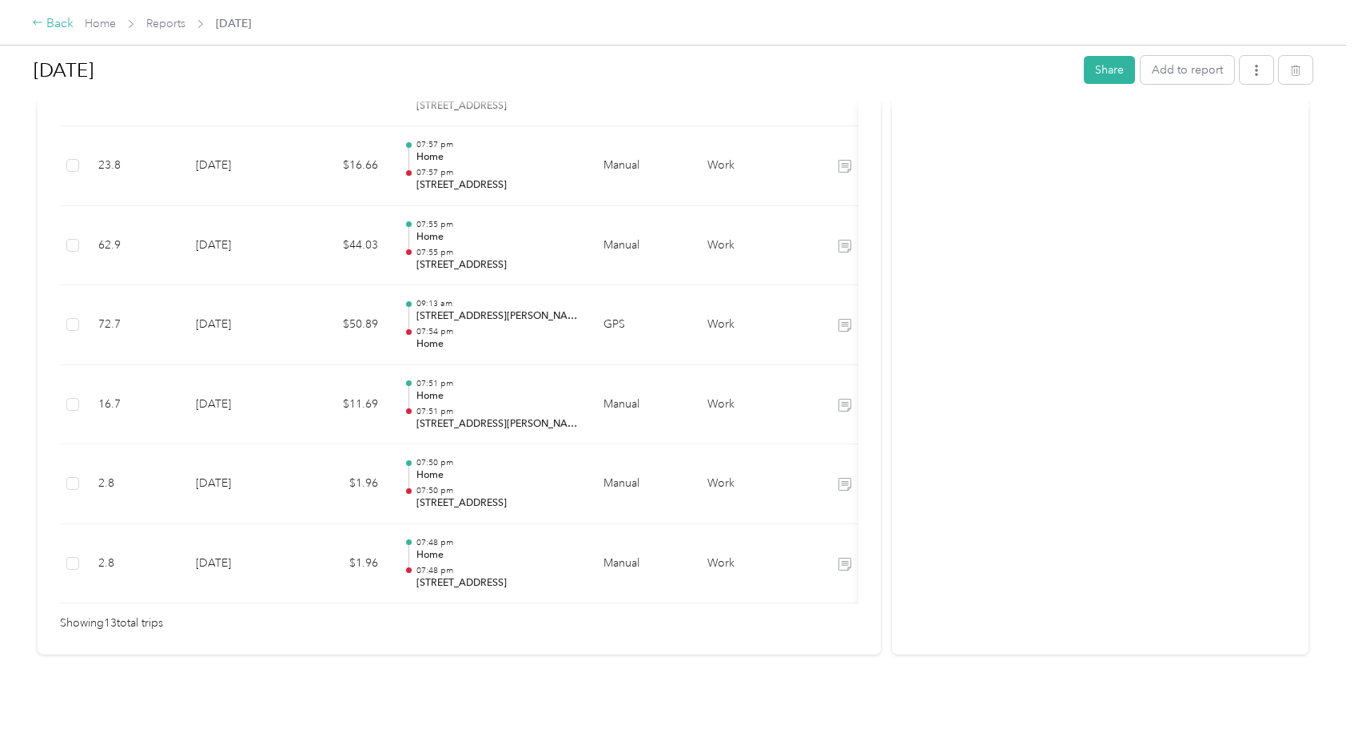
click at [54, 27] on div "Back" at bounding box center [53, 23] width 42 height 19
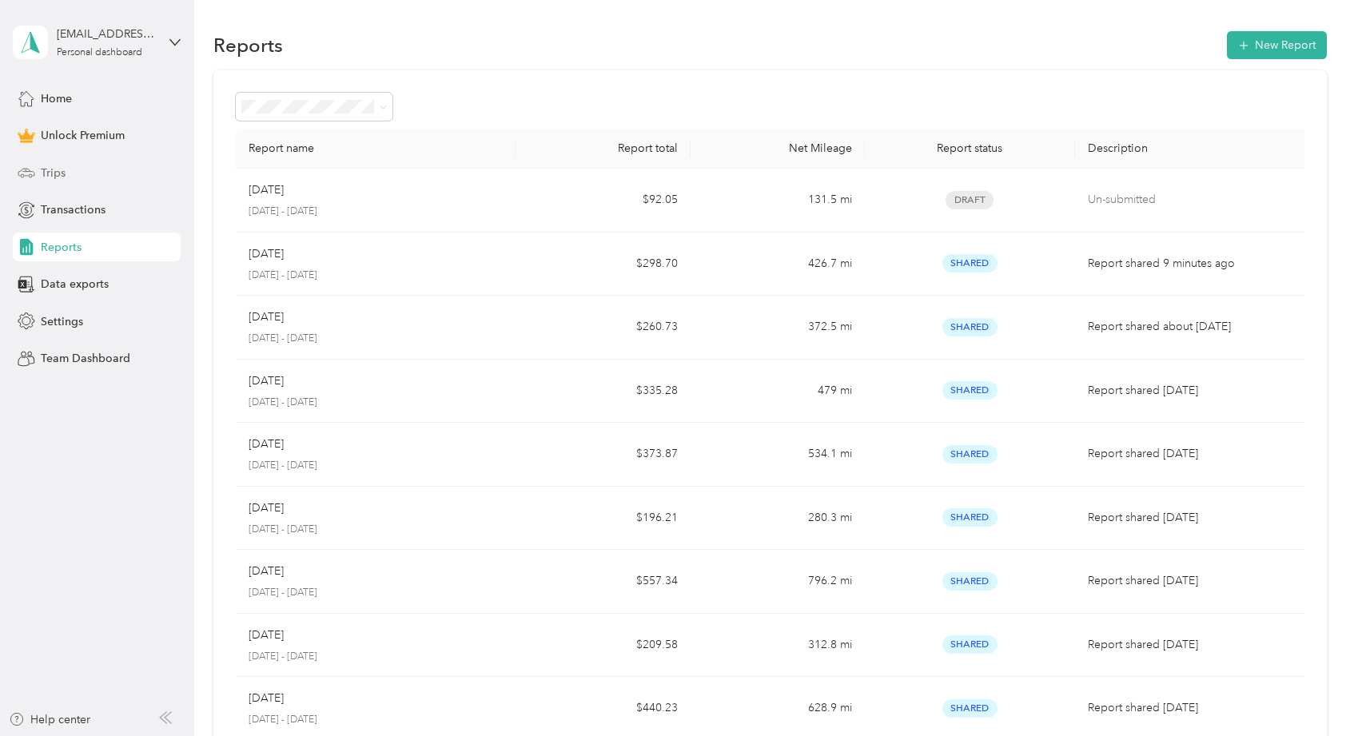
click at [66, 169] on div "Trips" at bounding box center [97, 172] width 168 height 29
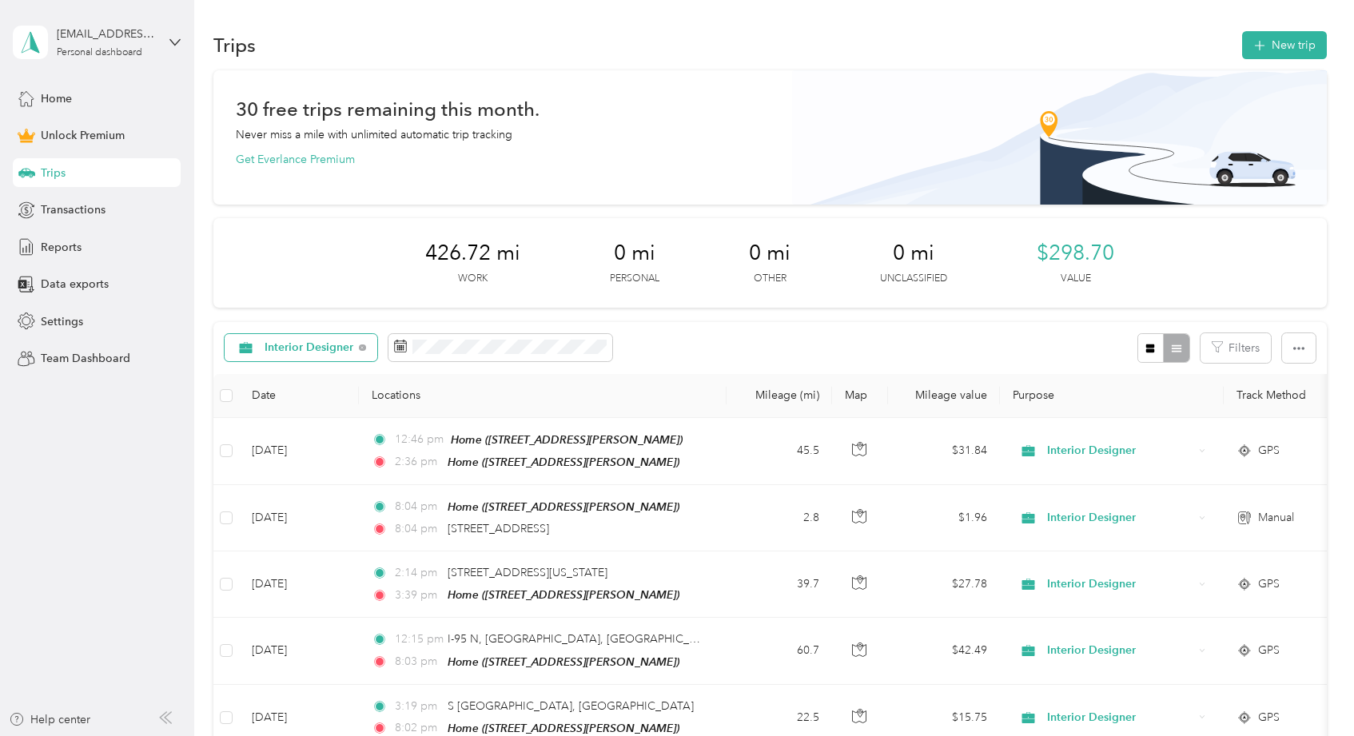
click at [337, 342] on span "Interior Designer" at bounding box center [310, 347] width 90 height 11
click at [313, 370] on span "All purposes" at bounding box center [319, 376] width 109 height 17
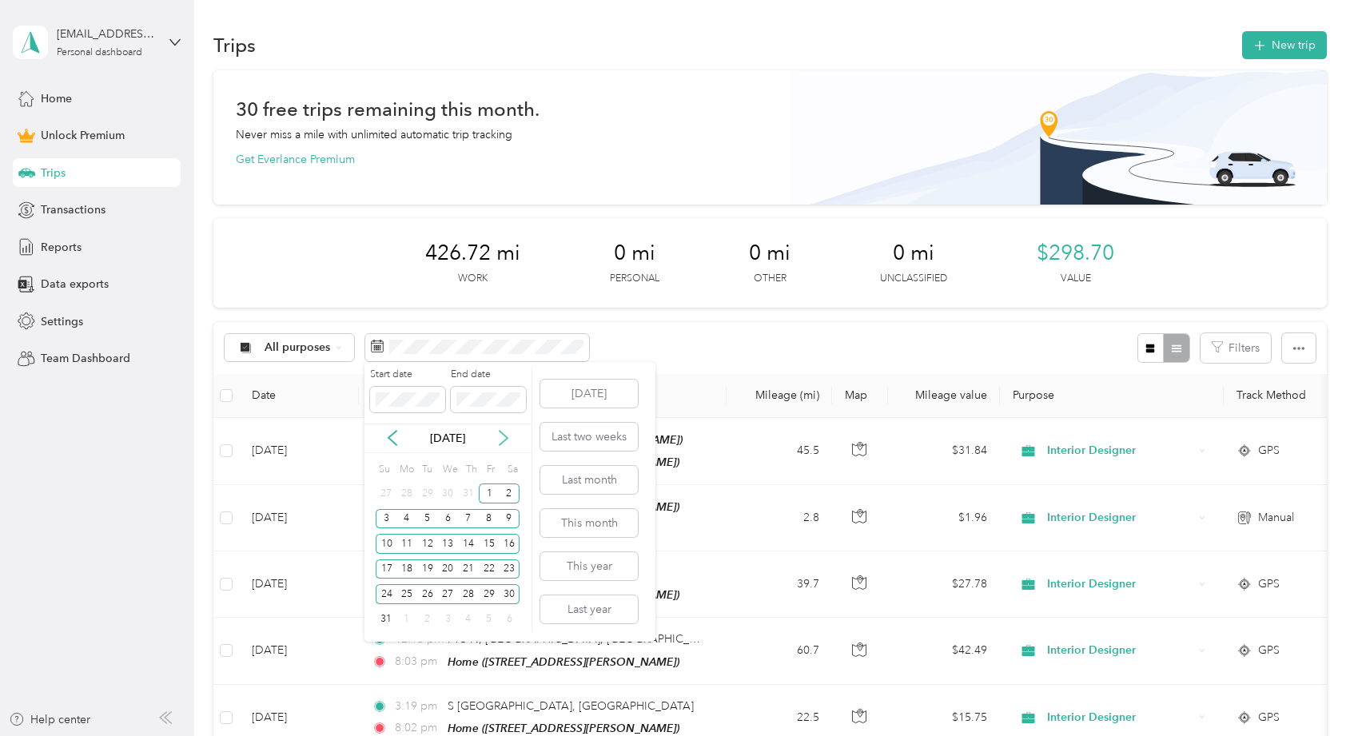
click at [505, 437] on icon at bounding box center [504, 438] width 16 height 16
click at [420, 407] on span at bounding box center [407, 400] width 75 height 26
click at [408, 493] on div "1" at bounding box center [407, 494] width 21 height 20
click at [498, 387] on span at bounding box center [488, 400] width 75 height 26
click at [426, 593] on div "30" at bounding box center [427, 594] width 21 height 20
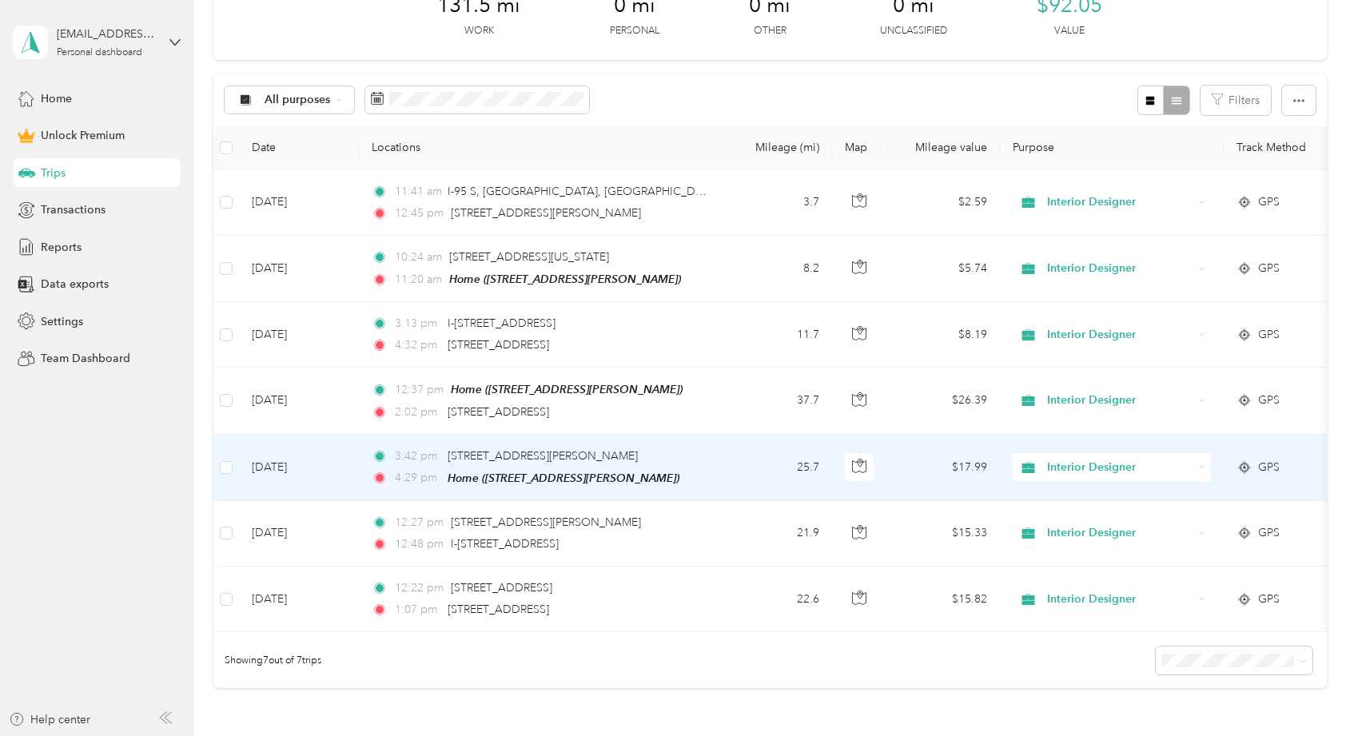
scroll to position [246, 0]
